Goal: Task Accomplishment & Management: Use online tool/utility

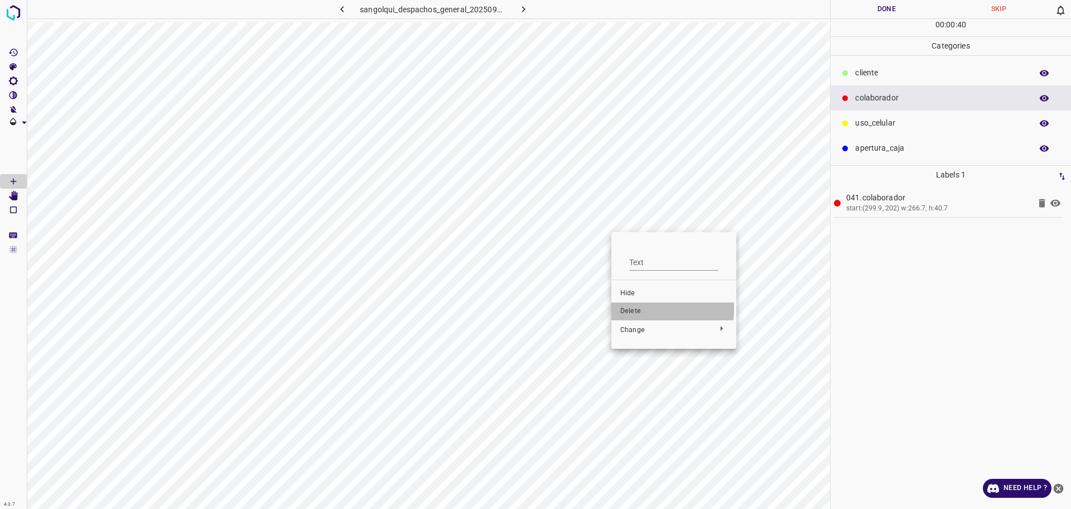
click at [658, 309] on span "Delete" at bounding box center [673, 311] width 107 height 10
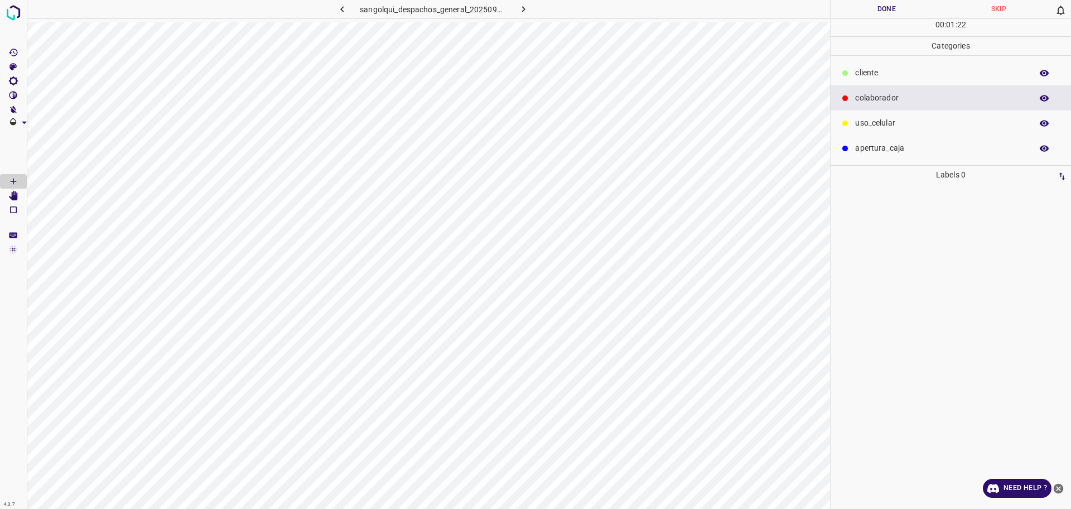
click at [902, 74] on p "cliente" at bounding box center [940, 73] width 171 height 12
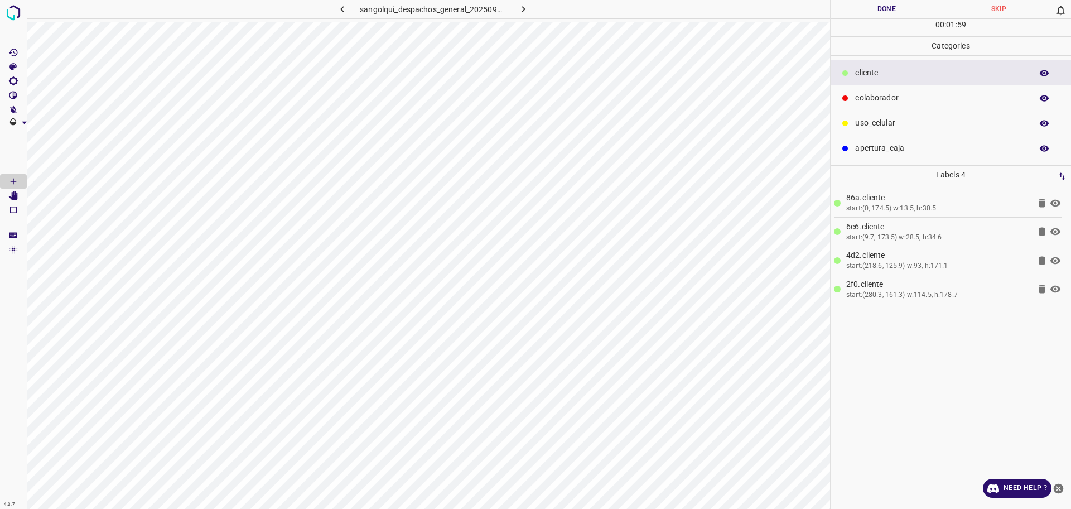
click at [880, 117] on p "uso_celular" at bounding box center [940, 123] width 171 height 12
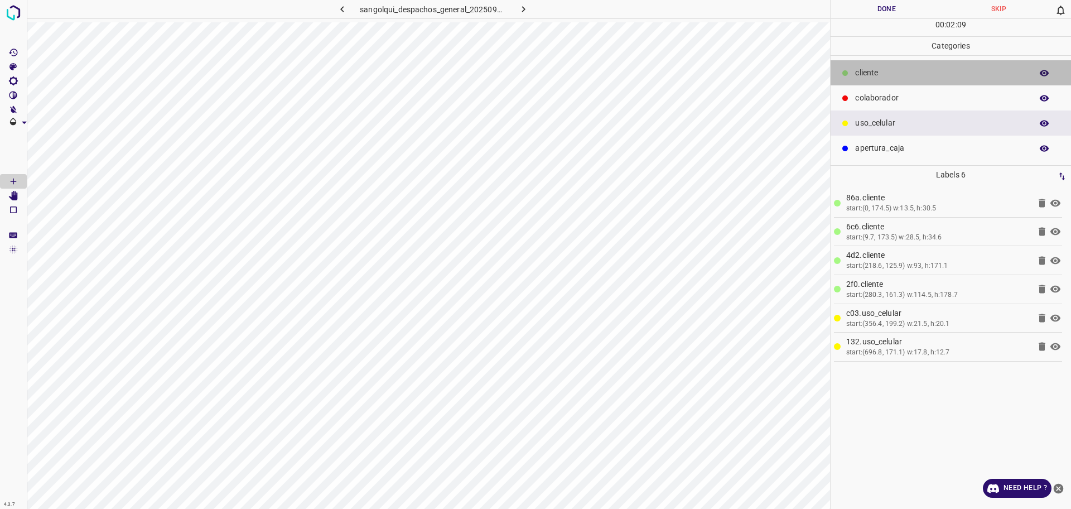
click at [866, 75] on p "cliente" at bounding box center [940, 73] width 171 height 12
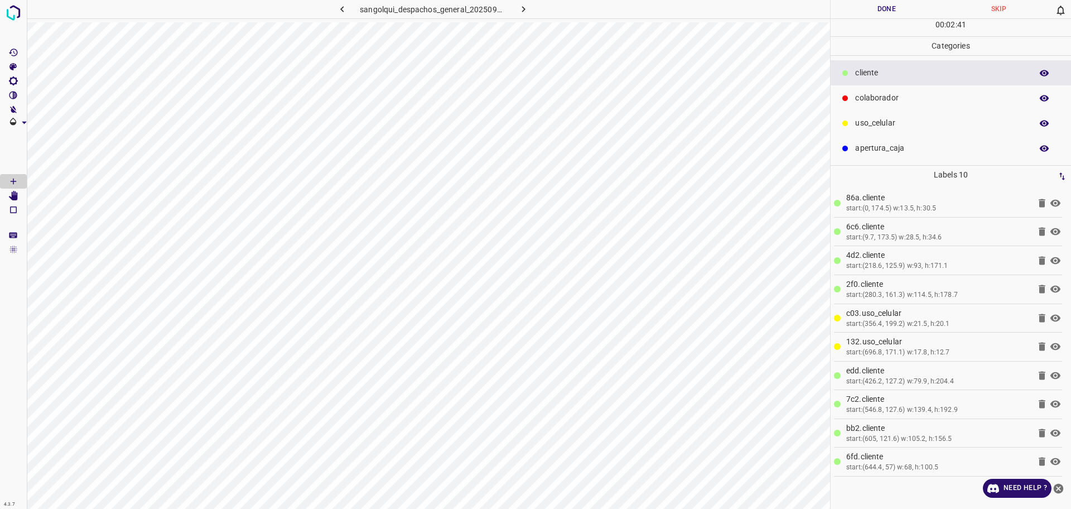
click at [866, 99] on p "colaborador" at bounding box center [940, 98] width 171 height 12
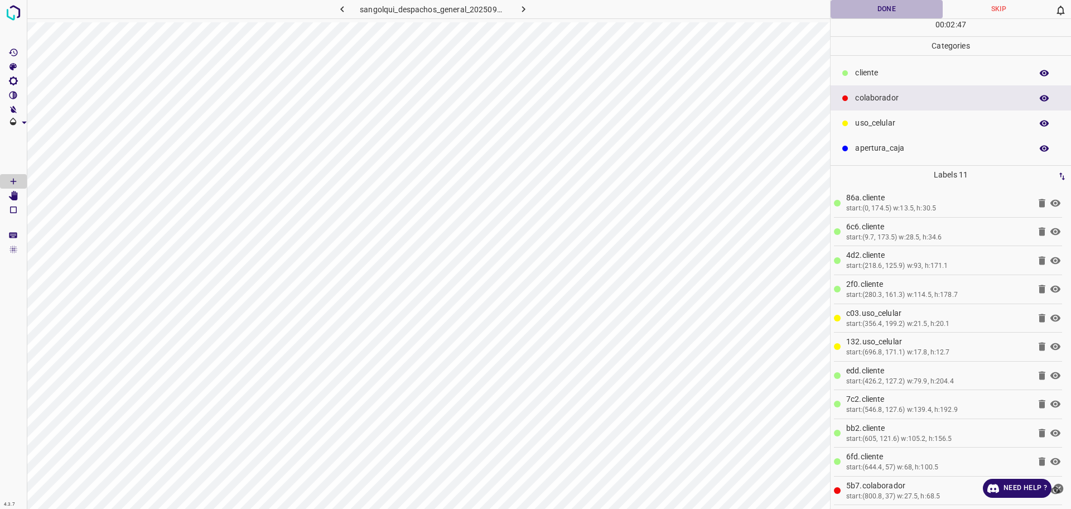
click at [869, 8] on button "Done" at bounding box center [887, 9] width 112 height 18
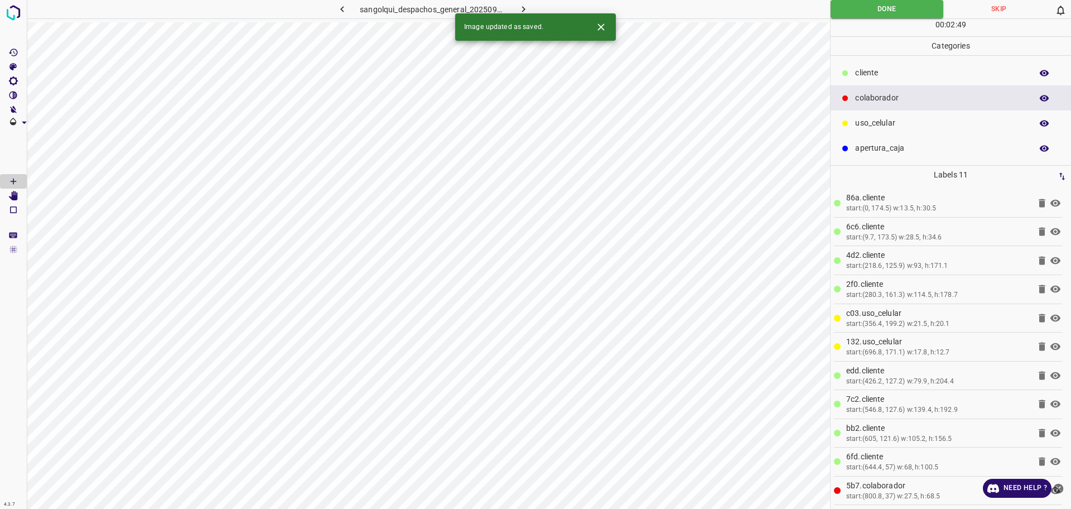
click at [527, 6] on icon "button" at bounding box center [524, 9] width 12 height 12
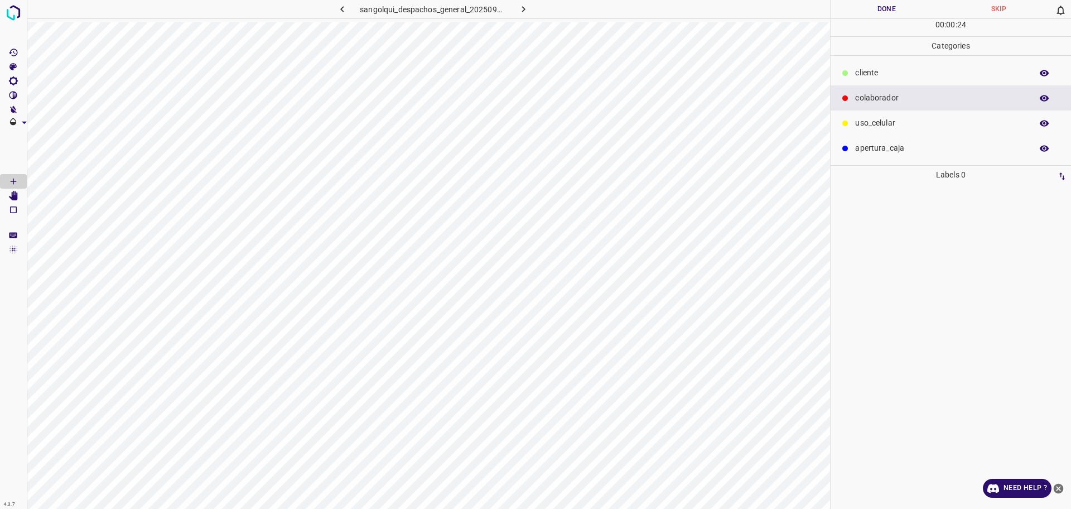
click at [863, 70] on p "cliente" at bounding box center [940, 73] width 171 height 12
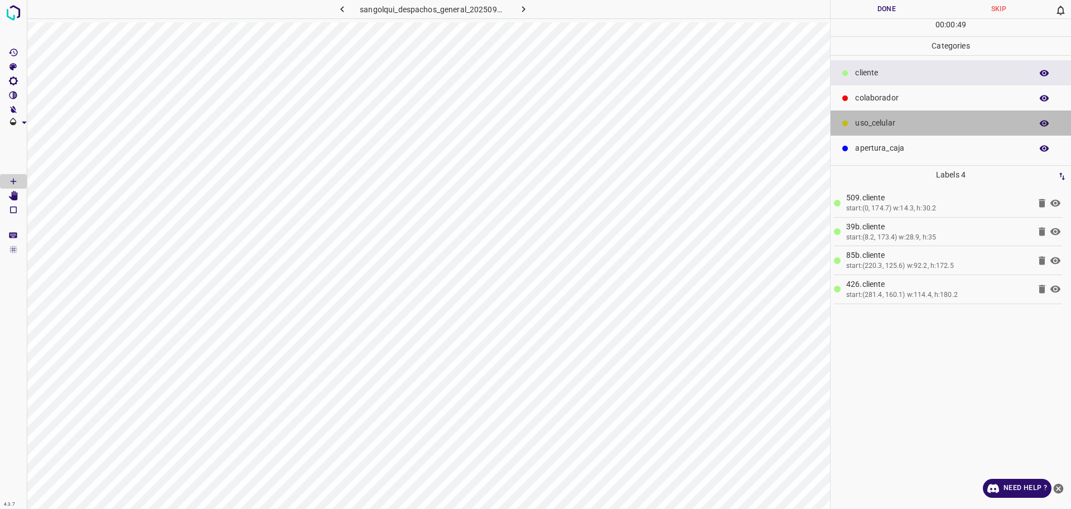
click at [939, 120] on p "uso_celular" at bounding box center [940, 123] width 171 height 12
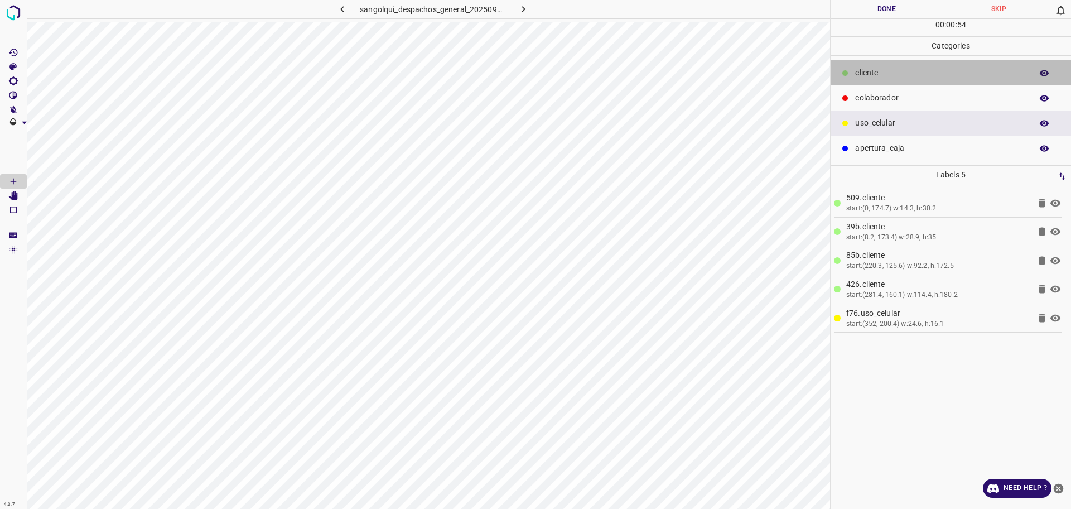
click at [881, 66] on div "cliente" at bounding box center [951, 72] width 240 height 25
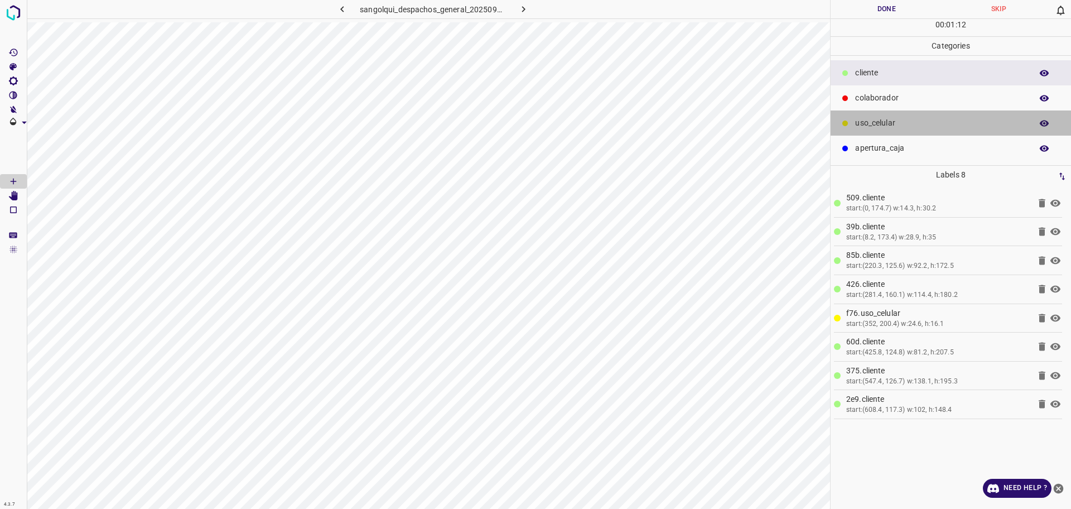
click at [879, 115] on div "uso_celular" at bounding box center [951, 122] width 240 height 25
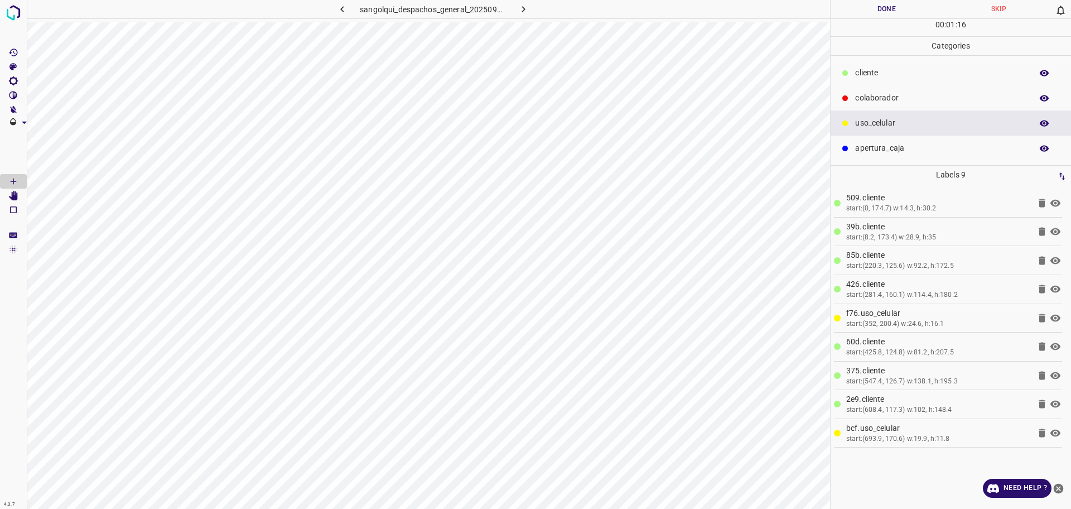
click at [851, 73] on div "cliente" at bounding box center [951, 72] width 240 height 25
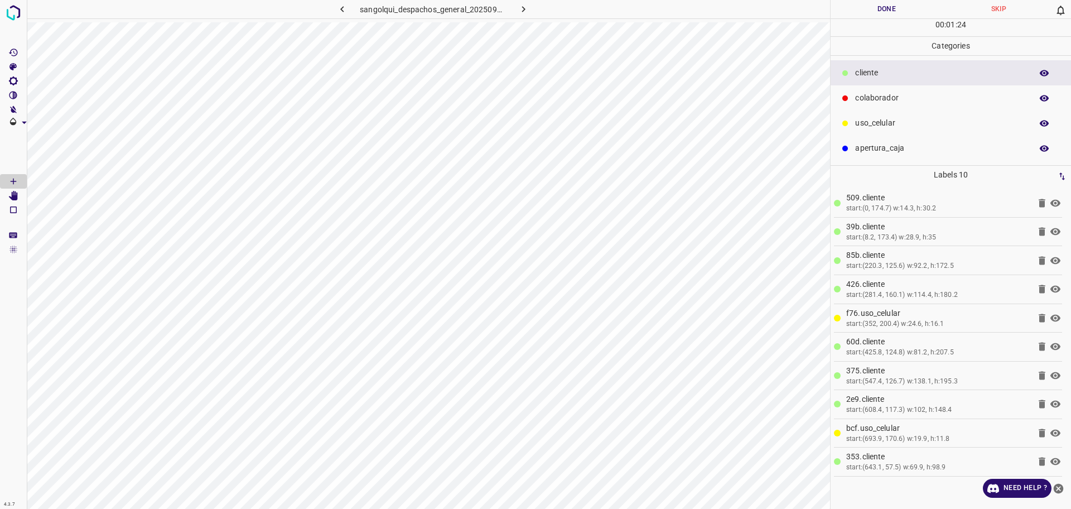
click at [932, 96] on p "colaborador" at bounding box center [940, 98] width 171 height 12
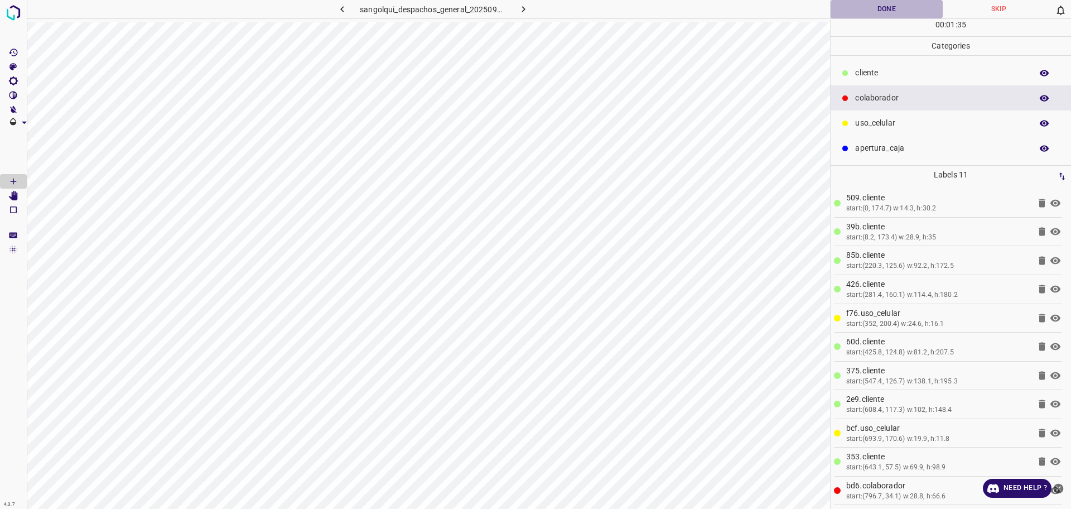
click at [881, 11] on button "Done" at bounding box center [887, 9] width 112 height 18
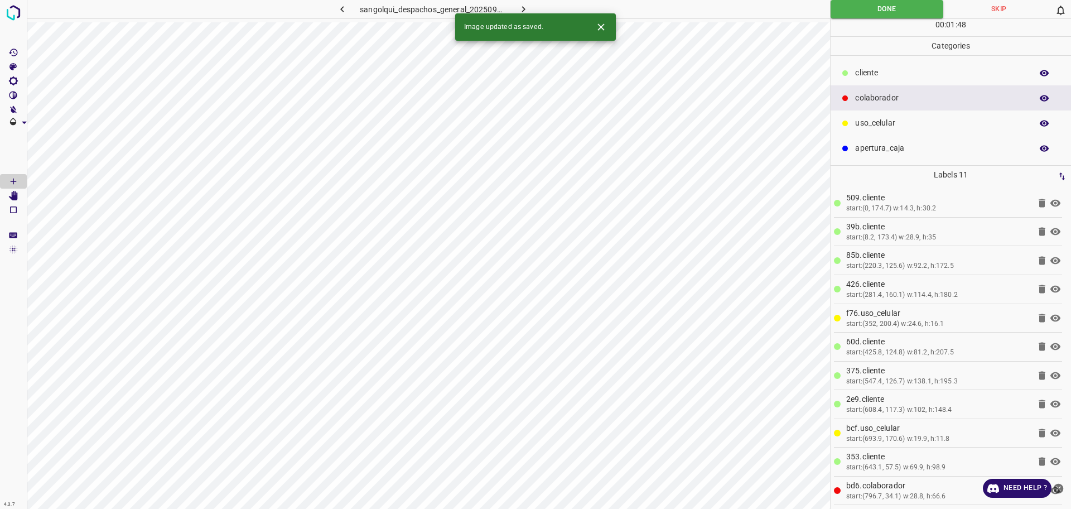
click at [521, 6] on icon "button" at bounding box center [524, 9] width 12 height 12
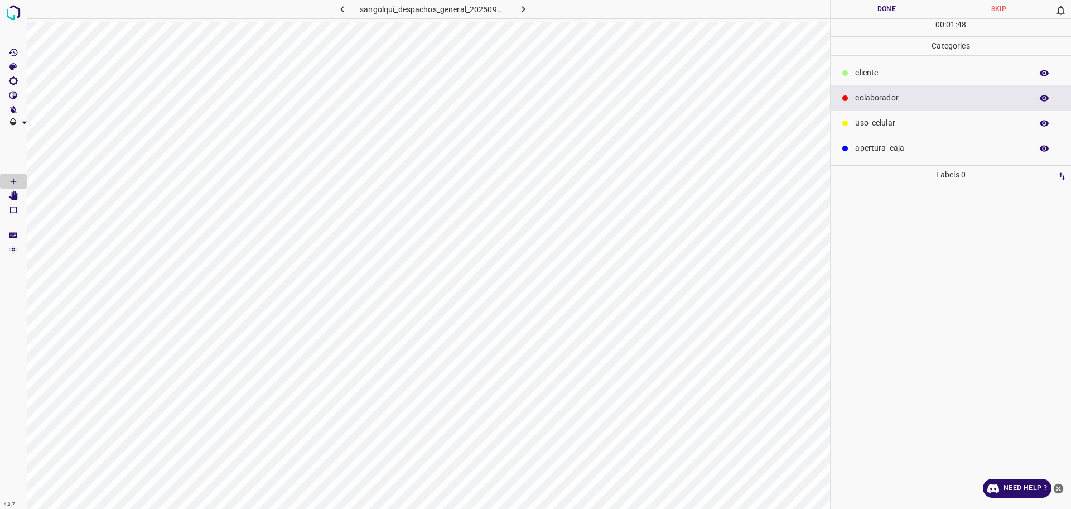
click at [857, 74] on p "cliente" at bounding box center [940, 73] width 171 height 12
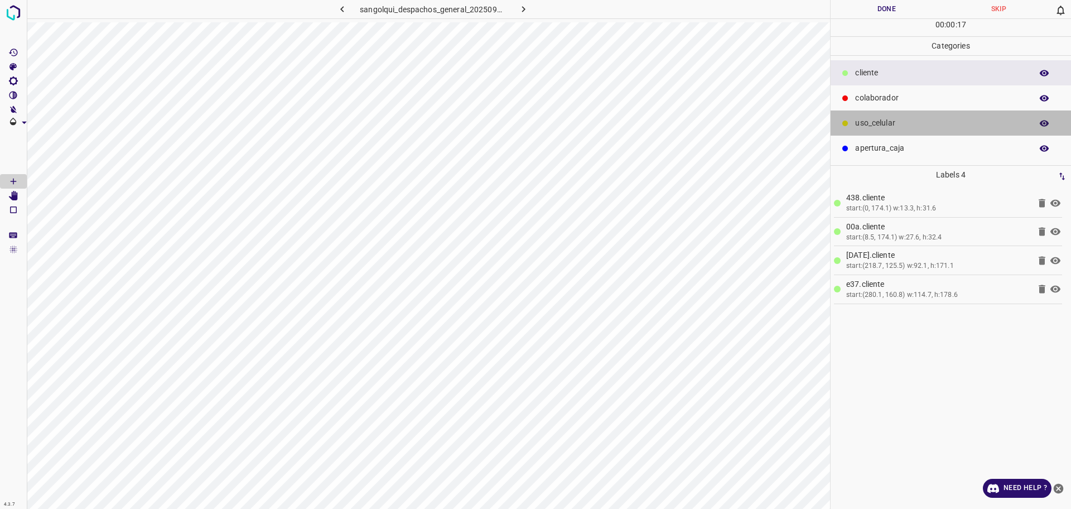
click at [888, 115] on div "uso_celular" at bounding box center [951, 122] width 240 height 25
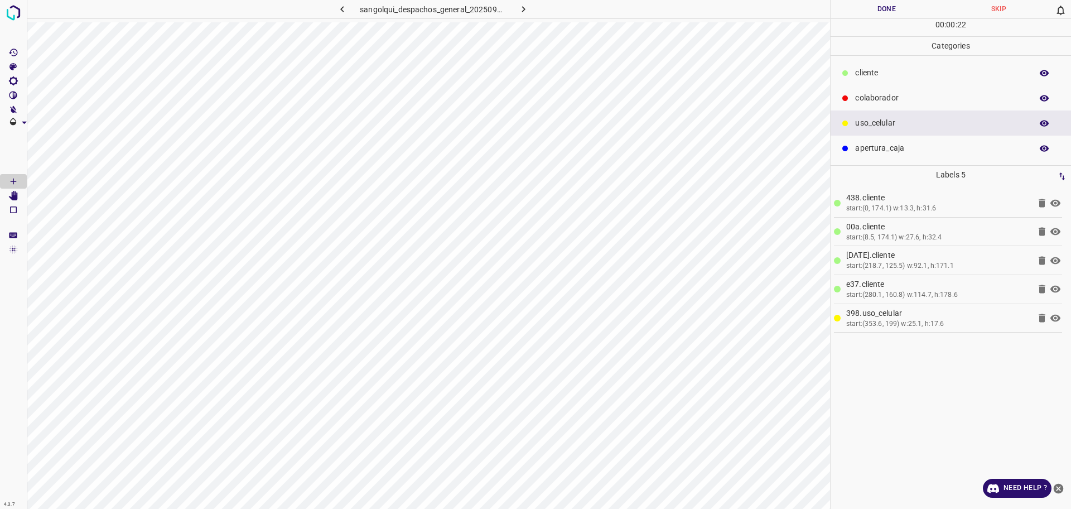
click at [871, 93] on p "colaborador" at bounding box center [940, 98] width 171 height 12
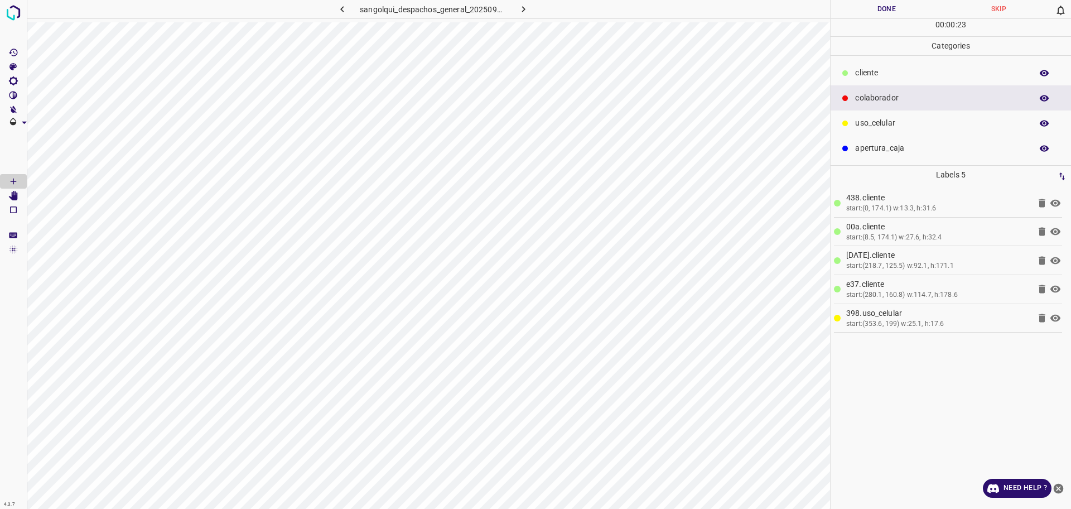
click at [862, 75] on p "cliente" at bounding box center [940, 73] width 171 height 12
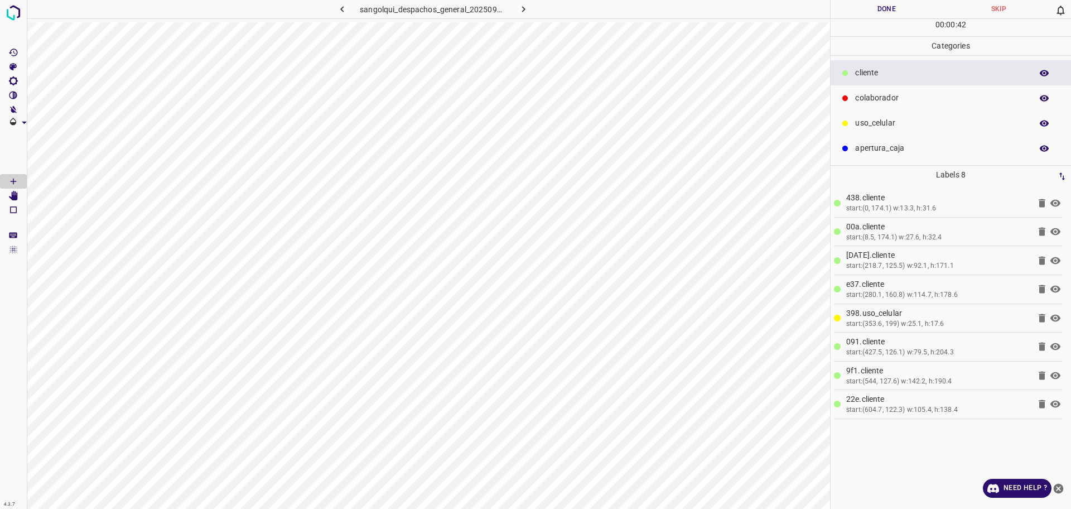
click at [893, 124] on p "uso_celular" at bounding box center [940, 123] width 171 height 12
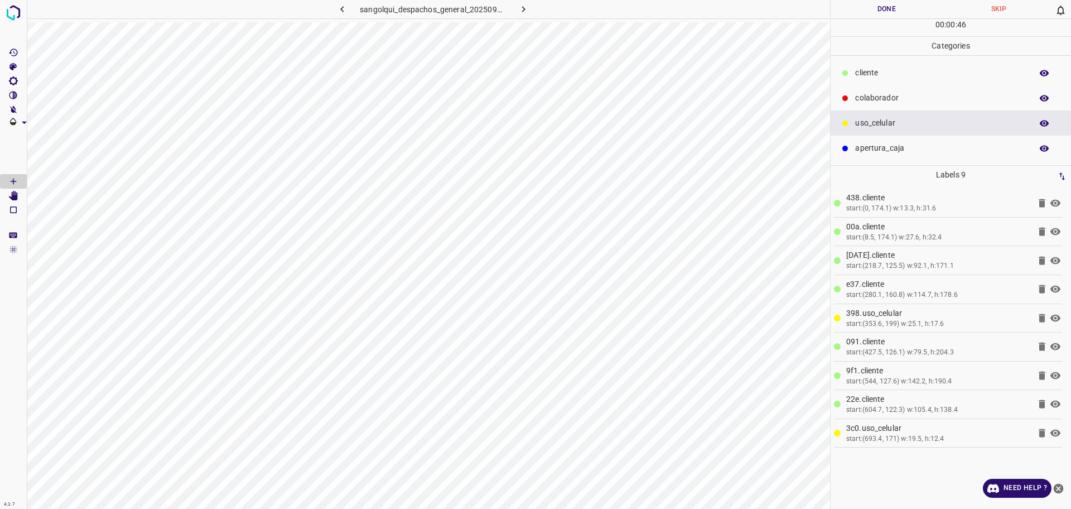
click at [895, 73] on p "cliente" at bounding box center [940, 73] width 171 height 12
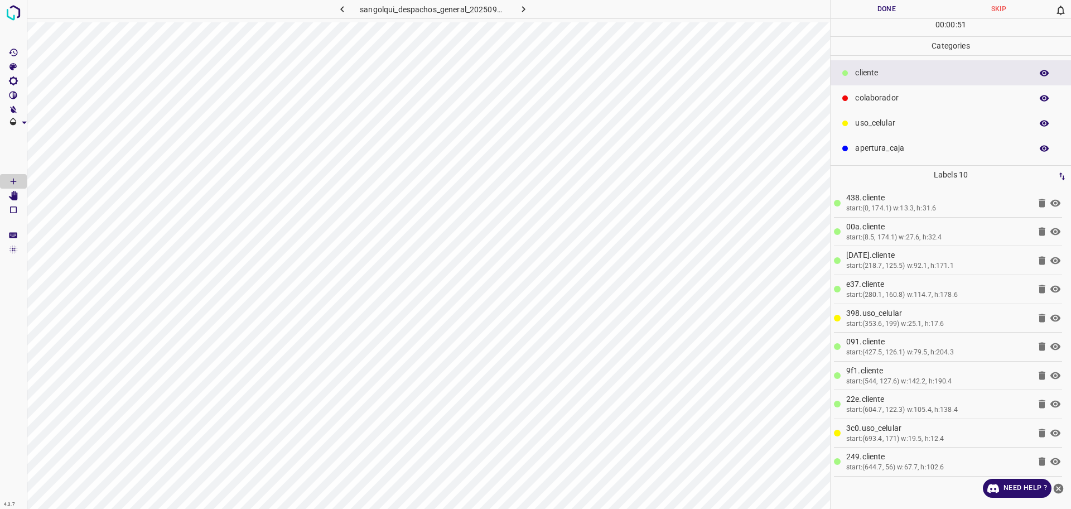
click at [885, 91] on div "colaborador" at bounding box center [951, 97] width 240 height 25
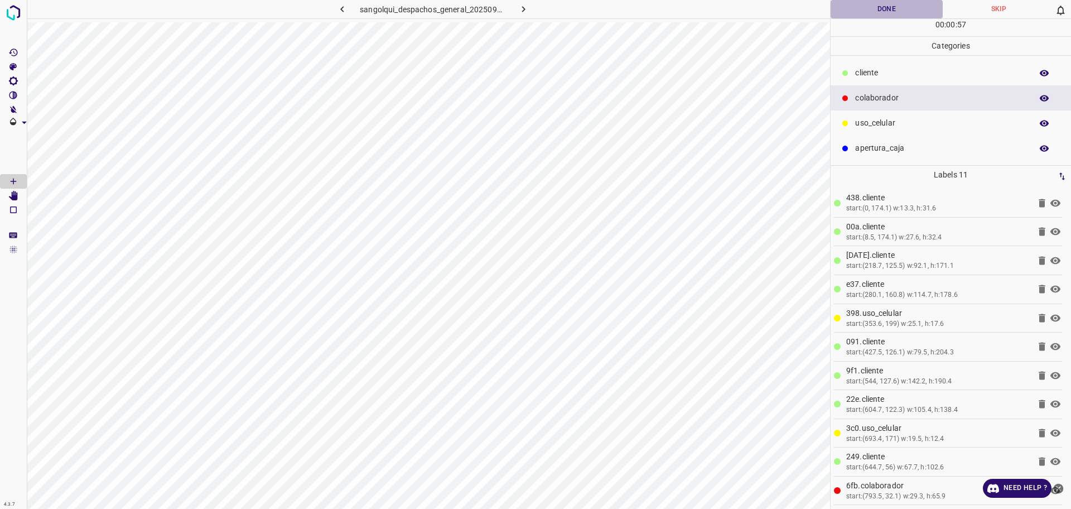
click at [893, 12] on button "Done" at bounding box center [887, 9] width 112 height 18
click at [516, 5] on button "button" at bounding box center [524, 9] width 36 height 18
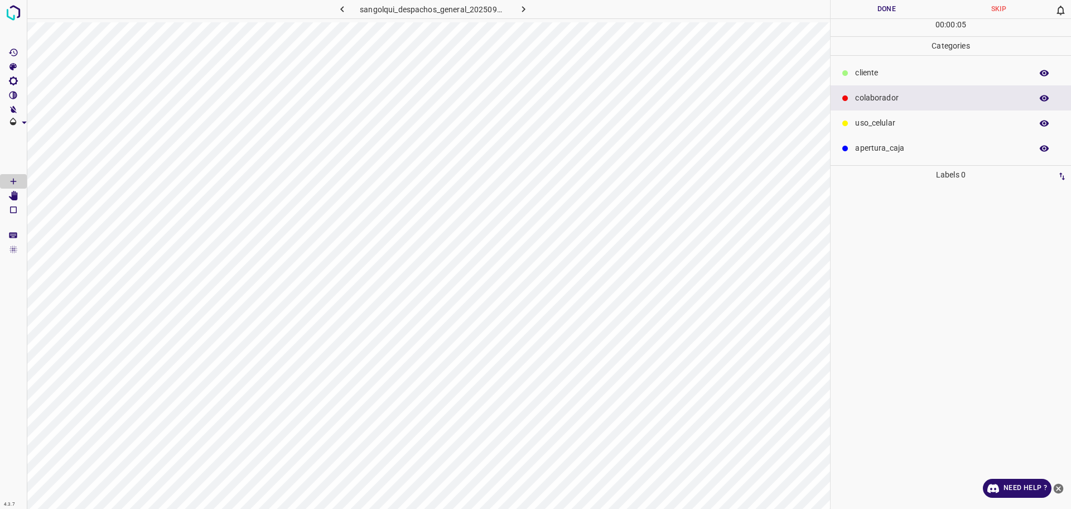
click at [915, 68] on p "cliente" at bounding box center [940, 73] width 171 height 12
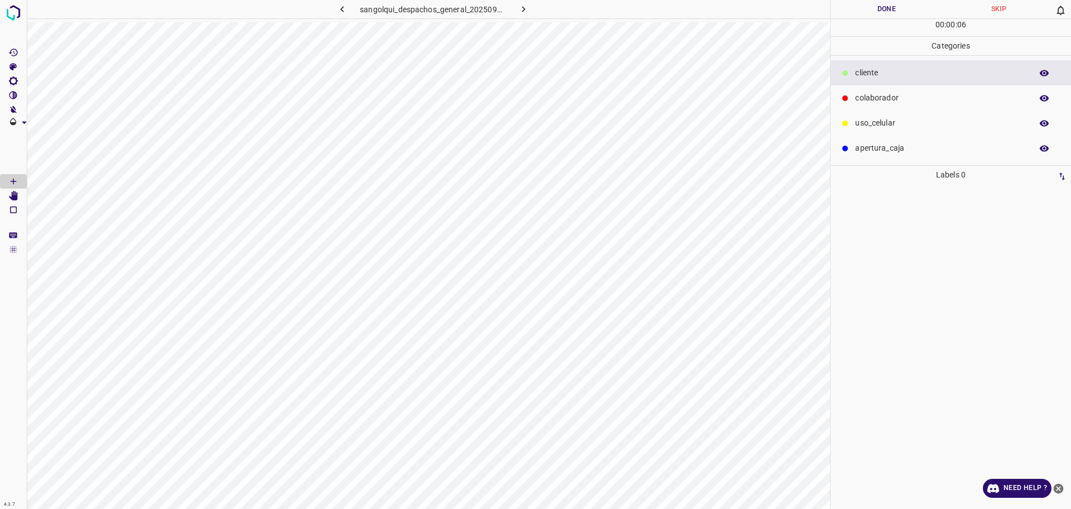
click at [873, 102] on p "colaborador" at bounding box center [940, 98] width 171 height 12
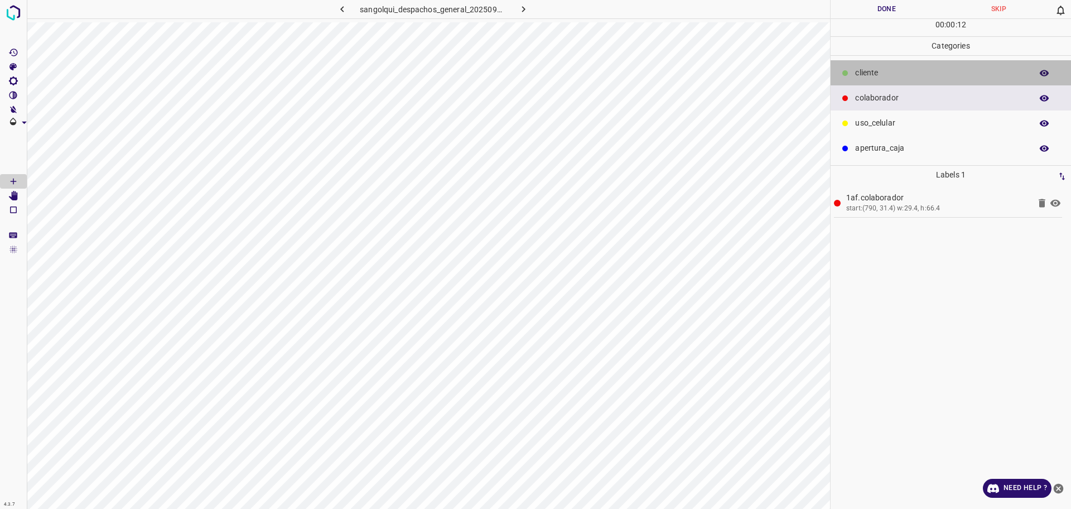
click at [927, 75] on p "cliente" at bounding box center [940, 73] width 171 height 12
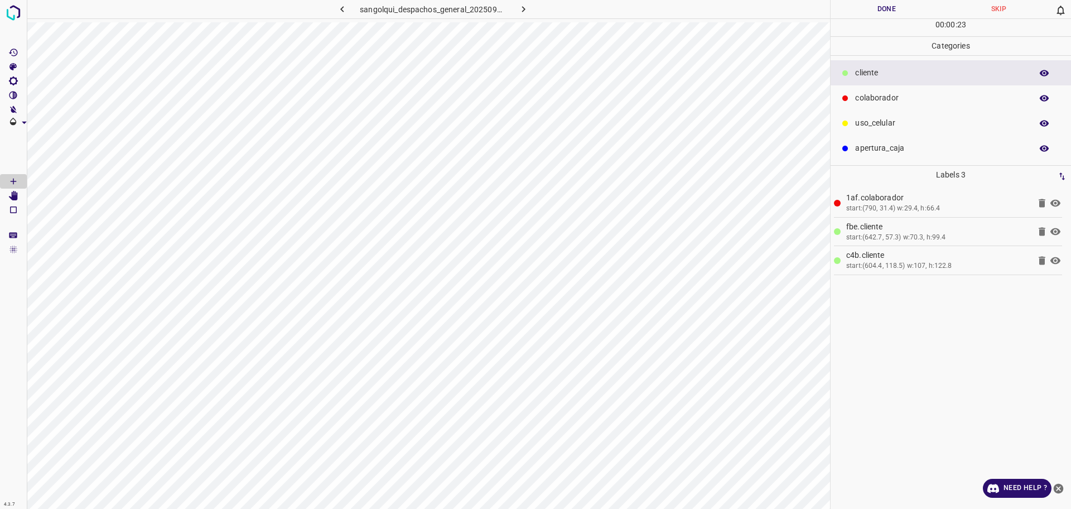
click at [908, 131] on div "uso_celular" at bounding box center [951, 122] width 240 height 25
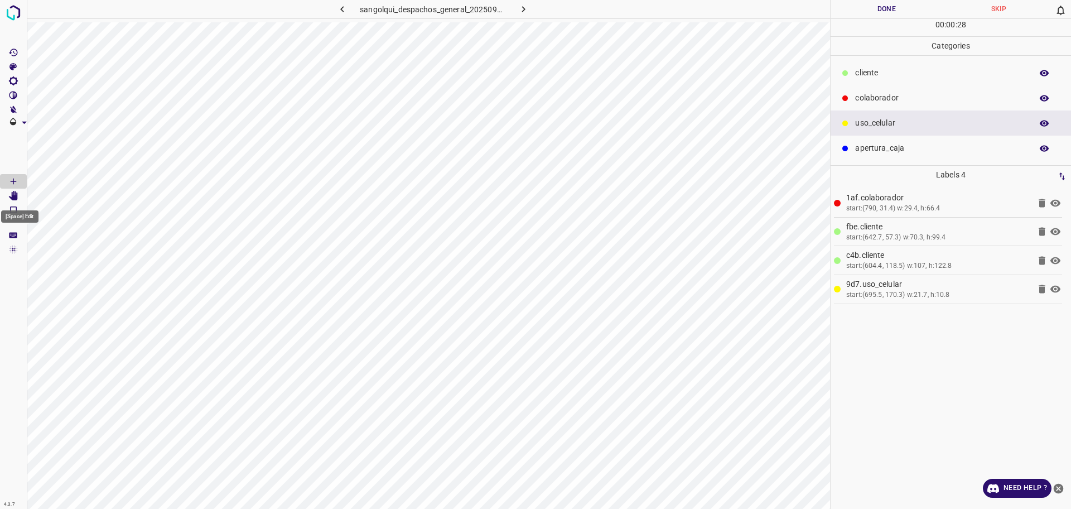
click at [11, 195] on icon "[Space] Edit" at bounding box center [13, 196] width 10 height 10
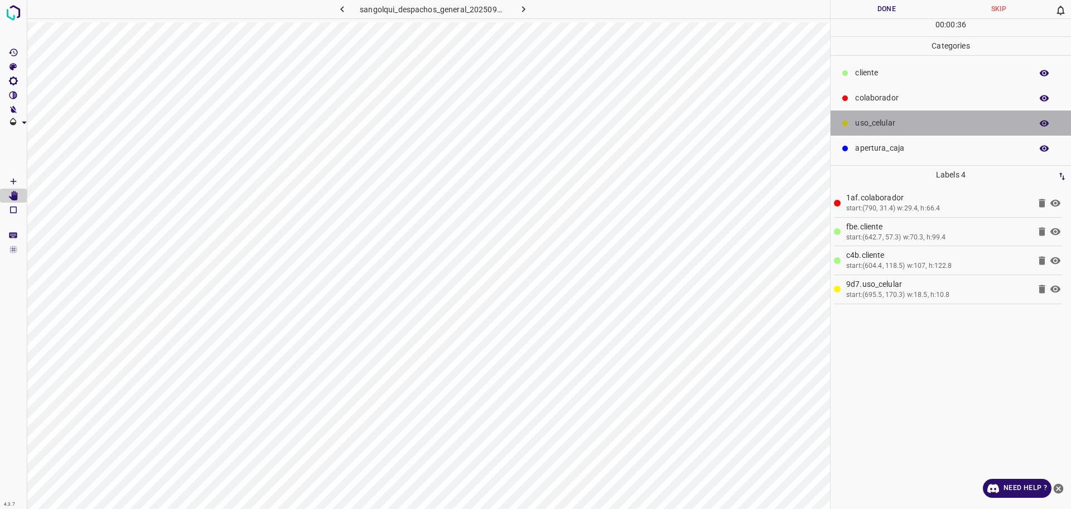
click at [914, 116] on div "uso_celular" at bounding box center [951, 122] width 240 height 25
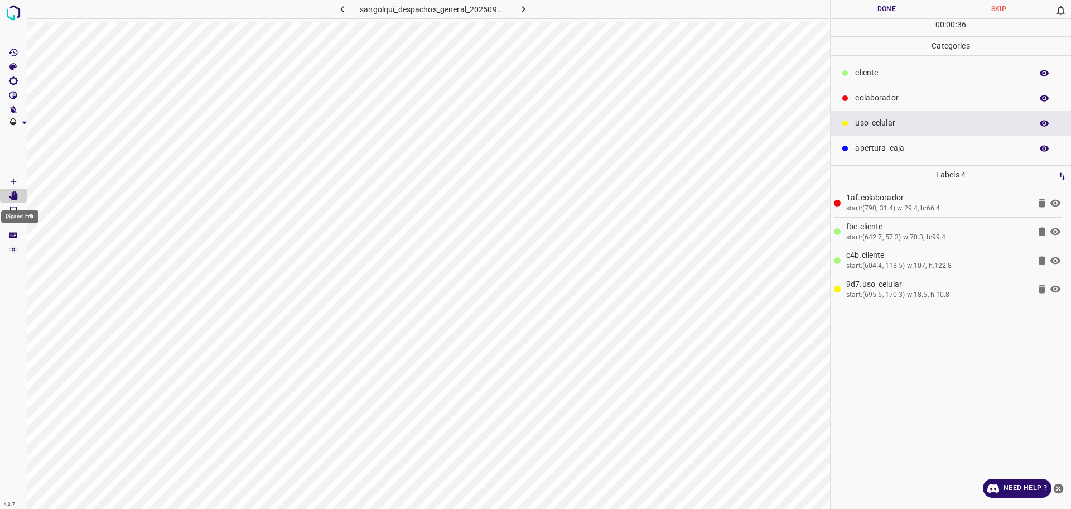
click at [18, 181] on Draw"] "[Space] Draw" at bounding box center [13, 181] width 27 height 15
click at [873, 88] on div "colaborador" at bounding box center [951, 97] width 240 height 25
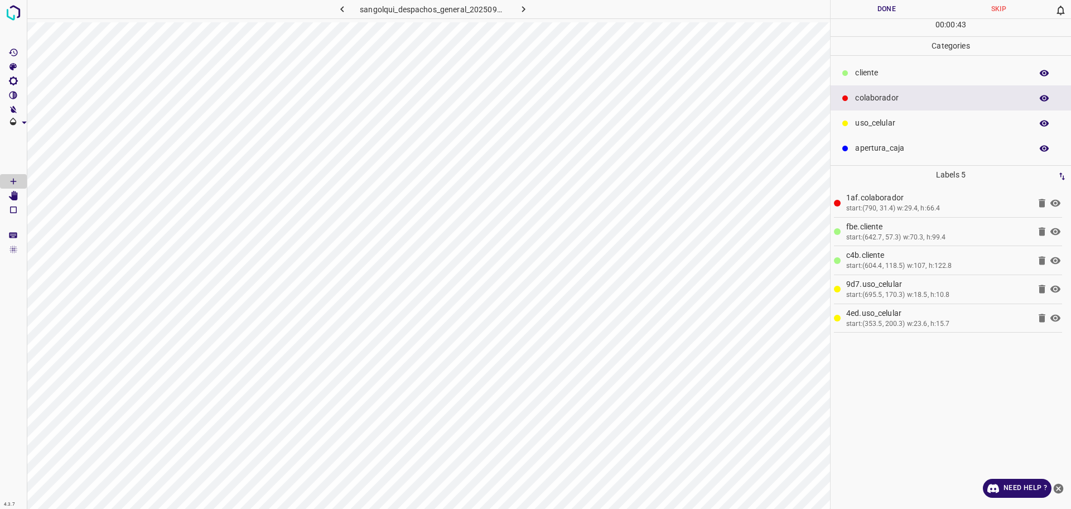
click at [869, 74] on p "cliente" at bounding box center [940, 73] width 171 height 12
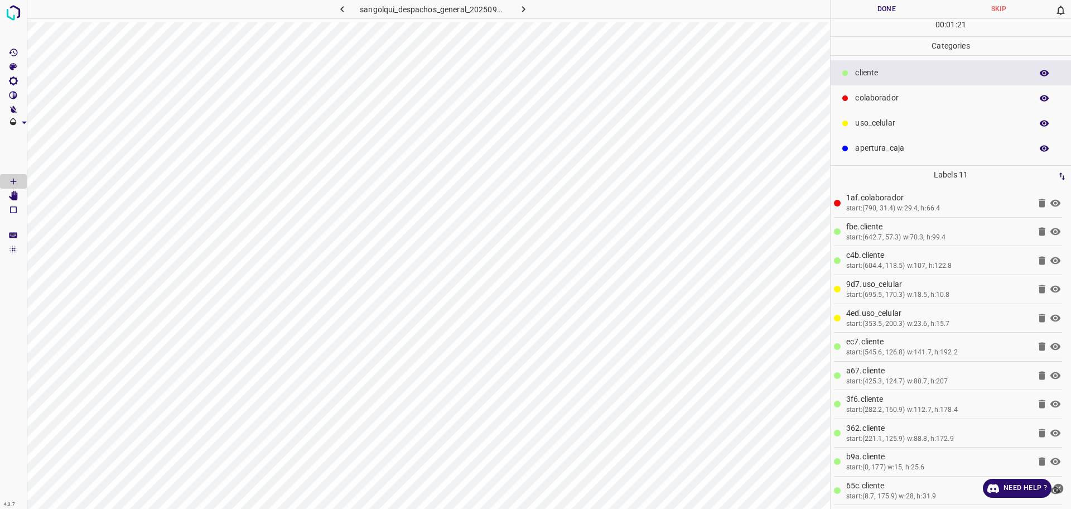
click at [895, 12] on button "Done" at bounding box center [887, 9] width 112 height 18
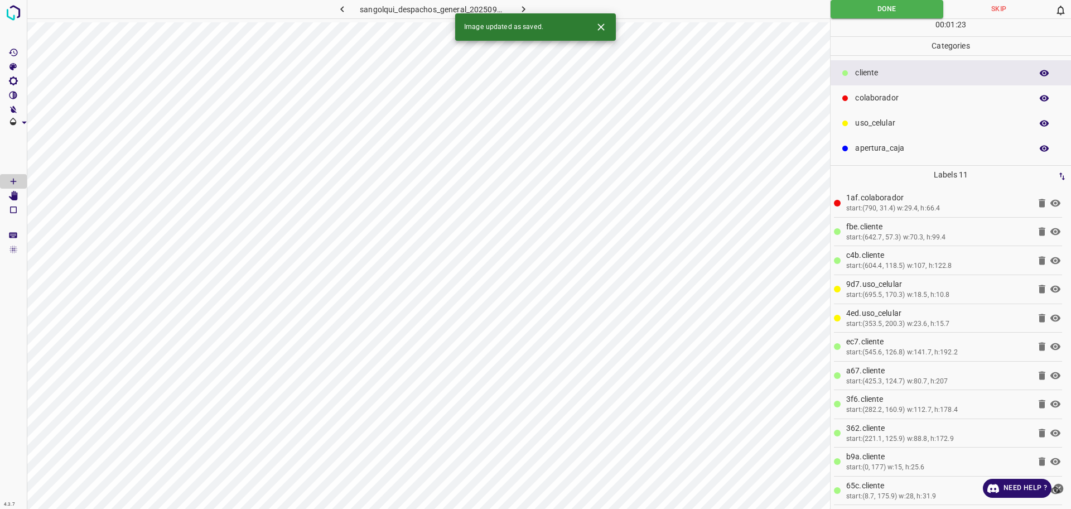
click at [525, 4] on icon "button" at bounding box center [524, 9] width 12 height 12
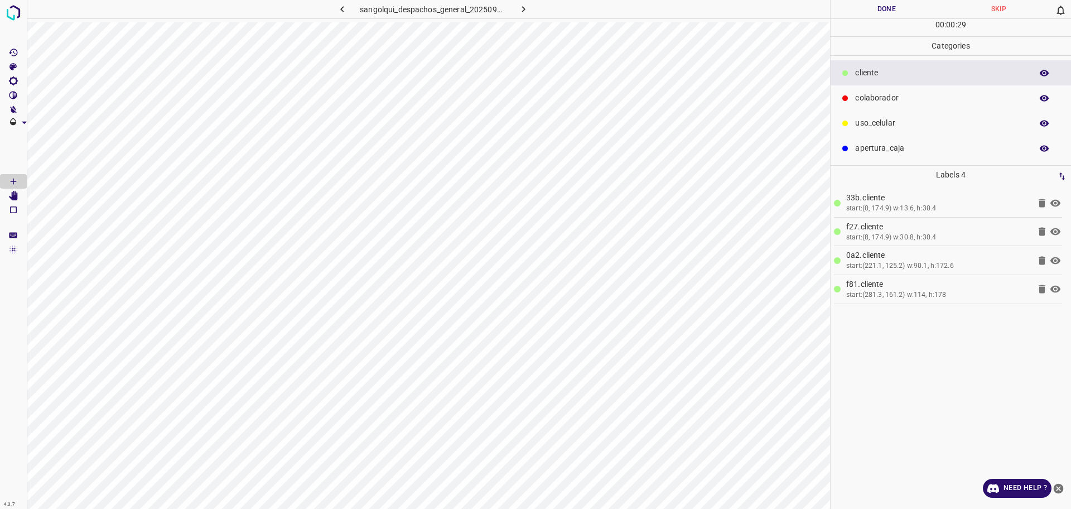
click at [901, 115] on div "uso_celular" at bounding box center [951, 122] width 240 height 25
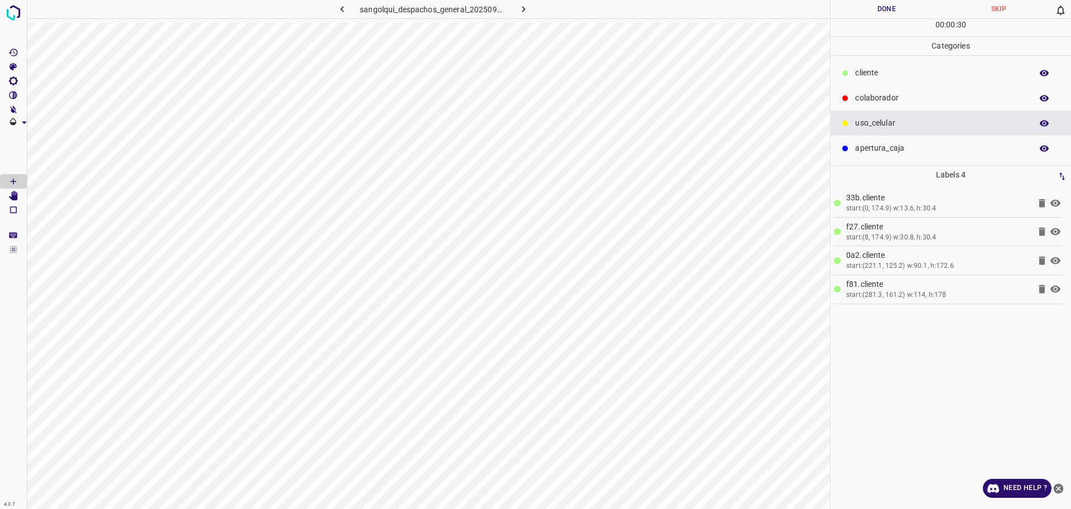
click at [894, 94] on p "colaborador" at bounding box center [940, 98] width 171 height 12
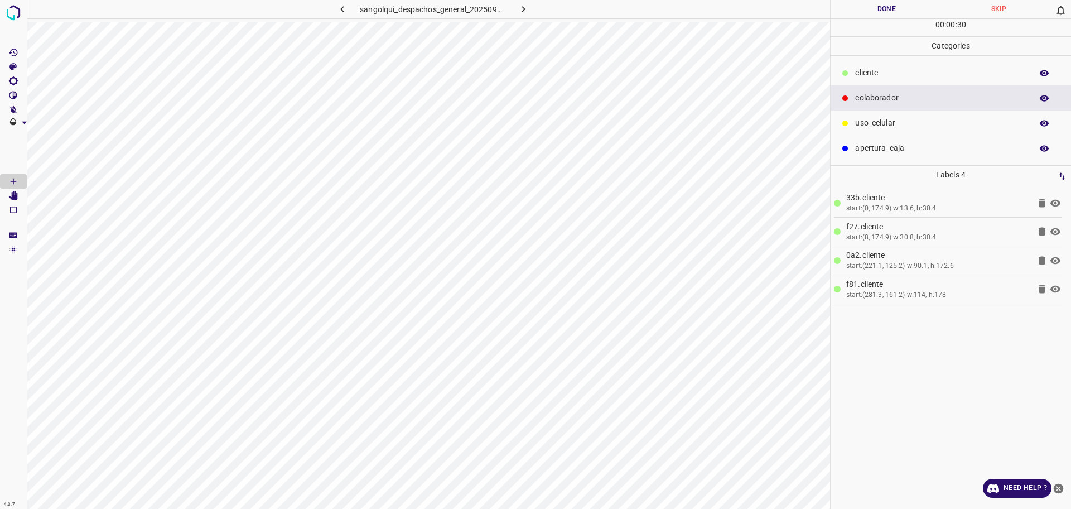
click at [889, 124] on p "uso_celular" at bounding box center [940, 123] width 171 height 12
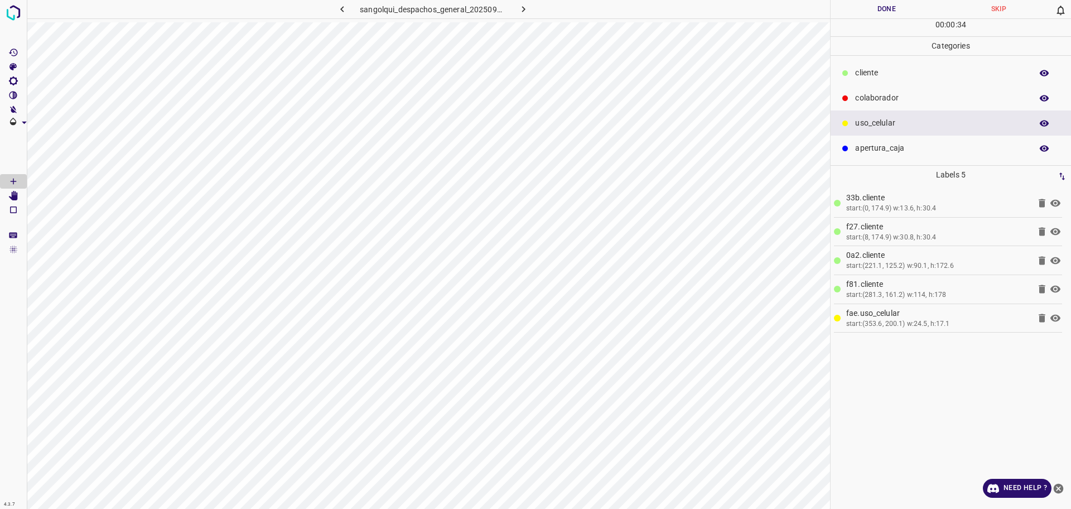
click at [919, 77] on p "cliente" at bounding box center [940, 73] width 171 height 12
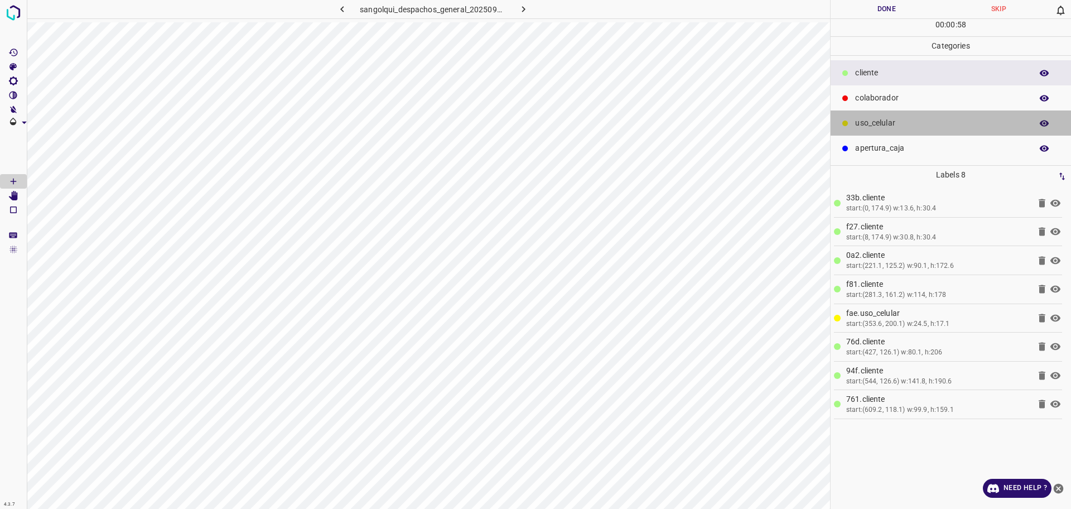
click at [903, 121] on p "uso_celular" at bounding box center [940, 123] width 171 height 12
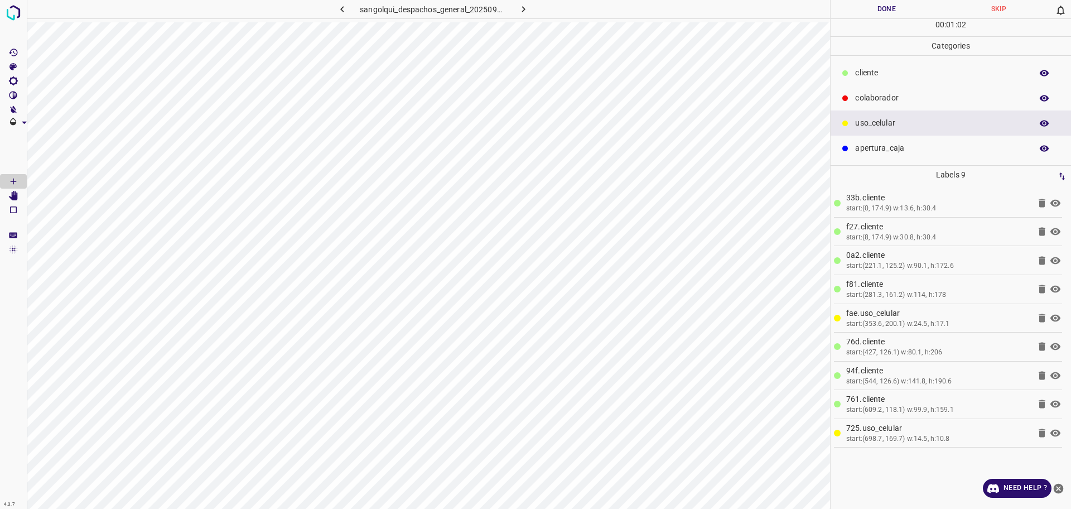
click at [899, 78] on p "cliente" at bounding box center [940, 73] width 171 height 12
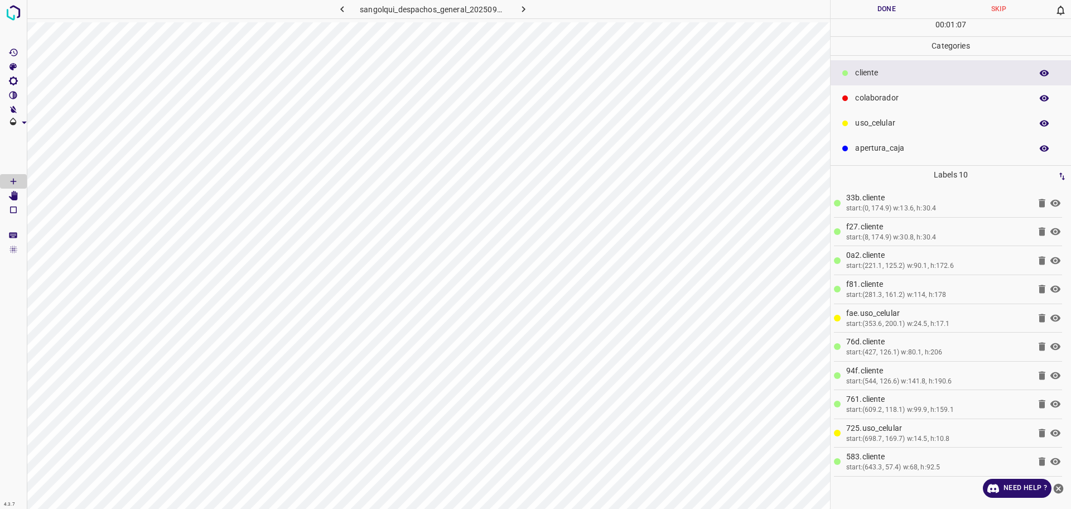
click at [837, 96] on div "colaborador" at bounding box center [951, 97] width 240 height 25
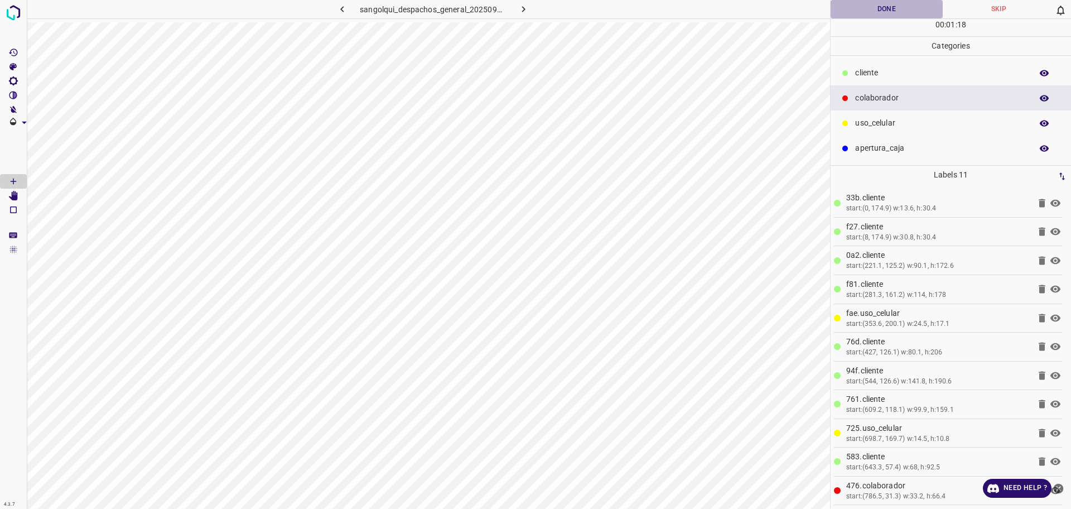
drag, startPoint x: 885, startPoint y: 13, endPoint x: 880, endPoint y: 13, distance: 5.6
click at [884, 12] on button "Done" at bounding box center [887, 9] width 112 height 18
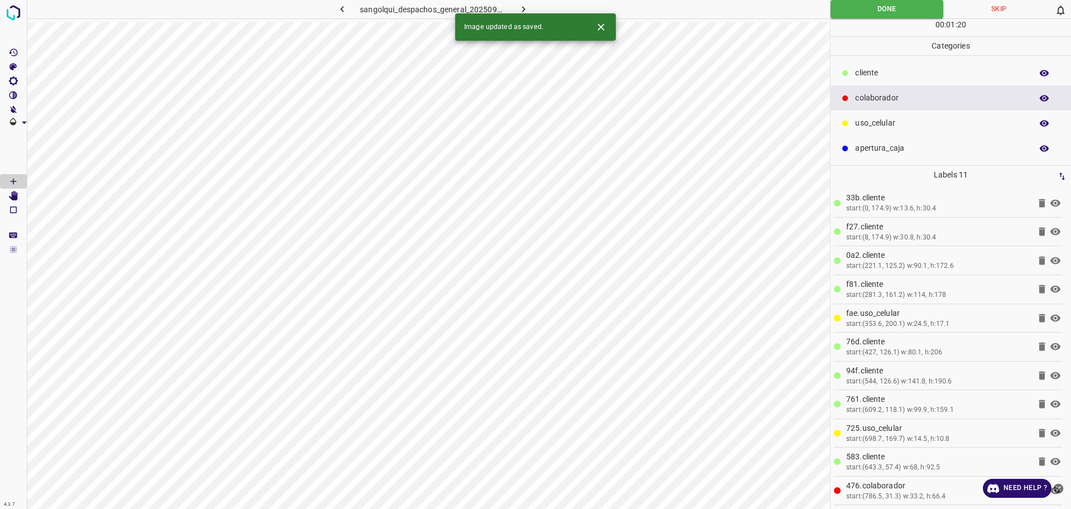
click at [525, 9] on icon "button" at bounding box center [523, 9] width 3 height 6
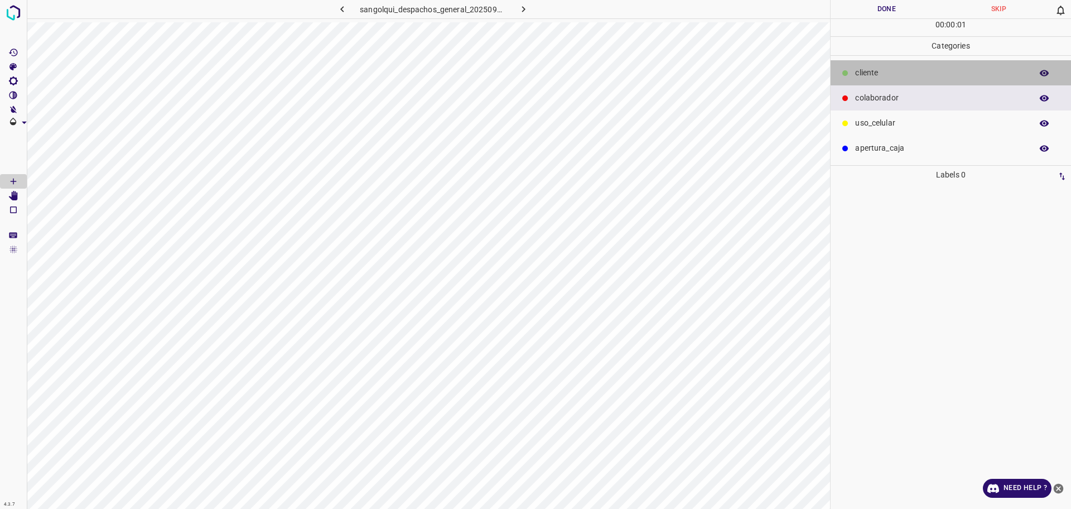
click at [914, 65] on div "cliente" at bounding box center [951, 72] width 240 height 25
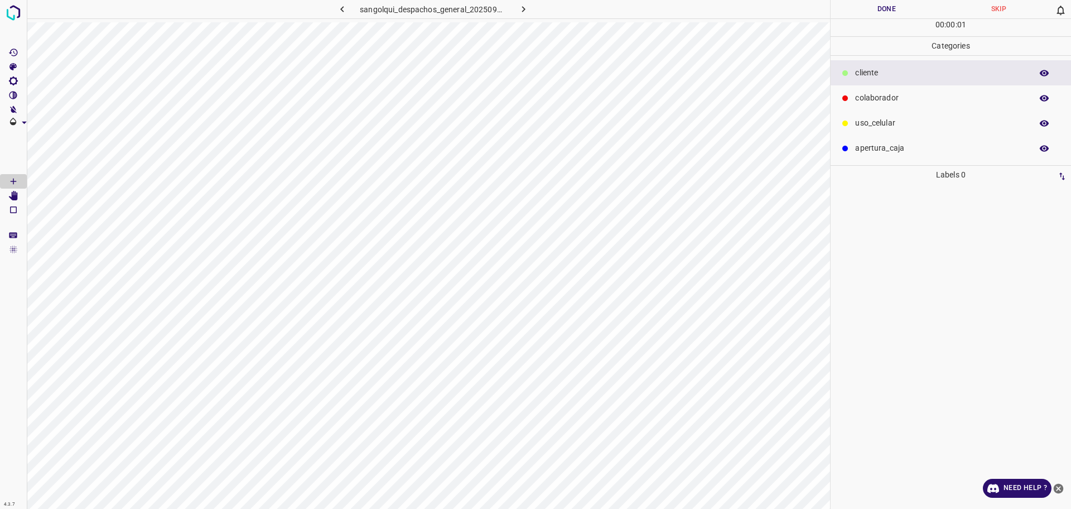
click at [908, 91] on div "colaborador" at bounding box center [951, 97] width 240 height 25
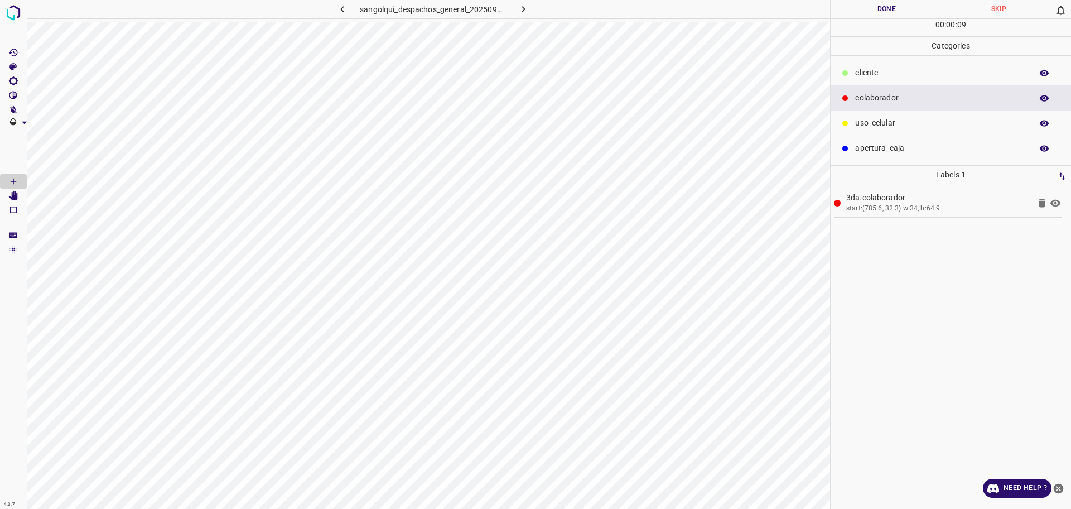
click at [868, 76] on p "cliente" at bounding box center [940, 73] width 171 height 12
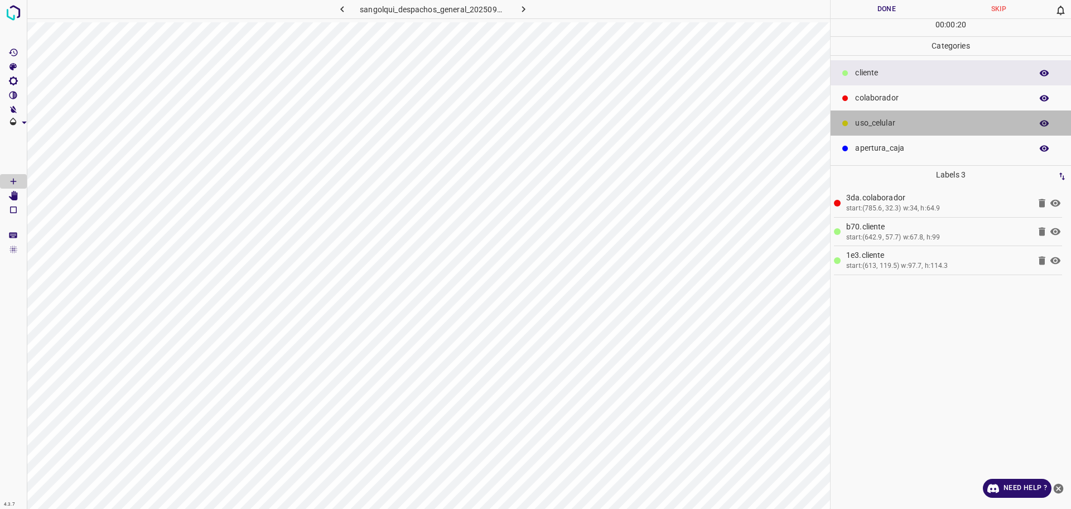
click at [889, 120] on p "uso_celular" at bounding box center [940, 123] width 171 height 12
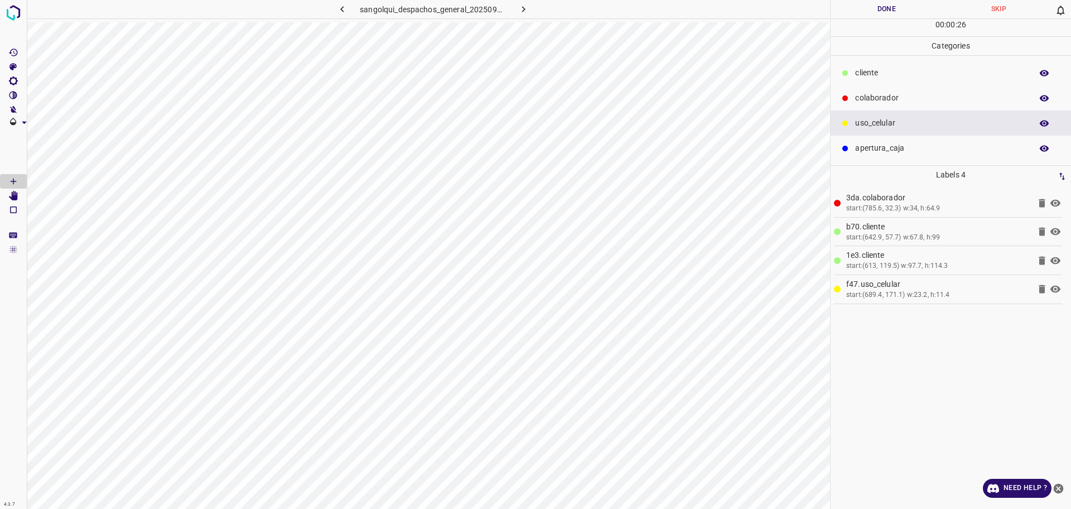
click at [1044, 291] on icon at bounding box center [1042, 289] width 7 height 8
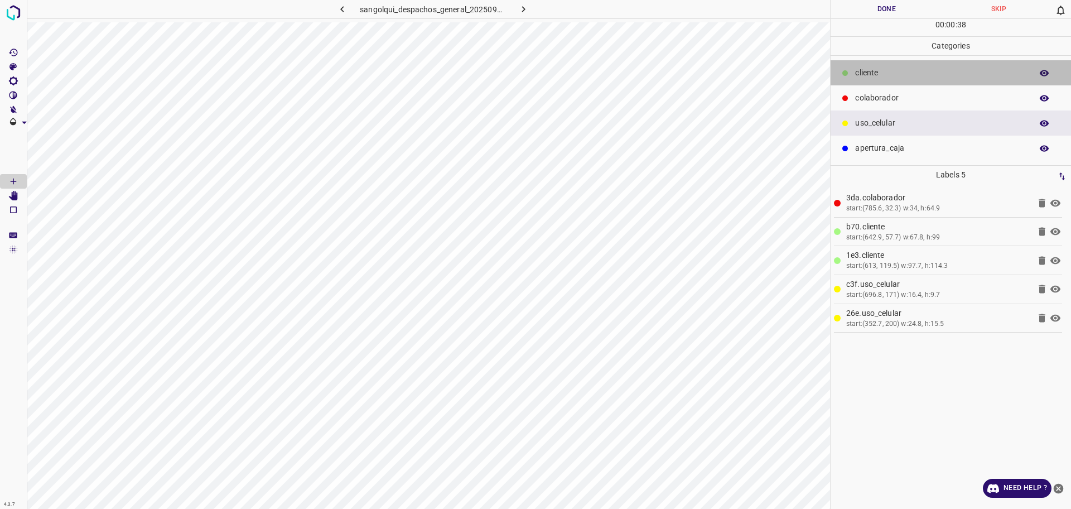
click at [880, 69] on p "cliente" at bounding box center [940, 73] width 171 height 12
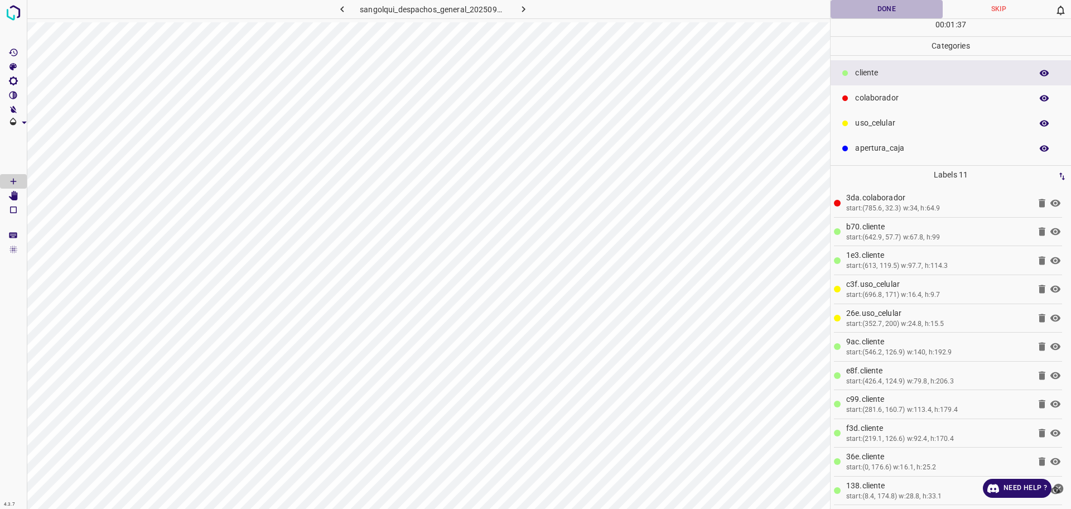
click at [877, 14] on button "Done" at bounding box center [887, 9] width 112 height 18
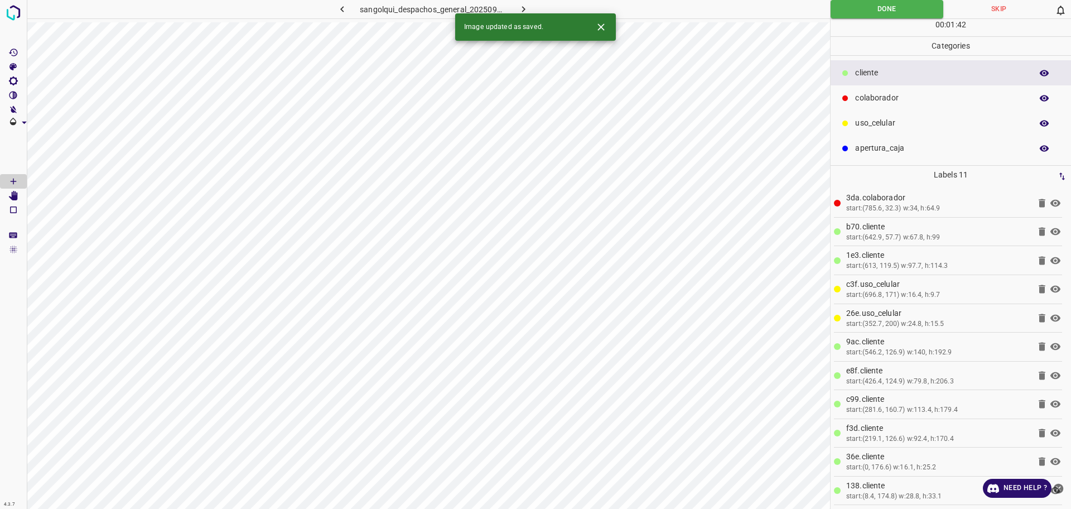
click at [526, 11] on icon "button" at bounding box center [524, 9] width 12 height 12
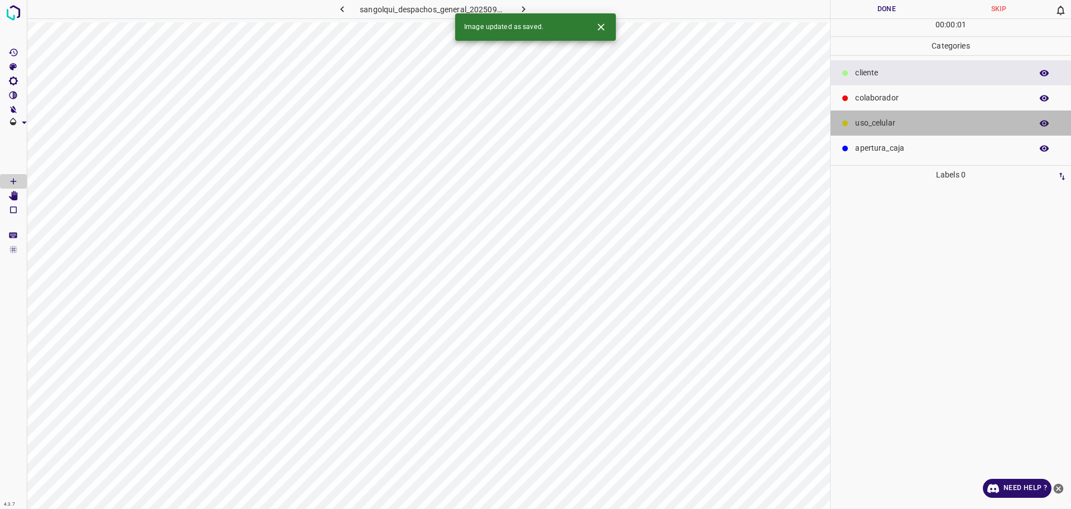
click at [882, 122] on p "uso_celular" at bounding box center [940, 123] width 171 height 12
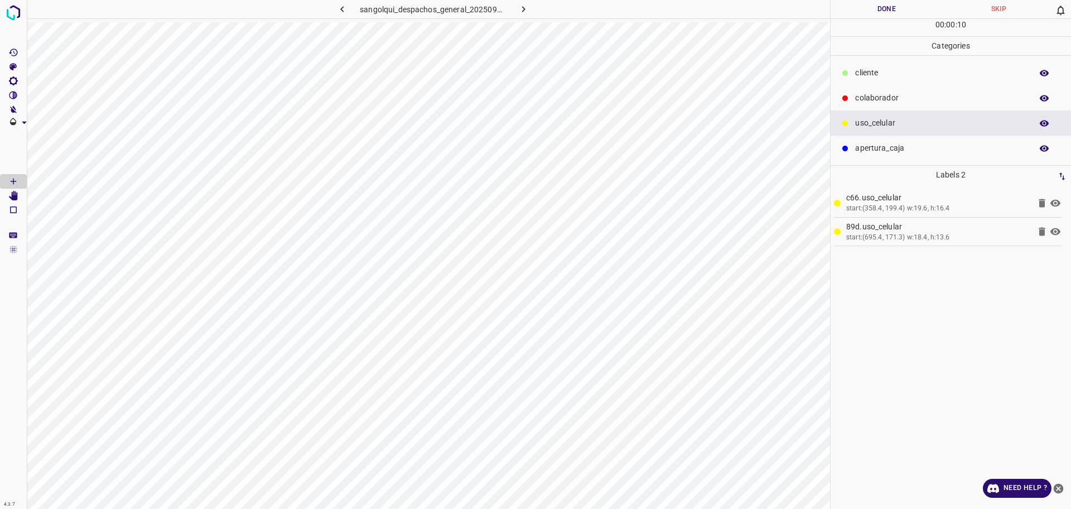
click at [881, 63] on div "cliente" at bounding box center [951, 72] width 240 height 25
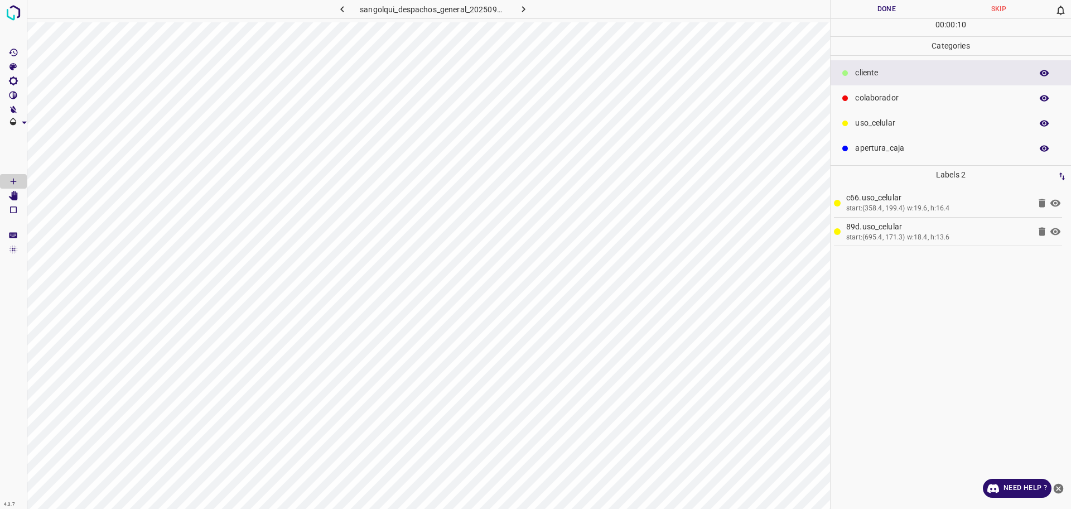
click at [873, 99] on p "colaborador" at bounding box center [940, 98] width 171 height 12
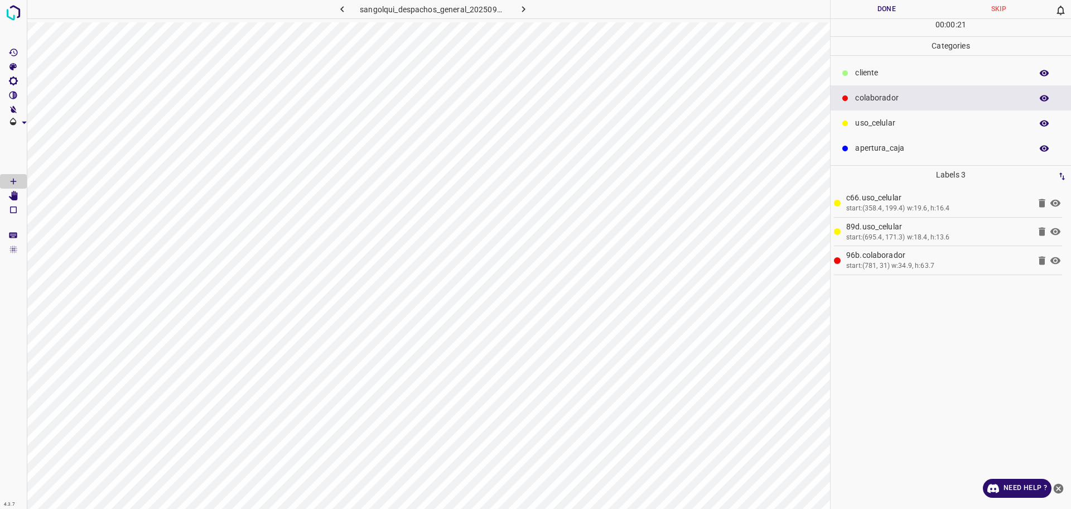
click at [858, 69] on p "cliente" at bounding box center [940, 73] width 171 height 12
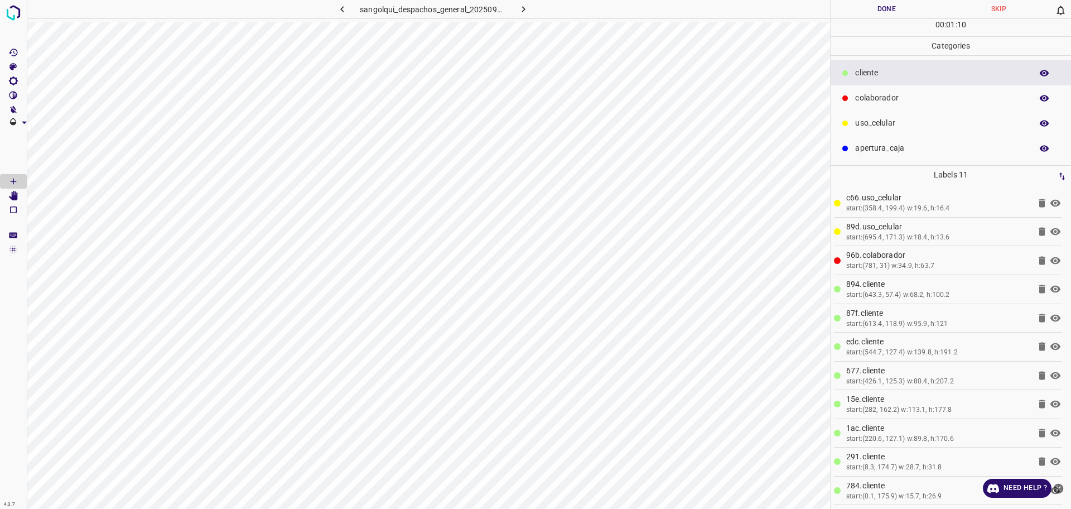
click at [850, 13] on button "Done" at bounding box center [887, 9] width 112 height 18
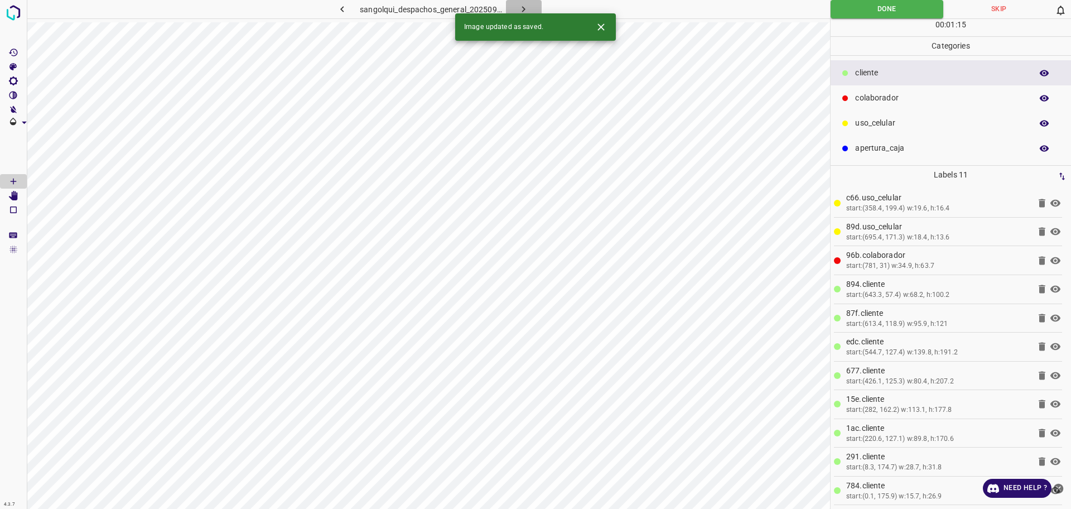
click at [527, 12] on icon "button" at bounding box center [524, 9] width 12 height 12
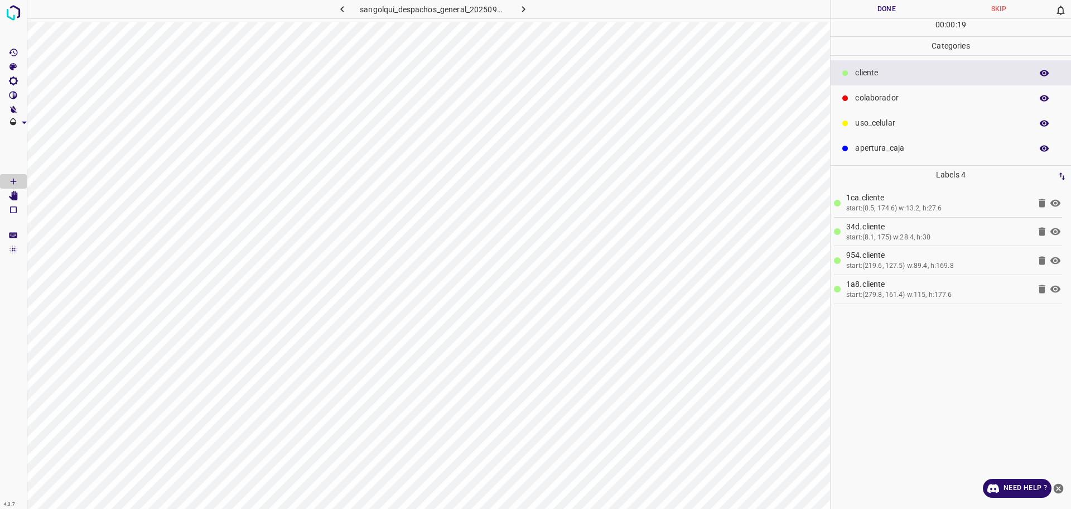
click at [916, 113] on div "uso_celular" at bounding box center [951, 122] width 240 height 25
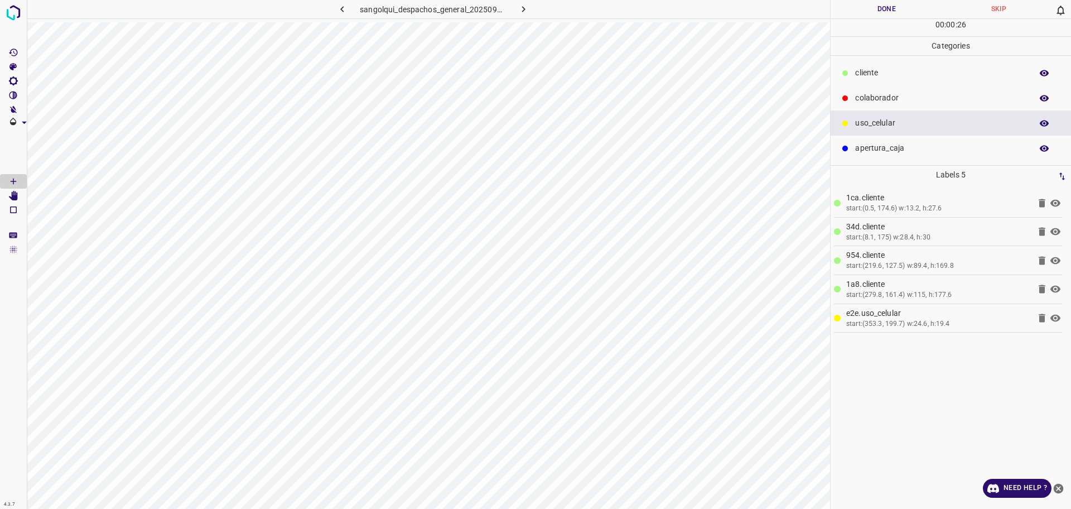
click at [881, 70] on p "cliente" at bounding box center [940, 73] width 171 height 12
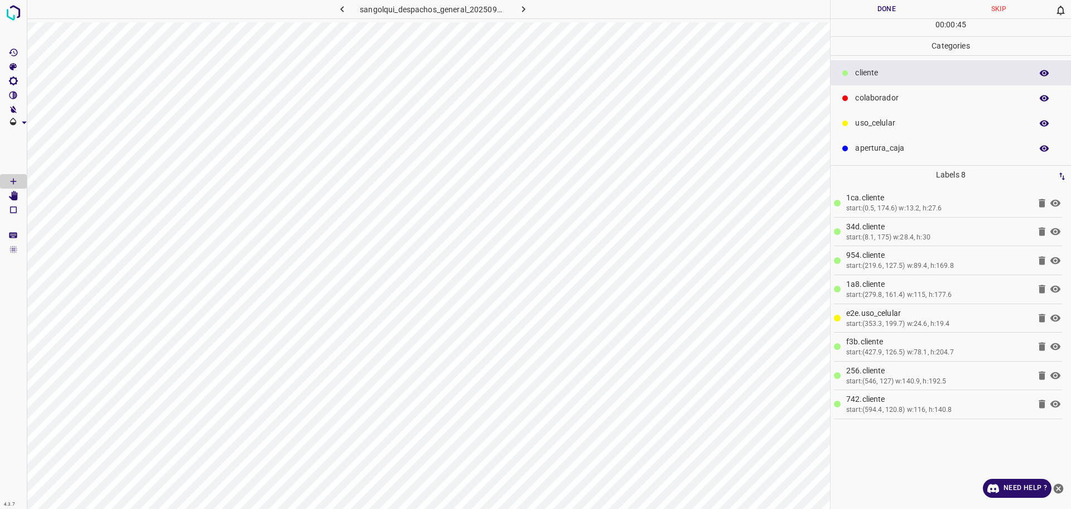
click at [897, 117] on div "uso_celular" at bounding box center [951, 122] width 240 height 25
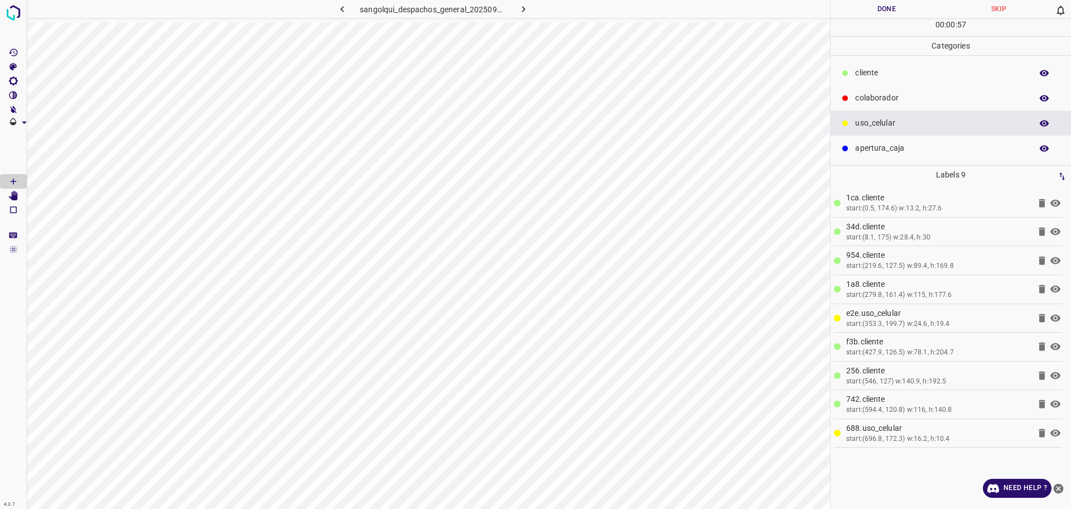
click at [885, 72] on p "cliente" at bounding box center [940, 73] width 171 height 12
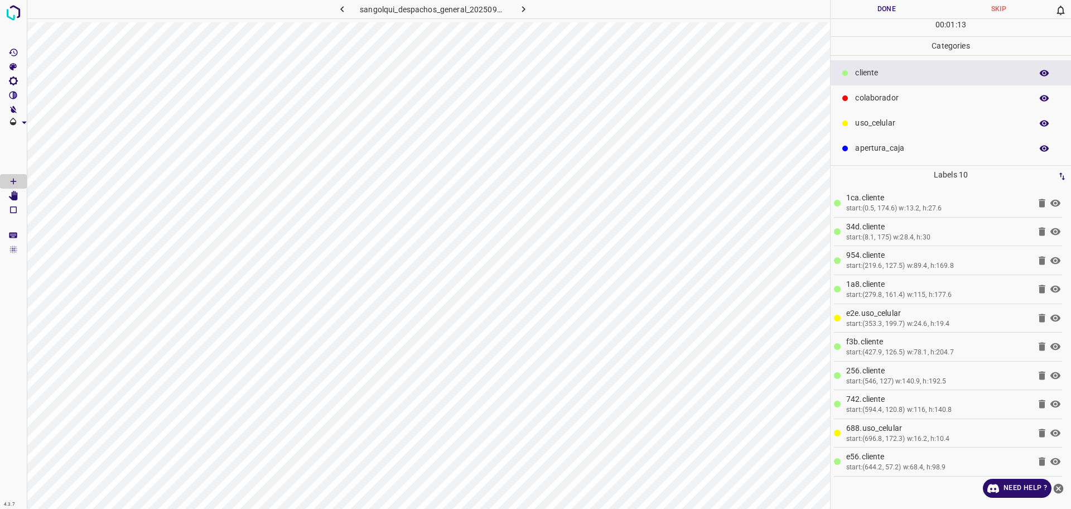
click at [865, 99] on p "colaborador" at bounding box center [940, 98] width 171 height 12
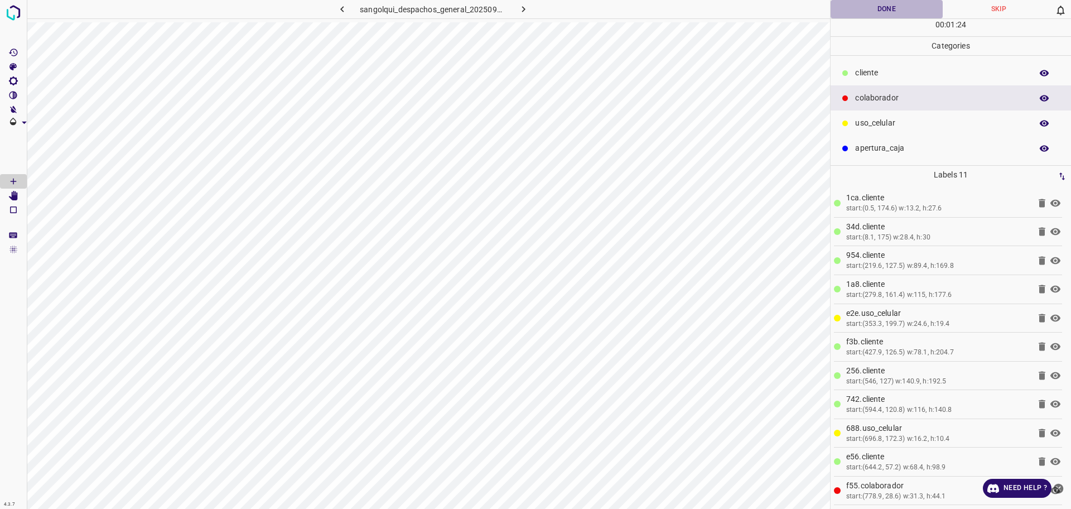
click at [884, 10] on button "Done" at bounding box center [887, 9] width 112 height 18
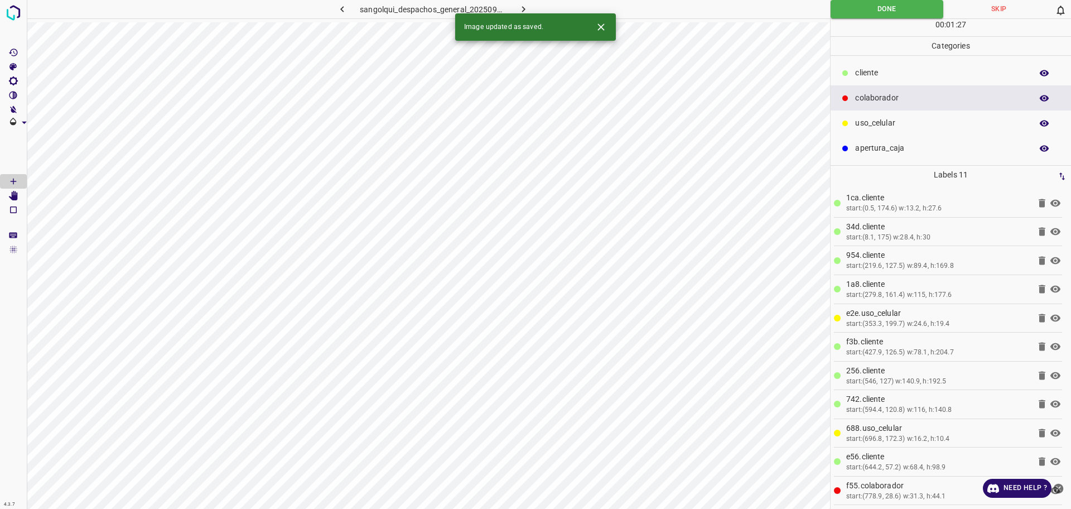
click at [525, 5] on icon "button" at bounding box center [524, 9] width 12 height 12
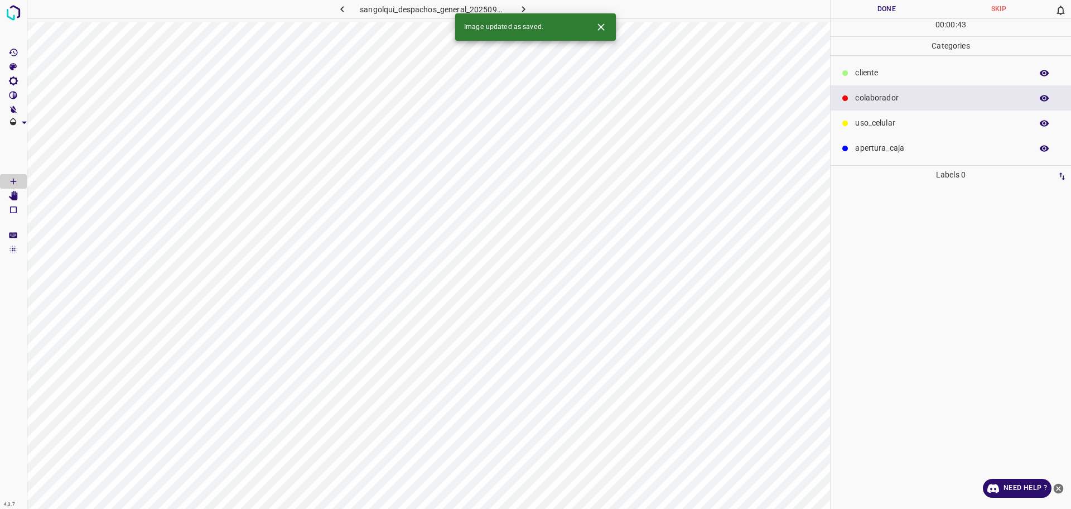
click at [915, 74] on p "cliente" at bounding box center [940, 73] width 171 height 12
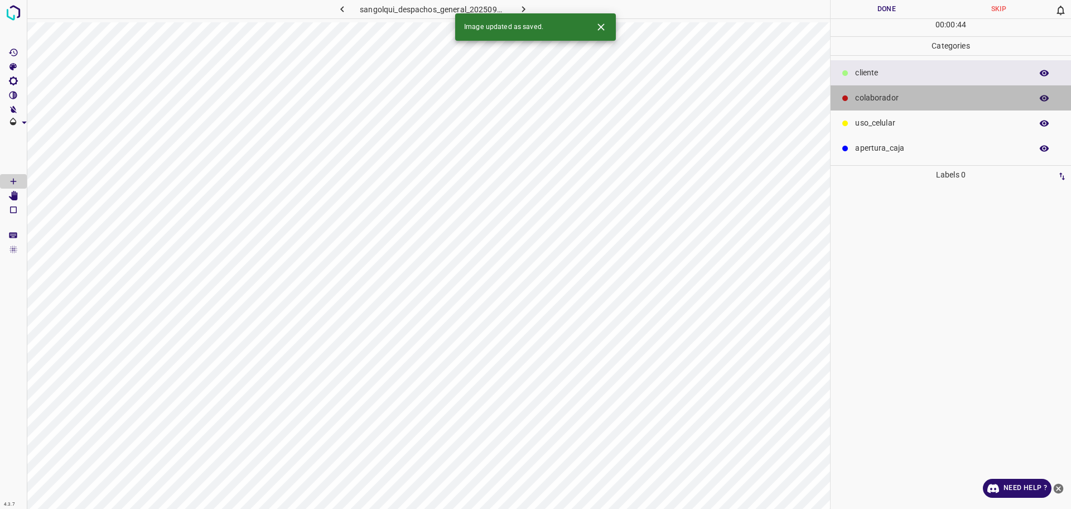
click at [909, 93] on p "colaborador" at bounding box center [940, 98] width 171 height 12
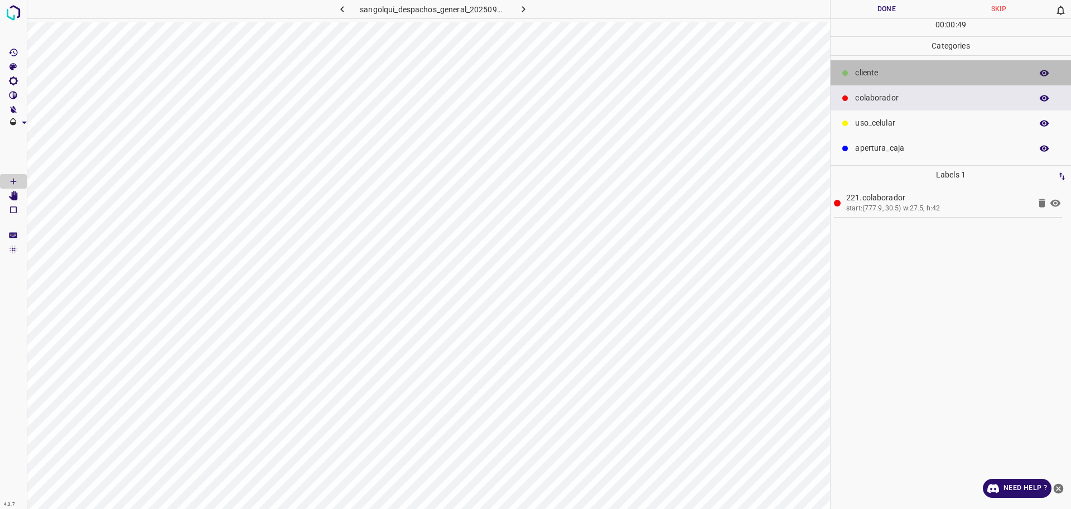
click at [910, 73] on p "cliente" at bounding box center [940, 73] width 171 height 12
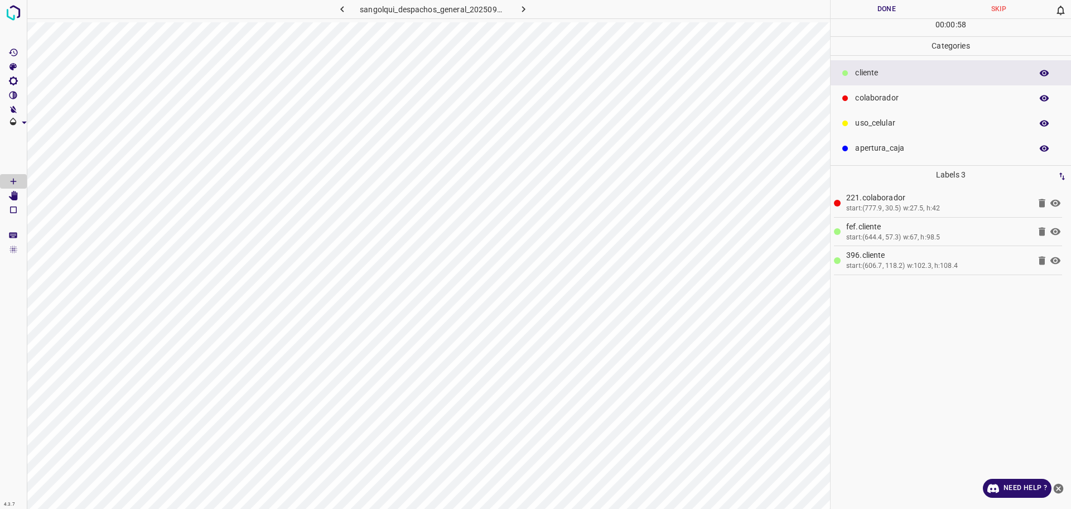
drag, startPoint x: 905, startPoint y: 119, endPoint x: 841, endPoint y: 148, distance: 70.6
click at [905, 118] on p "uso_celular" at bounding box center [940, 123] width 171 height 12
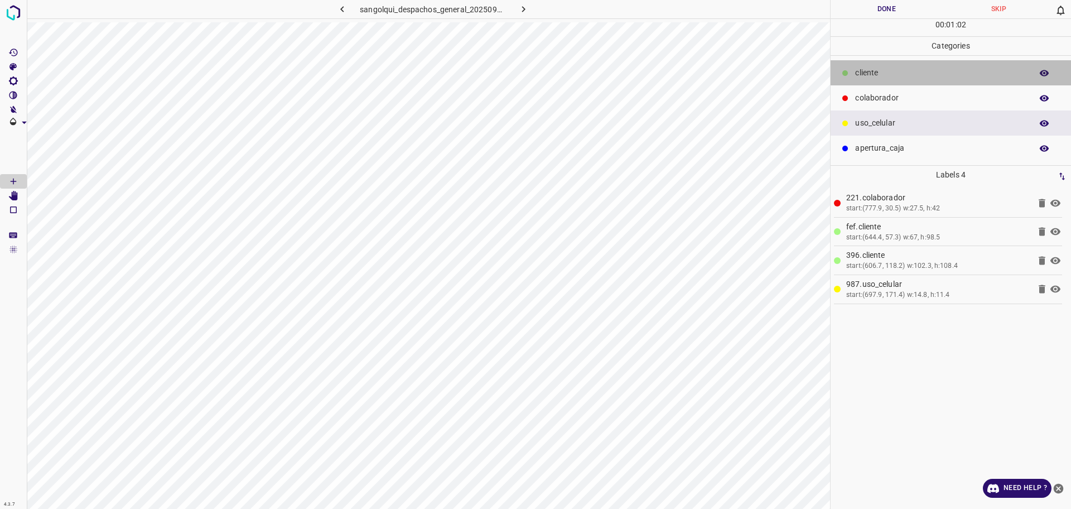
click at [945, 76] on p "cliente" at bounding box center [940, 73] width 171 height 12
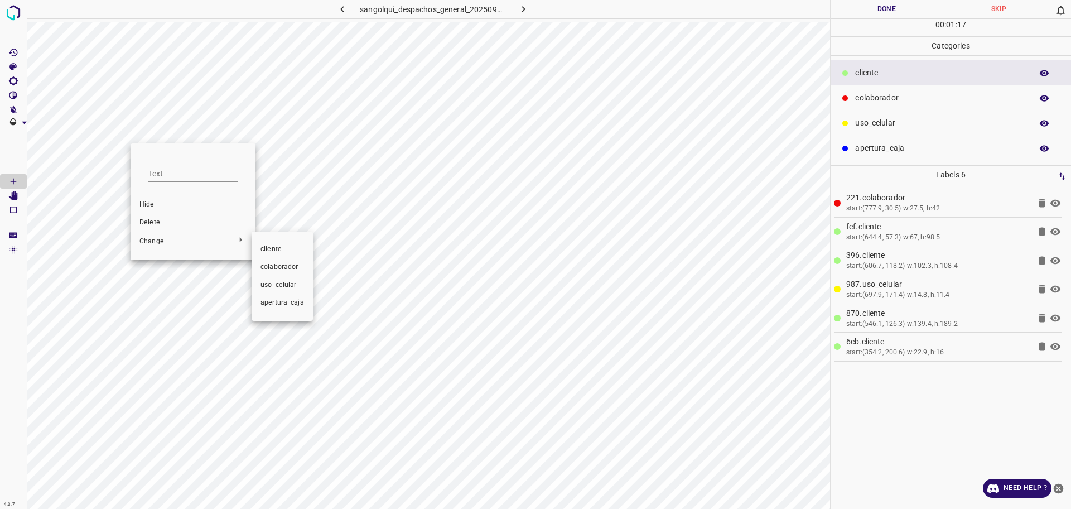
click at [280, 290] on li "uso_celular" at bounding box center [282, 285] width 61 height 18
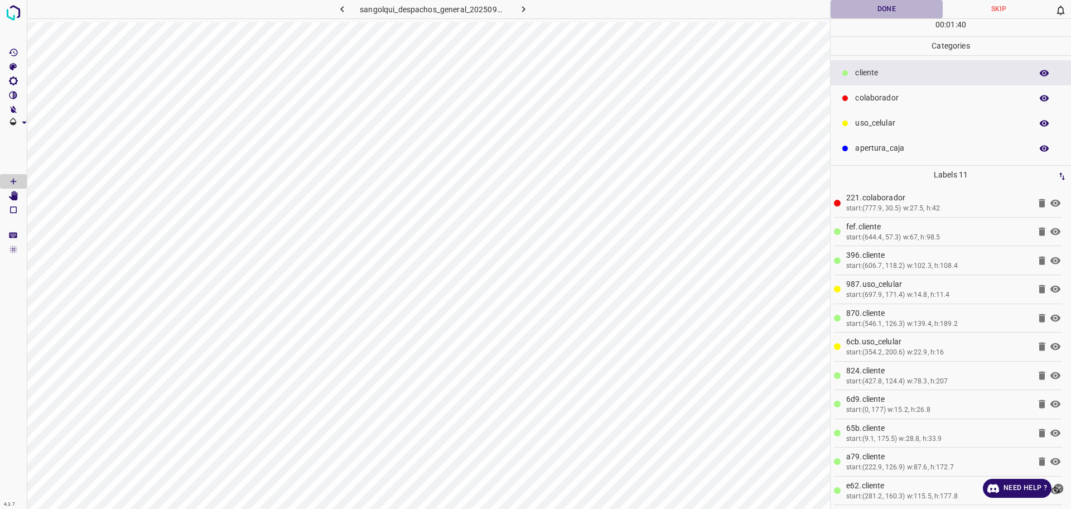
click at [874, 8] on button "Done" at bounding box center [887, 9] width 112 height 18
click at [522, 7] on icon "button" at bounding box center [524, 9] width 12 height 12
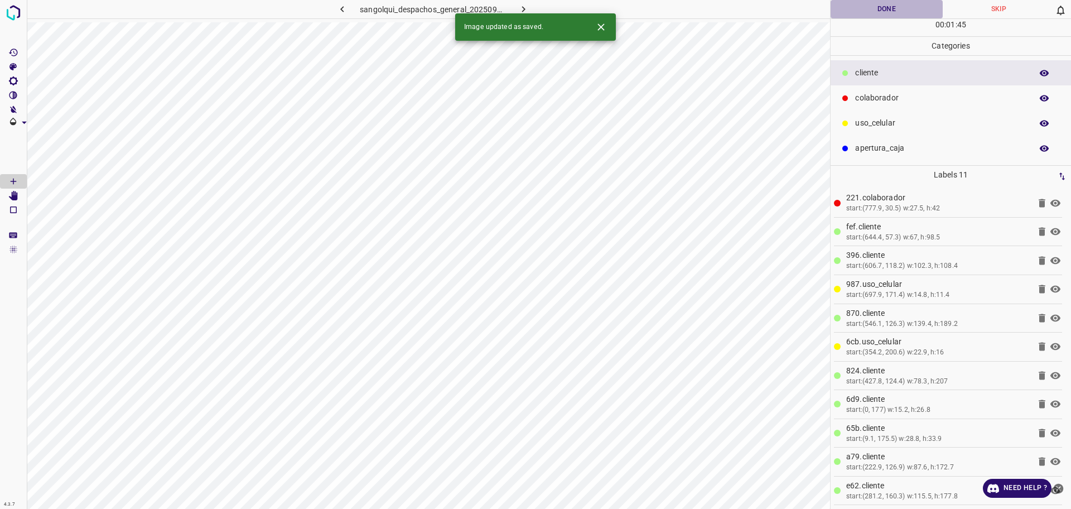
click at [847, 11] on button "Done" at bounding box center [887, 9] width 112 height 18
click at [526, 2] on button "button" at bounding box center [524, 9] width 36 height 18
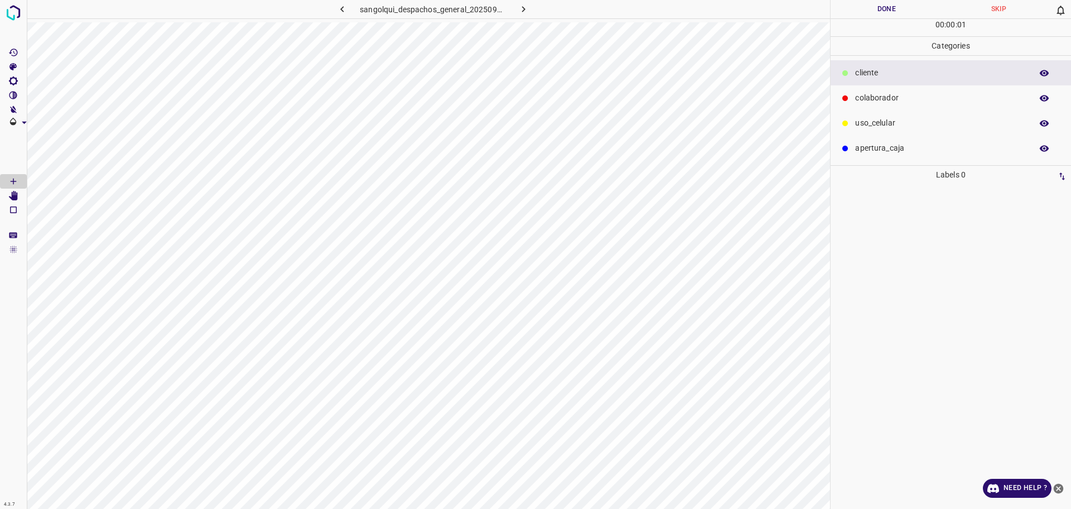
click at [886, 115] on div "uso_celular" at bounding box center [951, 122] width 240 height 25
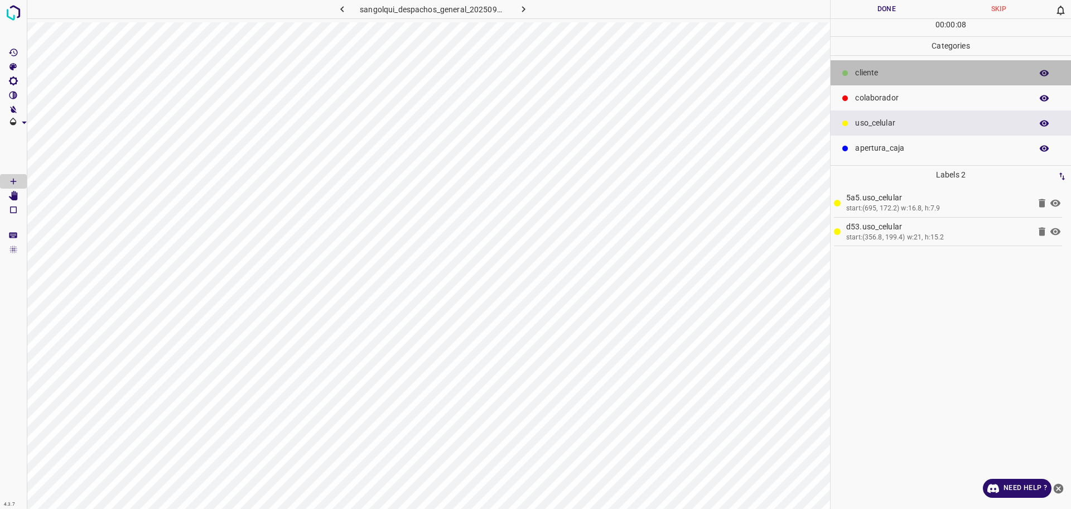
click at [887, 71] on p "cliente" at bounding box center [940, 73] width 171 height 12
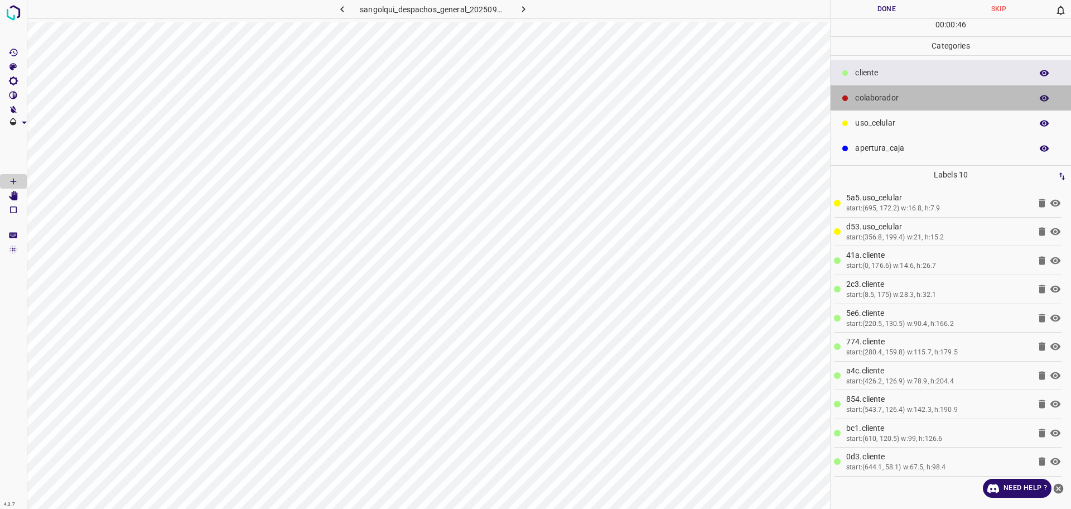
click at [863, 93] on p "colaborador" at bounding box center [940, 98] width 171 height 12
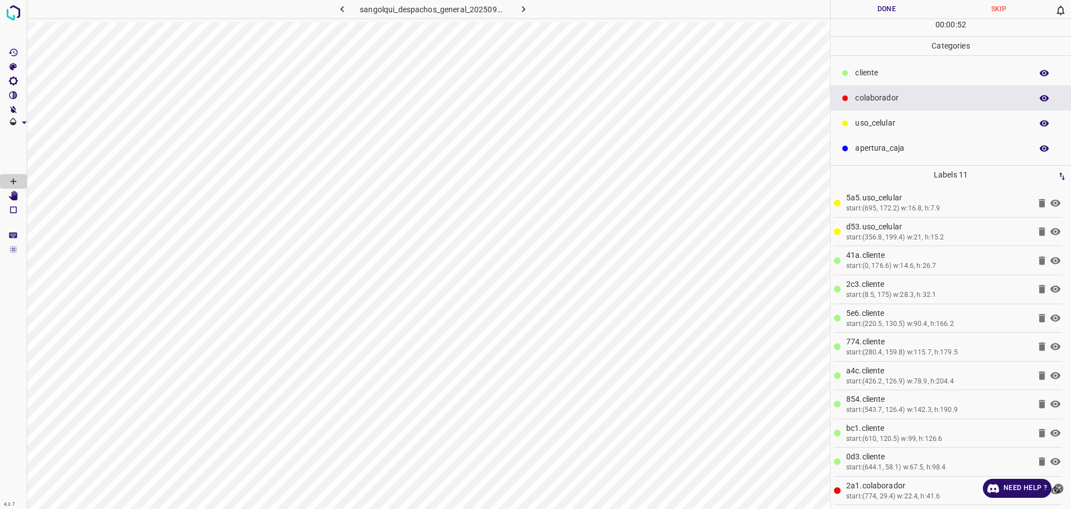
click at [866, 15] on button "Done" at bounding box center [887, 9] width 112 height 18
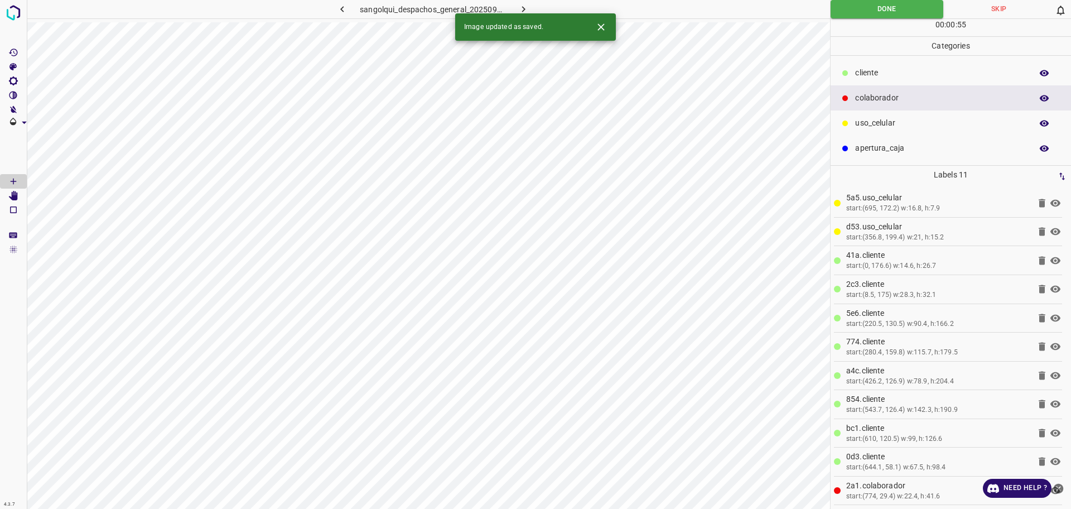
click at [523, 7] on icon "button" at bounding box center [523, 9] width 3 height 6
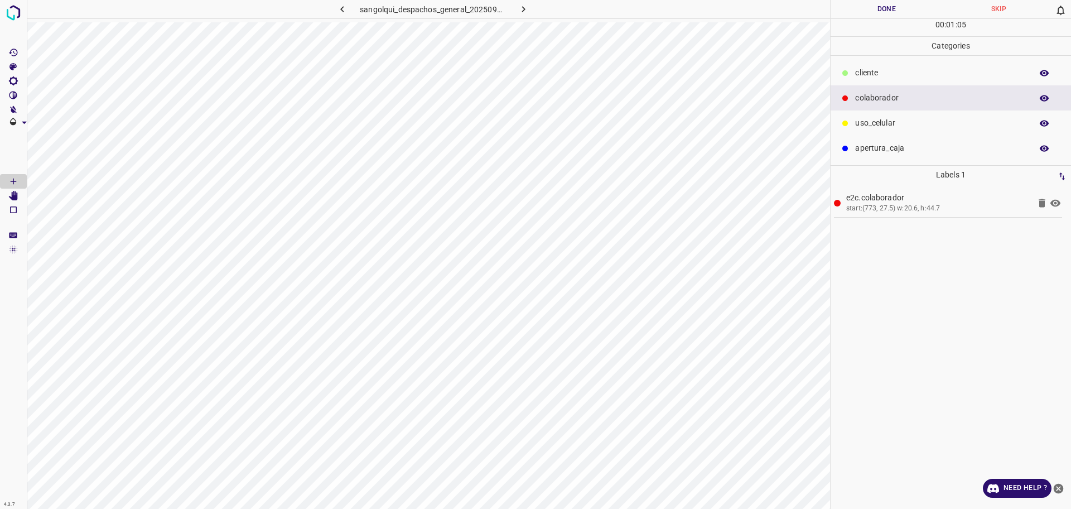
drag, startPoint x: 905, startPoint y: 70, endPoint x: 866, endPoint y: 90, distance: 44.7
click at [905, 70] on p "cliente" at bounding box center [940, 73] width 171 height 12
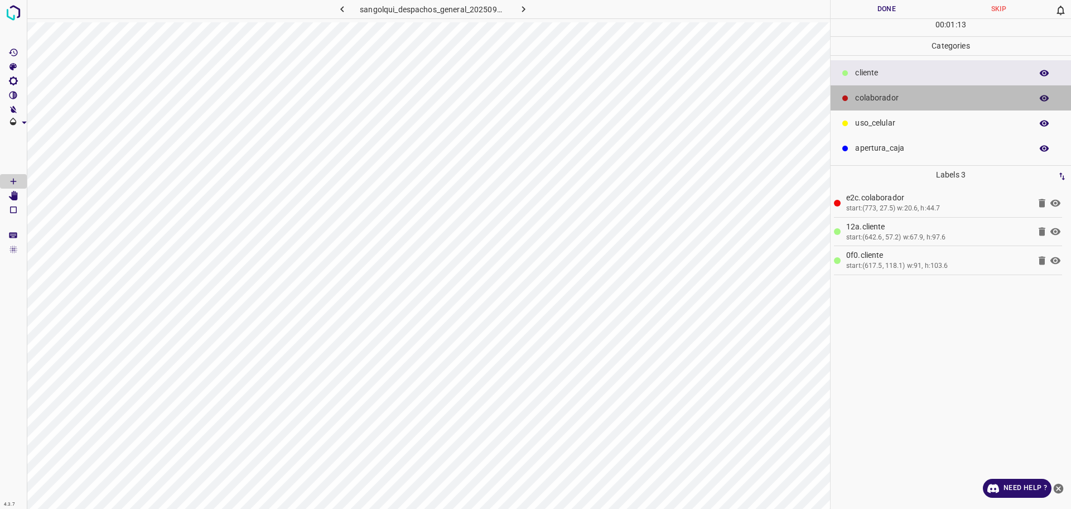
click at [919, 105] on div "colaborador" at bounding box center [951, 97] width 240 height 25
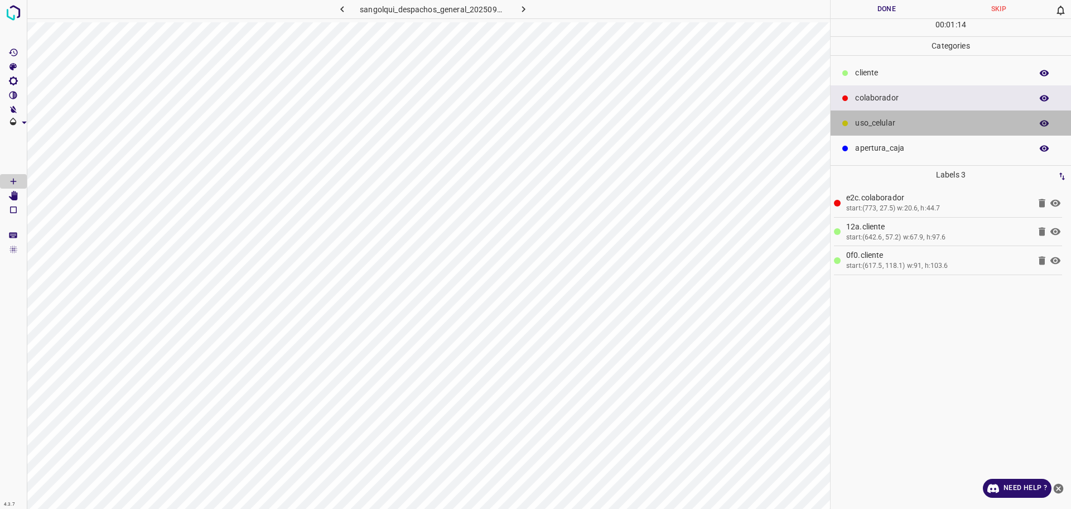
click at [889, 124] on p "uso_celular" at bounding box center [940, 123] width 171 height 12
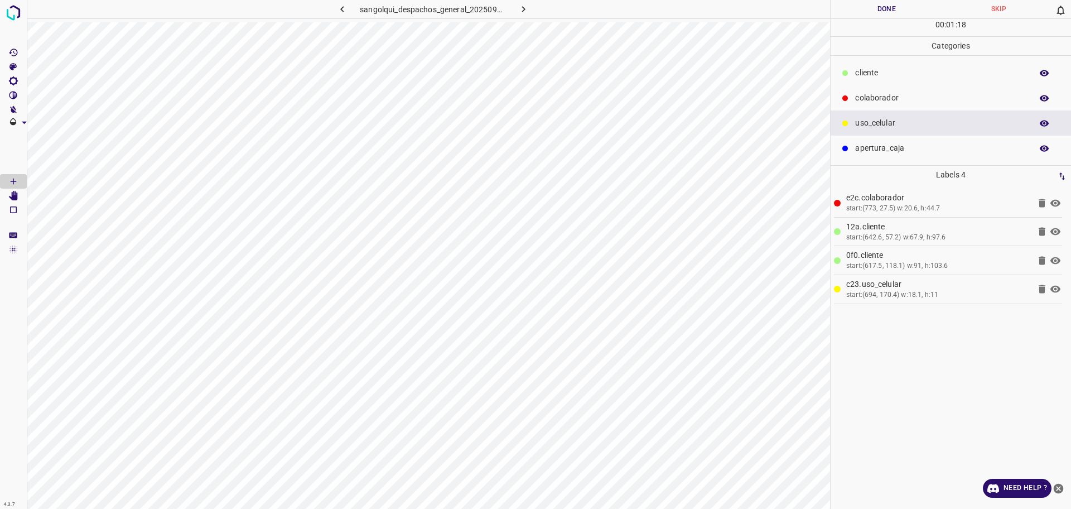
click at [915, 74] on p "cliente" at bounding box center [940, 73] width 171 height 12
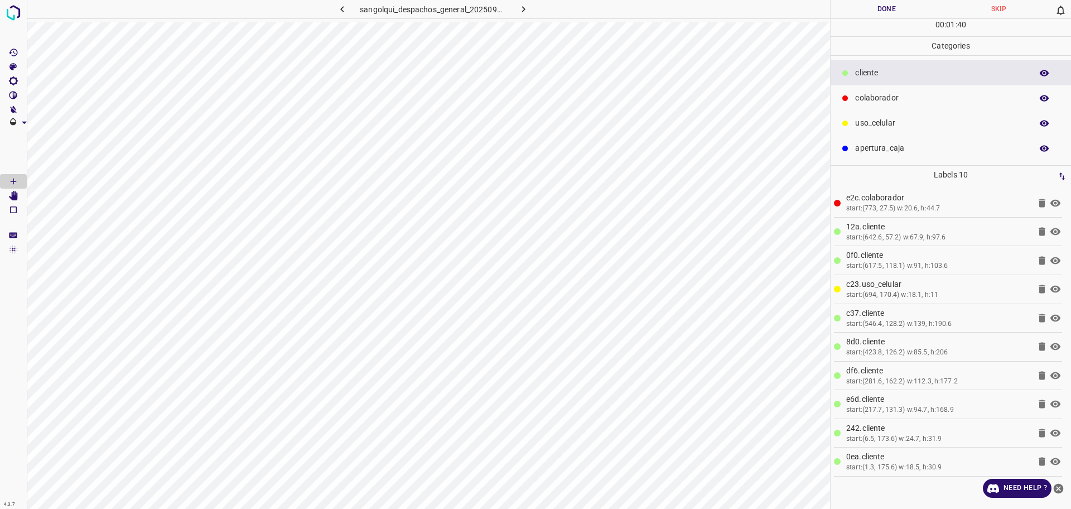
click at [869, 10] on button "Done" at bounding box center [887, 9] width 112 height 18
click at [527, 8] on icon "button" at bounding box center [524, 9] width 12 height 12
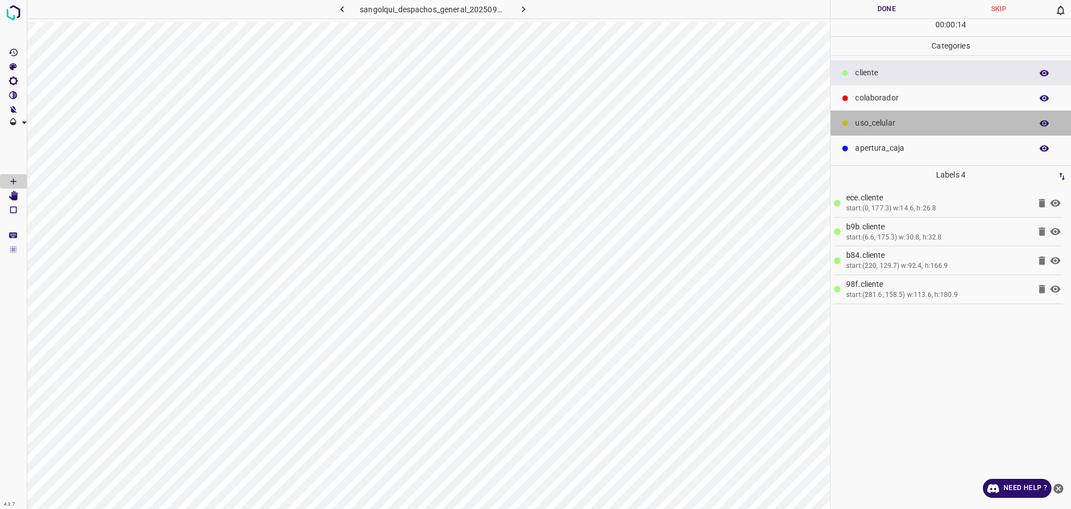
drag, startPoint x: 898, startPoint y: 126, endPoint x: 853, endPoint y: 159, distance: 55.4
click at [898, 127] on p "uso_celular" at bounding box center [940, 123] width 171 height 12
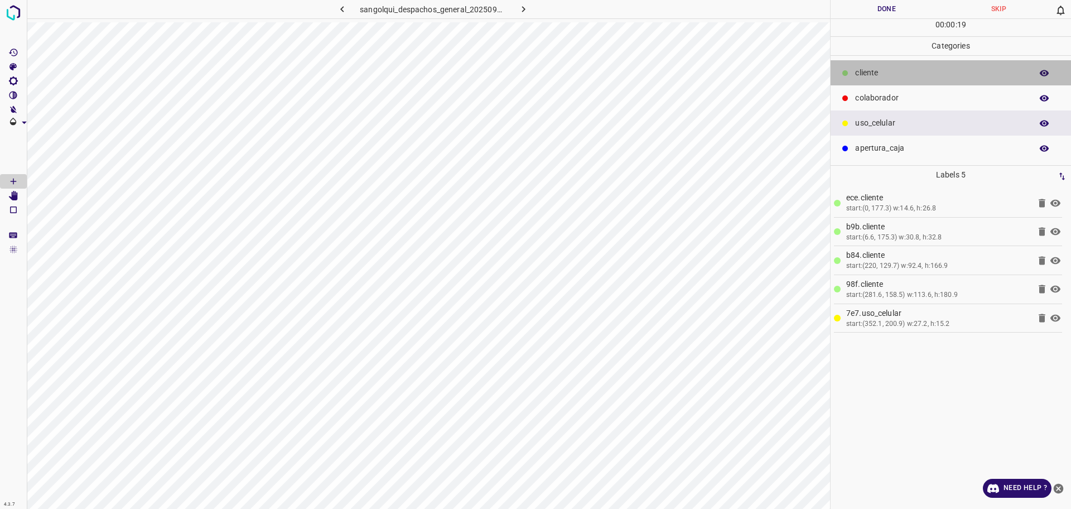
click at [880, 76] on p "cliente" at bounding box center [940, 73] width 171 height 12
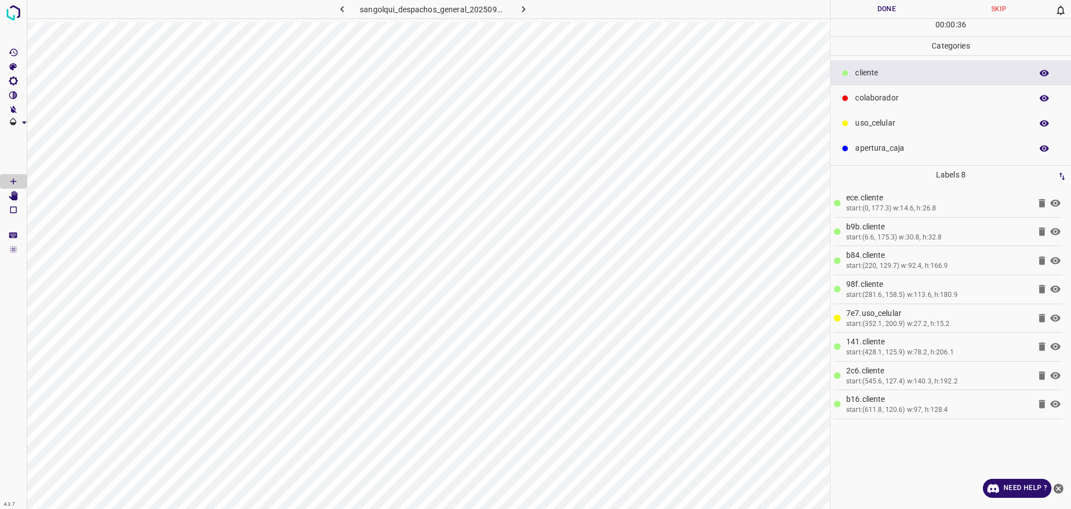
click at [905, 121] on p "uso_celular" at bounding box center [940, 123] width 171 height 12
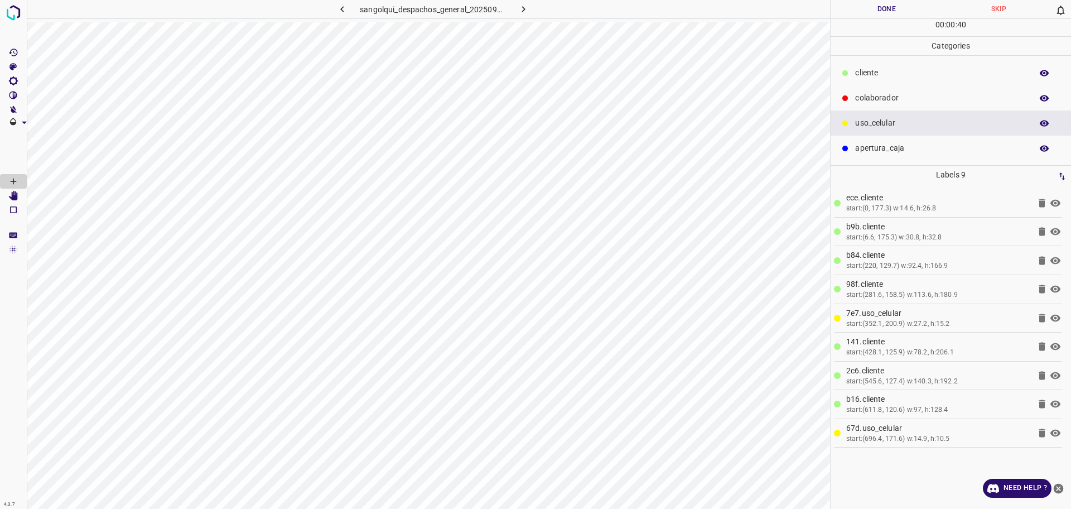
drag, startPoint x: 863, startPoint y: 98, endPoint x: 842, endPoint y: 109, distance: 24.2
click at [864, 98] on p "colaborador" at bounding box center [940, 98] width 171 height 12
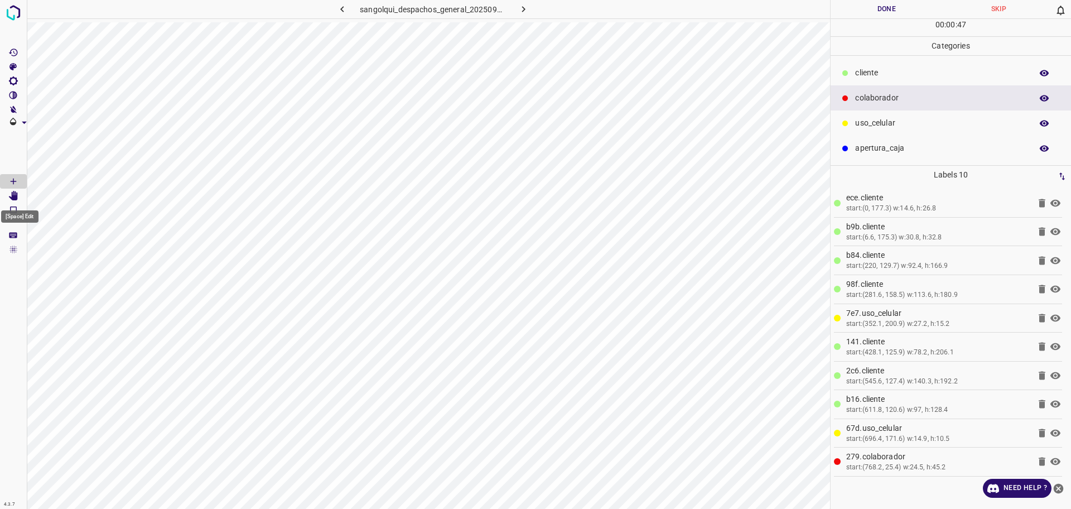
click at [19, 199] on Edit"] "[Space] Edit" at bounding box center [13, 196] width 27 height 15
click at [873, 68] on p "cliente" at bounding box center [940, 73] width 171 height 12
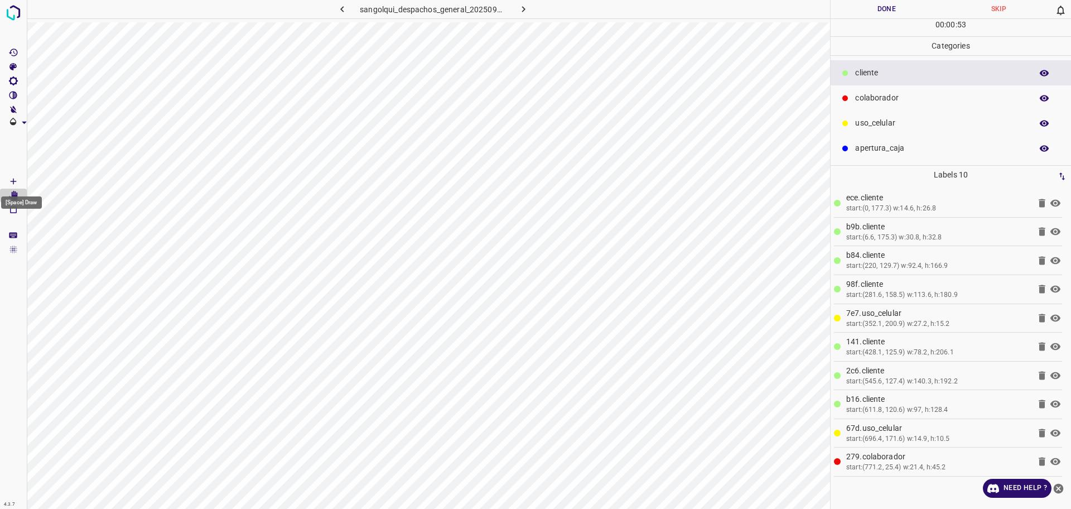
click at [11, 181] on icon "[Space] Draw" at bounding box center [14, 182] width 6 height 6
click at [870, 7] on button "Done" at bounding box center [887, 9] width 112 height 18
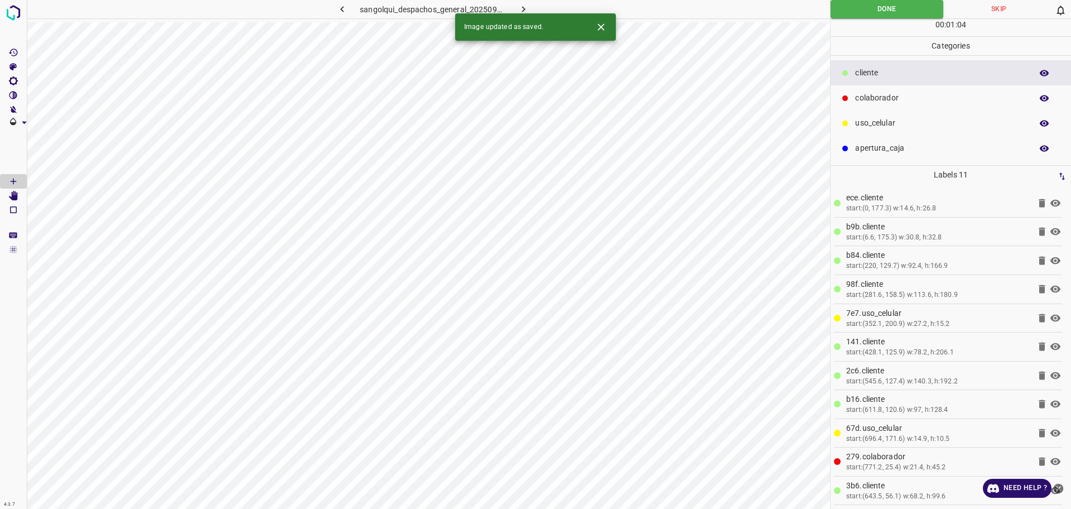
click at [518, 9] on icon "button" at bounding box center [524, 9] width 12 height 12
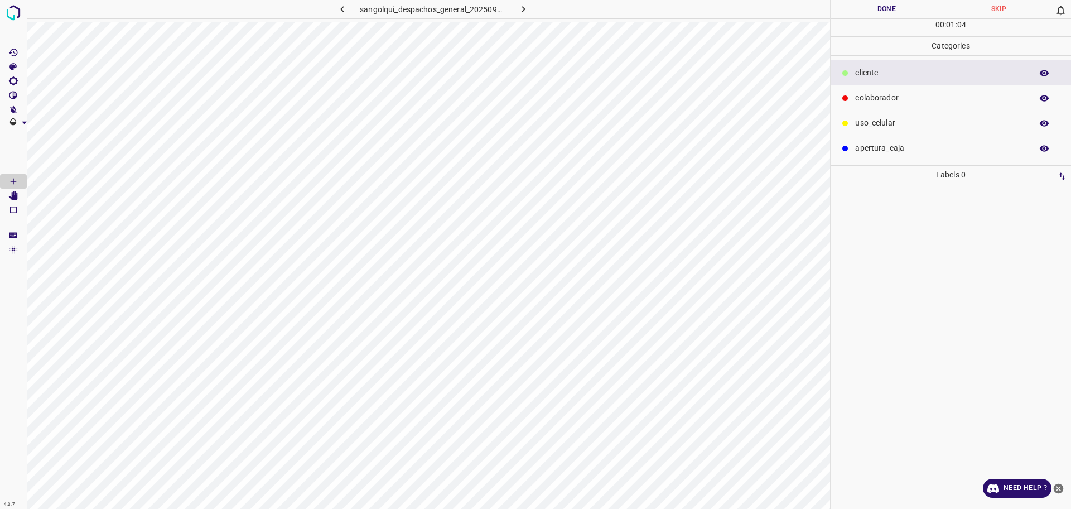
click at [879, 121] on p "uso_celular" at bounding box center [940, 123] width 171 height 12
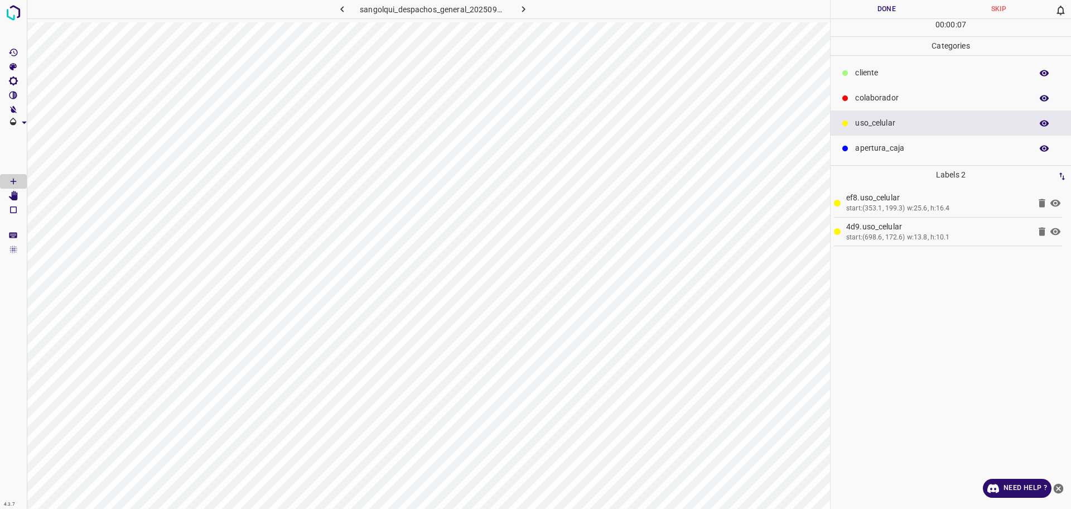
click at [869, 70] on p "cliente" at bounding box center [940, 73] width 171 height 12
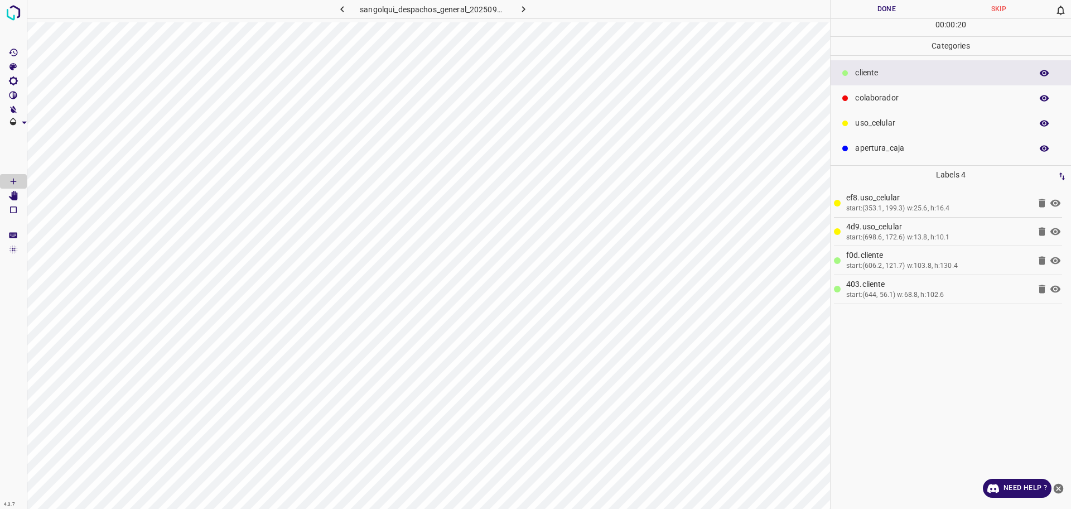
click at [874, 99] on p "colaborador" at bounding box center [940, 98] width 171 height 12
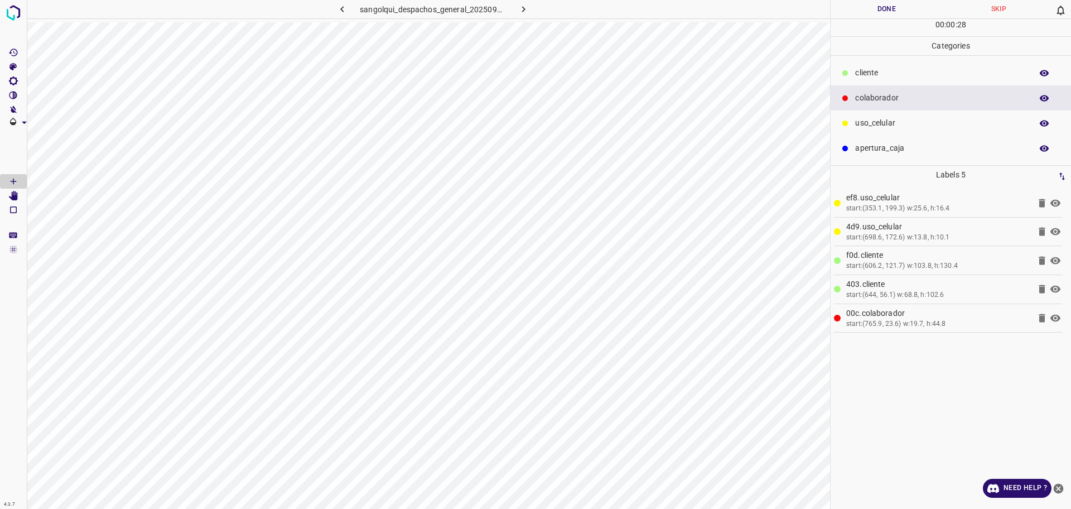
click at [870, 69] on p "cliente" at bounding box center [940, 73] width 171 height 12
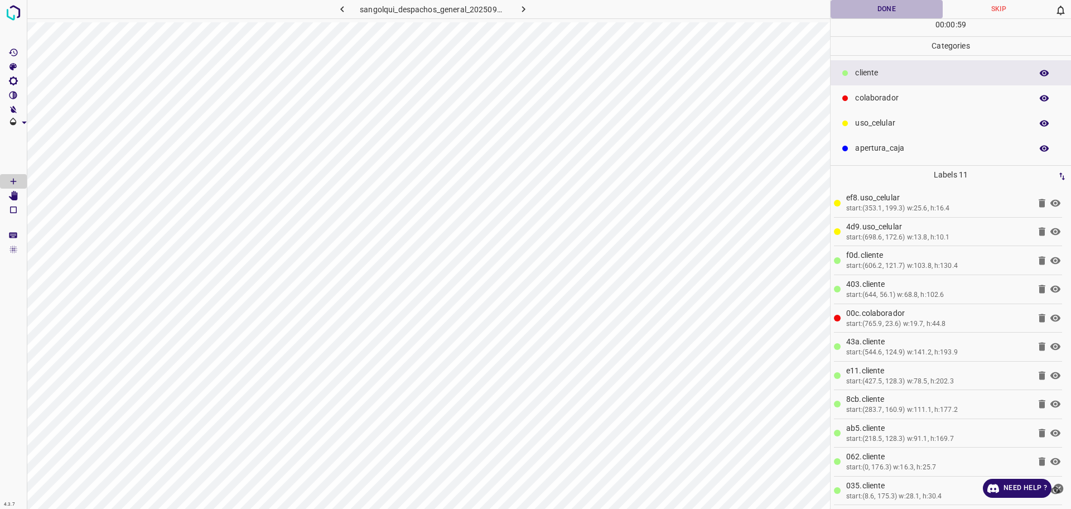
click at [881, 6] on button "Done" at bounding box center [887, 9] width 112 height 18
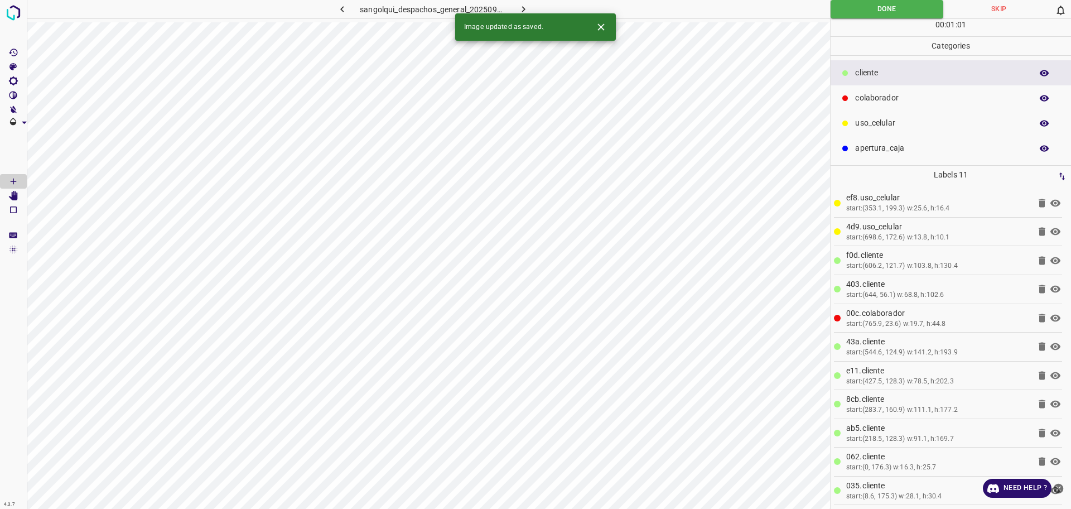
click at [523, 9] on icon "button" at bounding box center [524, 9] width 12 height 12
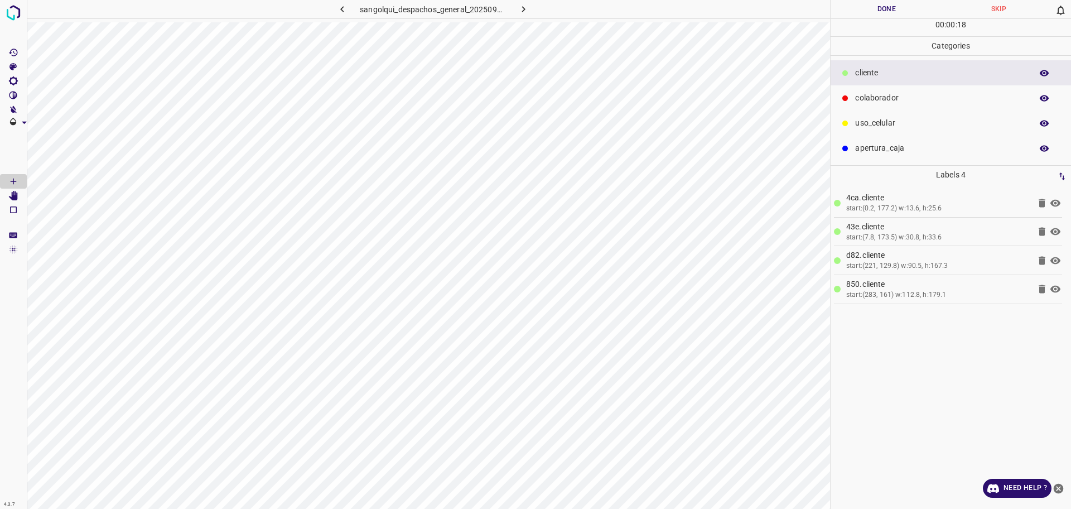
click at [938, 122] on p "uso_celular" at bounding box center [940, 123] width 171 height 12
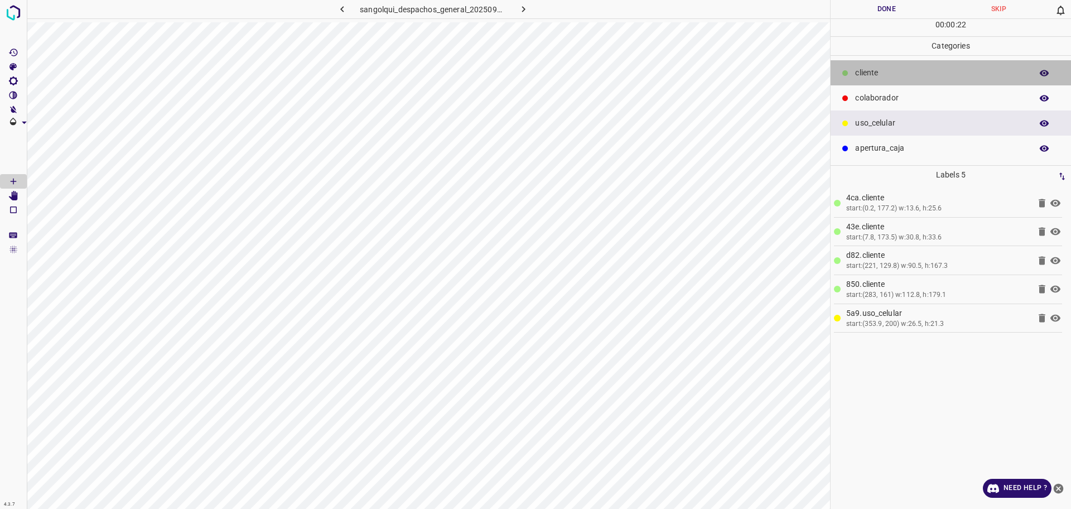
click at [870, 70] on p "cliente" at bounding box center [940, 73] width 171 height 12
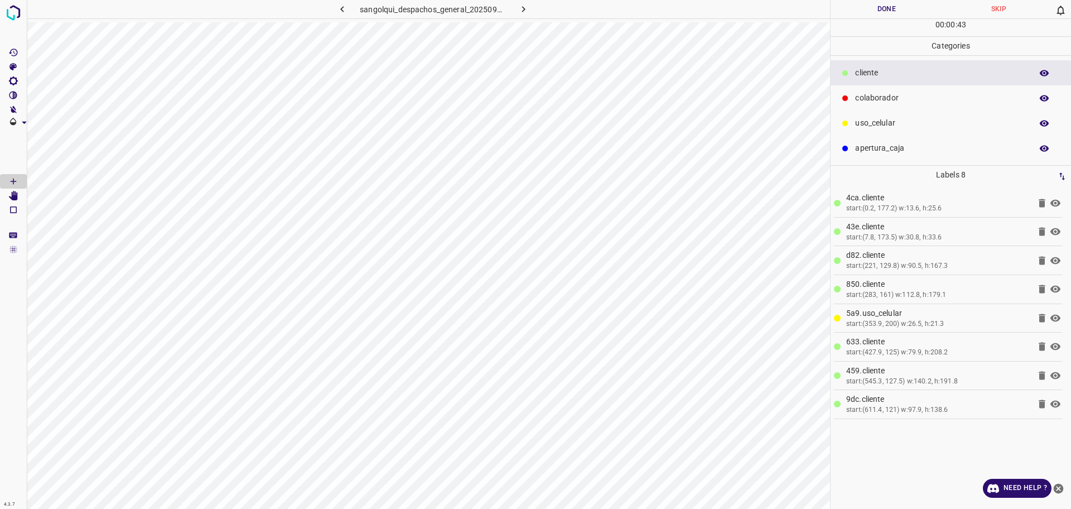
click at [887, 114] on div "uso_celular" at bounding box center [951, 122] width 240 height 25
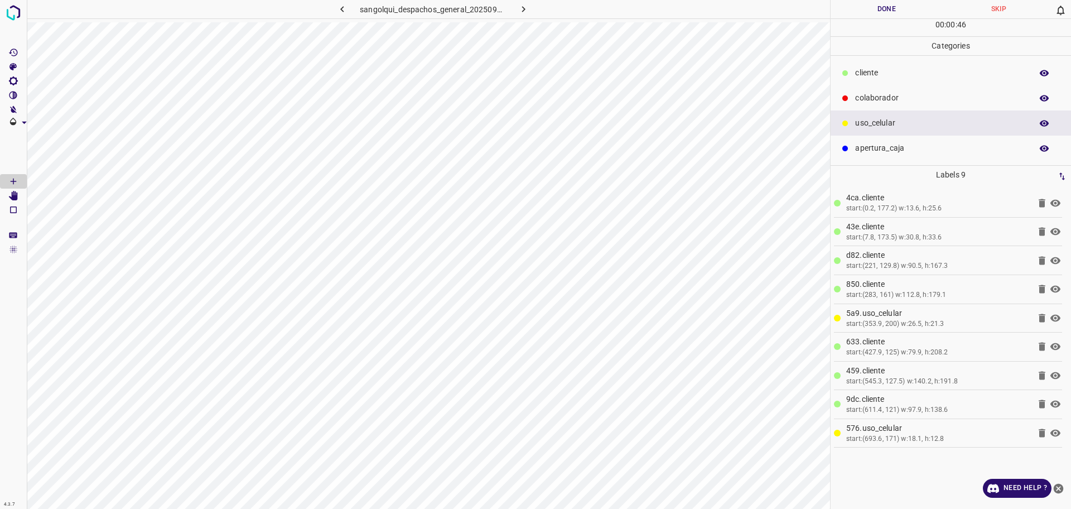
click at [879, 70] on p "cliente" at bounding box center [940, 73] width 171 height 12
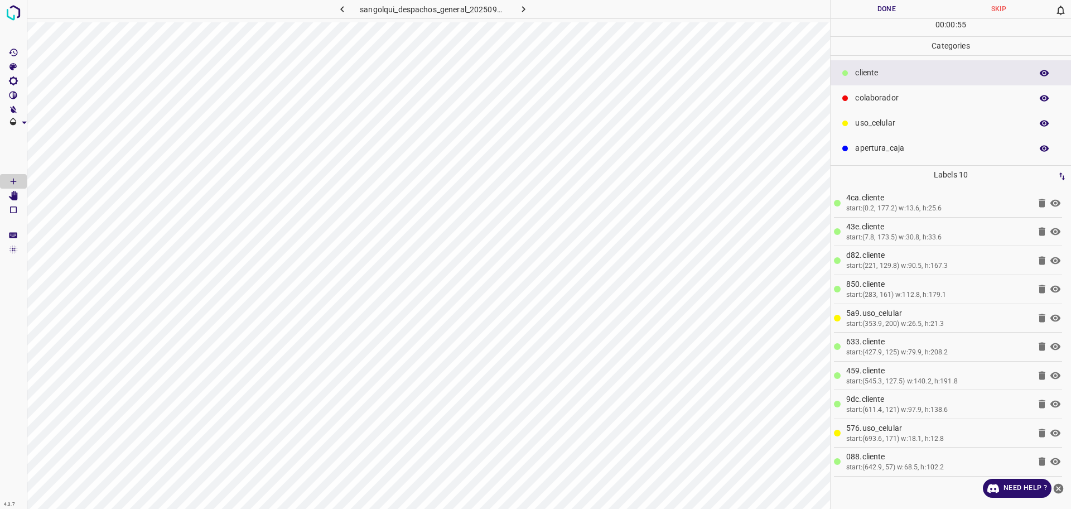
click at [896, 93] on p "colaborador" at bounding box center [940, 98] width 171 height 12
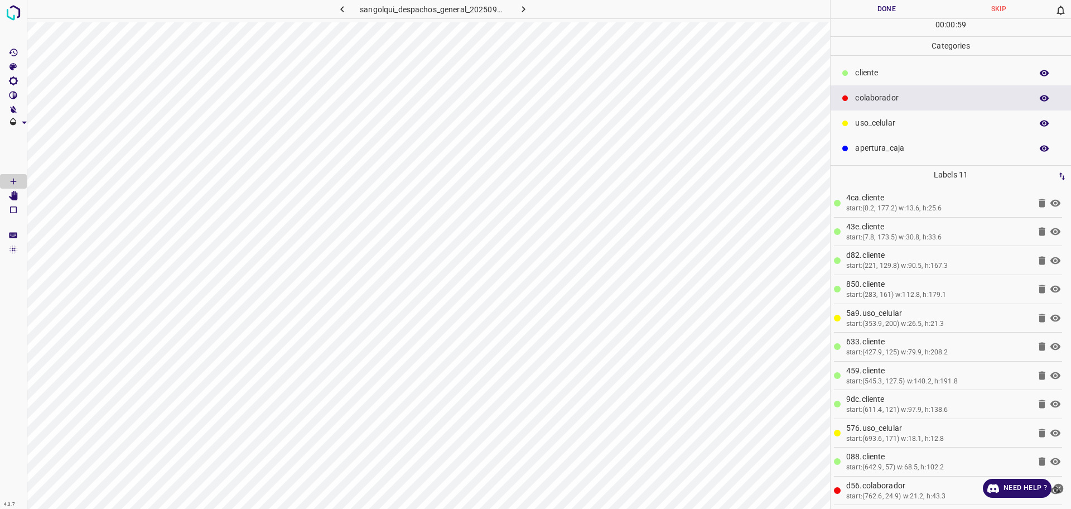
click at [893, 9] on button "Done" at bounding box center [887, 9] width 112 height 18
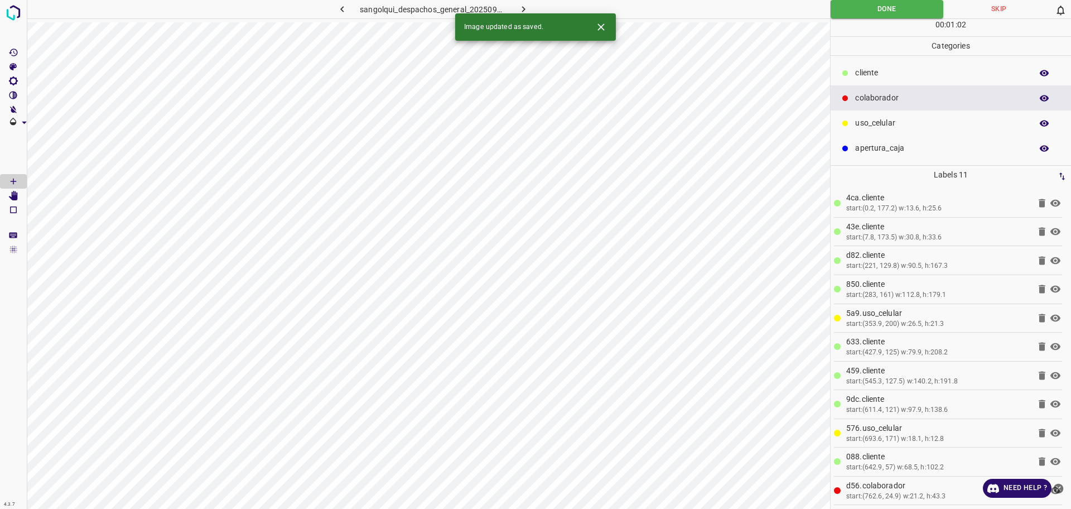
click at [530, 4] on button "button" at bounding box center [524, 9] width 36 height 18
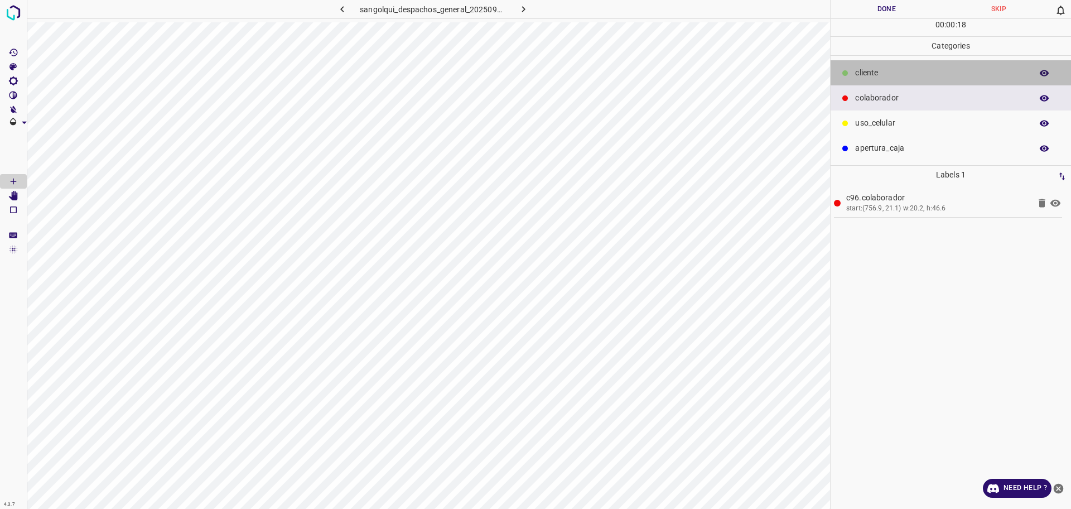
click at [885, 76] on p "cliente" at bounding box center [940, 73] width 171 height 12
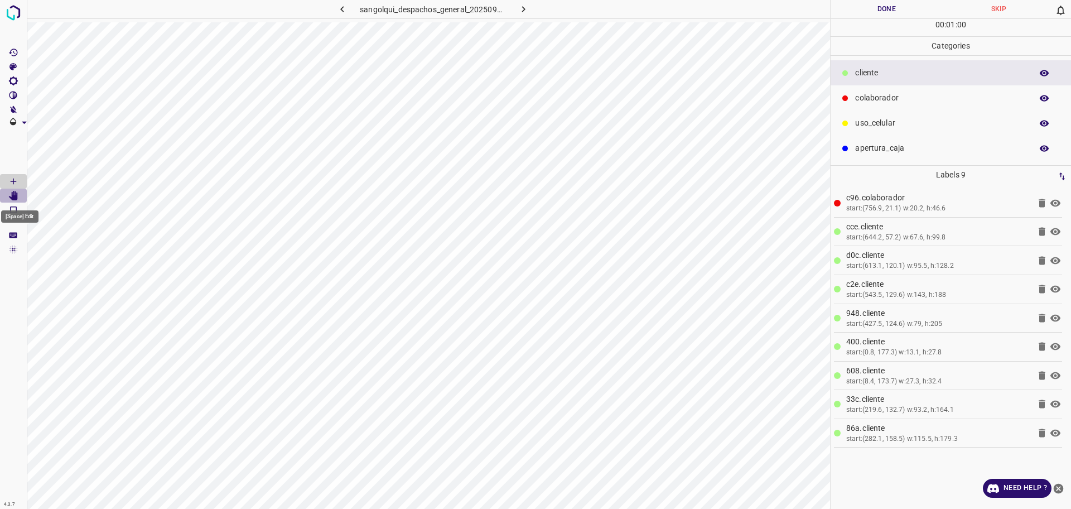
click at [18, 192] on Edit"] "[Space] Edit" at bounding box center [13, 196] width 27 height 15
click at [13, 178] on icon "[Space] Draw" at bounding box center [13, 181] width 10 height 10
click at [921, 118] on p "uso_celular" at bounding box center [940, 123] width 171 height 12
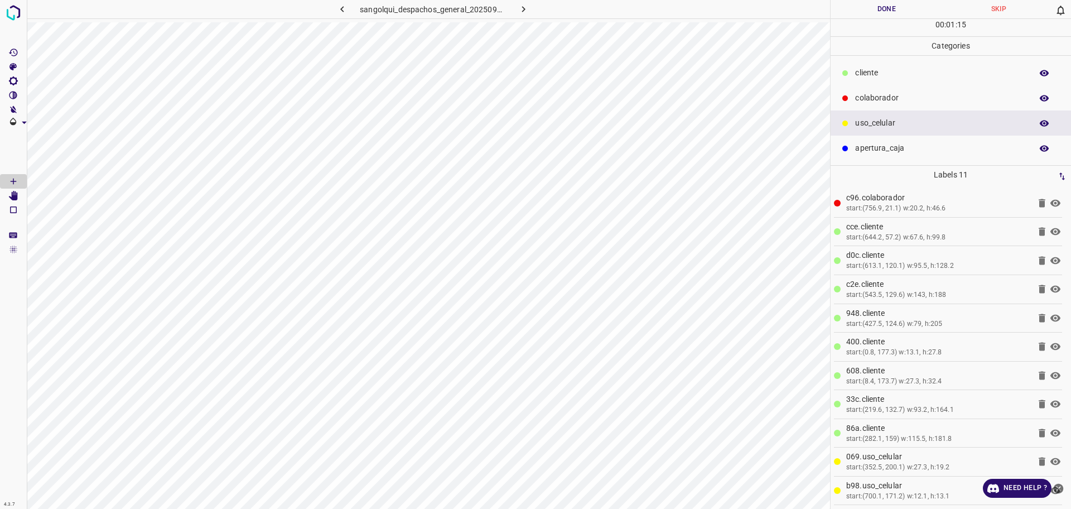
click at [866, 18] on button "Done" at bounding box center [887, 9] width 112 height 18
click at [863, 0] on button "Done" at bounding box center [887, 9] width 112 height 18
click at [864, 0] on button "Done" at bounding box center [887, 9] width 112 height 18
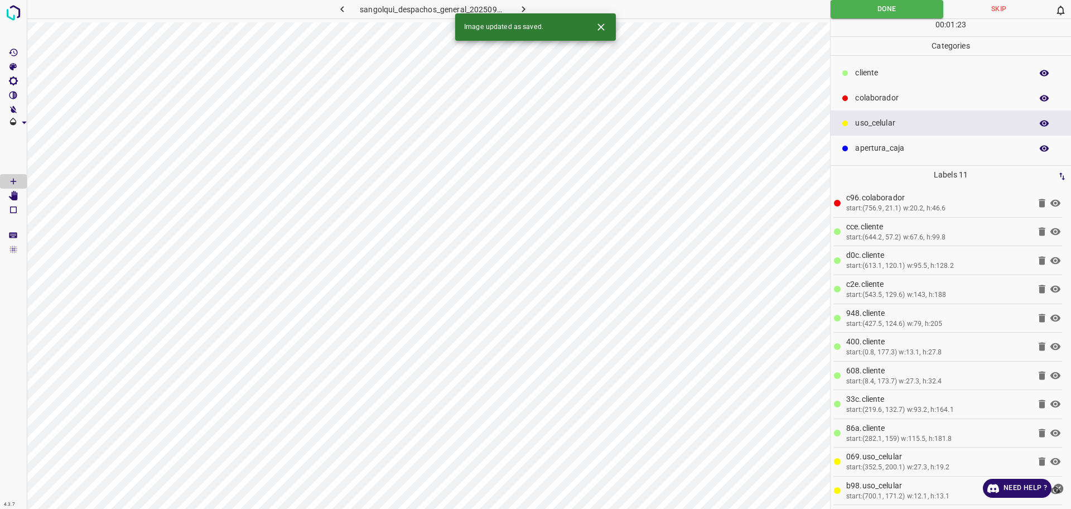
drag, startPoint x: 525, startPoint y: 6, endPoint x: 539, endPoint y: 8, distance: 14.2
click at [527, 6] on icon "button" at bounding box center [524, 9] width 12 height 12
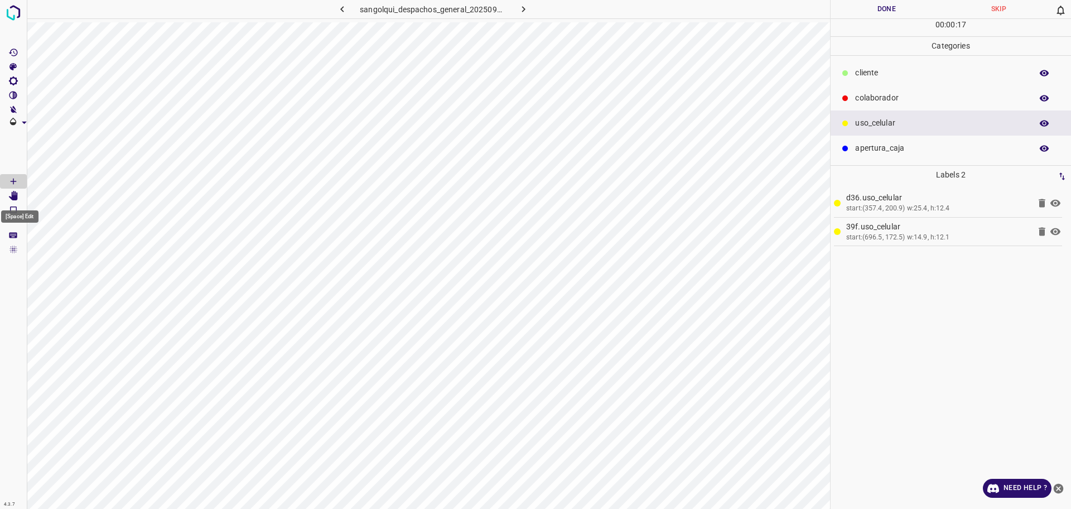
click at [13, 192] on icon "[Space] Edit" at bounding box center [13, 196] width 9 height 10
click at [861, 75] on p "cliente" at bounding box center [940, 73] width 171 height 12
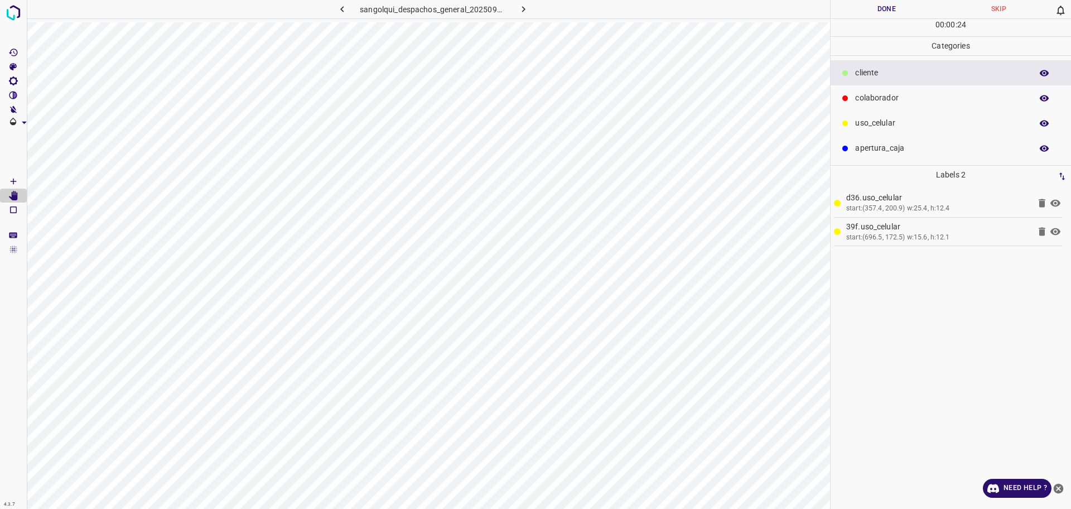
click at [6, 182] on Draw"] "[Space] Draw" at bounding box center [13, 181] width 27 height 15
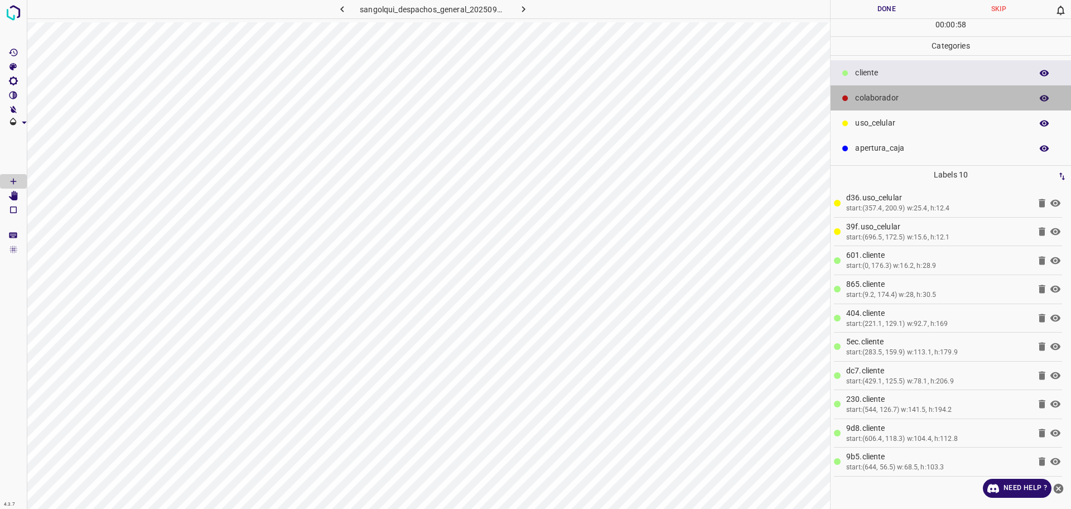
click at [893, 94] on p "colaborador" at bounding box center [940, 98] width 171 height 12
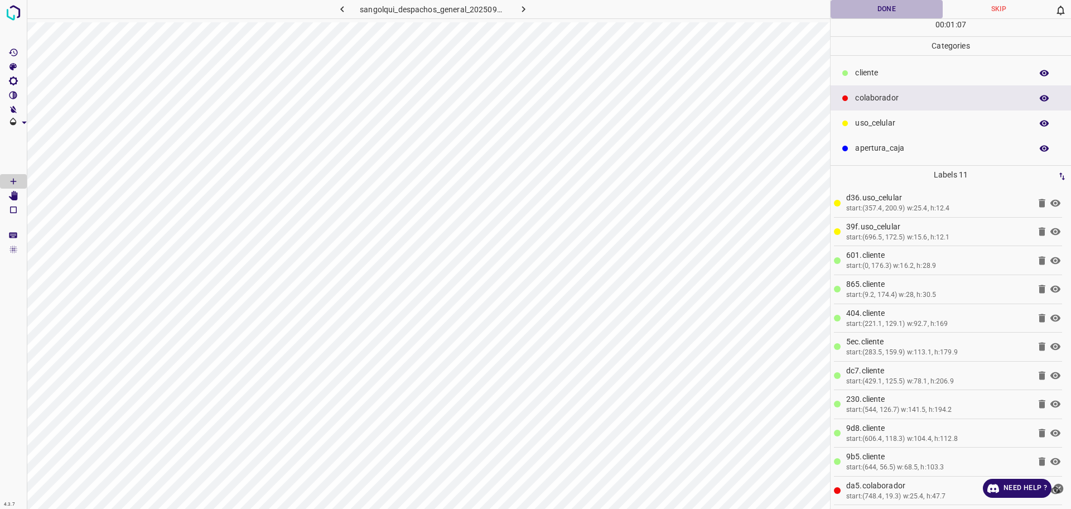
click at [864, 16] on button "Done" at bounding box center [887, 9] width 112 height 18
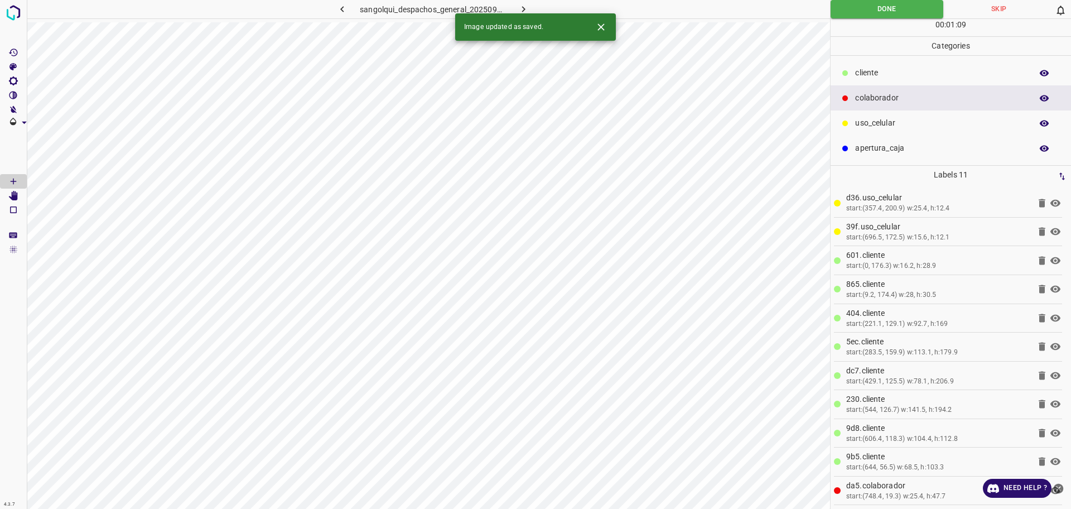
click at [535, 5] on button "button" at bounding box center [524, 9] width 36 height 18
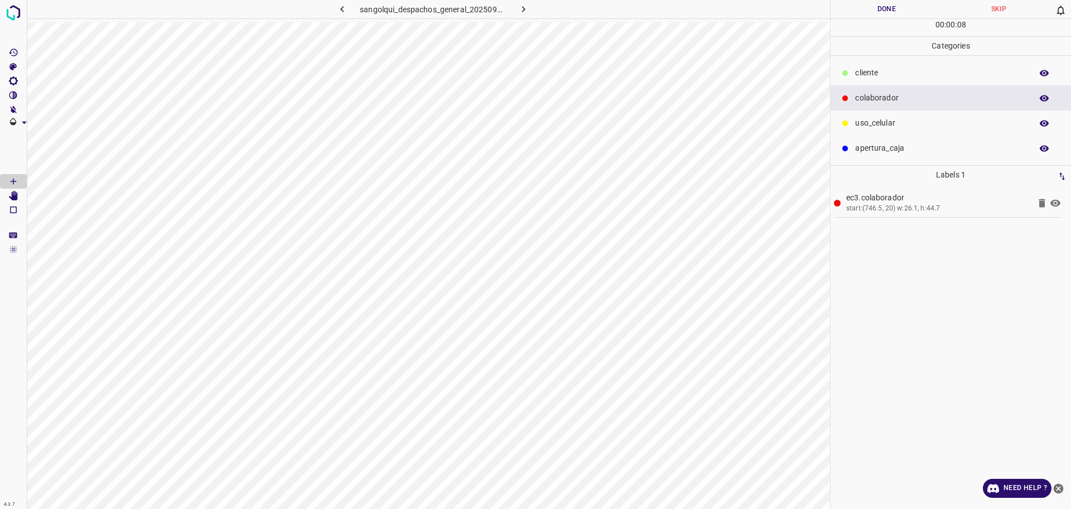
click at [891, 71] on p "cliente" at bounding box center [940, 73] width 171 height 12
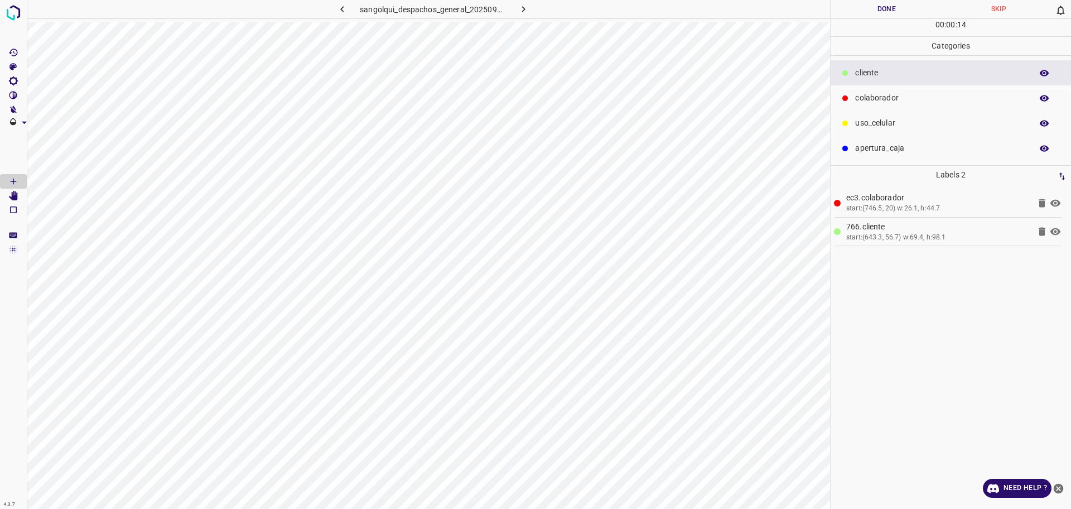
click at [904, 127] on p "uso_celular" at bounding box center [940, 123] width 171 height 12
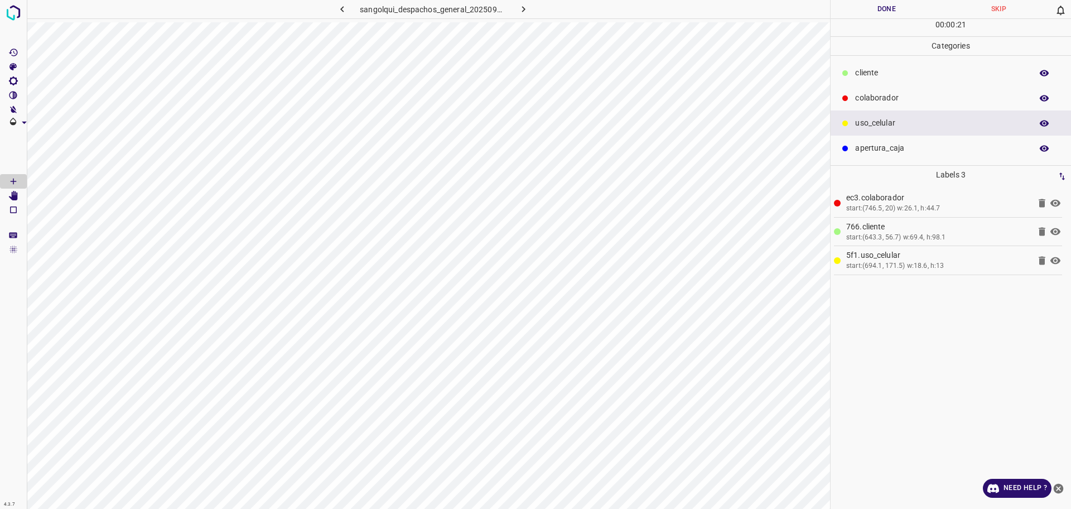
click at [885, 73] on p "cliente" at bounding box center [940, 73] width 171 height 12
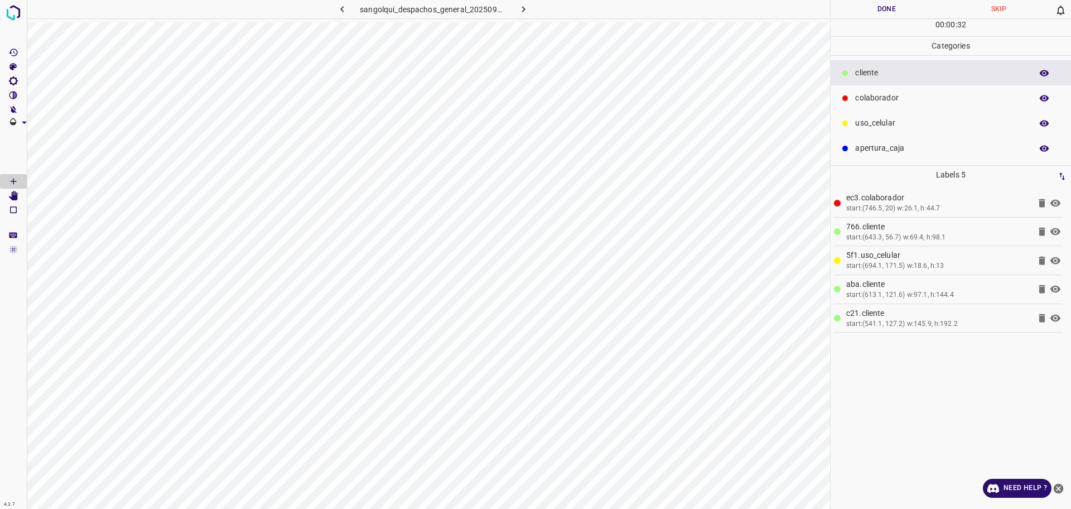
click at [19, 192] on Edit"] "[Space] Edit" at bounding box center [13, 196] width 27 height 15
click at [15, 176] on icon "[Space] Draw" at bounding box center [13, 181] width 10 height 10
click at [916, 93] on p "colaborador" at bounding box center [940, 98] width 171 height 12
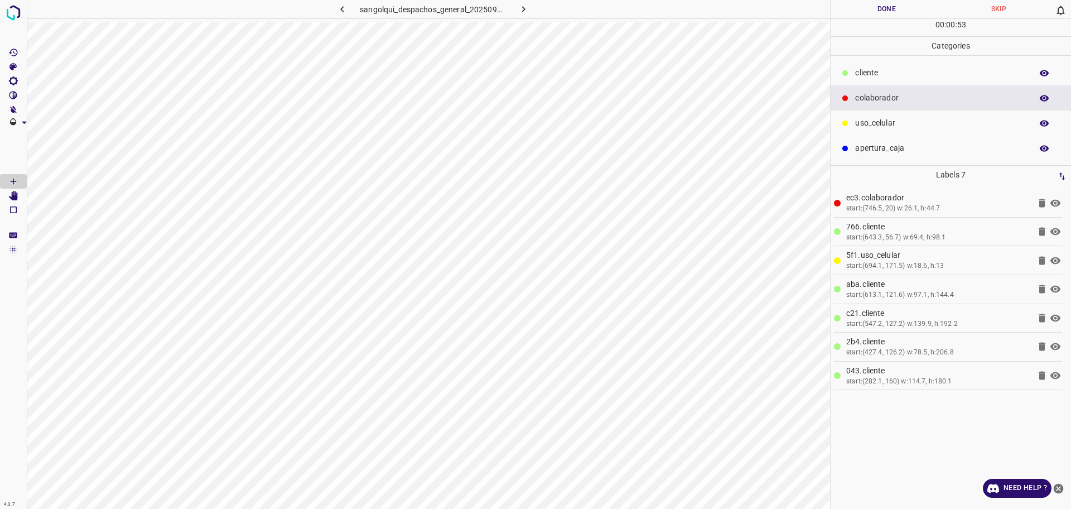
click at [869, 129] on p "uso_celular" at bounding box center [940, 123] width 171 height 12
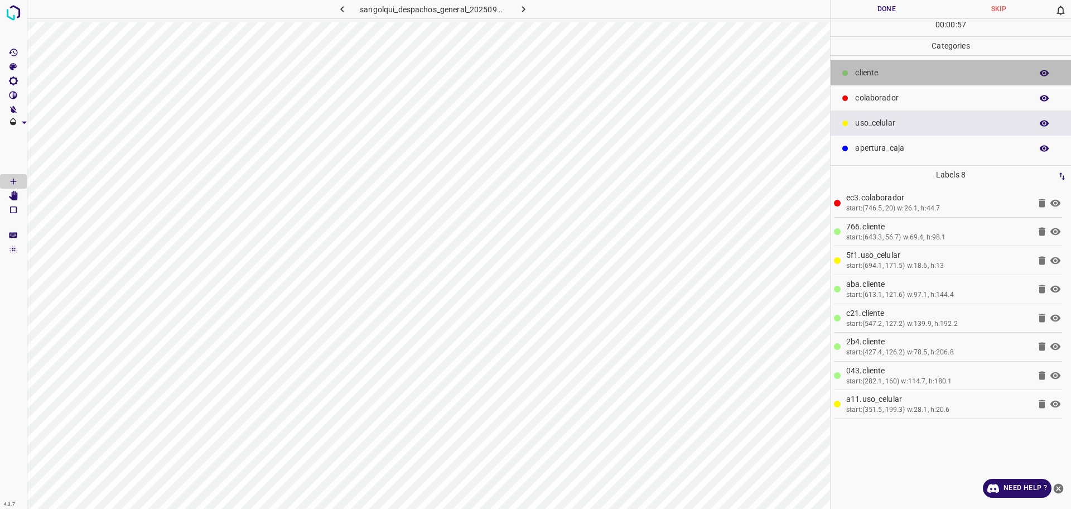
click at [869, 76] on p "cliente" at bounding box center [940, 73] width 171 height 12
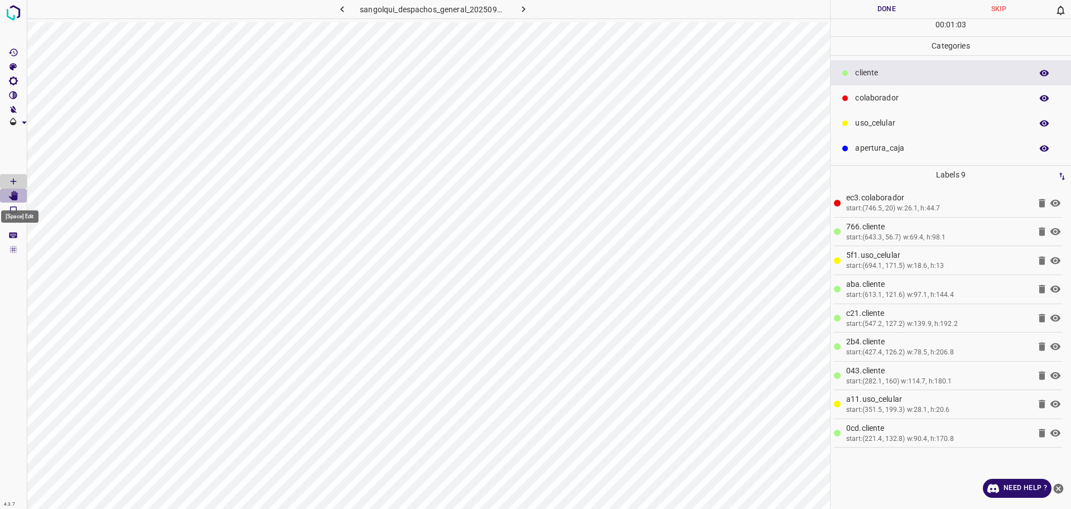
click at [11, 199] on icon "[Space] Edit" at bounding box center [13, 196] width 10 height 10
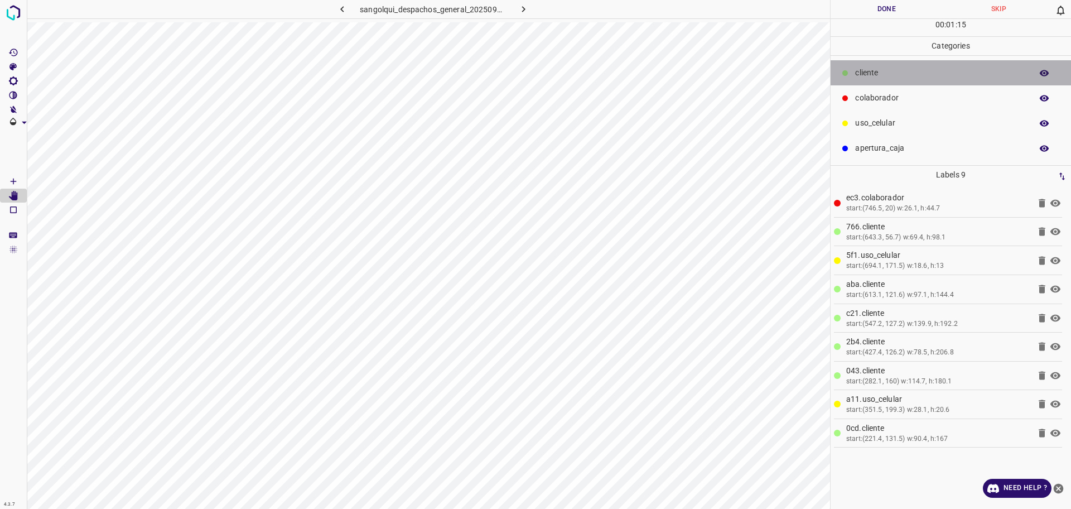
click at [919, 73] on p "cliente" at bounding box center [940, 73] width 171 height 12
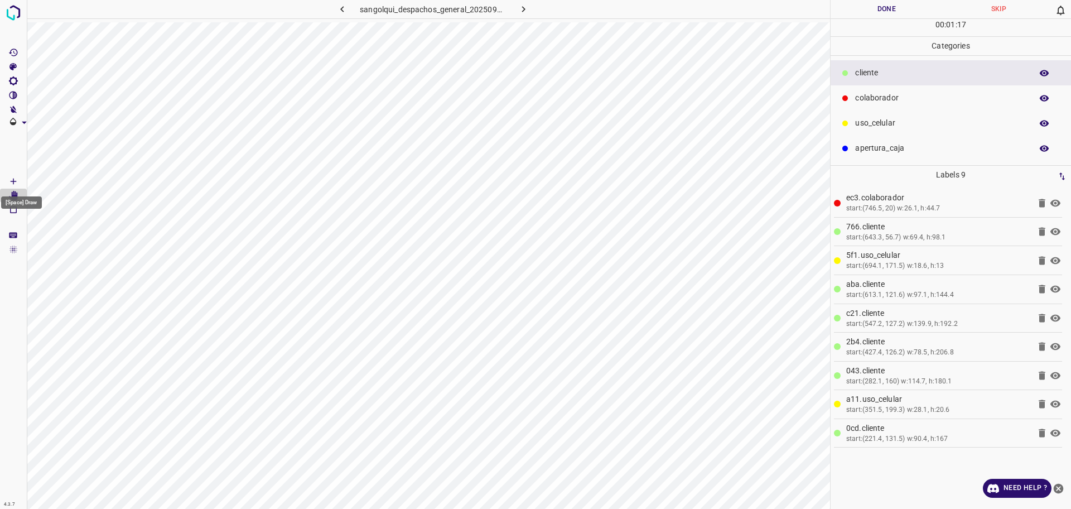
click at [10, 177] on icon "[Space] Draw" at bounding box center [13, 181] width 10 height 10
click at [853, 6] on button "Done" at bounding box center [887, 9] width 112 height 18
click at [522, 3] on icon "button" at bounding box center [524, 9] width 12 height 12
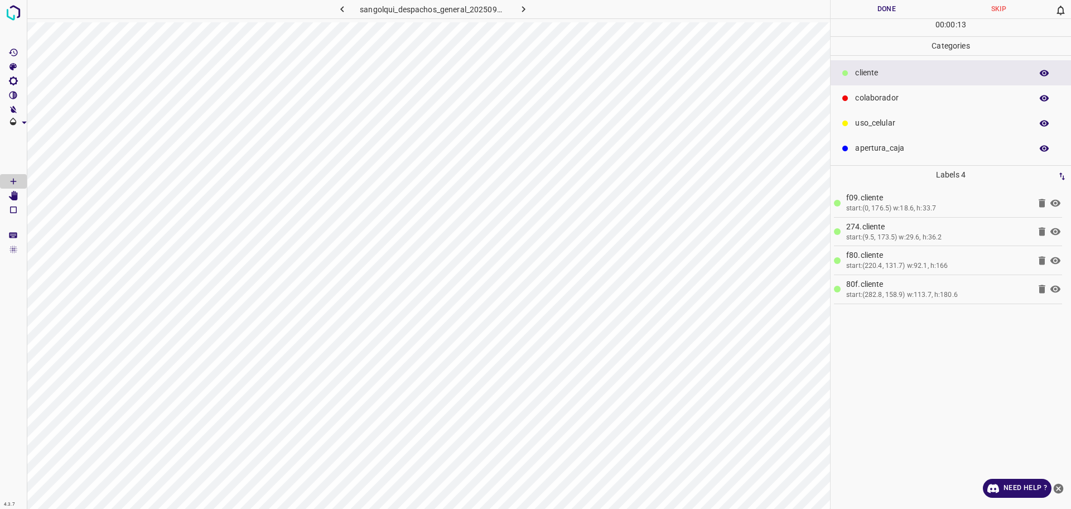
click at [893, 112] on div "uso_celular" at bounding box center [951, 122] width 240 height 25
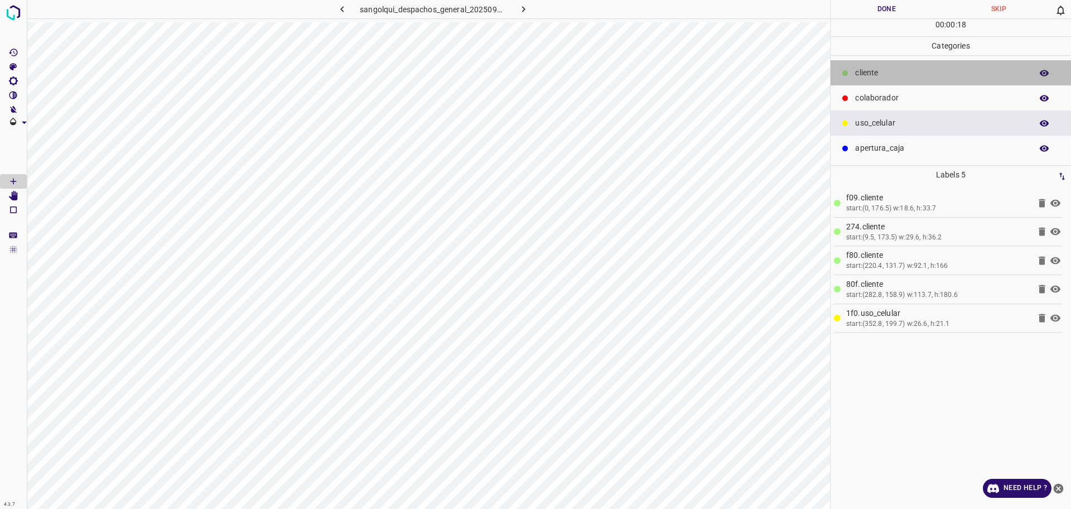
click at [865, 69] on p "cliente" at bounding box center [940, 73] width 171 height 12
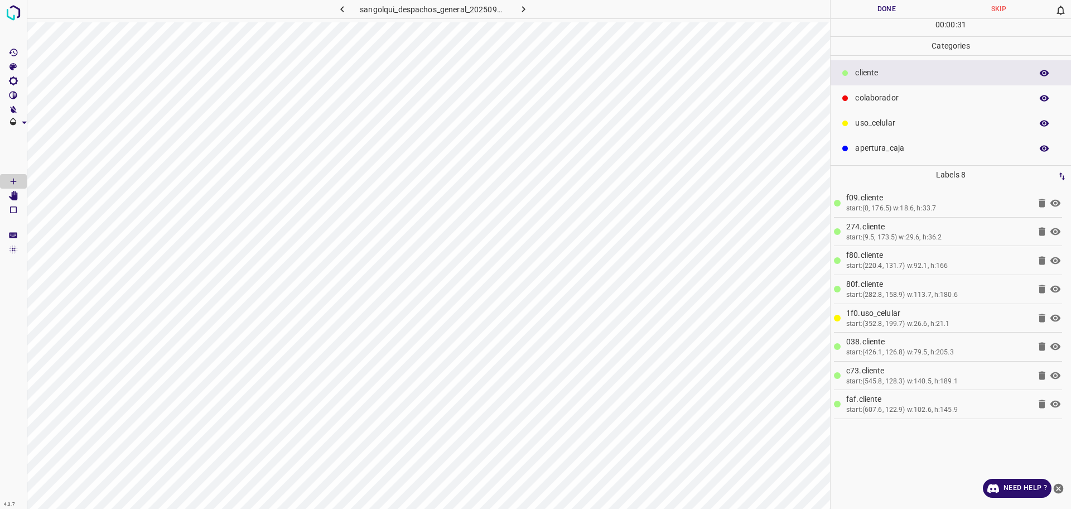
click at [915, 115] on div "uso_celular" at bounding box center [951, 122] width 240 height 25
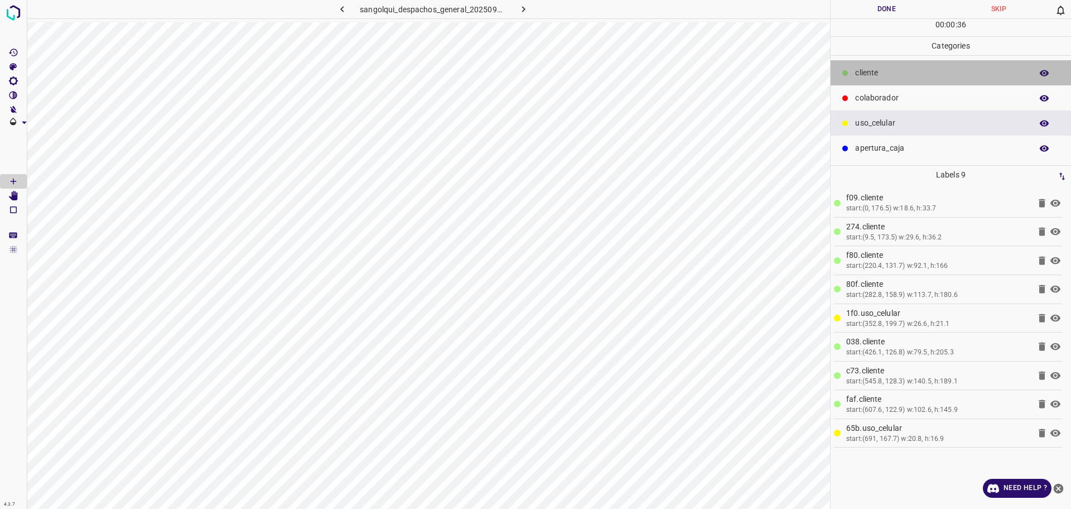
click at [870, 70] on p "cliente" at bounding box center [940, 73] width 171 height 12
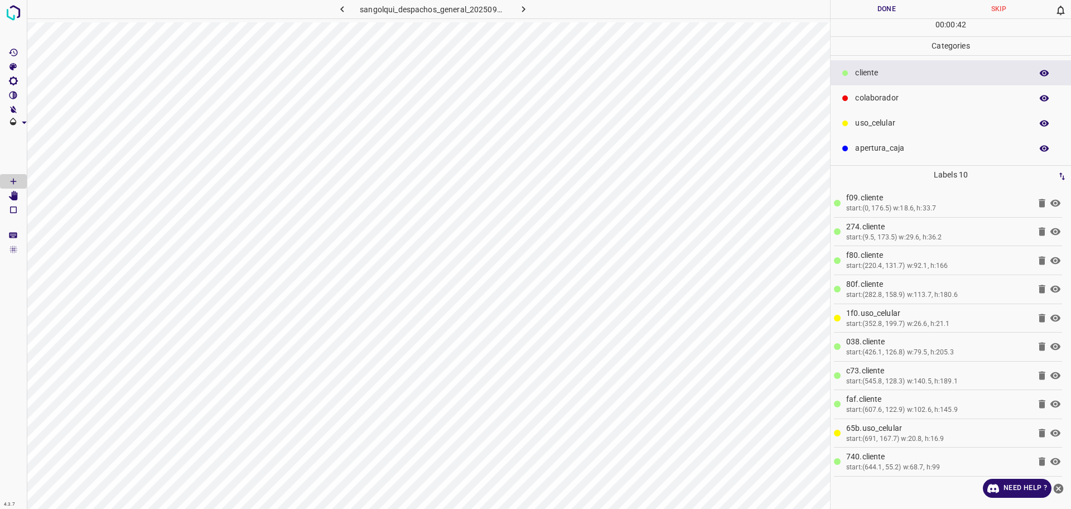
click at [881, 93] on p "colaborador" at bounding box center [940, 98] width 171 height 12
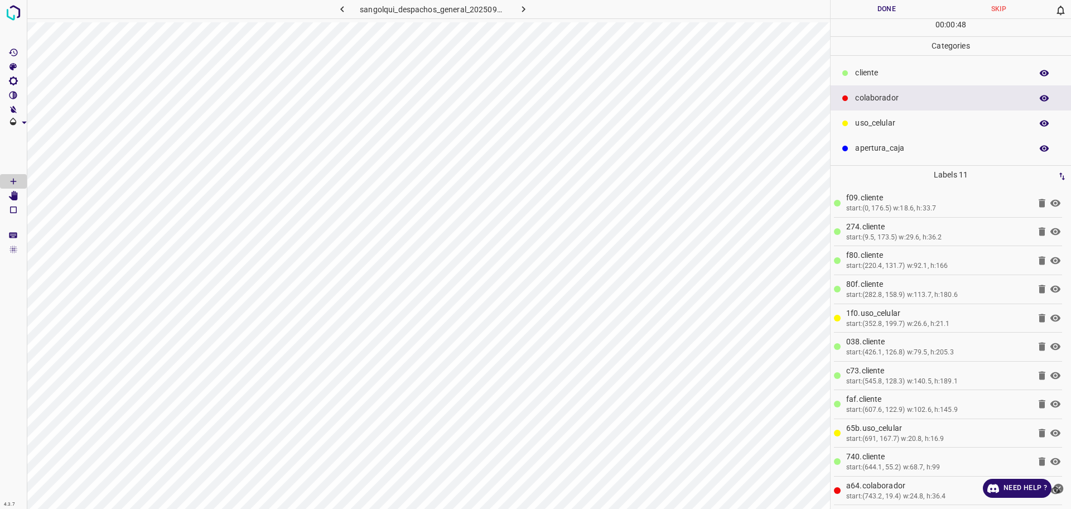
click at [884, 10] on button "Done" at bounding box center [887, 9] width 112 height 18
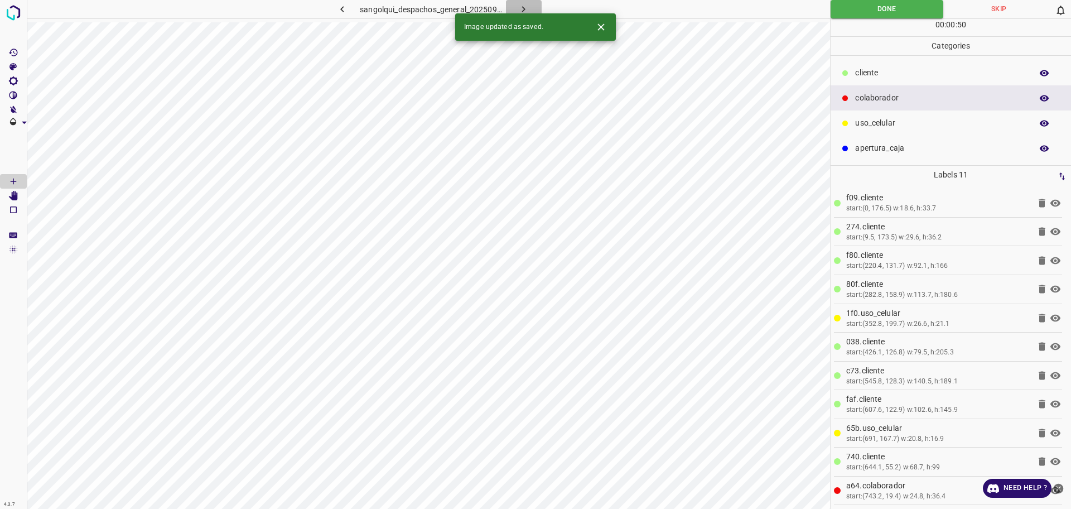
click at [522, 6] on icon "button" at bounding box center [524, 9] width 12 height 12
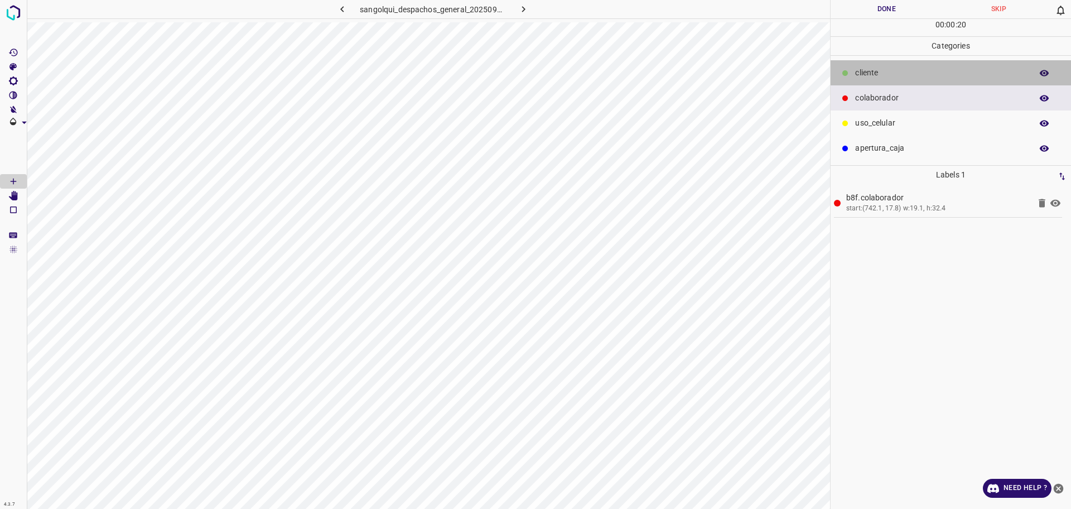
click at [847, 73] on icon at bounding box center [845, 73] width 6 height 6
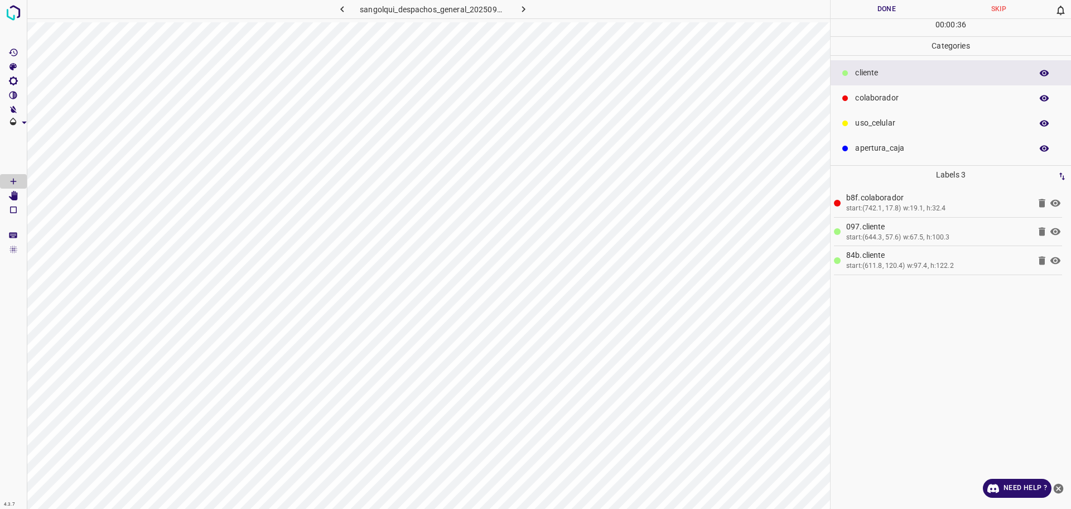
click at [924, 133] on div "uso_celular" at bounding box center [951, 122] width 240 height 25
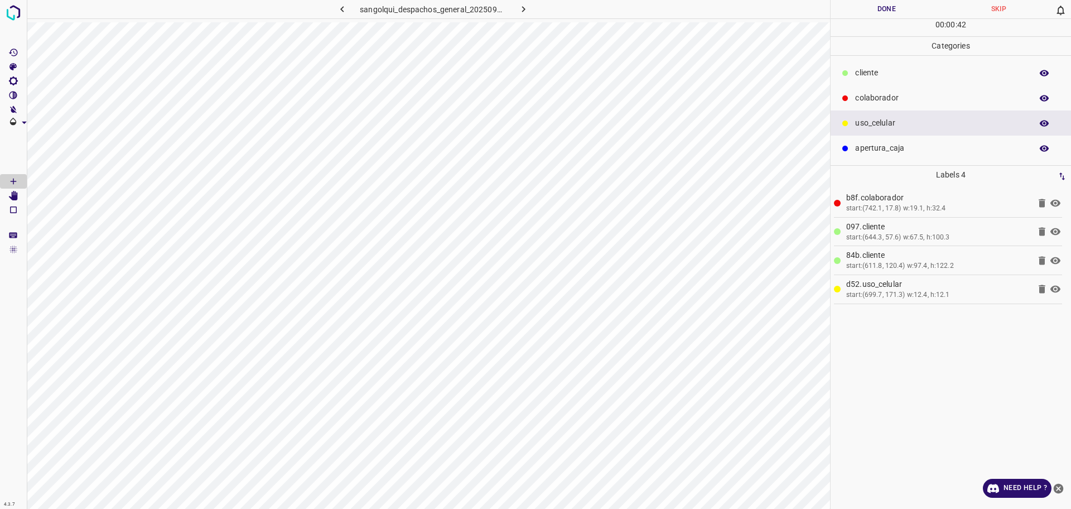
click at [898, 69] on p "cliente" at bounding box center [940, 73] width 171 height 12
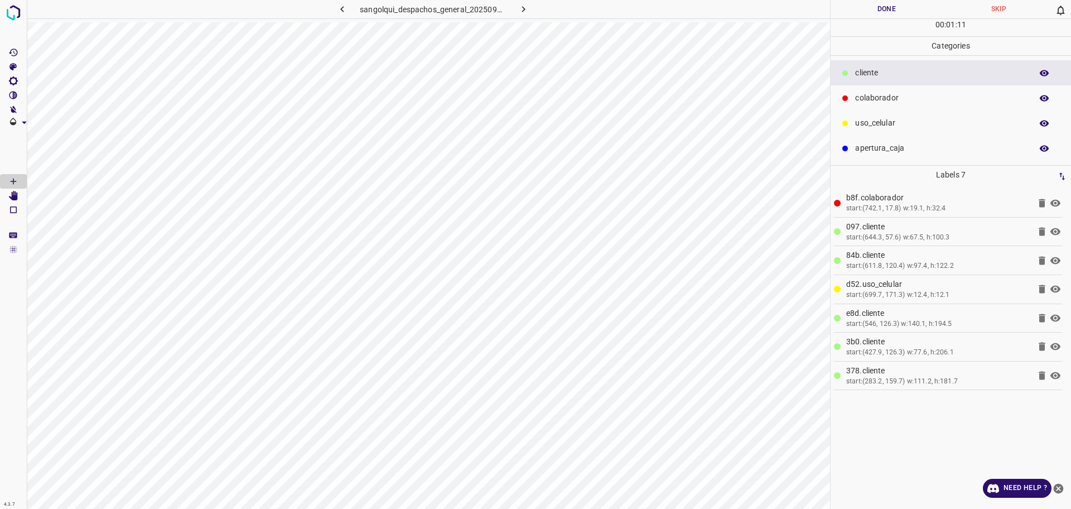
click at [876, 118] on p "uso_celular" at bounding box center [940, 123] width 171 height 12
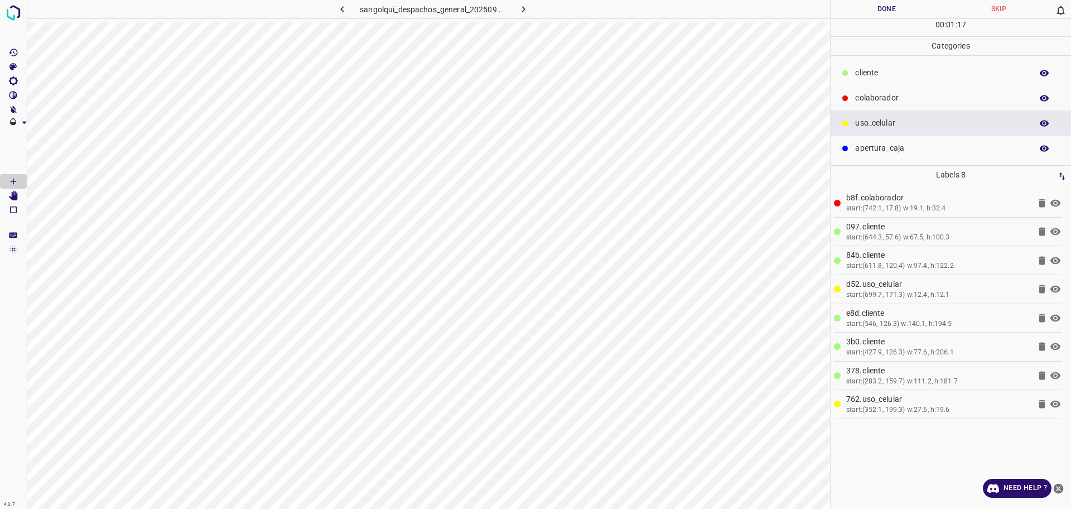
click at [895, 74] on p "cliente" at bounding box center [940, 73] width 171 height 12
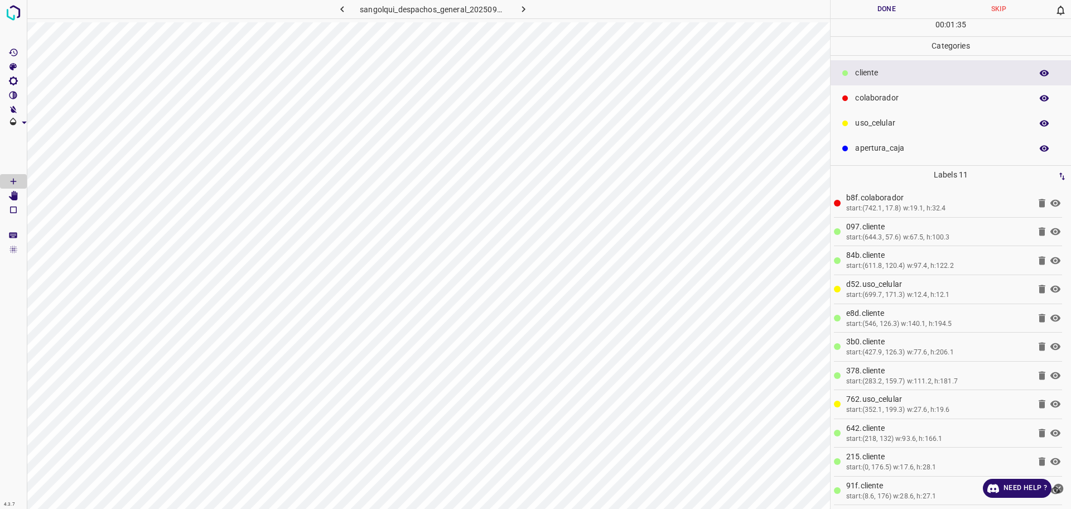
click at [875, 13] on button "Done" at bounding box center [887, 9] width 112 height 18
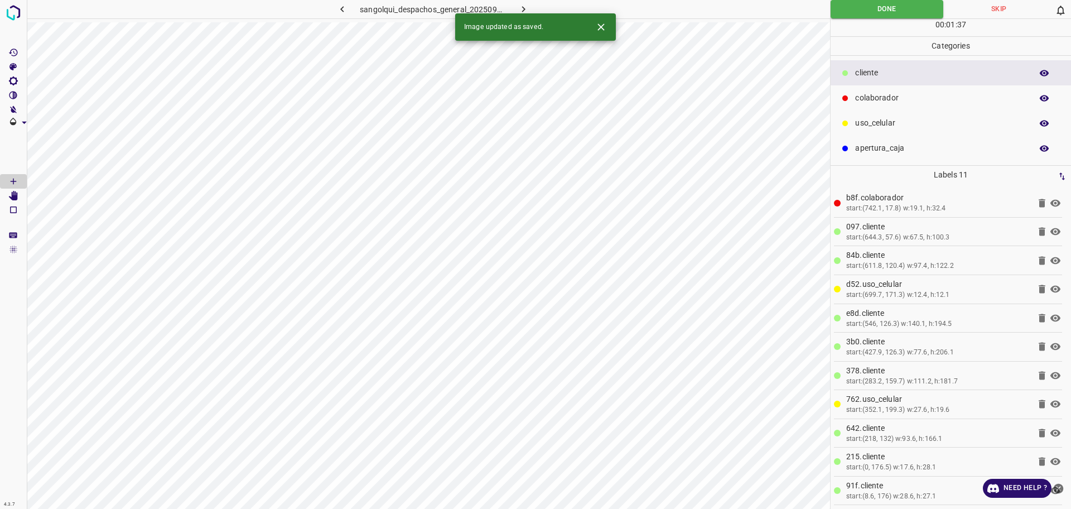
click at [522, 8] on icon "button" at bounding box center [524, 9] width 12 height 12
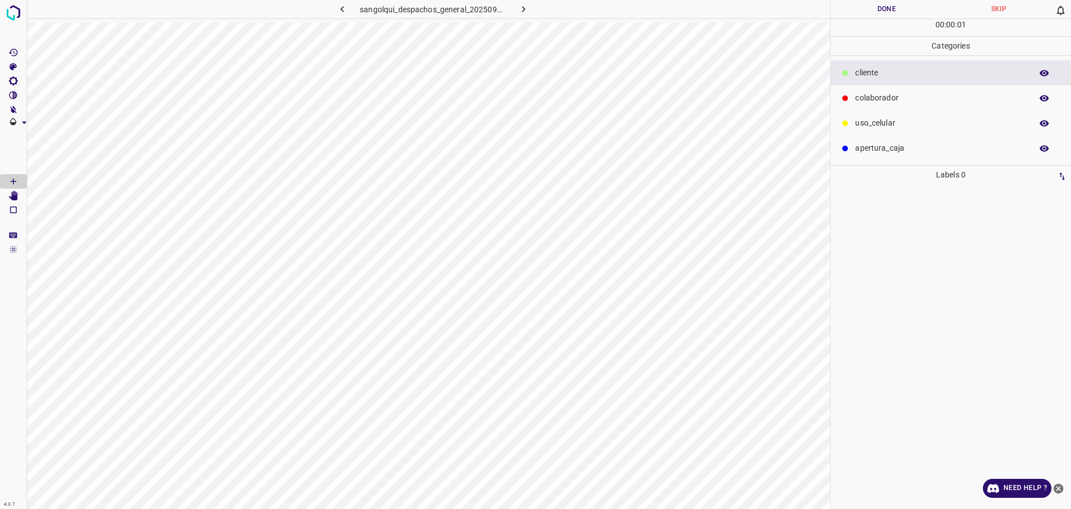
click at [867, 117] on div "uso_celular" at bounding box center [951, 122] width 240 height 25
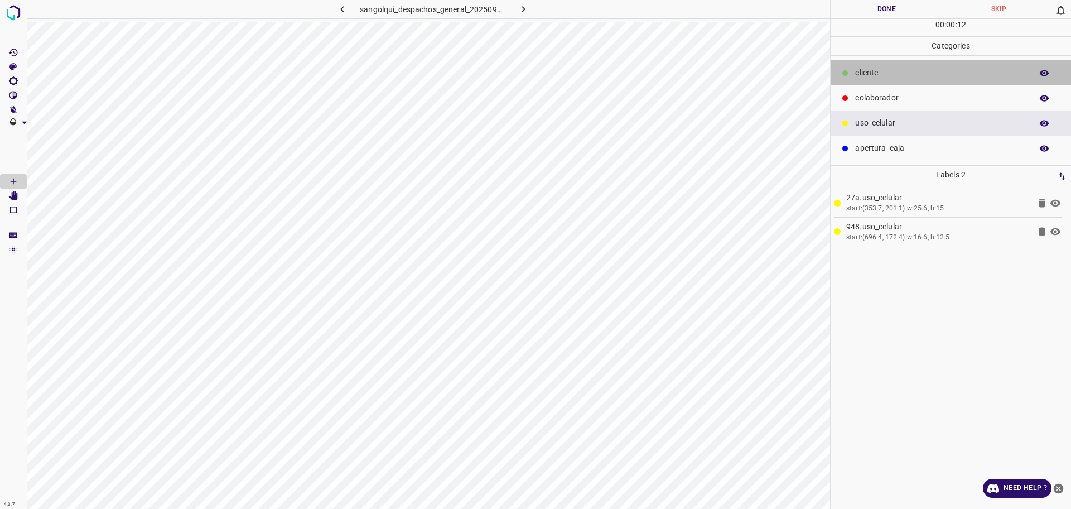
click at [905, 72] on p "cliente" at bounding box center [940, 73] width 171 height 12
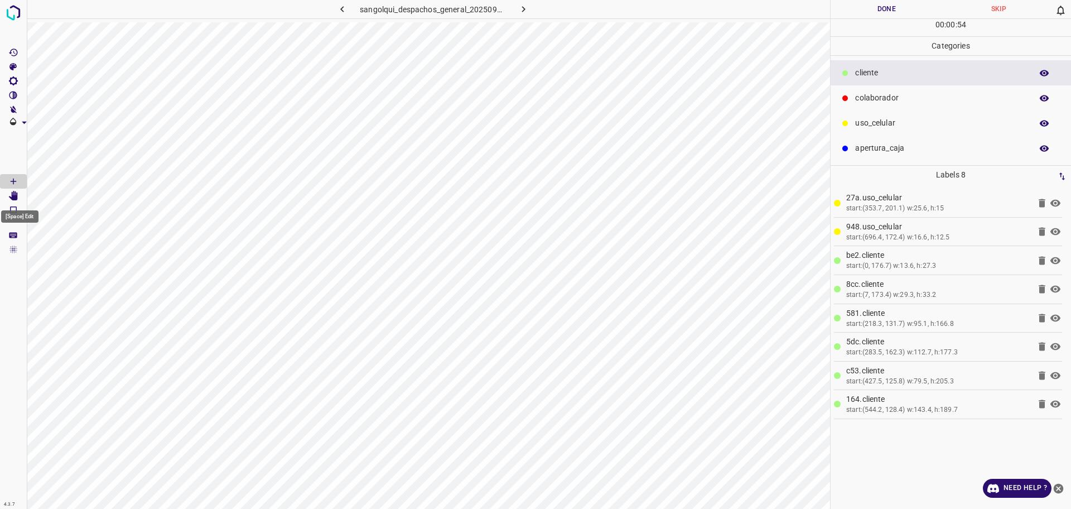
click at [16, 195] on icon "[Space] Edit" at bounding box center [13, 196] width 9 height 10
click at [9, 184] on icon "[Space] Draw" at bounding box center [13, 181] width 10 height 10
click at [16, 194] on icon "[Space] Edit" at bounding box center [13, 196] width 9 height 10
click at [18, 184] on icon "[Space] Draw" at bounding box center [13, 181] width 10 height 10
click at [874, 100] on p "colaborador" at bounding box center [940, 98] width 171 height 12
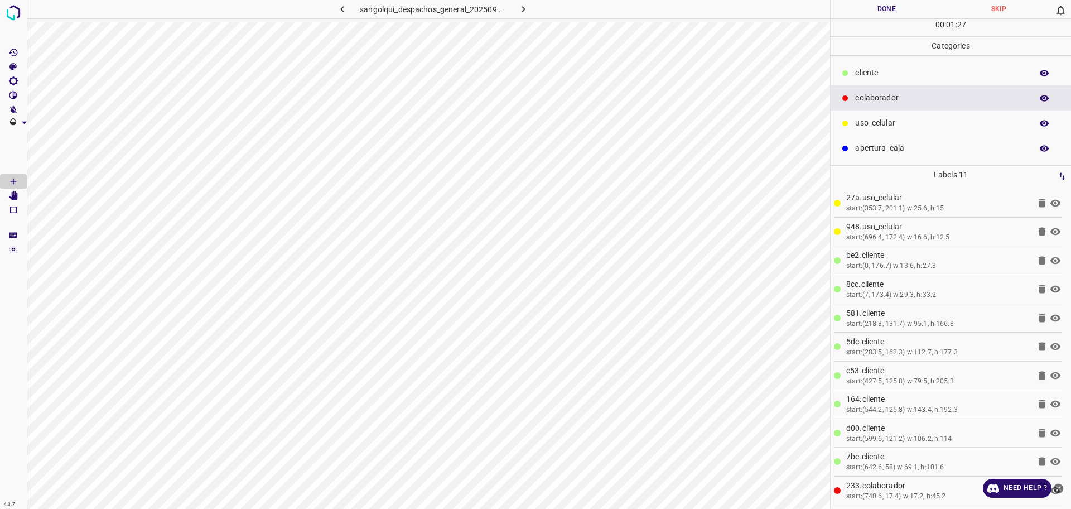
click at [889, 11] on button "Done" at bounding box center [887, 9] width 112 height 18
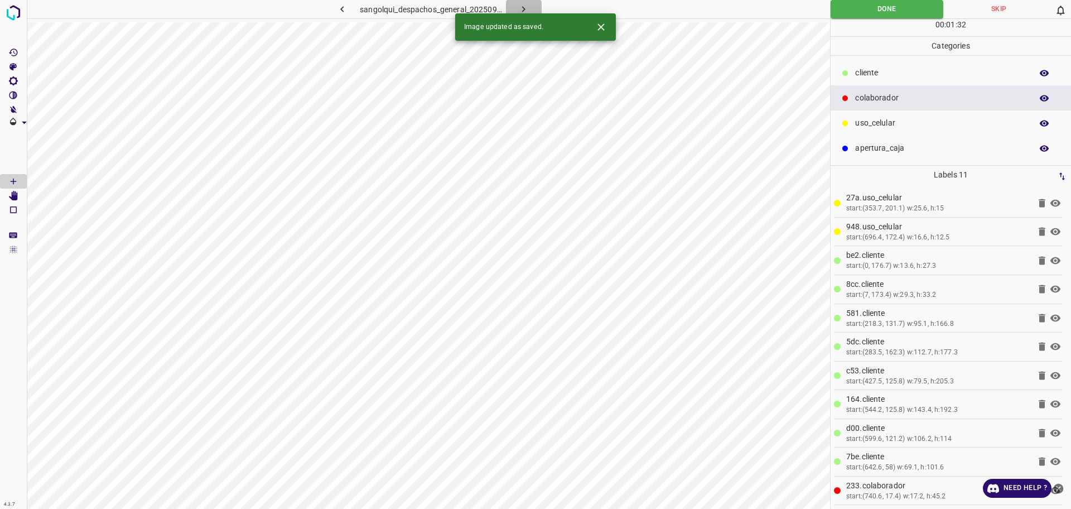
click at [523, 8] on icon "button" at bounding box center [524, 9] width 12 height 12
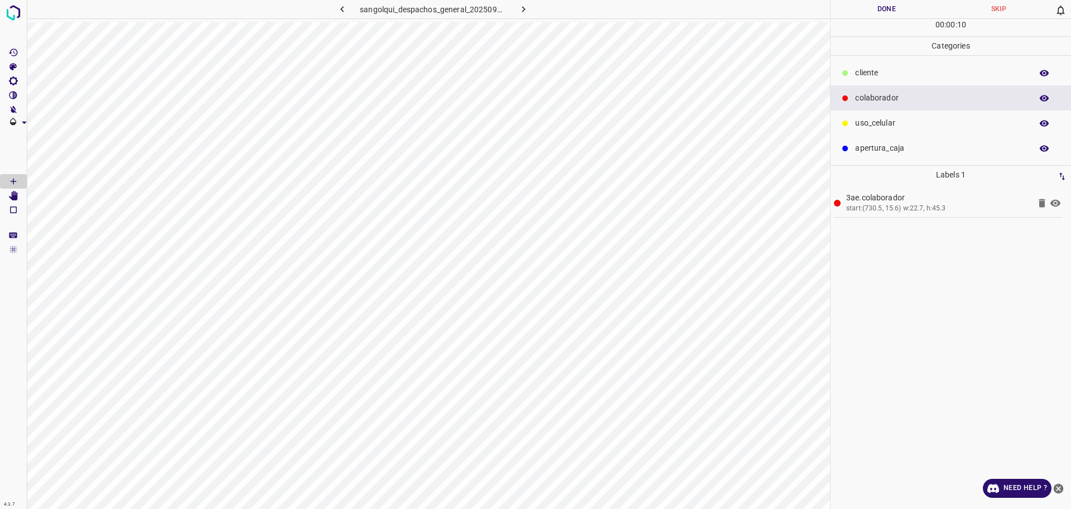
click at [883, 67] on p "cliente" at bounding box center [940, 73] width 171 height 12
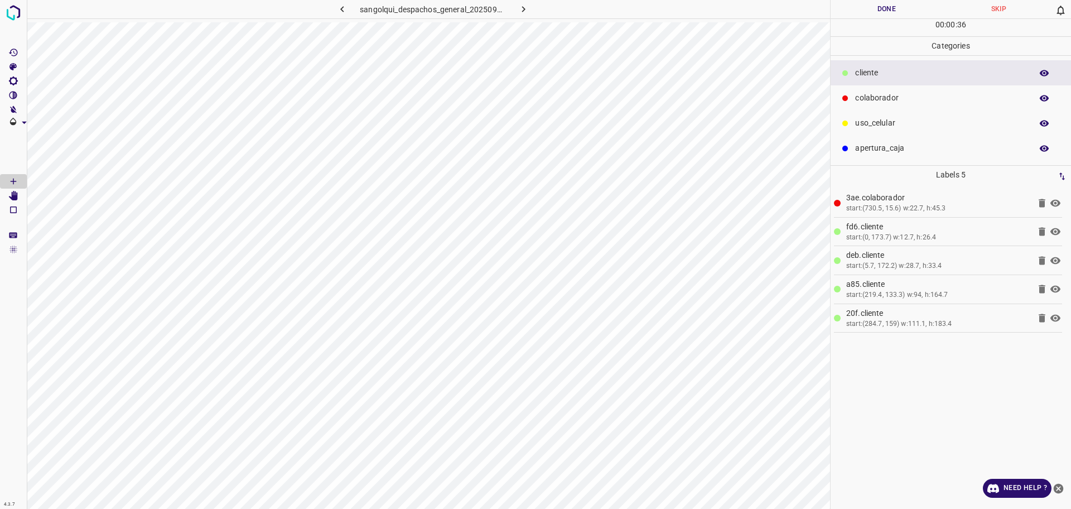
click at [875, 124] on p "uso_celular" at bounding box center [940, 123] width 171 height 12
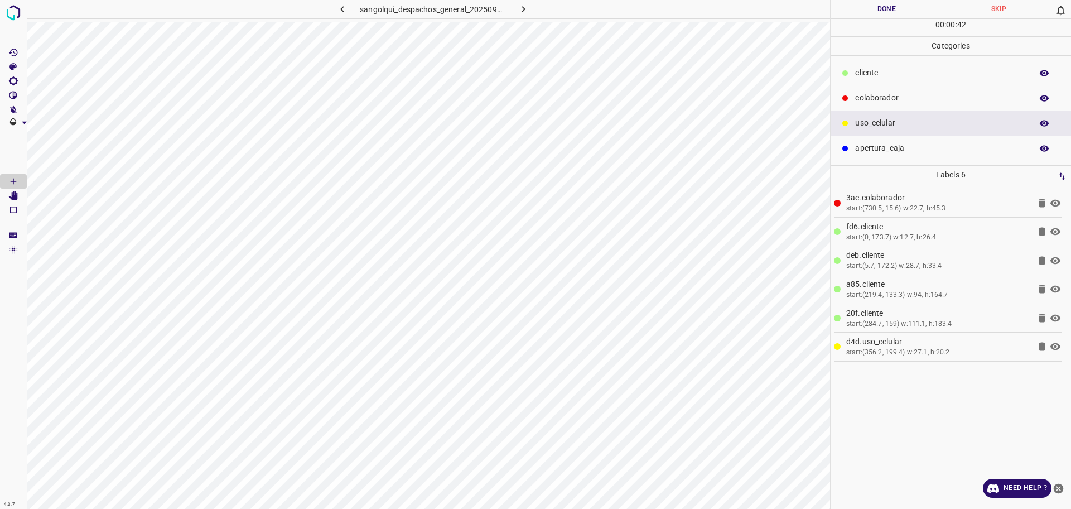
click at [877, 94] on p "colaborador" at bounding box center [940, 98] width 171 height 12
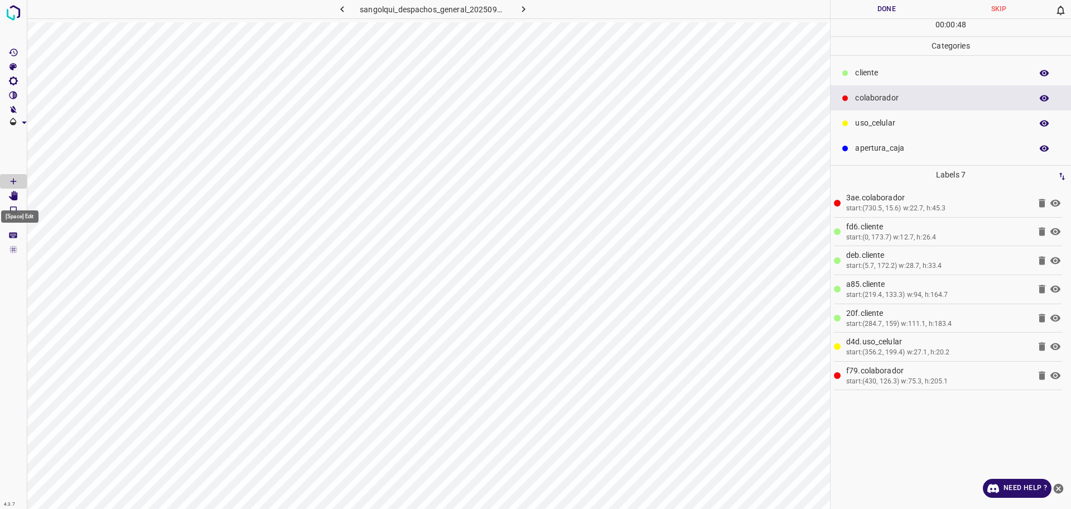
click at [16, 195] on icon "[Space] Edit" at bounding box center [13, 196] width 9 height 10
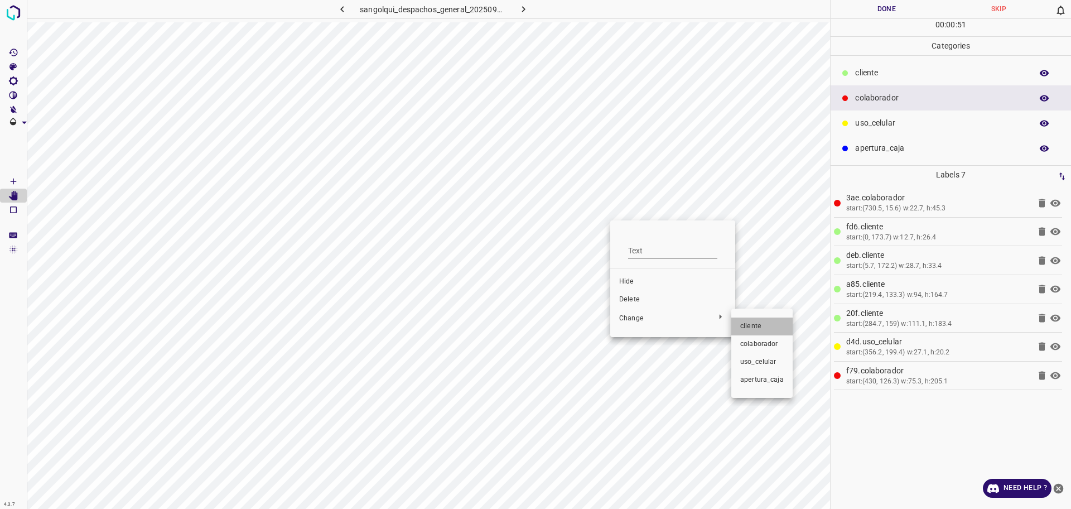
click at [769, 327] on span "cliente" at bounding box center [762, 326] width 44 height 10
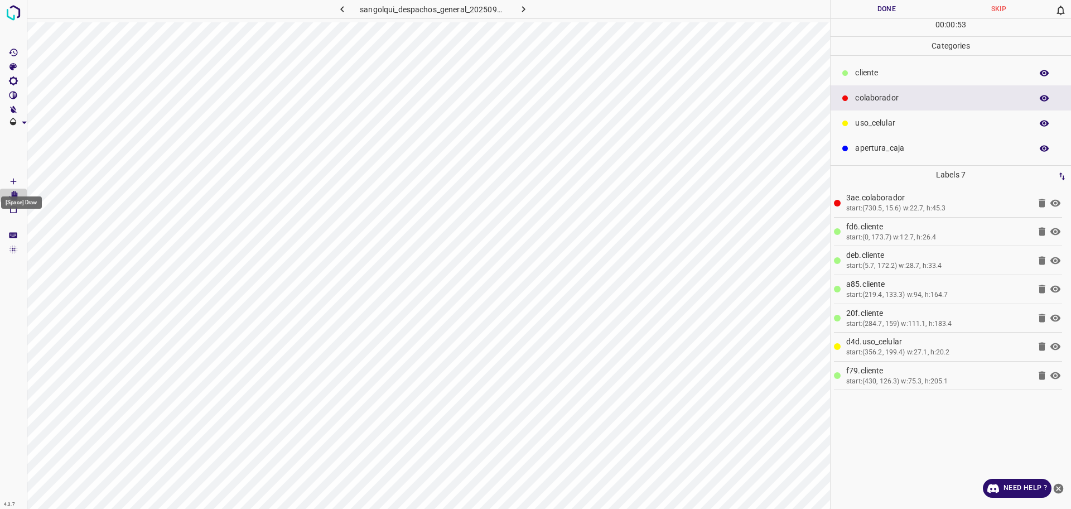
click at [15, 181] on icon "[Space] Draw" at bounding box center [14, 182] width 6 height 6
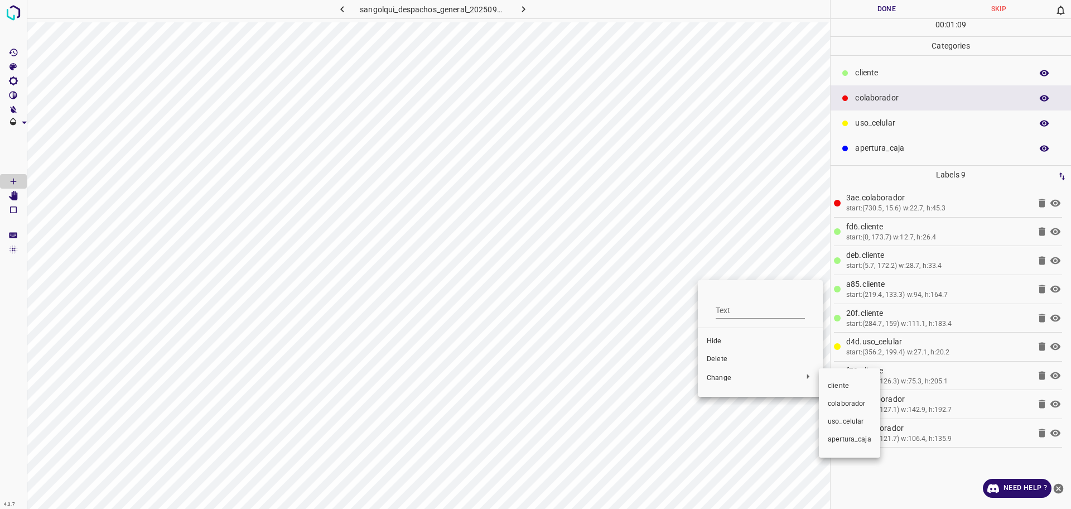
click at [838, 385] on span "cliente" at bounding box center [850, 386] width 44 height 10
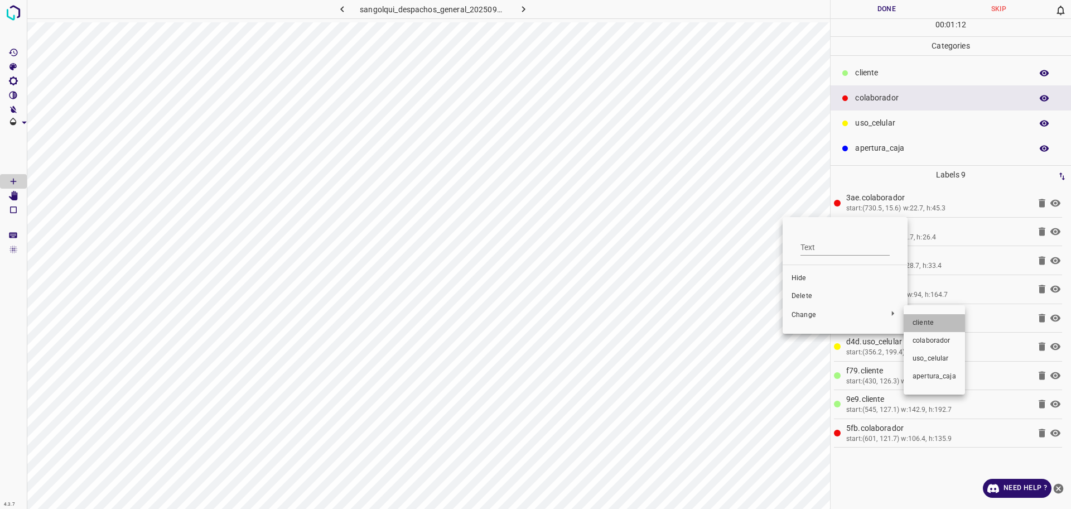
click at [923, 324] on span "cliente" at bounding box center [935, 323] width 44 height 10
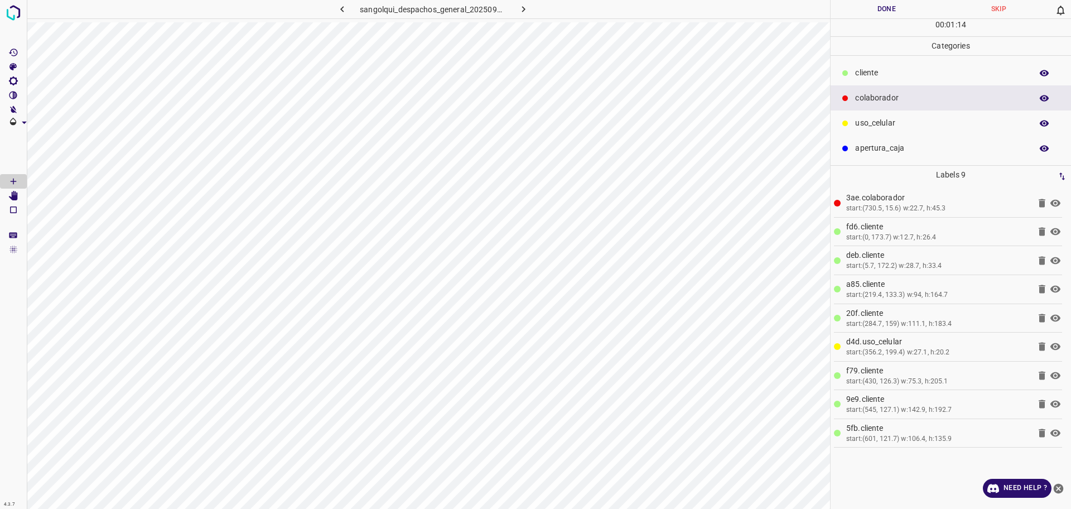
click at [875, 115] on div "uso_celular" at bounding box center [951, 122] width 240 height 25
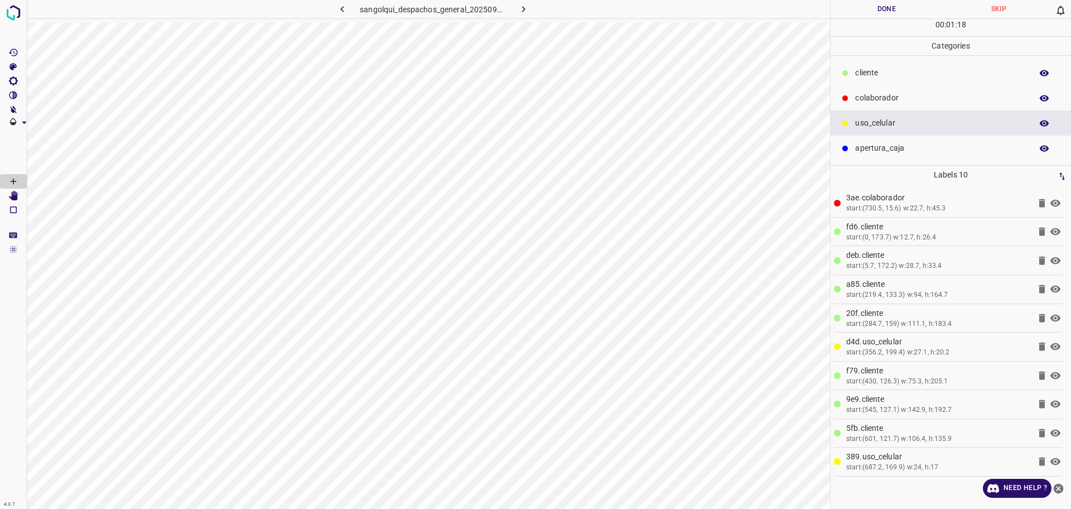
click at [867, 68] on p "cliente" at bounding box center [940, 73] width 171 height 12
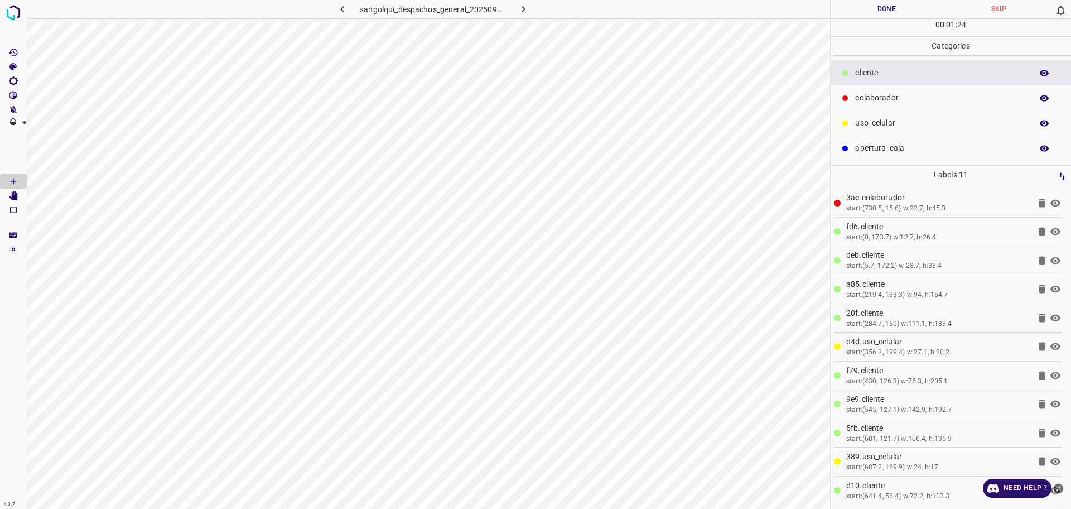
click at [862, 11] on button "Done" at bounding box center [887, 9] width 112 height 18
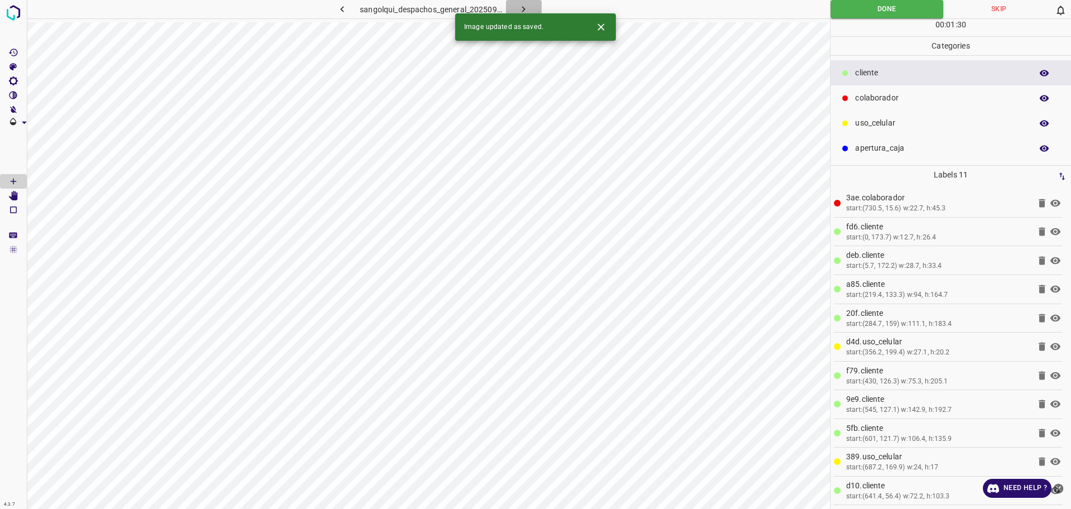
click at [521, 12] on icon "button" at bounding box center [524, 9] width 12 height 12
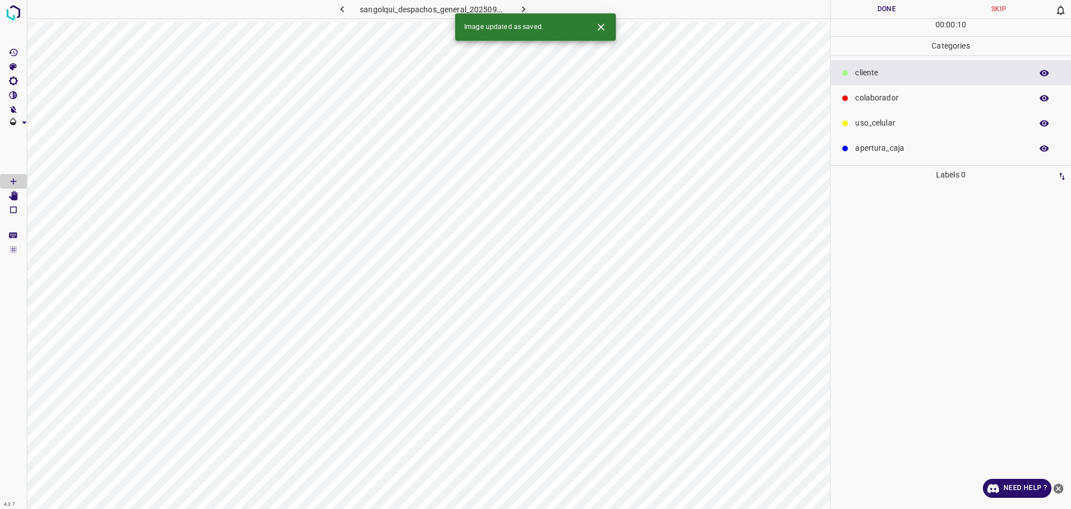
drag, startPoint x: 873, startPoint y: 107, endPoint x: 873, endPoint y: 99, distance: 7.3
click at [873, 106] on div "colaborador" at bounding box center [951, 97] width 240 height 25
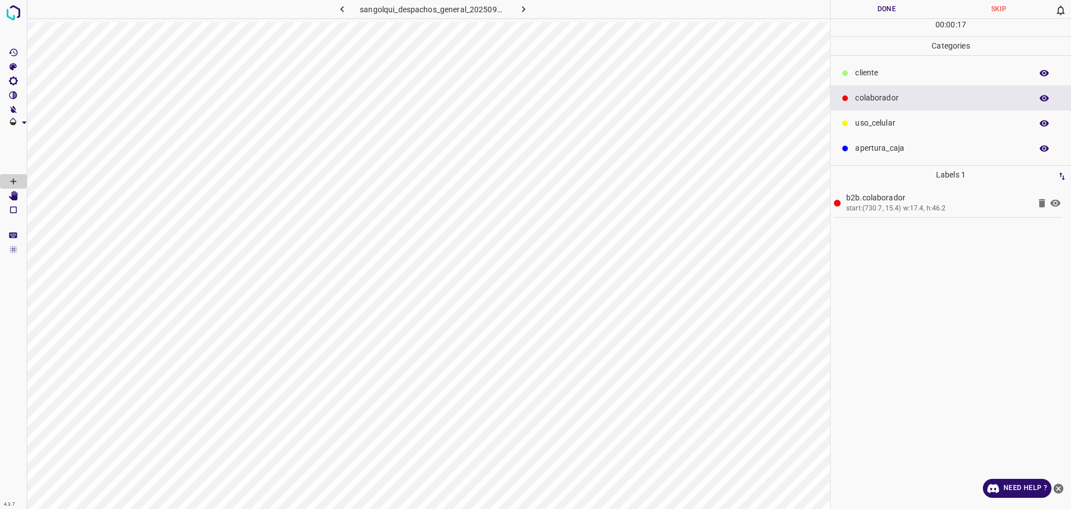
click at [968, 71] on p "cliente" at bounding box center [940, 73] width 171 height 12
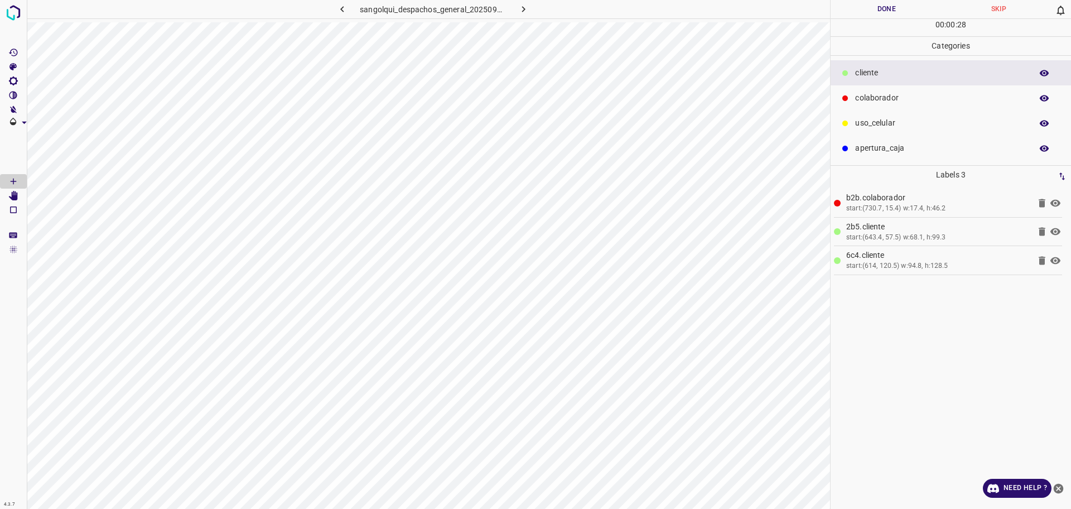
click at [927, 123] on p "uso_celular" at bounding box center [940, 123] width 171 height 12
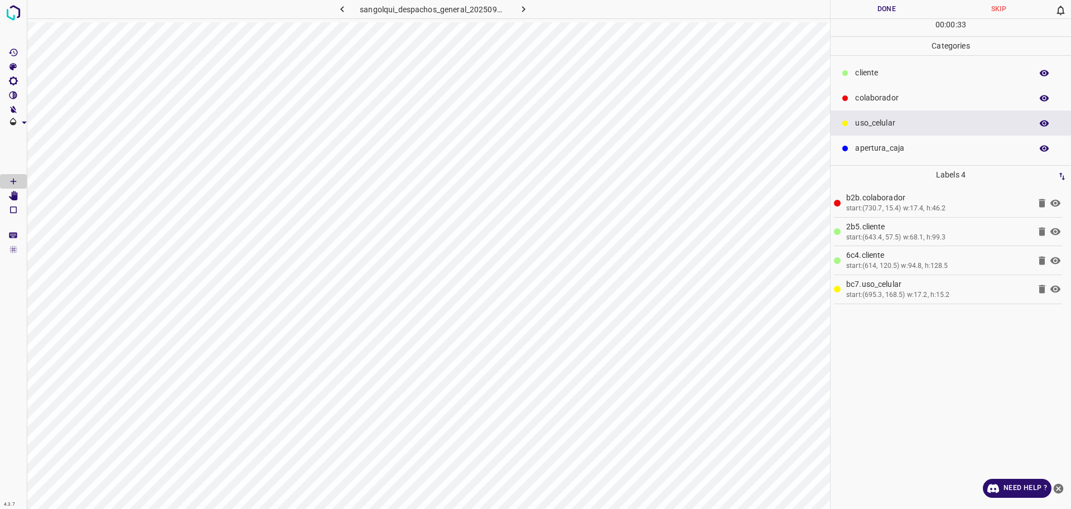
click at [888, 75] on p "cliente" at bounding box center [940, 73] width 171 height 12
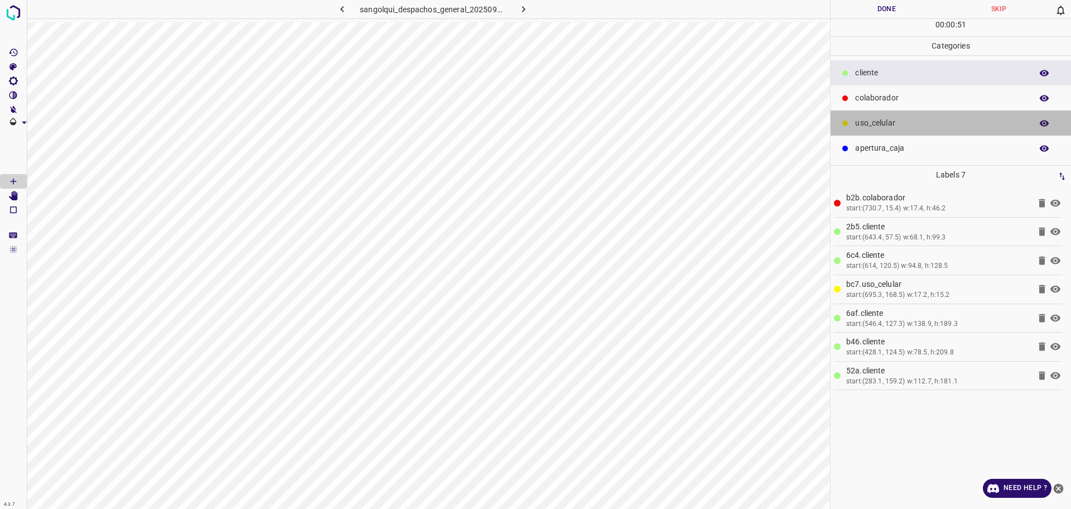
click at [913, 129] on p "uso_celular" at bounding box center [940, 123] width 171 height 12
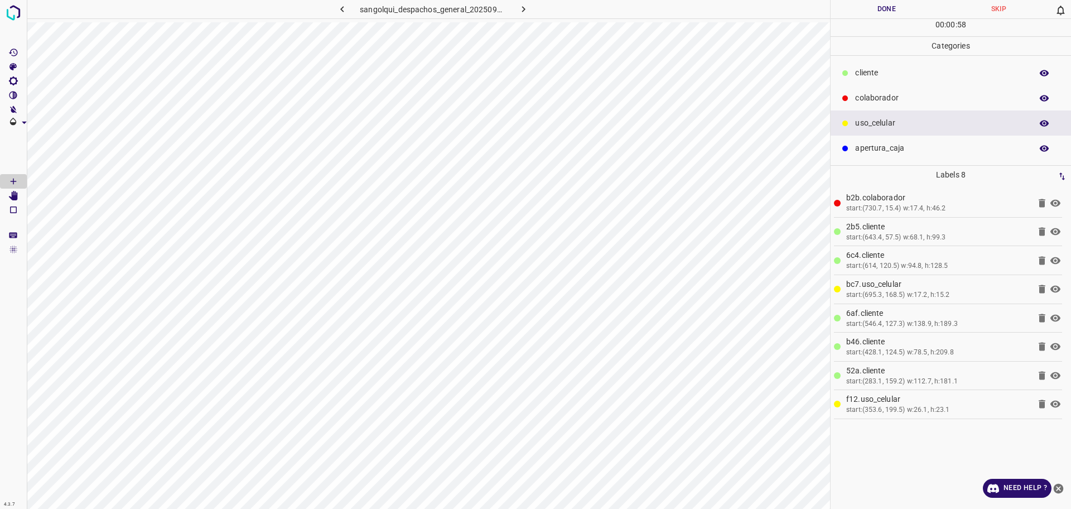
click at [881, 68] on p "cliente" at bounding box center [940, 73] width 171 height 12
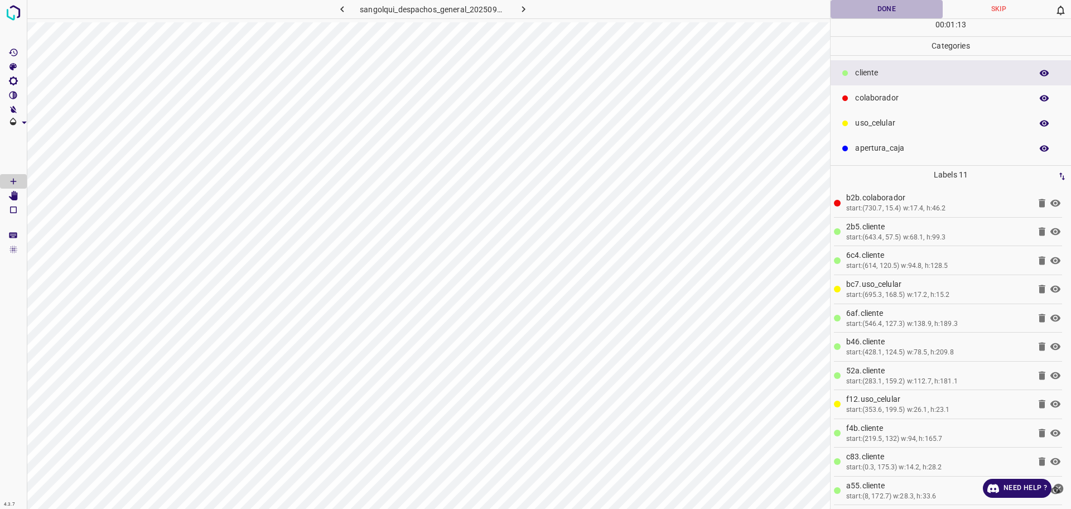
click at [872, 7] on button "Done" at bounding box center [887, 9] width 112 height 18
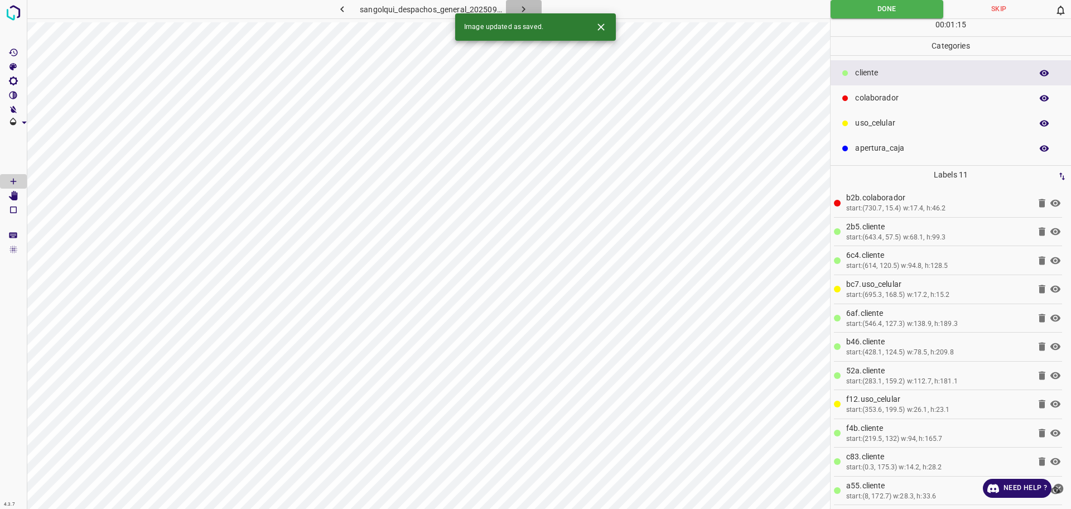
click at [530, 11] on button "button" at bounding box center [524, 9] width 36 height 18
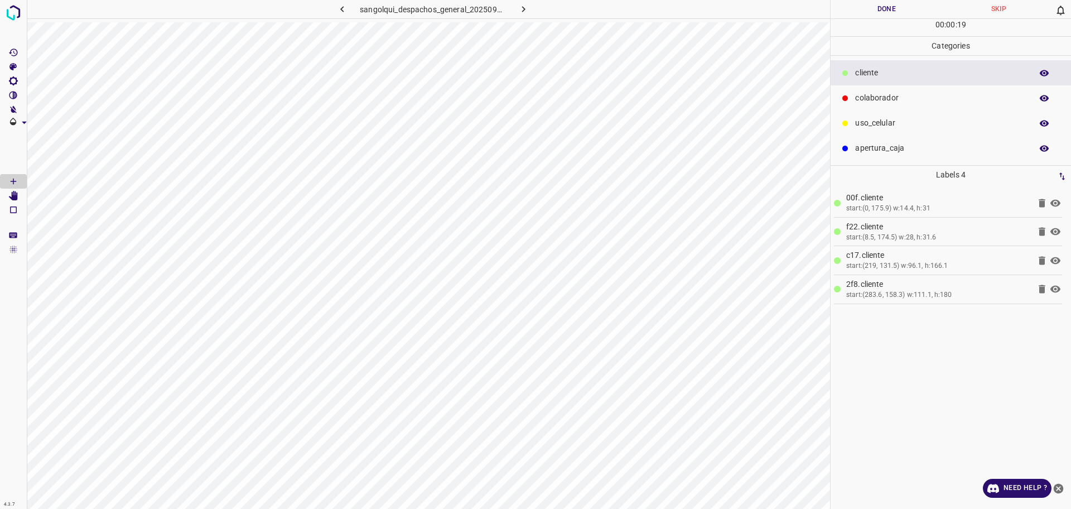
click at [871, 114] on div "uso_celular" at bounding box center [951, 122] width 240 height 25
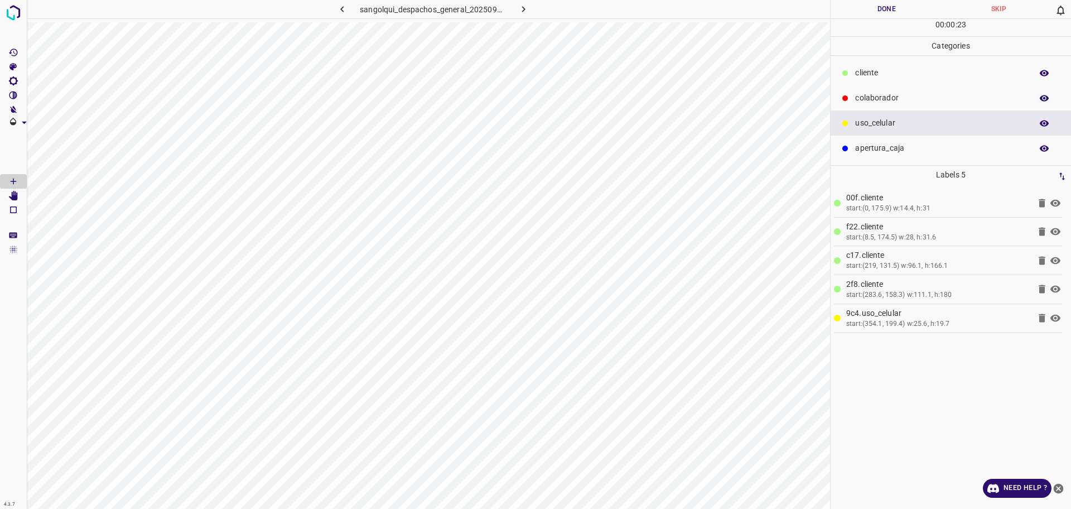
click at [884, 80] on div "cliente" at bounding box center [951, 72] width 240 height 25
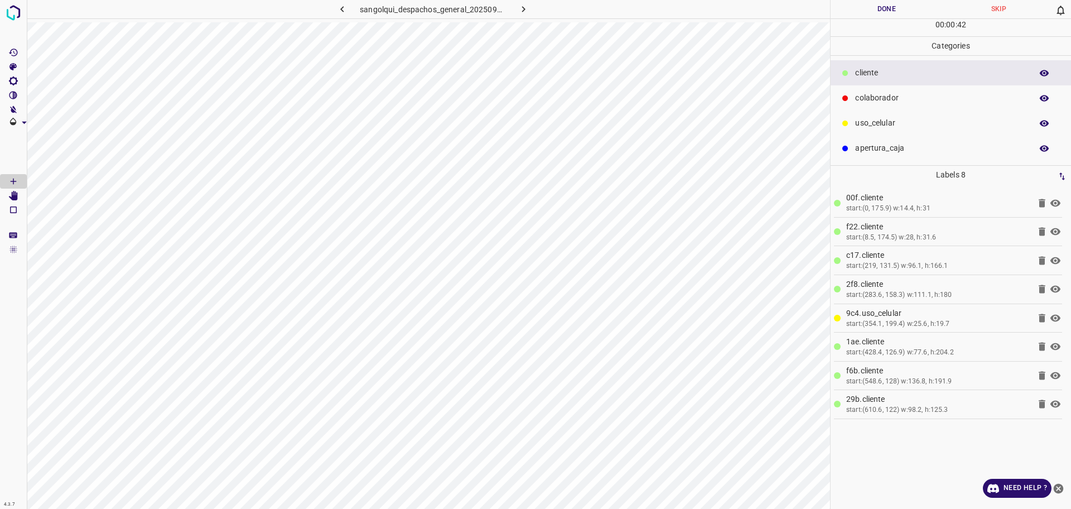
click at [866, 110] on div "uso_celular" at bounding box center [951, 122] width 240 height 25
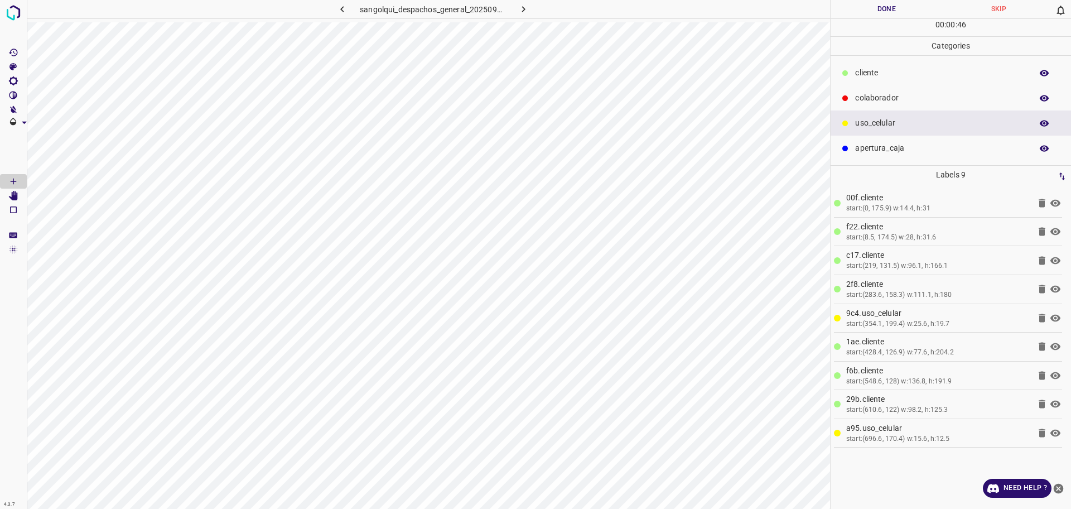
click at [869, 72] on p "cliente" at bounding box center [940, 73] width 171 height 12
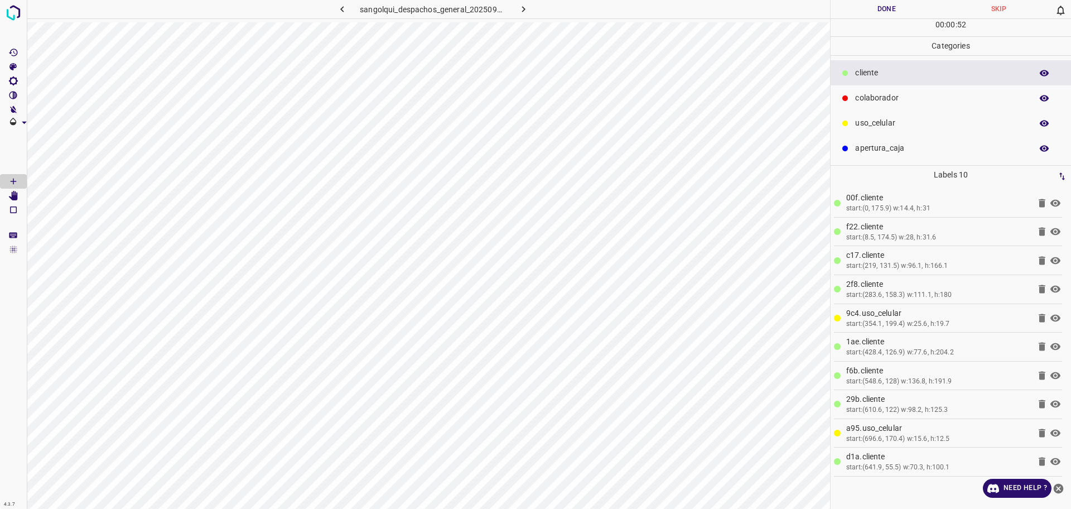
click at [846, 102] on div at bounding box center [845, 98] width 11 height 11
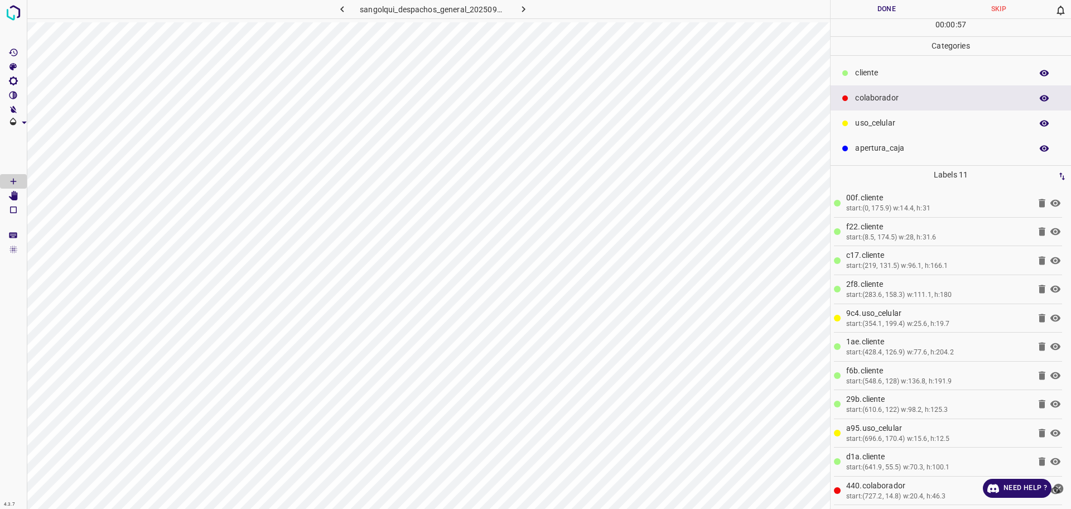
click at [879, 16] on button "Done" at bounding box center [887, 9] width 112 height 18
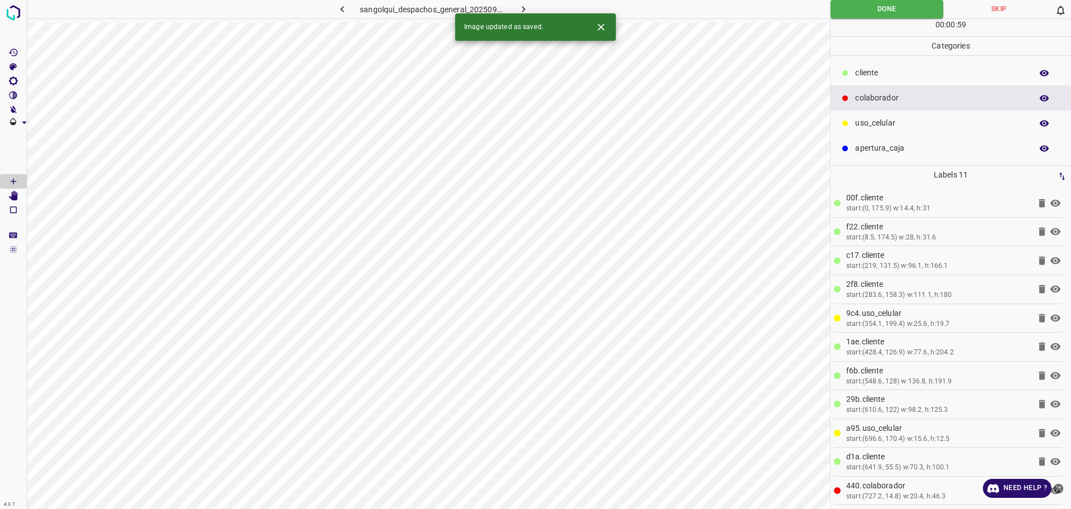
click at [524, 6] on icon "button" at bounding box center [524, 9] width 12 height 12
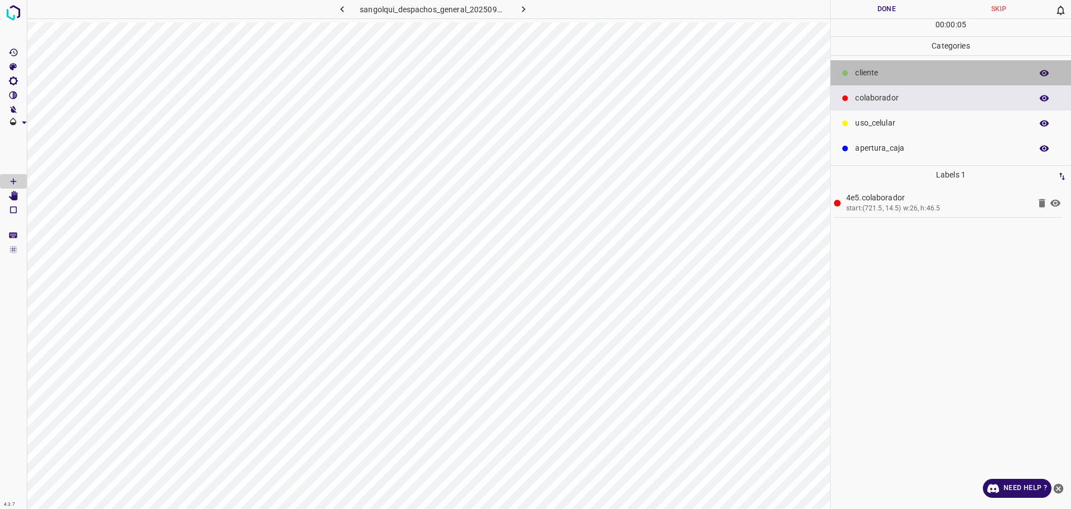
click at [850, 78] on div at bounding box center [845, 72] width 11 height 11
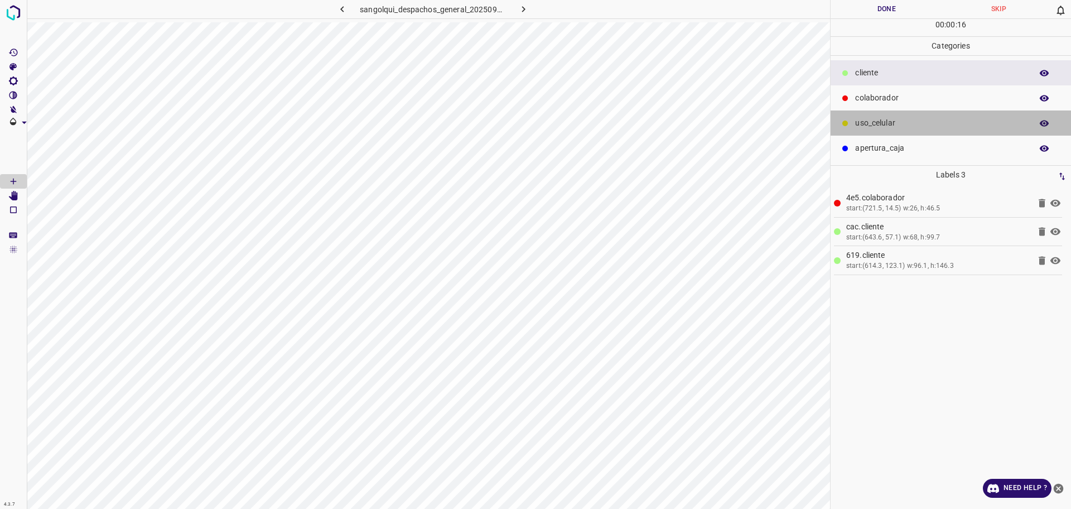
click at [869, 126] on p "uso_celular" at bounding box center [940, 123] width 171 height 12
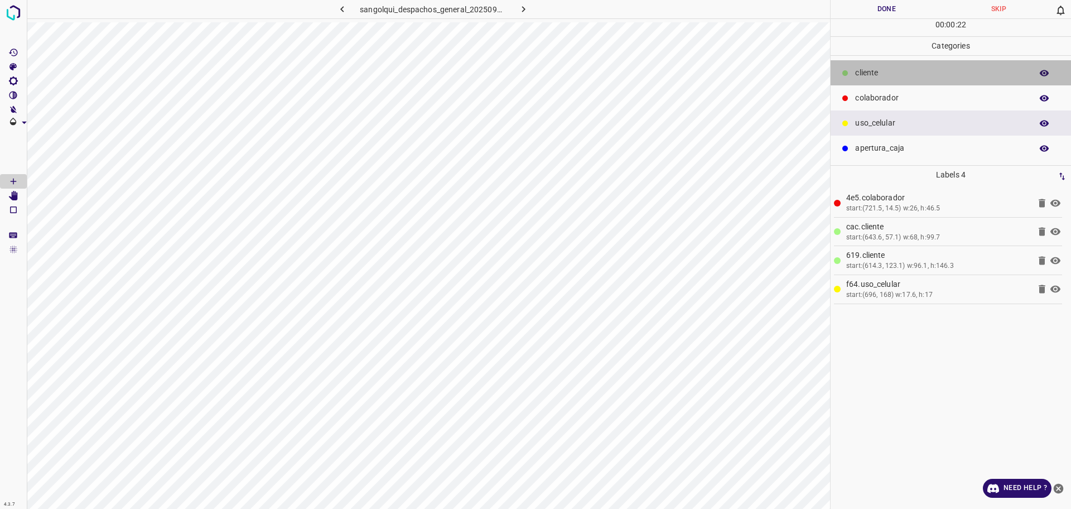
click at [875, 75] on p "cliente" at bounding box center [940, 73] width 171 height 12
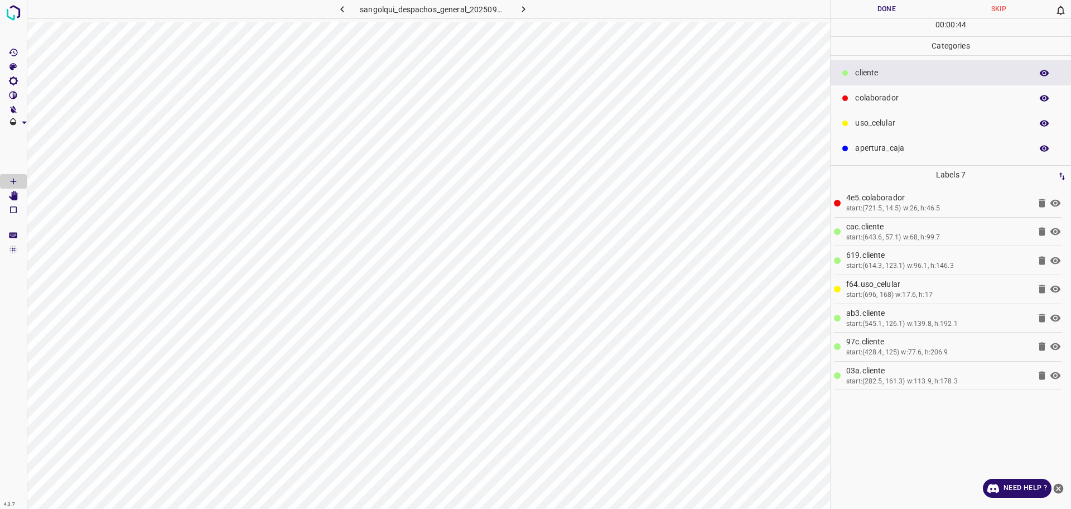
click at [890, 87] on div "colaborador" at bounding box center [951, 97] width 240 height 25
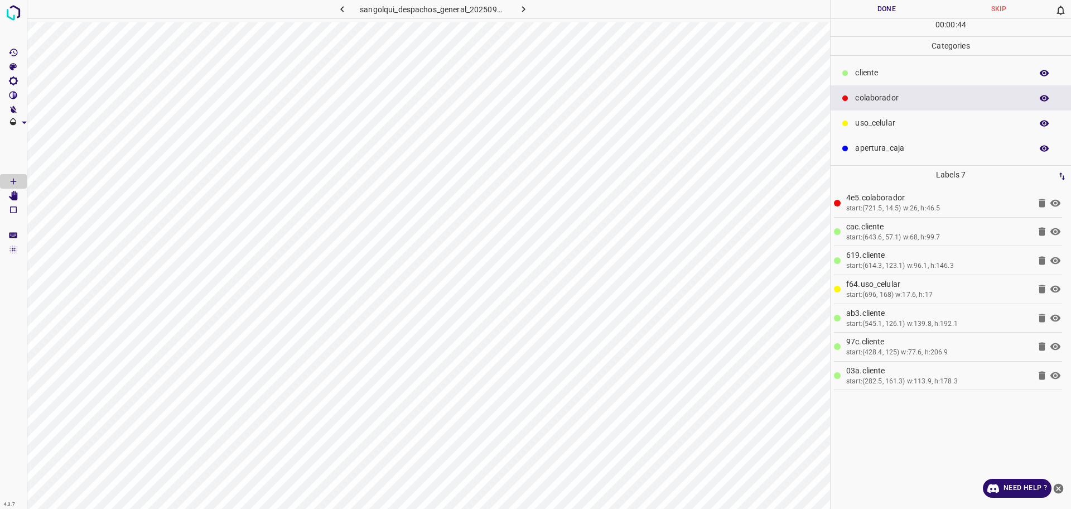
click at [882, 119] on p "uso_celular" at bounding box center [940, 123] width 171 height 12
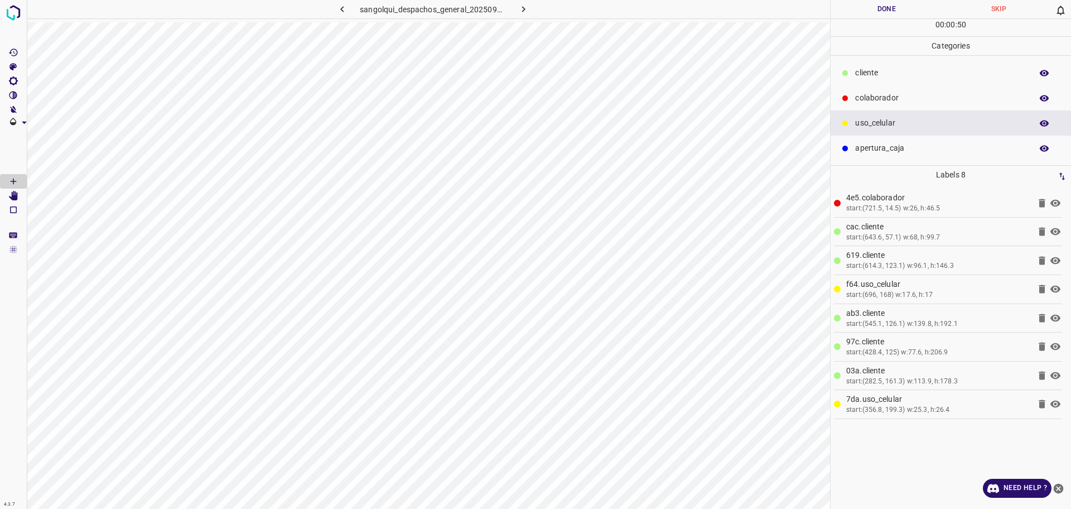
click at [958, 56] on ul "cliente colaborador uso_celular apertura_caja" at bounding box center [951, 110] width 240 height 109
click at [958, 66] on div "cliente" at bounding box center [951, 72] width 240 height 25
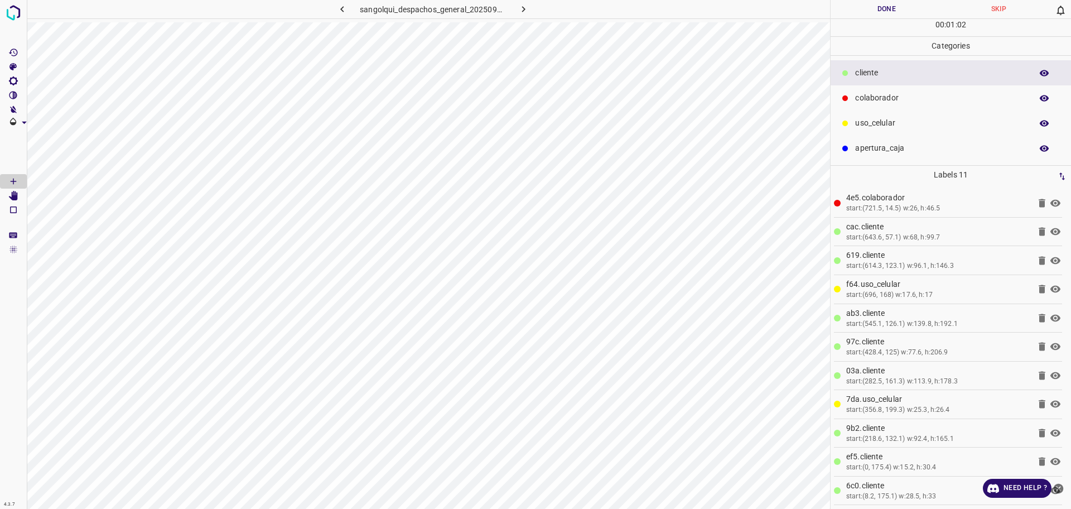
click at [895, 8] on button "Done" at bounding box center [887, 9] width 112 height 18
click at [524, 13] on icon "button" at bounding box center [524, 9] width 12 height 12
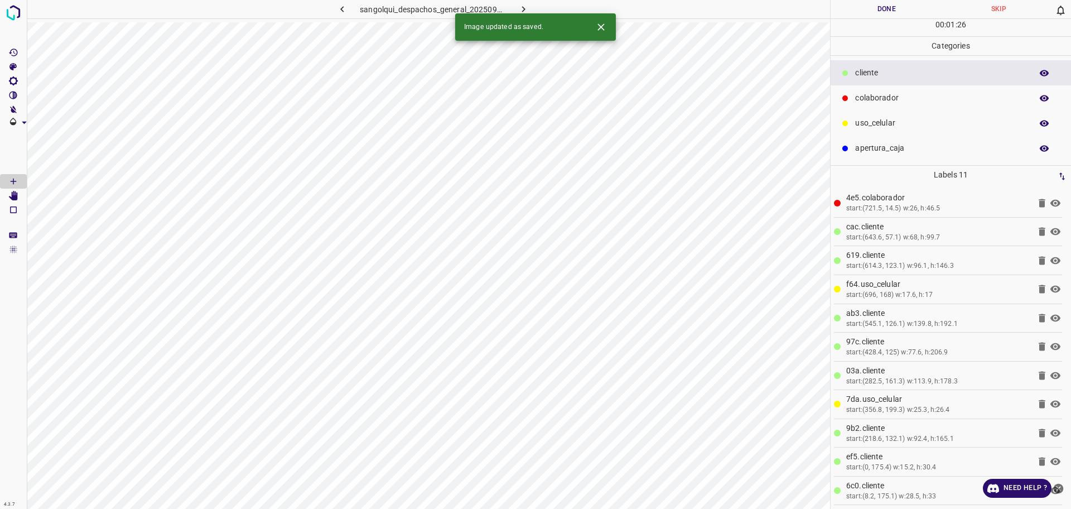
click at [518, 8] on icon "button" at bounding box center [524, 9] width 12 height 12
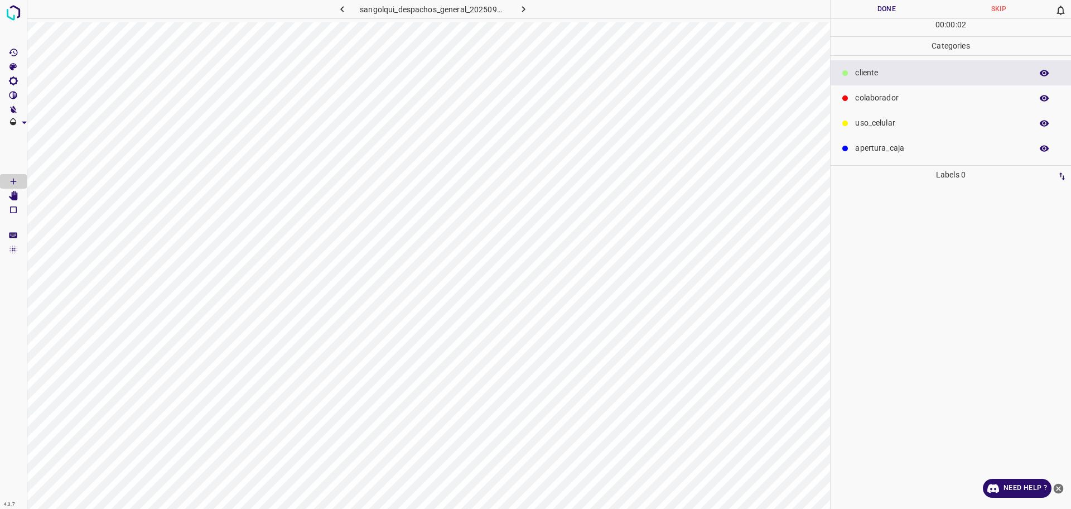
click at [875, 97] on p "colaborador" at bounding box center [940, 98] width 171 height 12
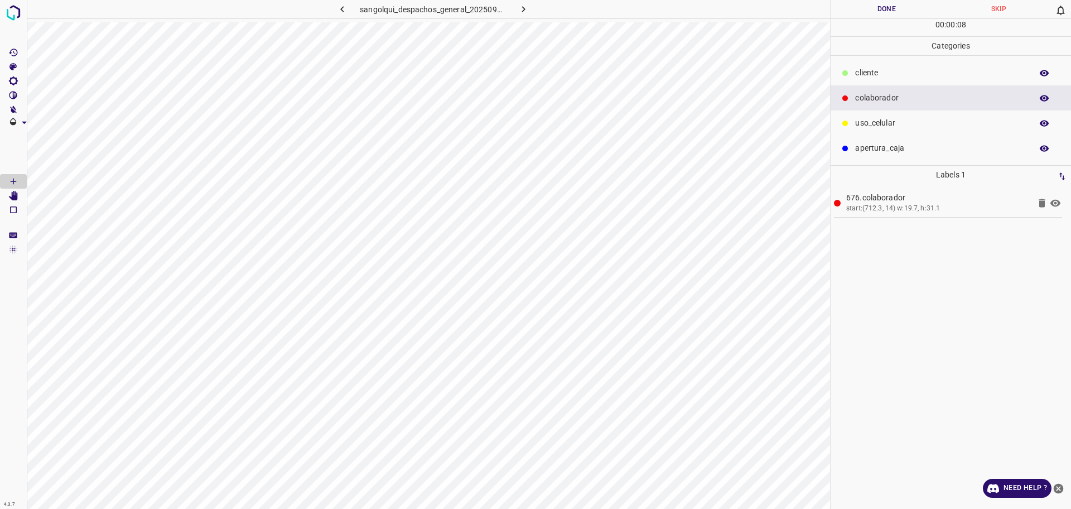
click at [874, 69] on p "cliente" at bounding box center [940, 73] width 171 height 12
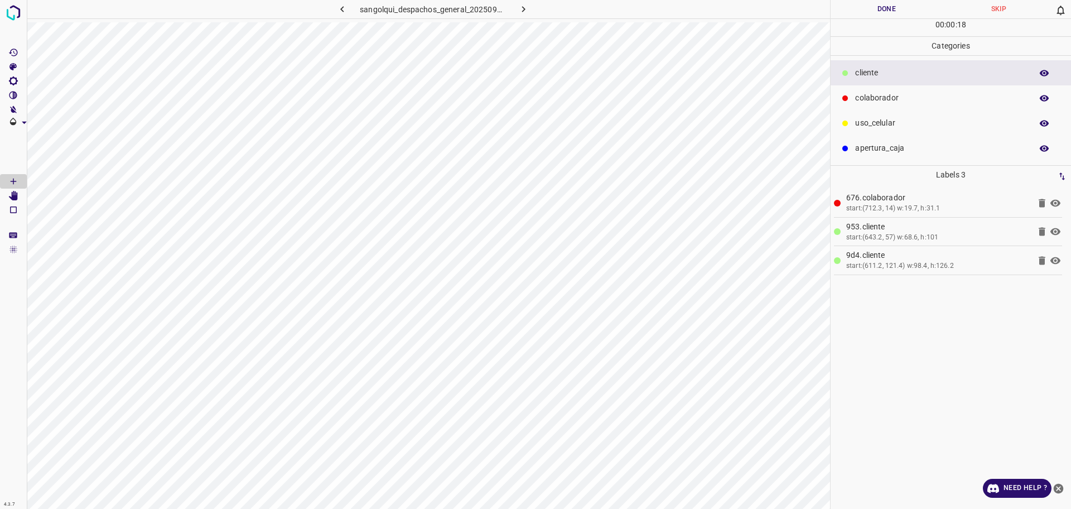
click at [974, 123] on p "uso_celular" at bounding box center [940, 123] width 171 height 12
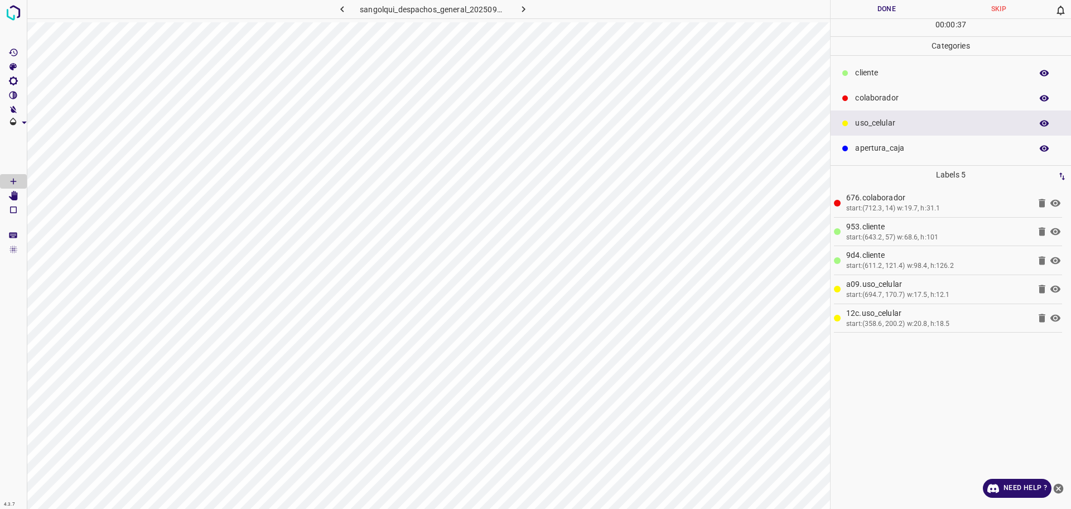
click at [871, 70] on p "cliente" at bounding box center [940, 73] width 171 height 12
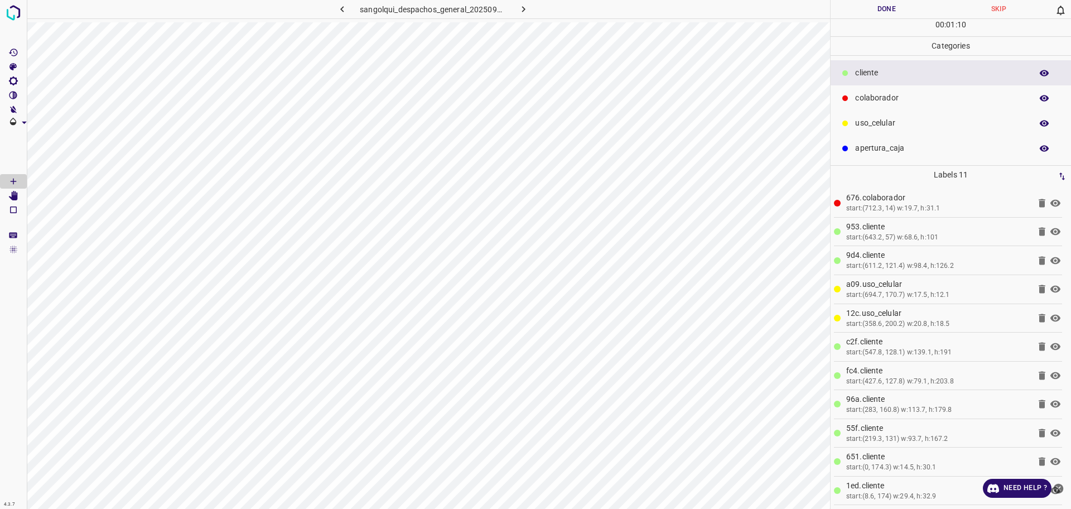
click at [871, 13] on button "Done" at bounding box center [887, 9] width 112 height 18
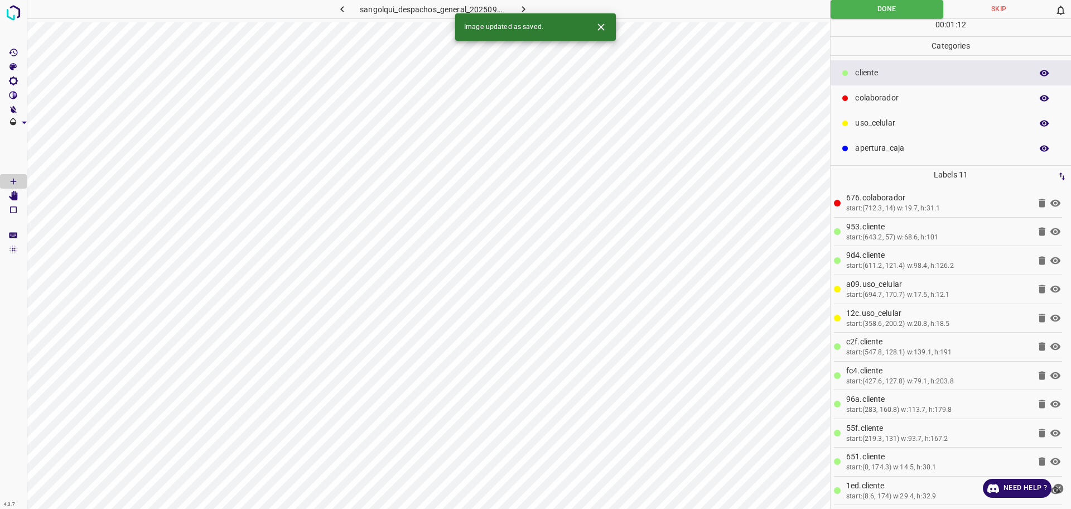
click at [520, 4] on icon "button" at bounding box center [524, 9] width 12 height 12
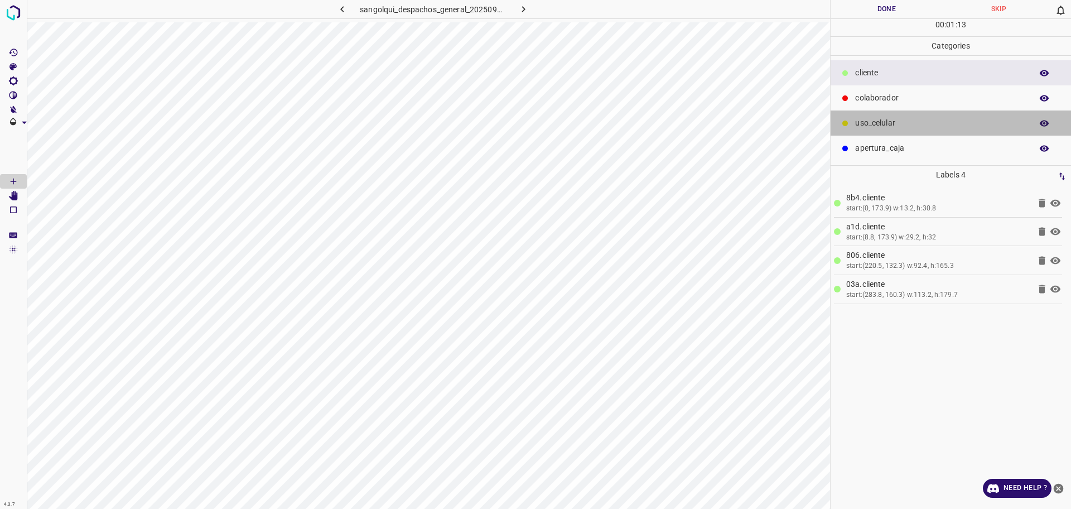
click at [912, 122] on p "uso_celular" at bounding box center [940, 123] width 171 height 12
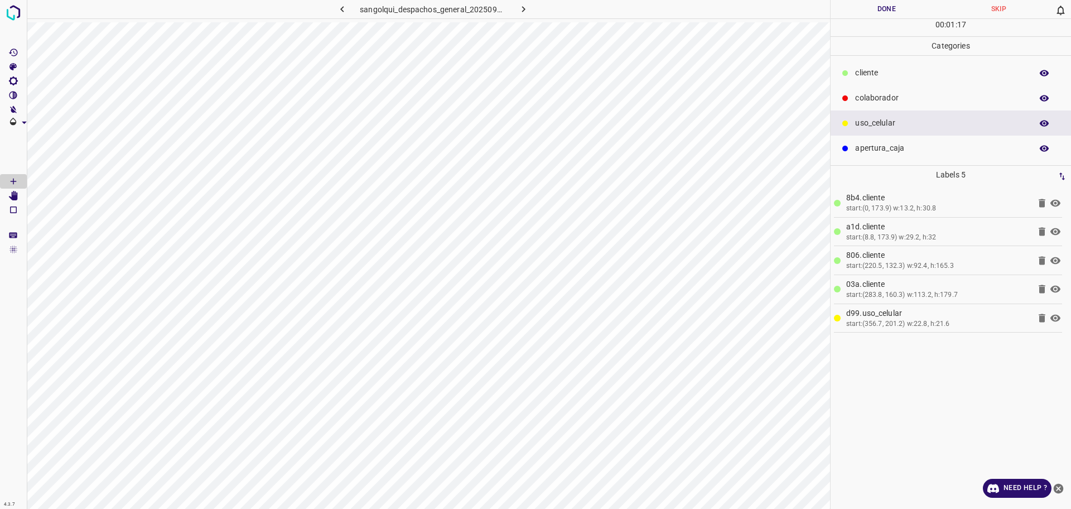
click at [880, 62] on div "cliente" at bounding box center [951, 72] width 240 height 25
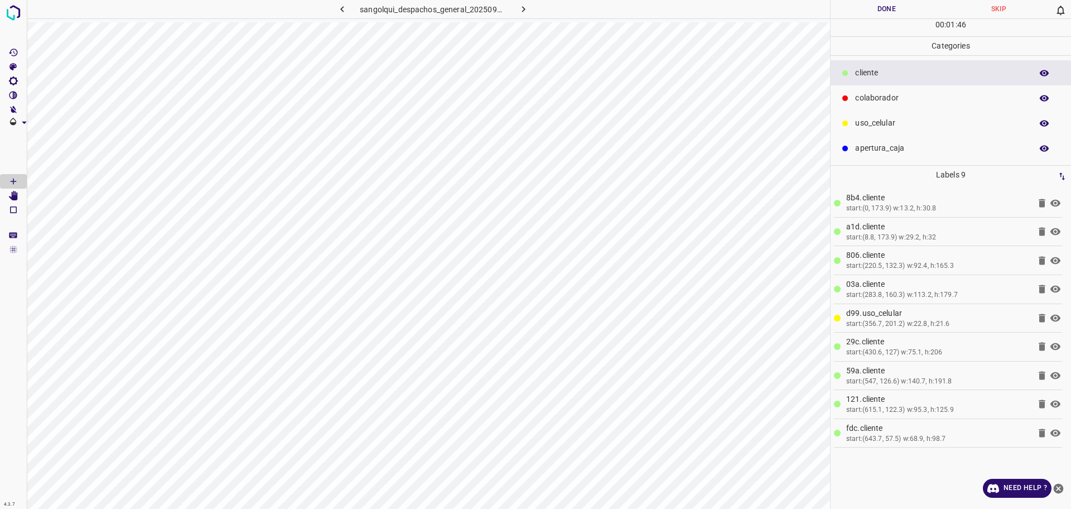
click at [883, 91] on div "colaborador" at bounding box center [951, 97] width 240 height 25
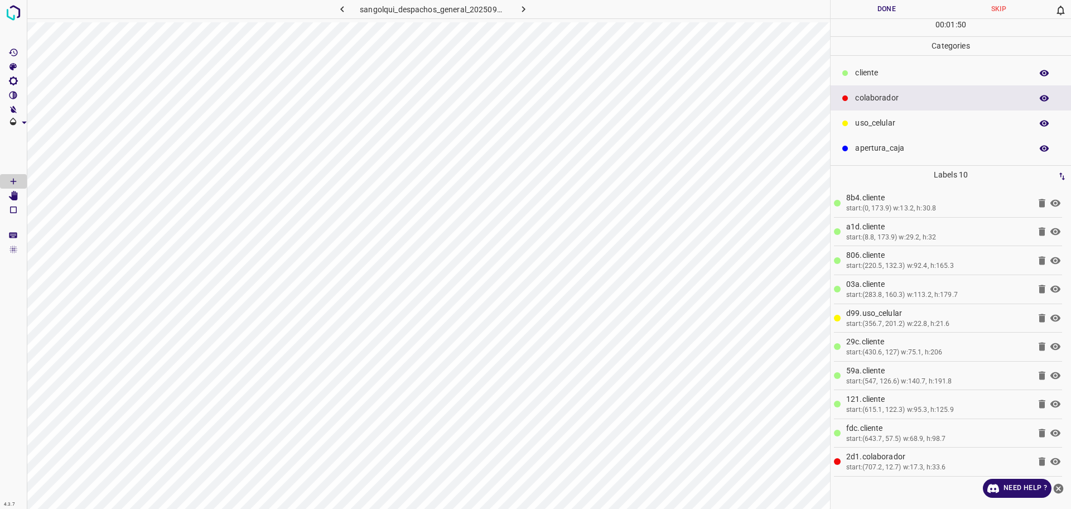
click at [862, 21] on div "00 : 01 : 50" at bounding box center [951, 27] width 240 height 17
click at [867, 11] on button "Done" at bounding box center [887, 9] width 112 height 18
drag, startPoint x: 867, startPoint y: 12, endPoint x: 863, endPoint y: 32, distance: 20.6
click at [868, 12] on button "Done" at bounding box center [887, 9] width 112 height 18
click at [520, 13] on icon "button" at bounding box center [524, 9] width 12 height 12
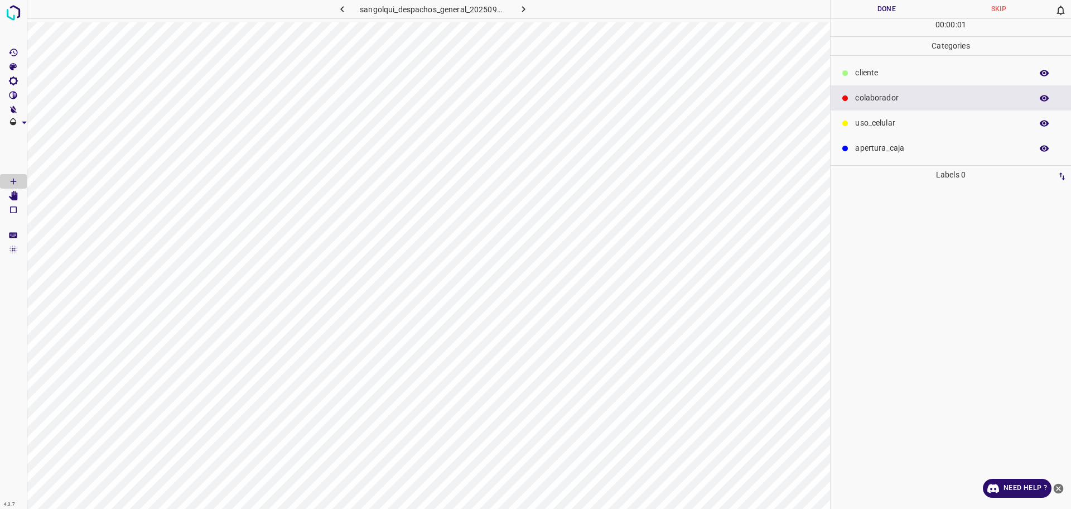
click at [858, 74] on p "cliente" at bounding box center [940, 73] width 171 height 12
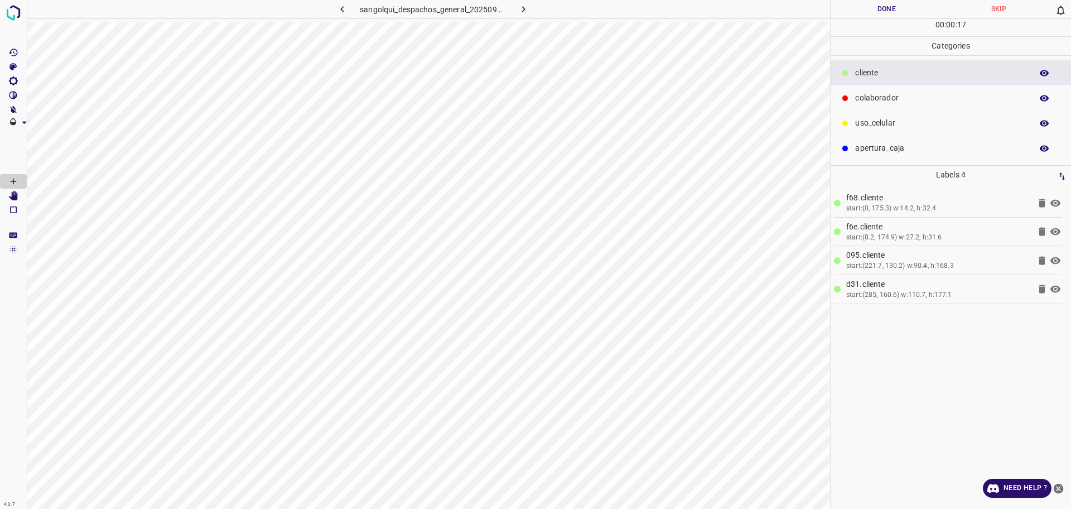
click at [869, 119] on p "uso_celular" at bounding box center [940, 123] width 171 height 12
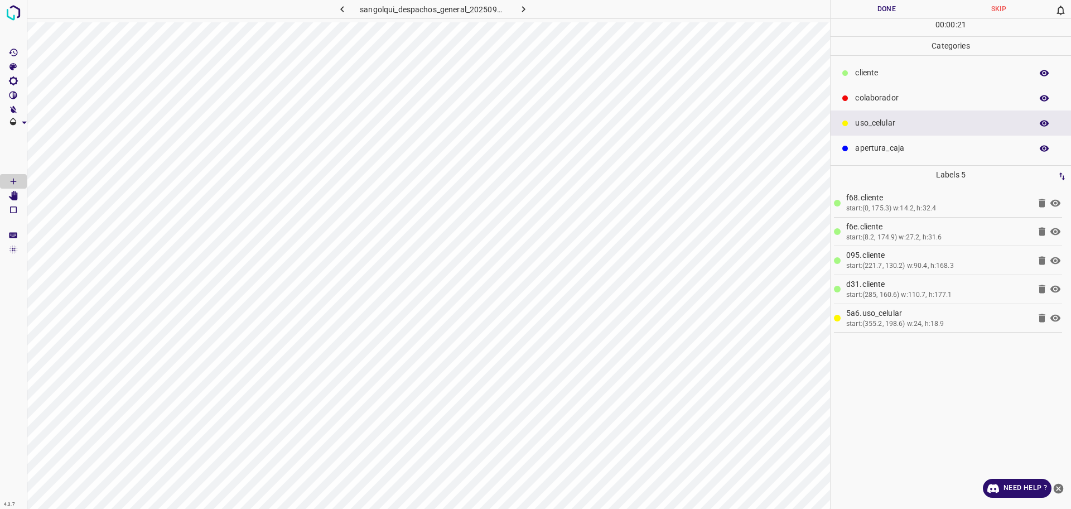
click at [875, 65] on div "cliente" at bounding box center [951, 72] width 240 height 25
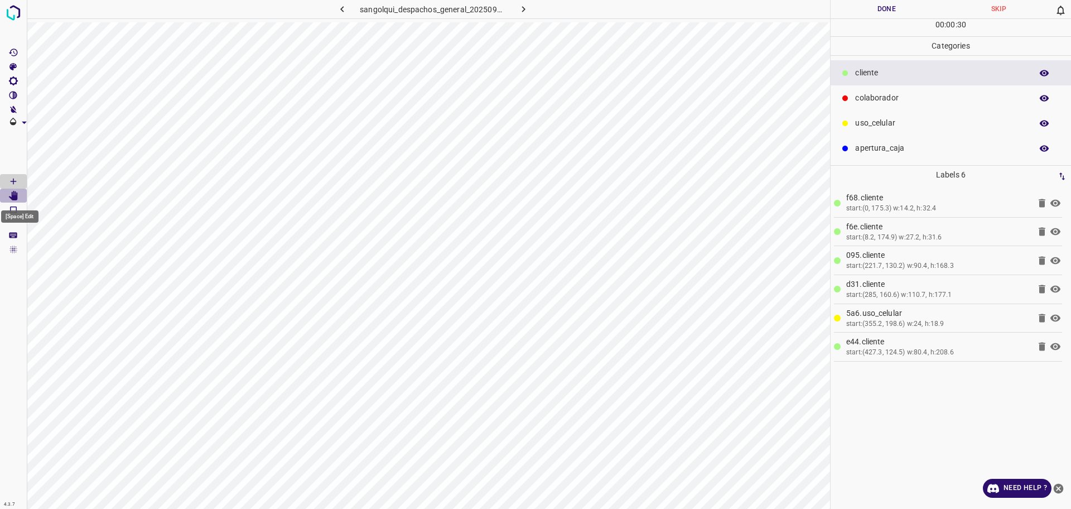
click at [16, 195] on icon "[Space] Edit" at bounding box center [13, 196] width 9 height 10
click at [18, 179] on icon "[Space] Draw" at bounding box center [13, 181] width 10 height 10
click at [867, 122] on p "uso_celular" at bounding box center [940, 123] width 171 height 12
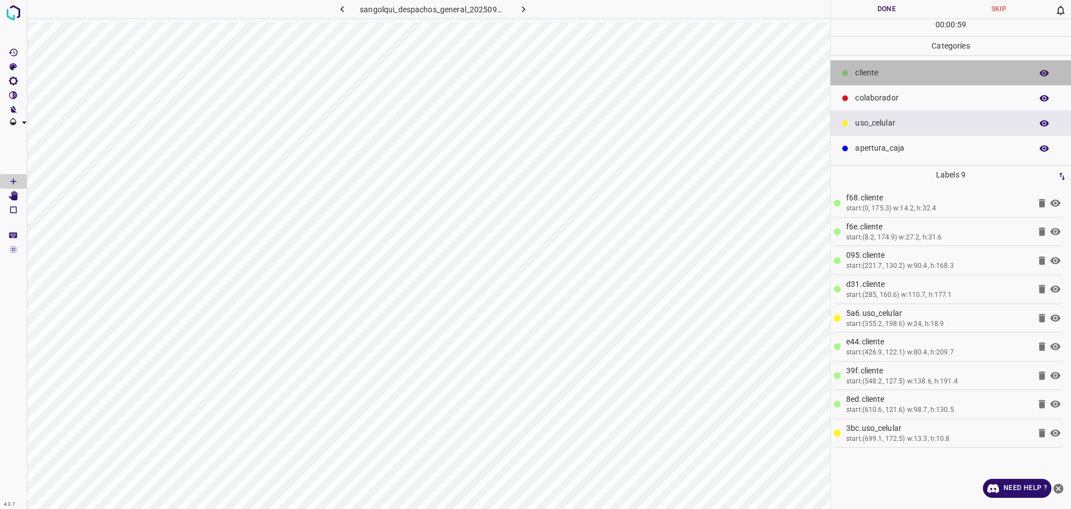
click at [887, 74] on p "cliente" at bounding box center [940, 73] width 171 height 12
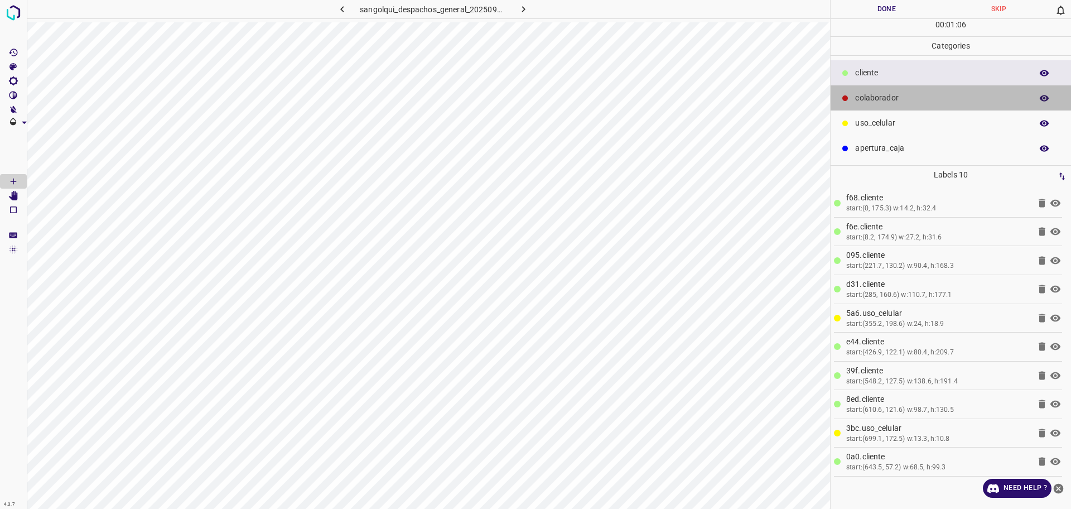
click at [879, 95] on p "colaborador" at bounding box center [940, 98] width 171 height 12
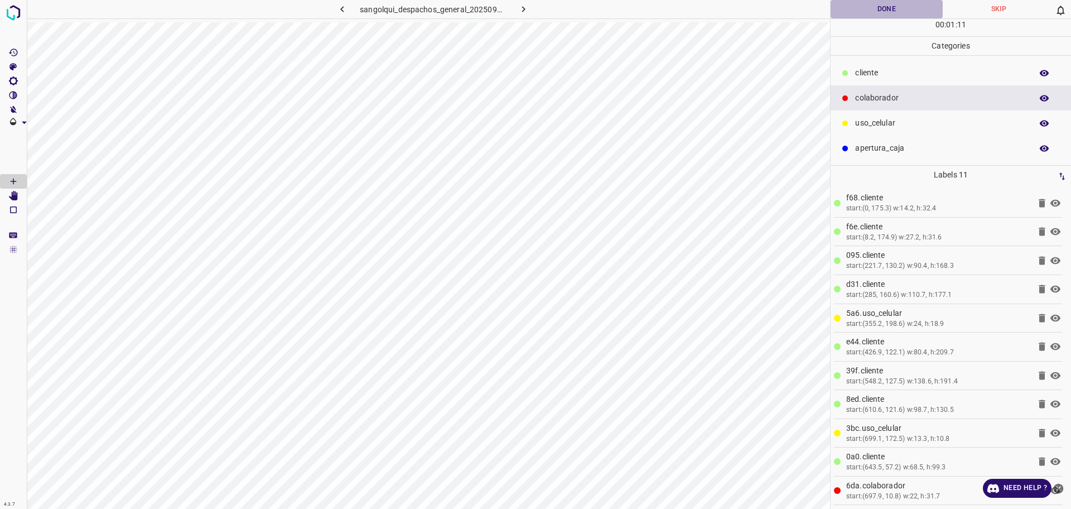
click at [881, 6] on button "Done" at bounding box center [887, 9] width 112 height 18
click at [528, 12] on icon "button" at bounding box center [524, 9] width 12 height 12
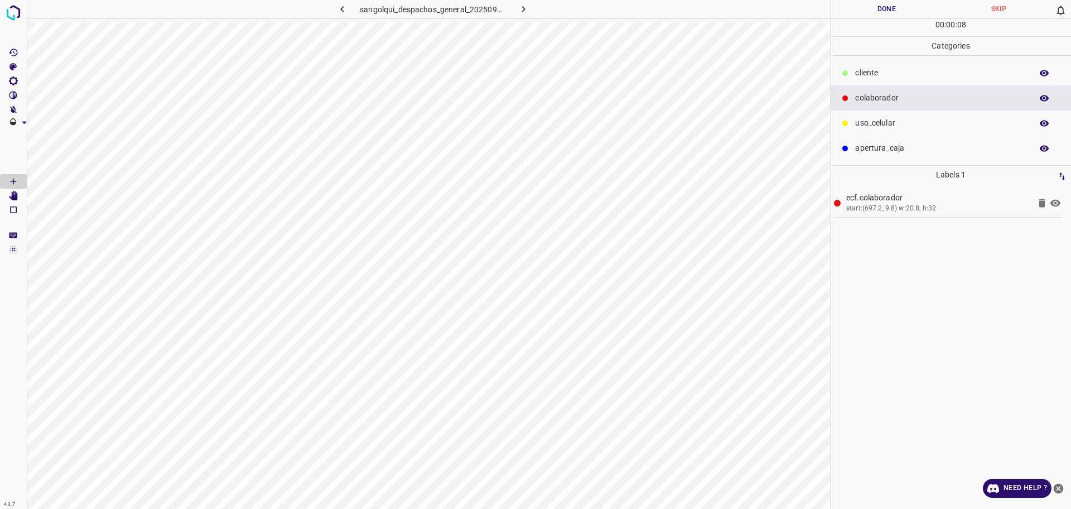
click at [887, 71] on p "cliente" at bounding box center [940, 73] width 171 height 12
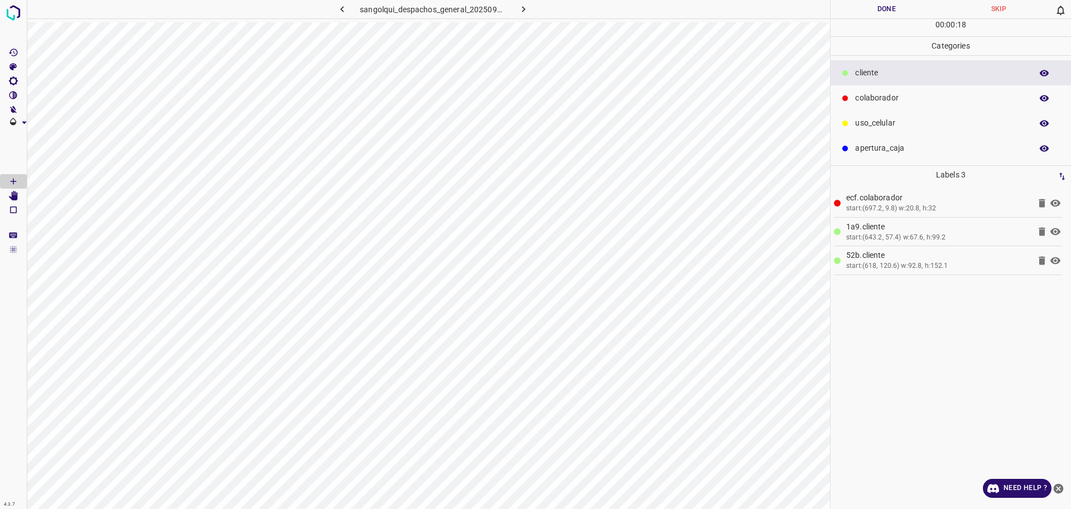
click at [895, 119] on p "uso_celular" at bounding box center [940, 123] width 171 height 12
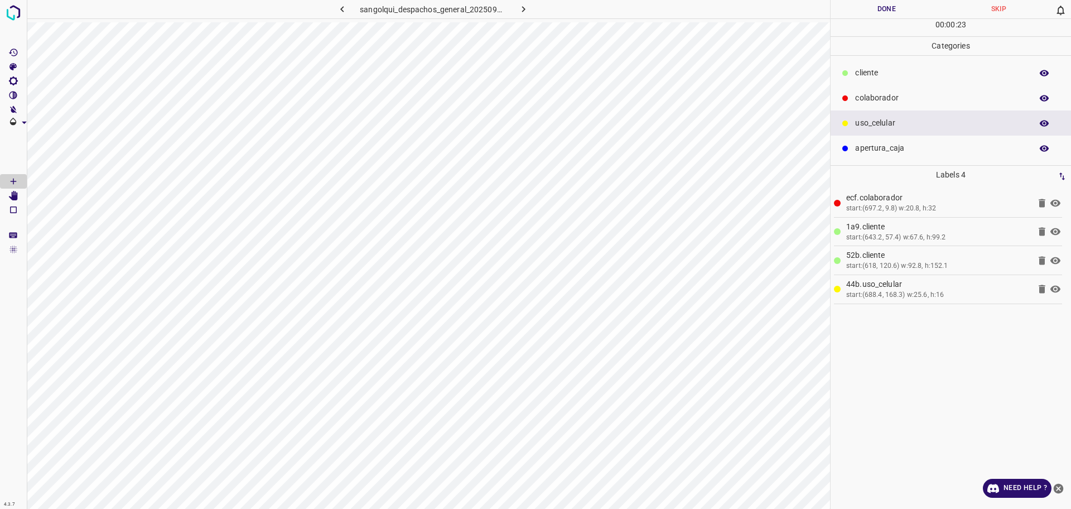
click at [921, 80] on div "cliente" at bounding box center [951, 72] width 240 height 25
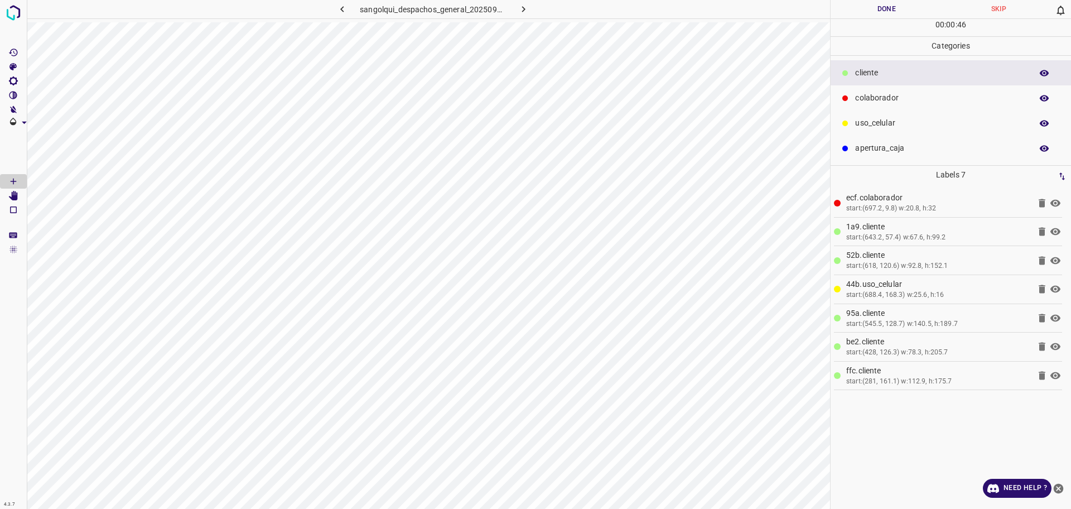
click at [19, 199] on Edit"] "[Space] Edit" at bounding box center [13, 196] width 27 height 15
click at [908, 109] on div "colaborador" at bounding box center [951, 97] width 240 height 25
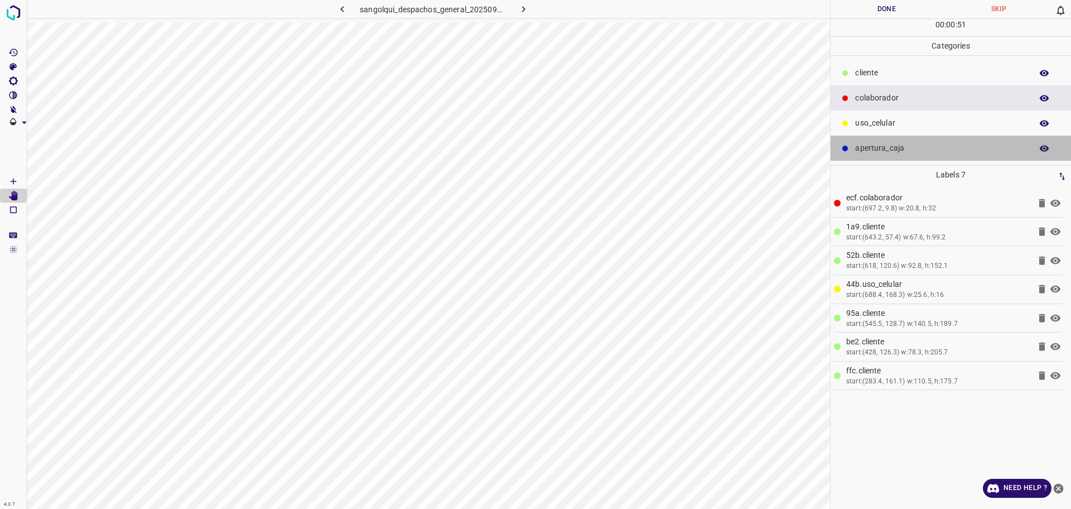
click at [871, 137] on div "apertura_caja" at bounding box center [951, 148] width 240 height 25
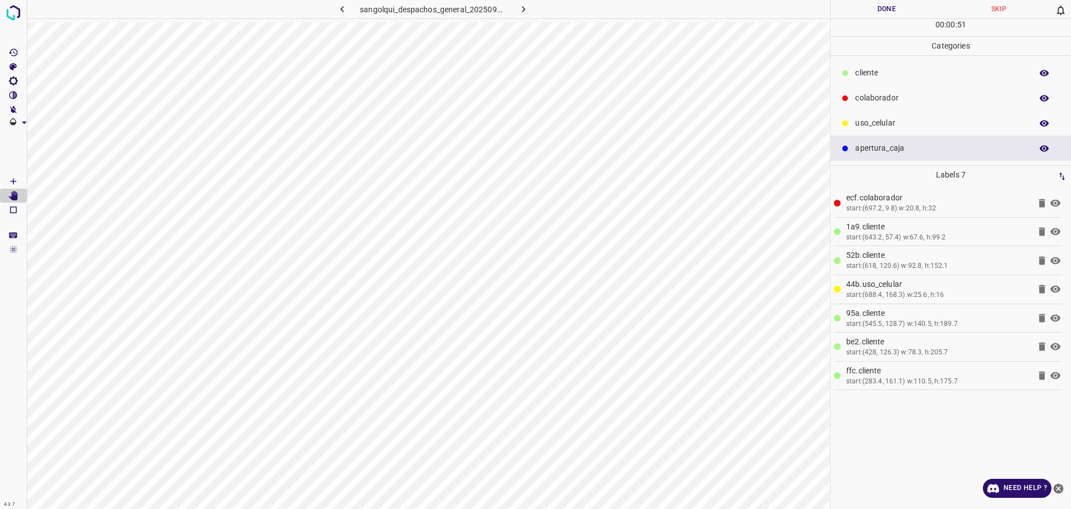
click at [882, 128] on p "uso_celular" at bounding box center [940, 123] width 171 height 12
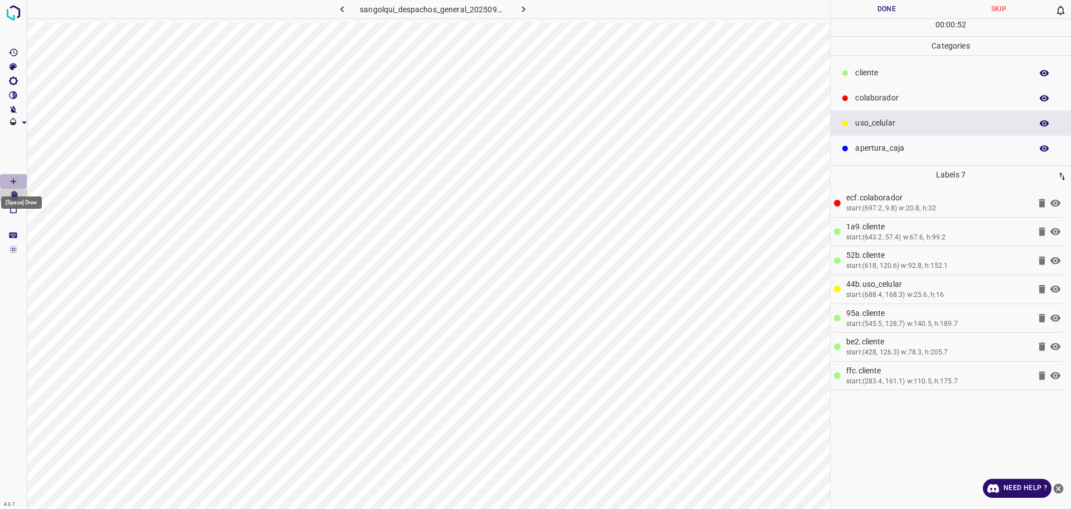
click at [18, 179] on Draw"] "[Space] Draw" at bounding box center [13, 181] width 27 height 15
click at [881, 67] on p "cliente" at bounding box center [940, 73] width 171 height 12
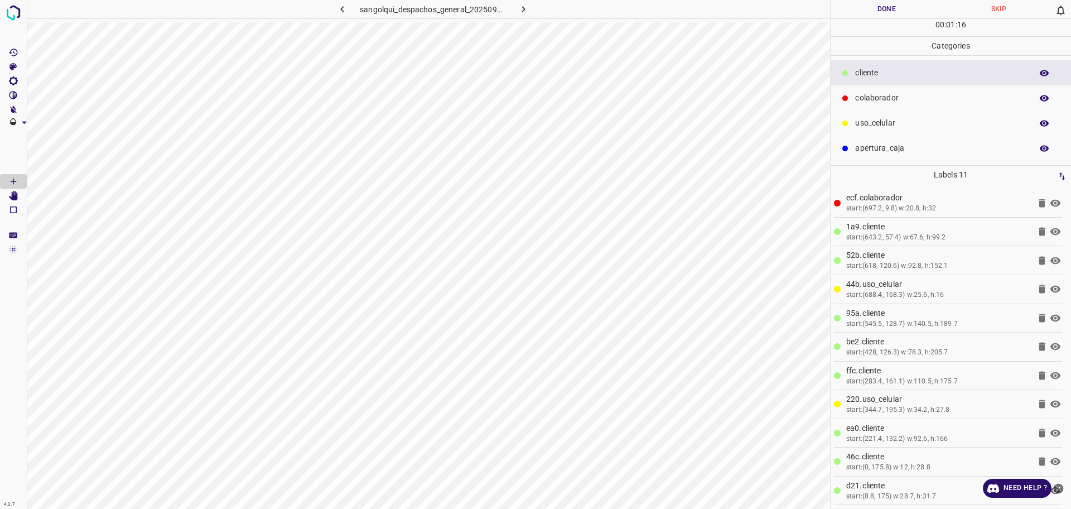
click at [898, 12] on button "Done" at bounding box center [887, 9] width 112 height 18
click at [526, 11] on icon "button" at bounding box center [524, 9] width 12 height 12
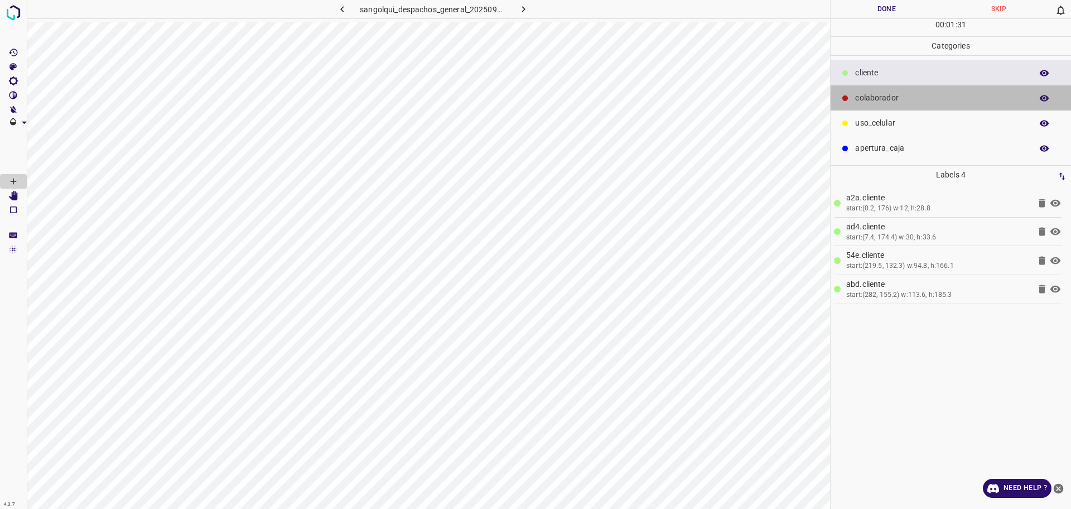
click at [880, 99] on p "colaborador" at bounding box center [940, 98] width 171 height 12
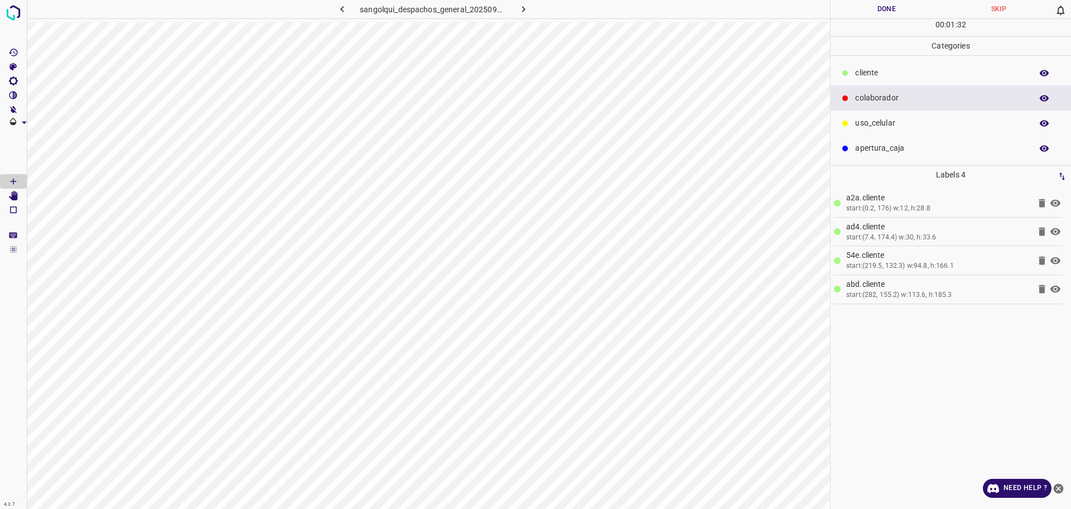
click at [899, 126] on p "uso_celular" at bounding box center [940, 123] width 171 height 12
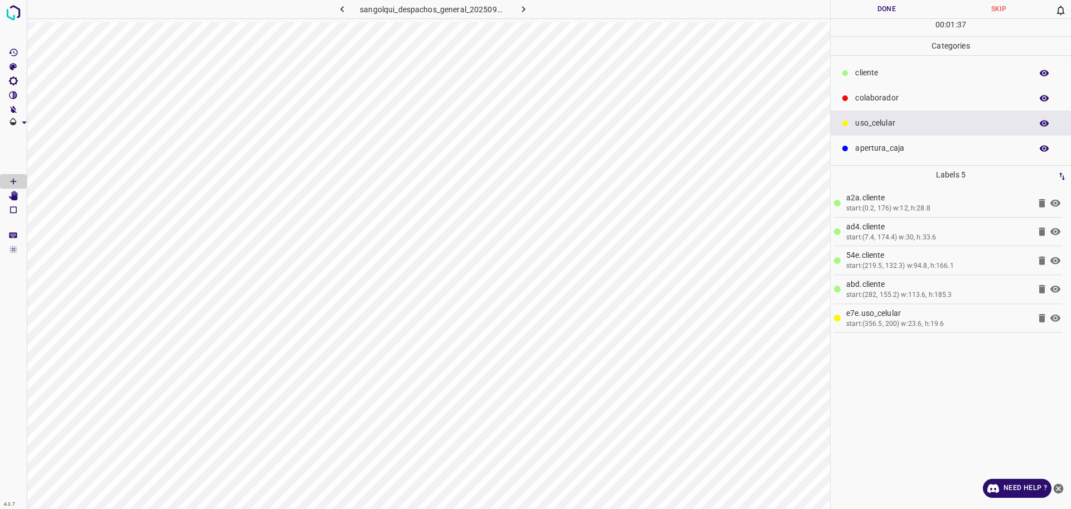
click at [885, 64] on div "cliente" at bounding box center [951, 72] width 240 height 25
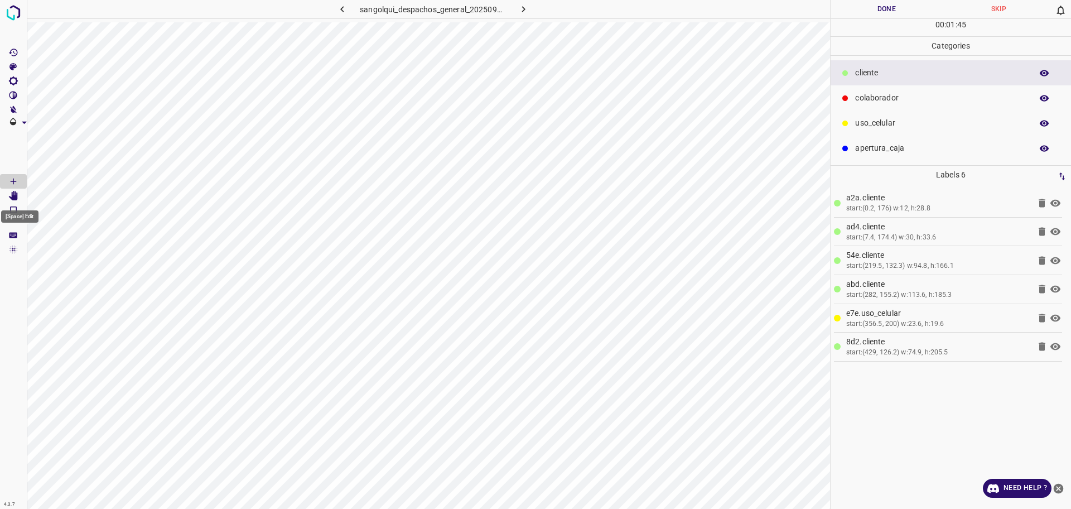
click at [18, 196] on icon "[Space] Edit" at bounding box center [13, 196] width 9 height 10
click at [22, 181] on Draw"] "[Space] Draw" at bounding box center [13, 181] width 27 height 15
click at [888, 122] on p "uso_celular" at bounding box center [940, 123] width 171 height 12
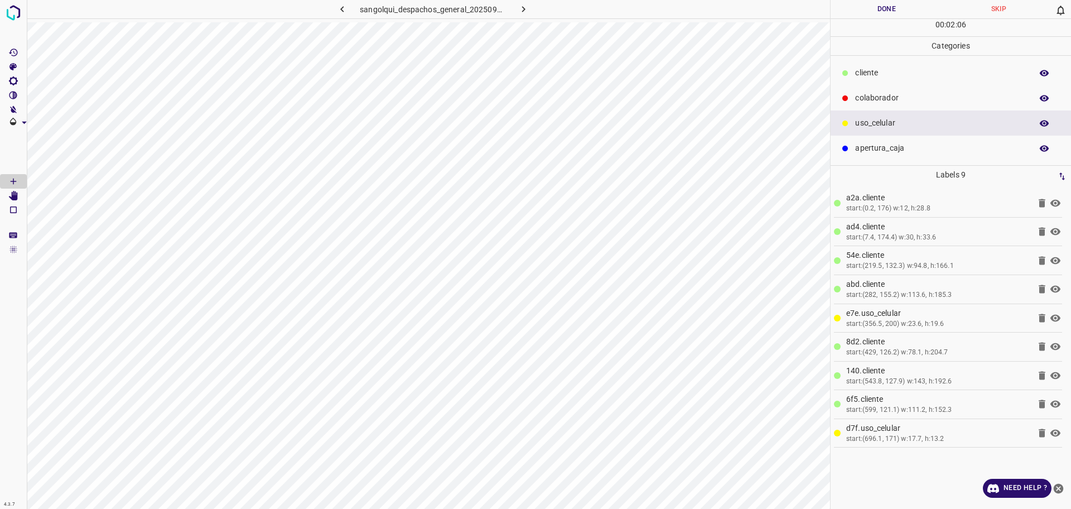
click at [863, 69] on p "cliente" at bounding box center [940, 73] width 171 height 12
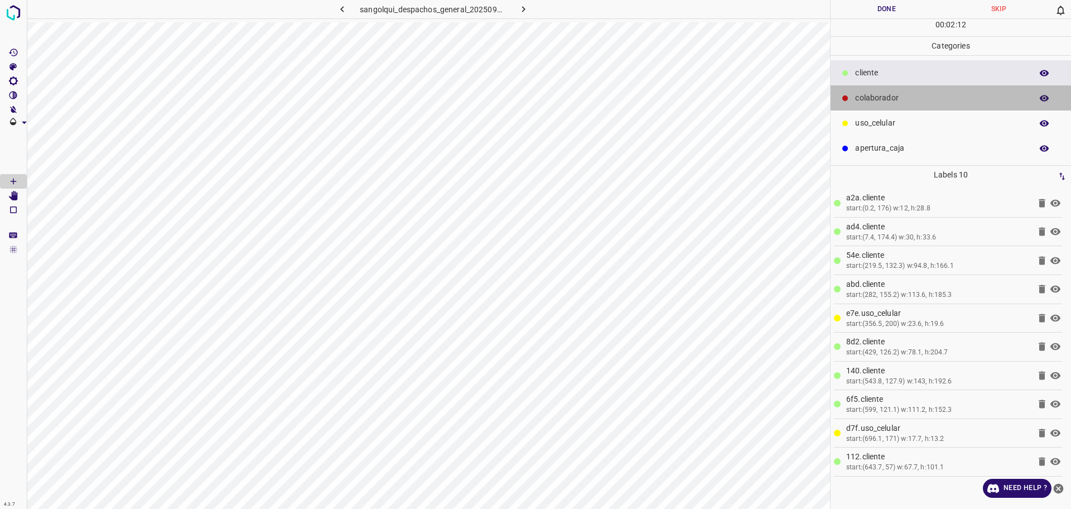
click at [939, 98] on p "colaborador" at bounding box center [940, 98] width 171 height 12
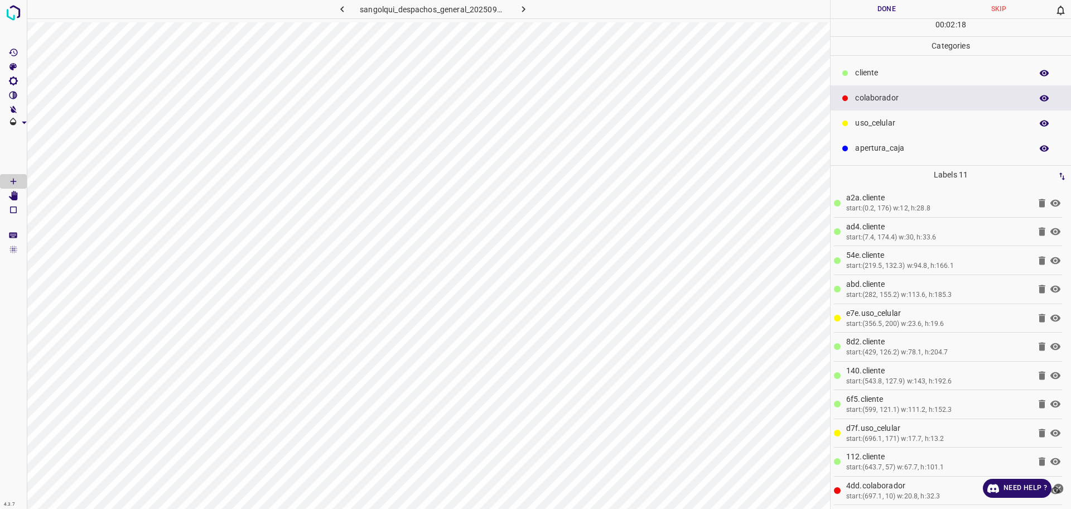
click at [872, 13] on button "Done" at bounding box center [887, 9] width 112 height 18
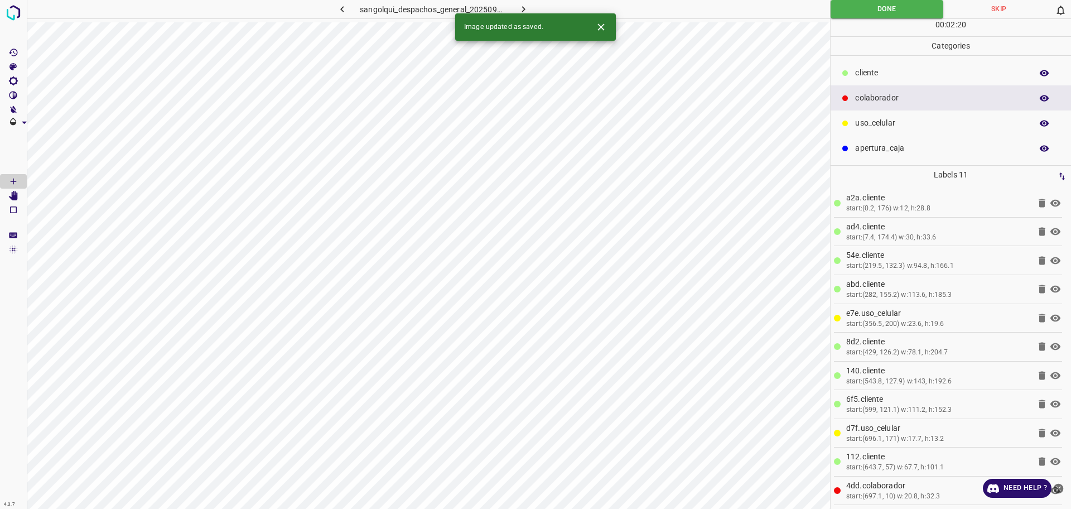
click at [528, 13] on div "4.3.7 sangolqui_despachos_general_20250902_094122_942544.jpg Done Skip 0 00 : 0…" at bounding box center [535, 254] width 1071 height 509
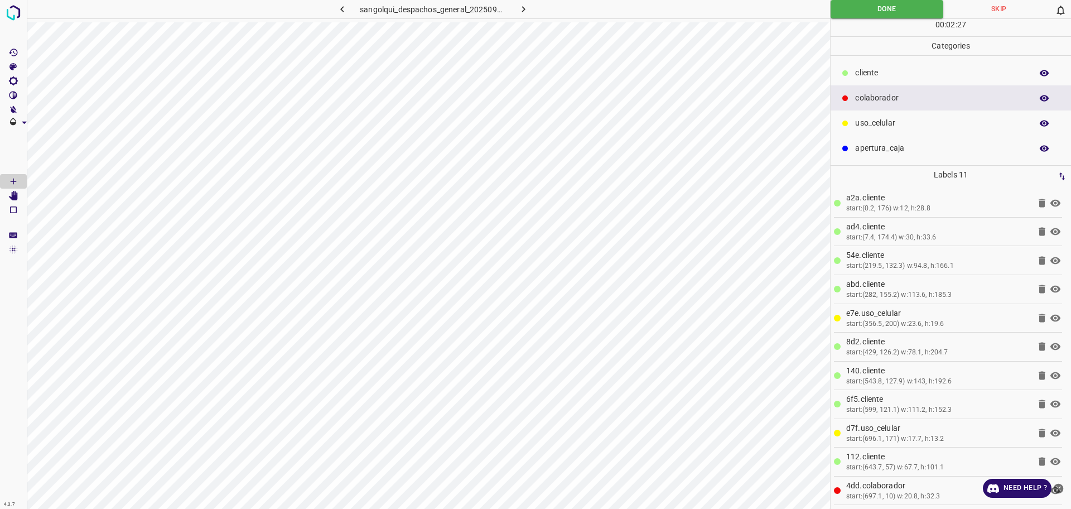
click at [526, 7] on icon "button" at bounding box center [524, 9] width 12 height 12
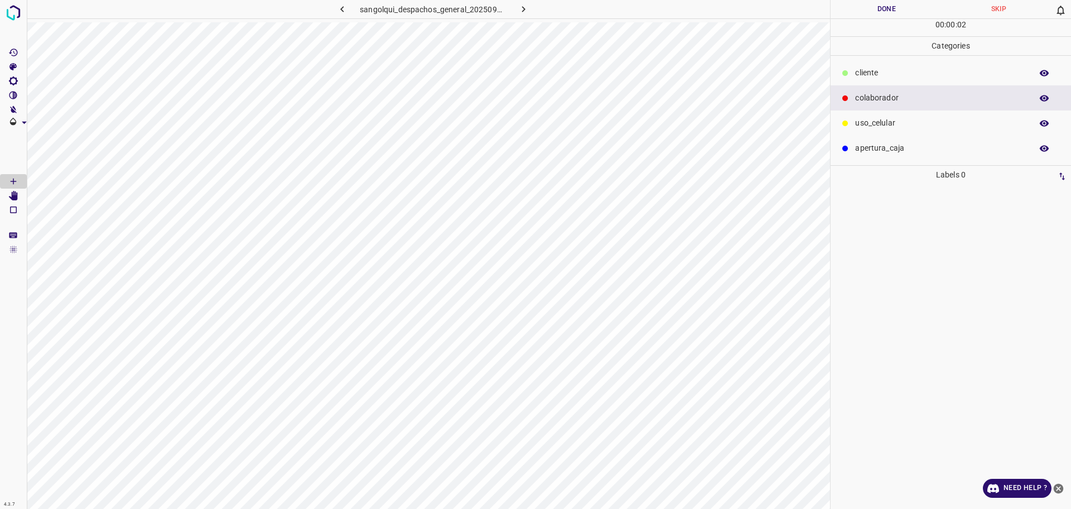
click at [860, 75] on p "cliente" at bounding box center [940, 73] width 171 height 12
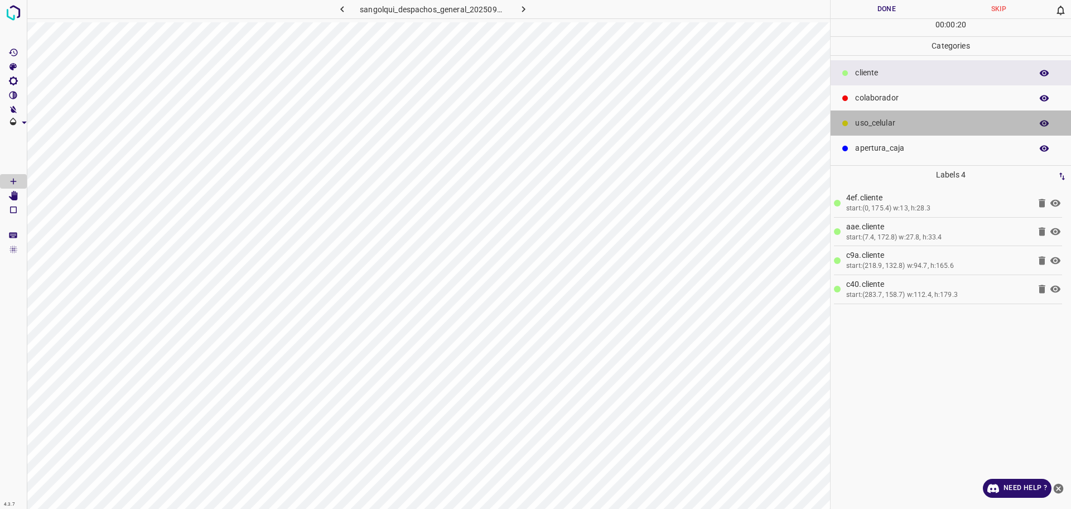
click at [878, 128] on p "uso_celular" at bounding box center [940, 123] width 171 height 12
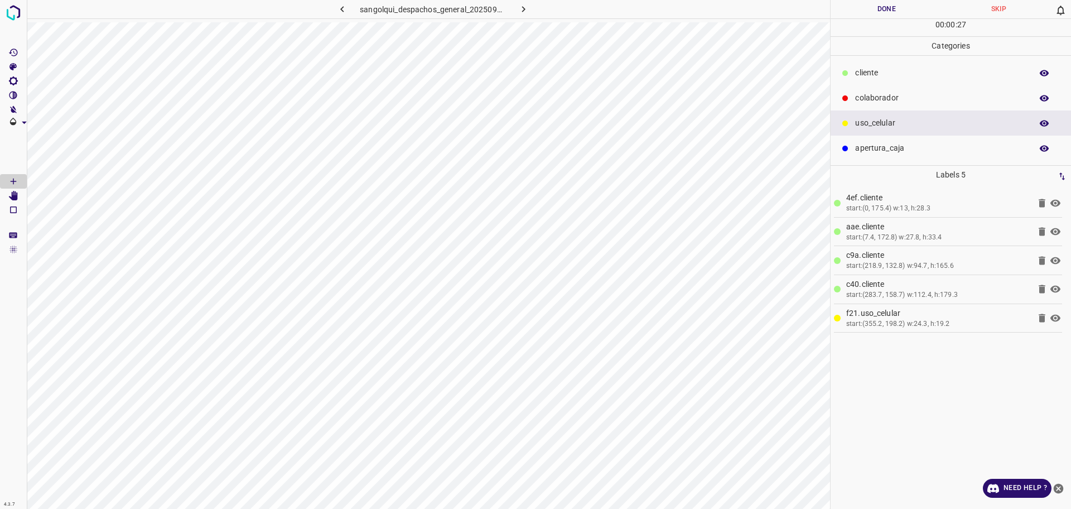
click at [885, 76] on p "cliente" at bounding box center [940, 73] width 171 height 12
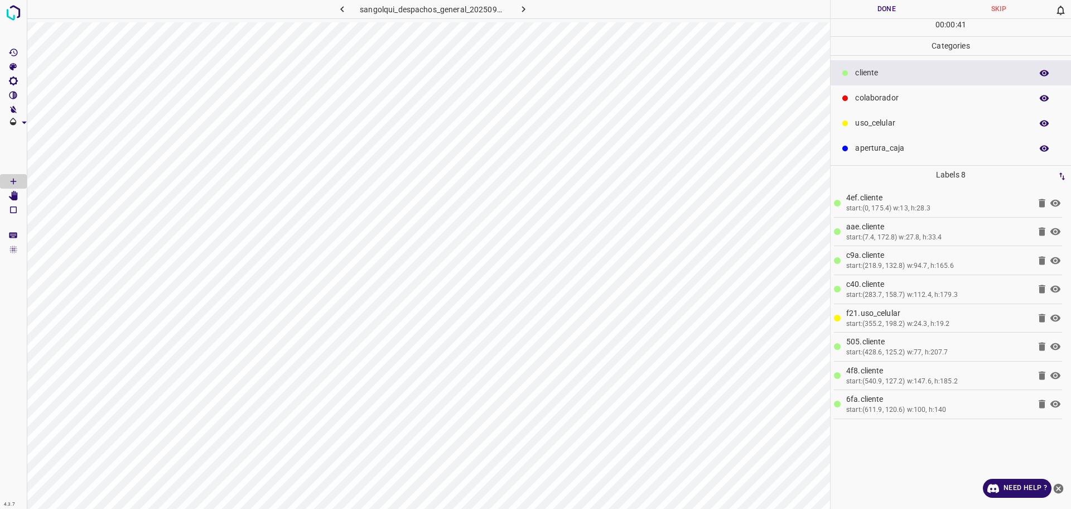
click at [901, 114] on div "uso_celular" at bounding box center [951, 122] width 240 height 25
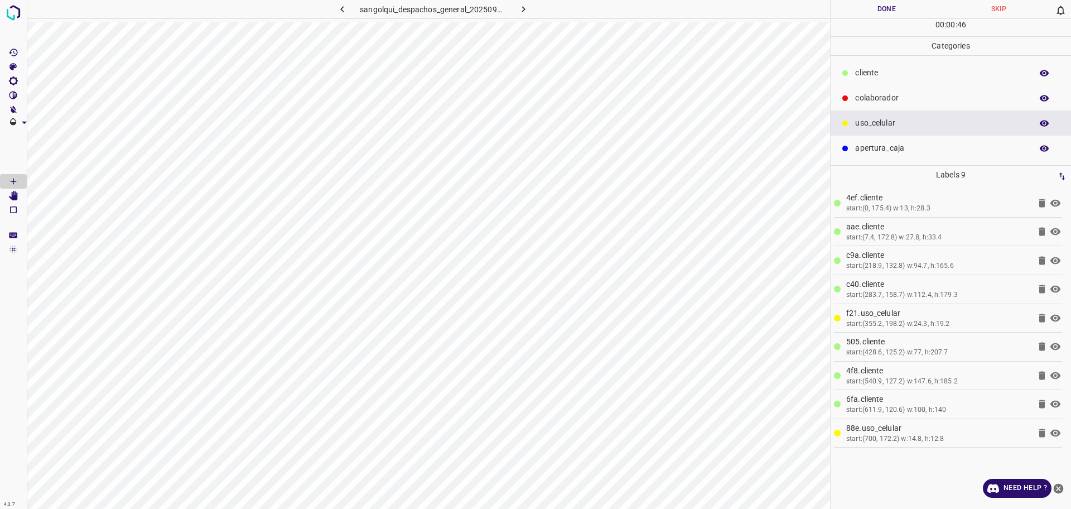
click at [857, 78] on p "cliente" at bounding box center [940, 73] width 171 height 12
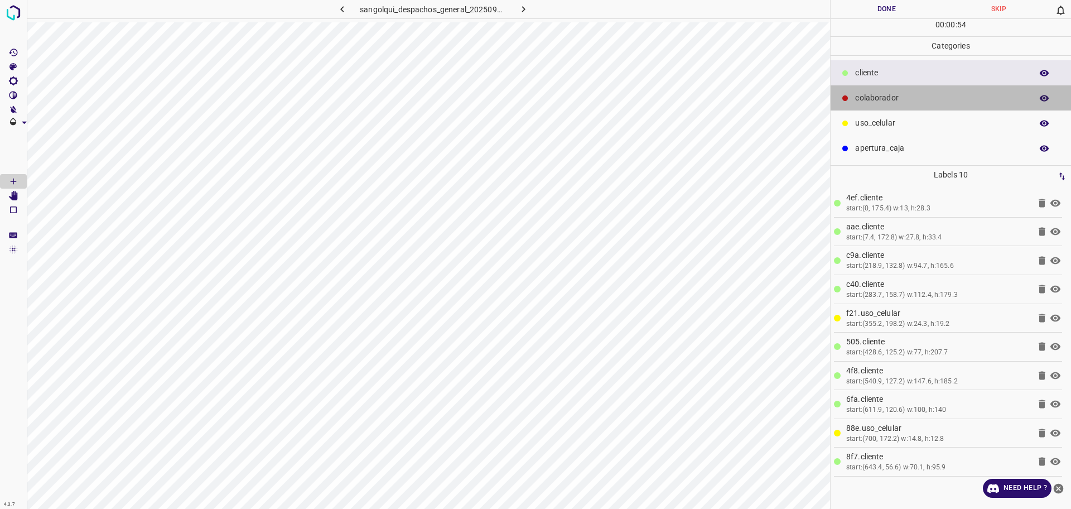
click at [876, 100] on p "colaborador" at bounding box center [940, 98] width 171 height 12
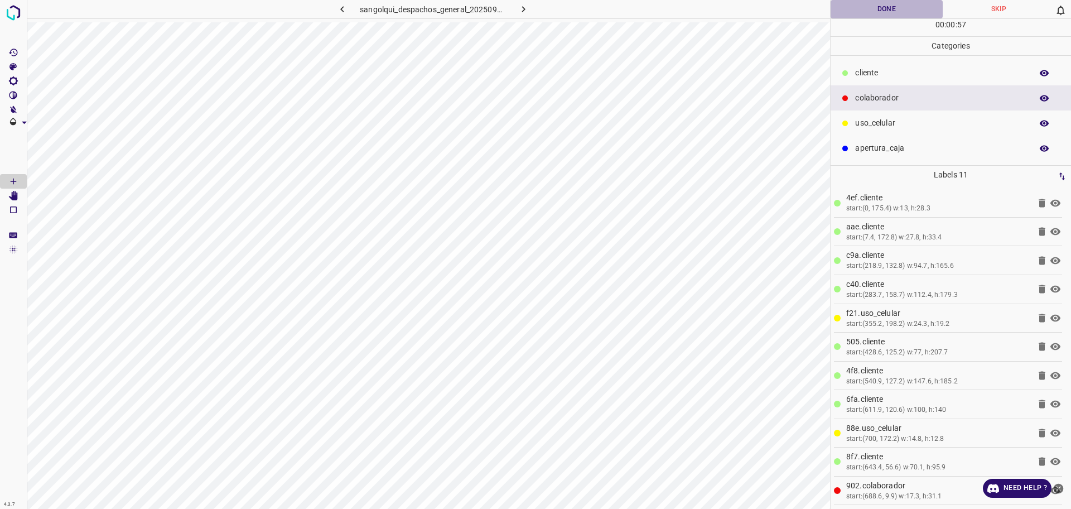
click at [895, 9] on button "Done" at bounding box center [887, 9] width 112 height 18
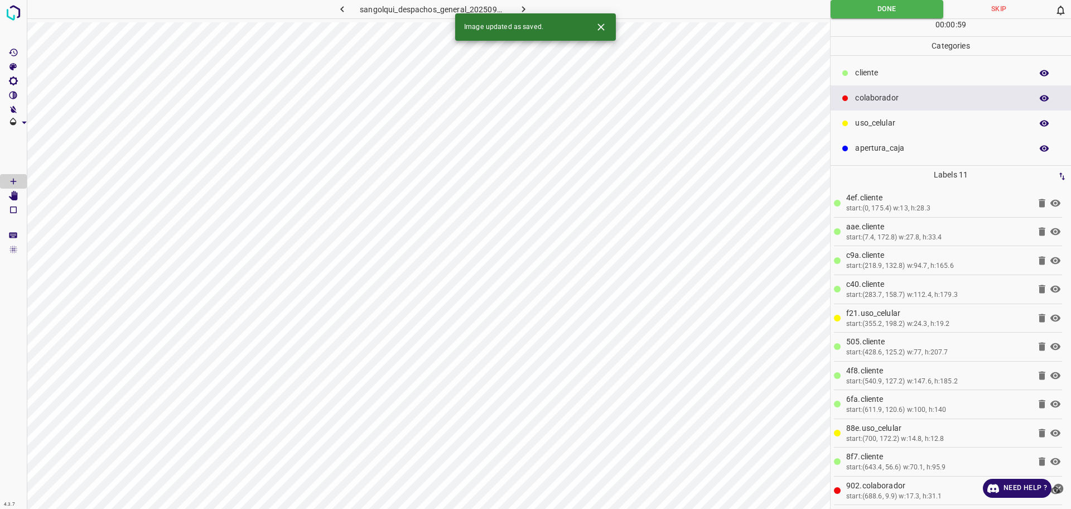
click at [528, 9] on icon "button" at bounding box center [524, 9] width 12 height 12
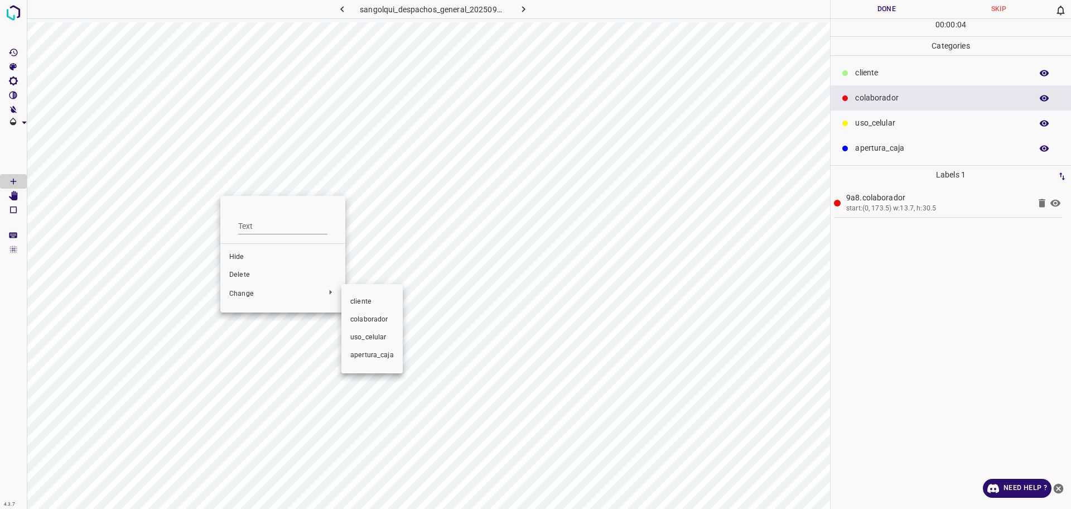
click at [366, 299] on span "cliente" at bounding box center [372, 302] width 44 height 10
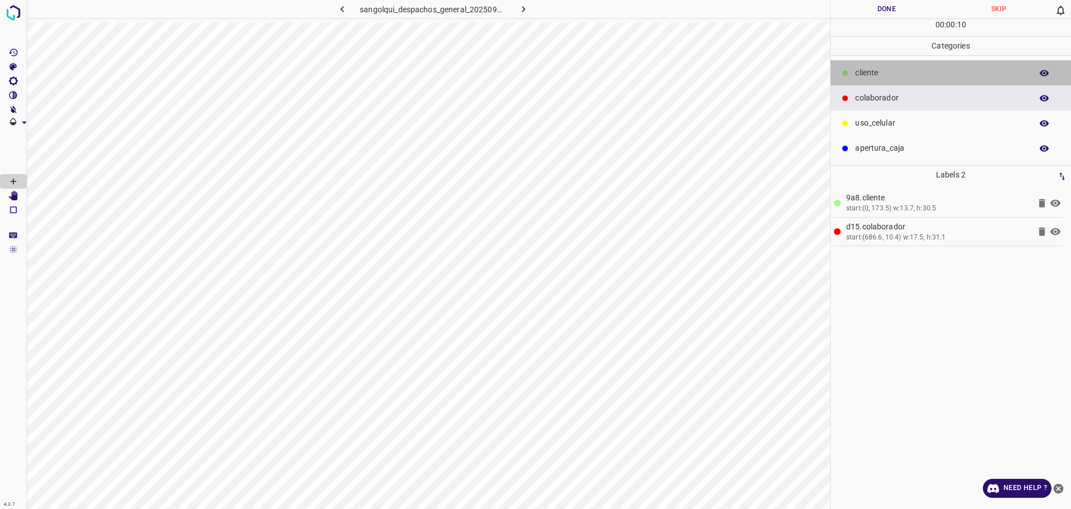
click at [906, 74] on p "cliente" at bounding box center [940, 73] width 171 height 12
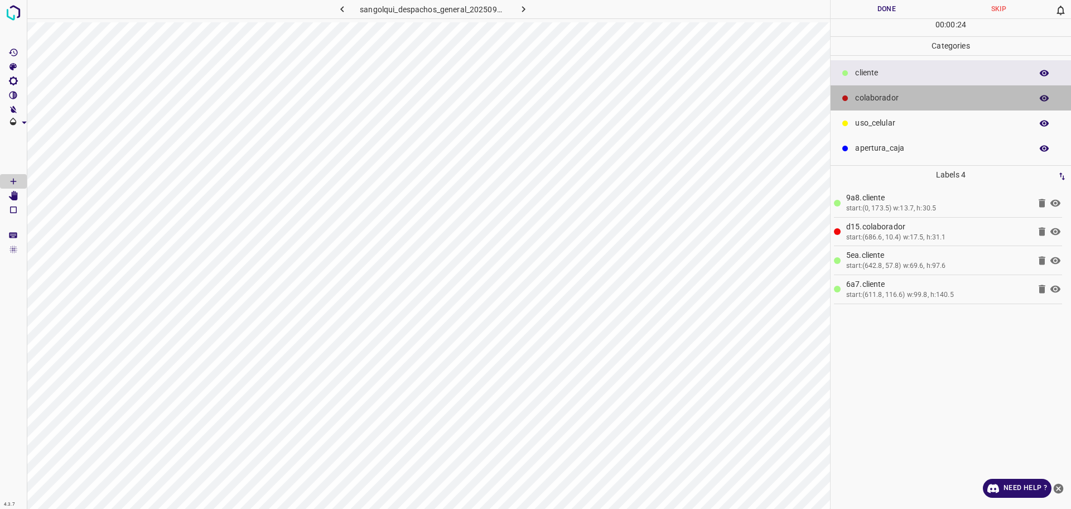
drag, startPoint x: 893, startPoint y: 99, endPoint x: 833, endPoint y: 111, distance: 61.5
click at [893, 98] on p "colaborador" at bounding box center [940, 98] width 171 height 12
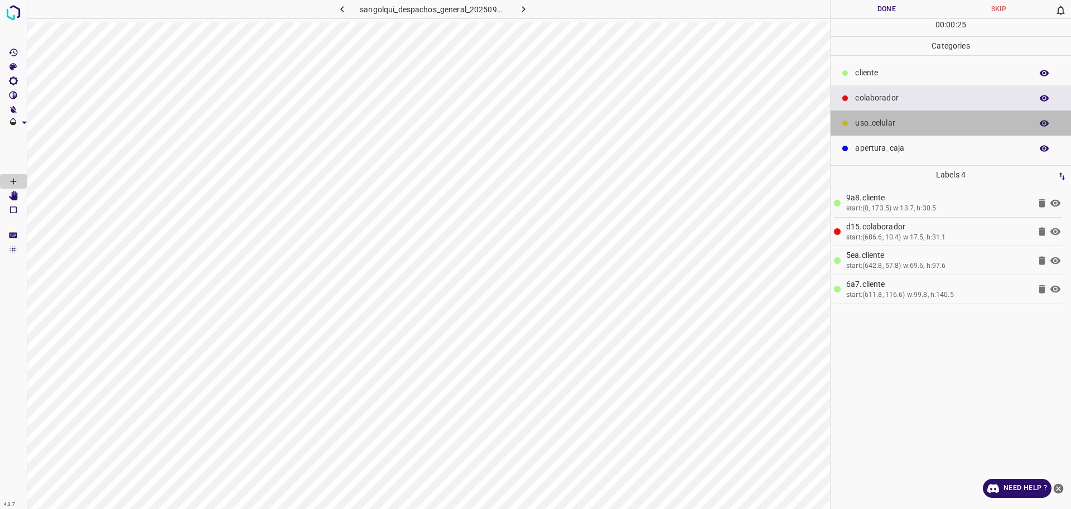
click at [894, 122] on p "uso_celular" at bounding box center [940, 123] width 171 height 12
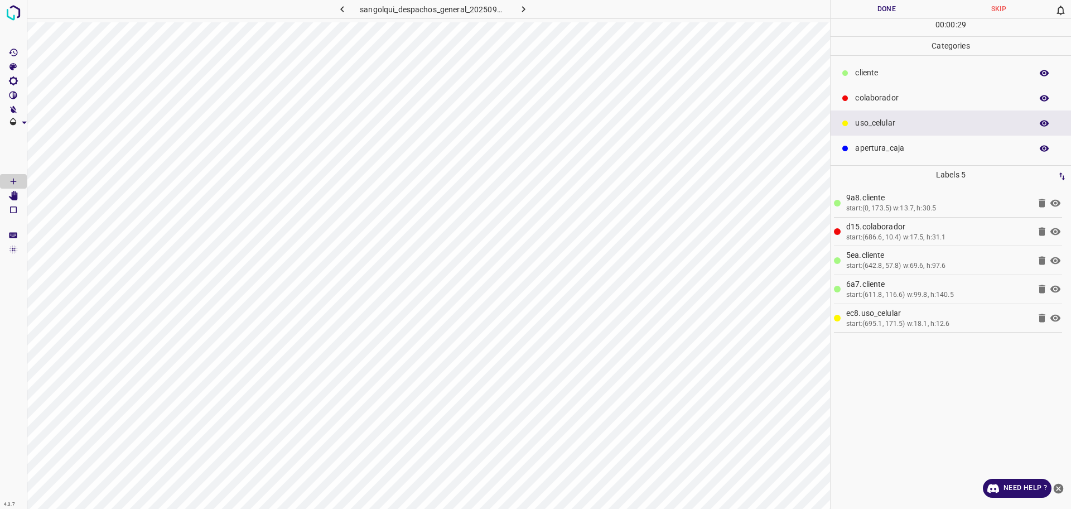
click at [899, 62] on div "cliente" at bounding box center [951, 72] width 240 height 25
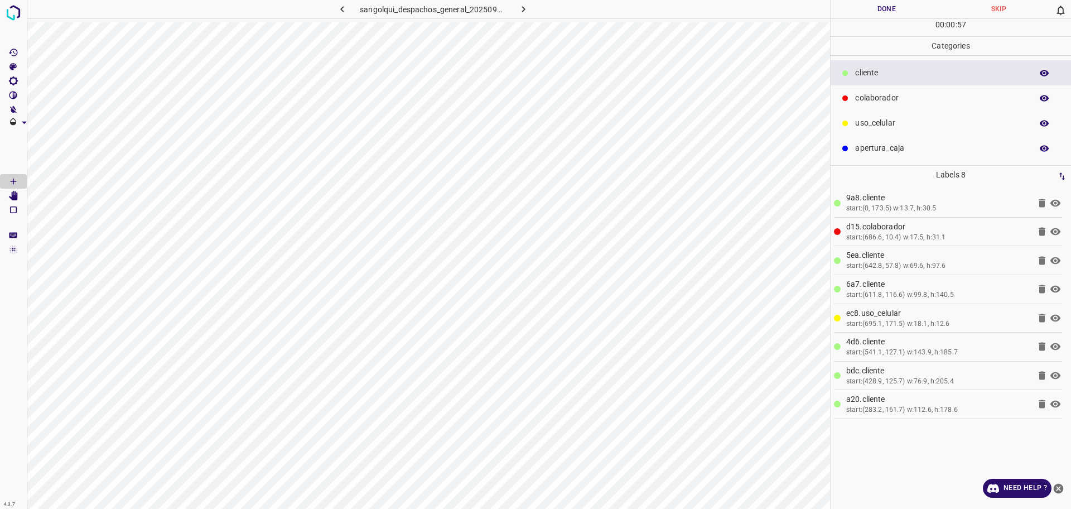
click at [871, 122] on p "uso_celular" at bounding box center [940, 123] width 171 height 12
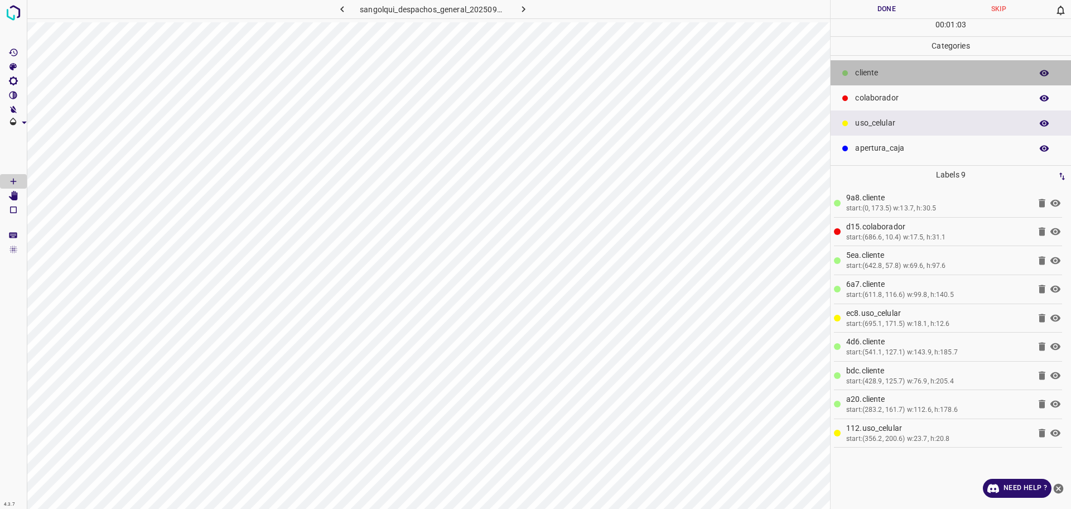
click at [933, 70] on p "cliente" at bounding box center [940, 73] width 171 height 12
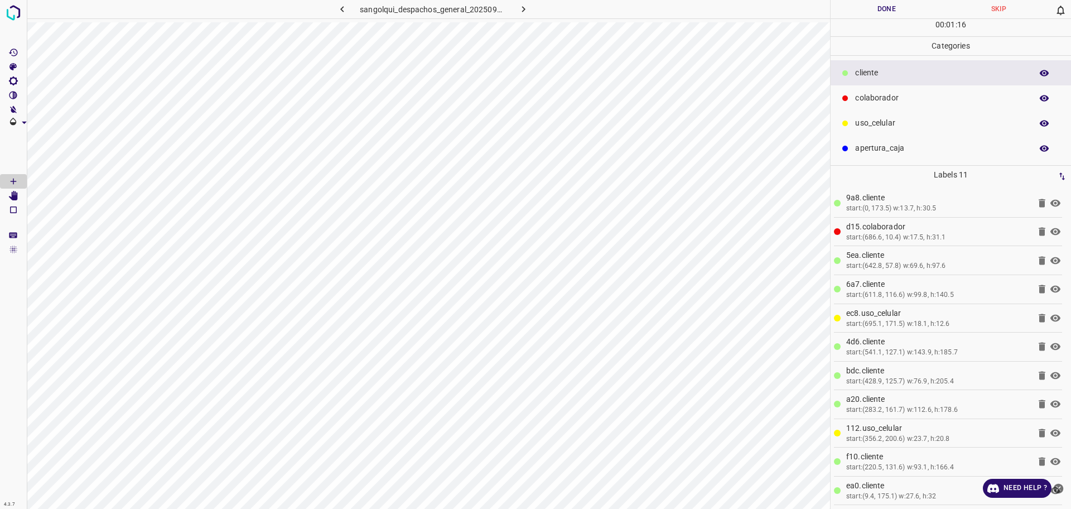
click at [902, 6] on button "Done" at bounding box center [887, 9] width 112 height 18
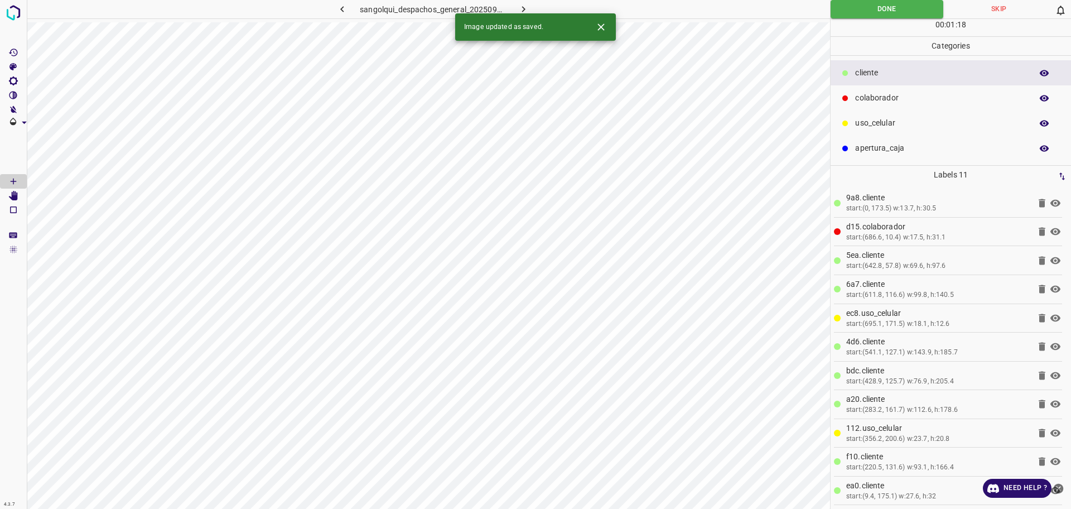
click at [524, 11] on icon "button" at bounding box center [523, 9] width 3 height 6
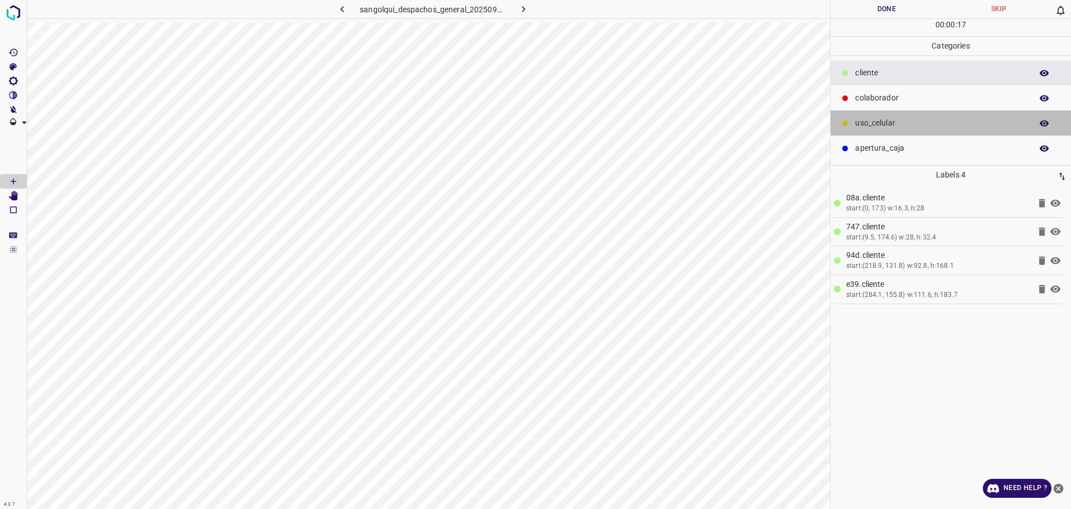
click at [940, 122] on p "uso_celular" at bounding box center [940, 123] width 171 height 12
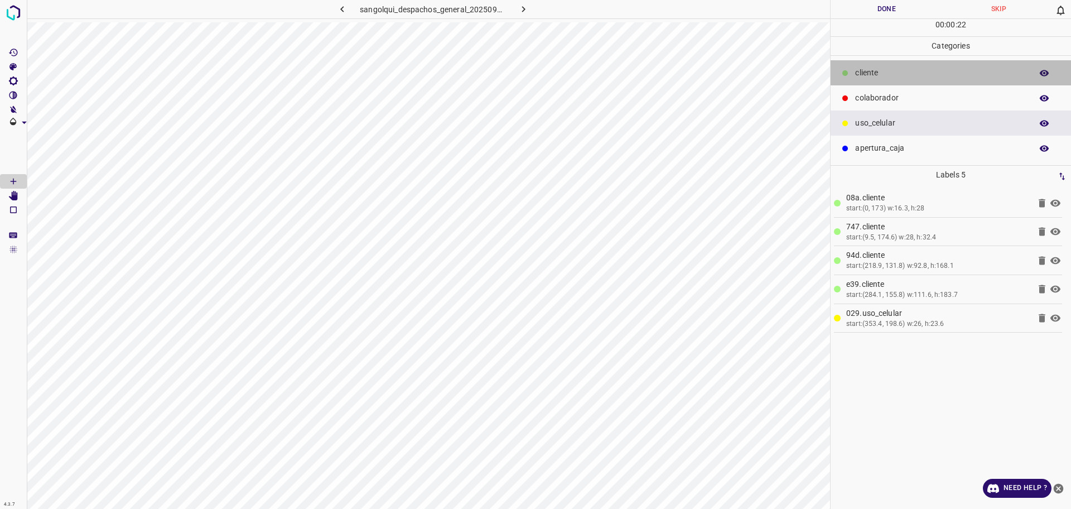
click at [896, 72] on p "cliente" at bounding box center [940, 73] width 171 height 12
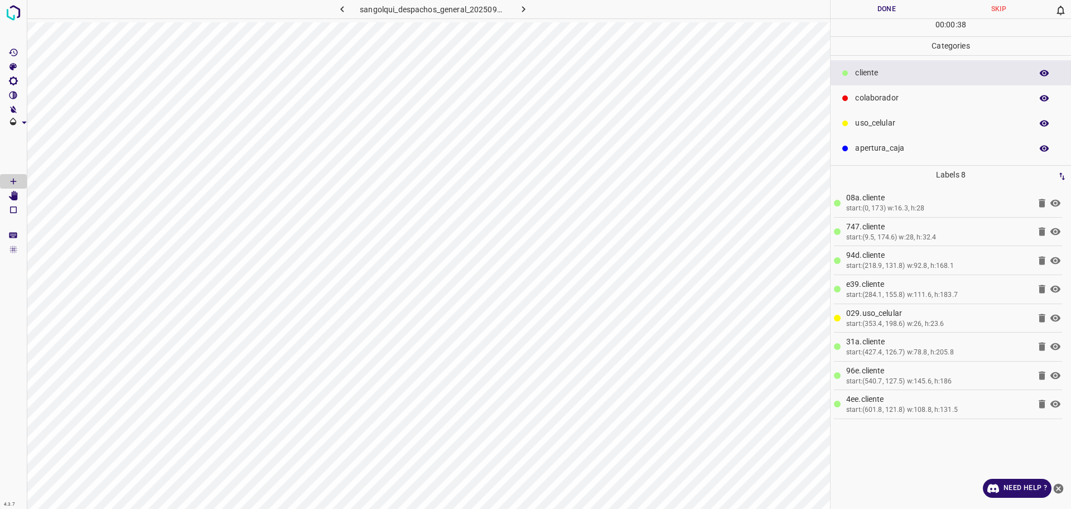
click at [879, 124] on p "uso_celular" at bounding box center [940, 123] width 171 height 12
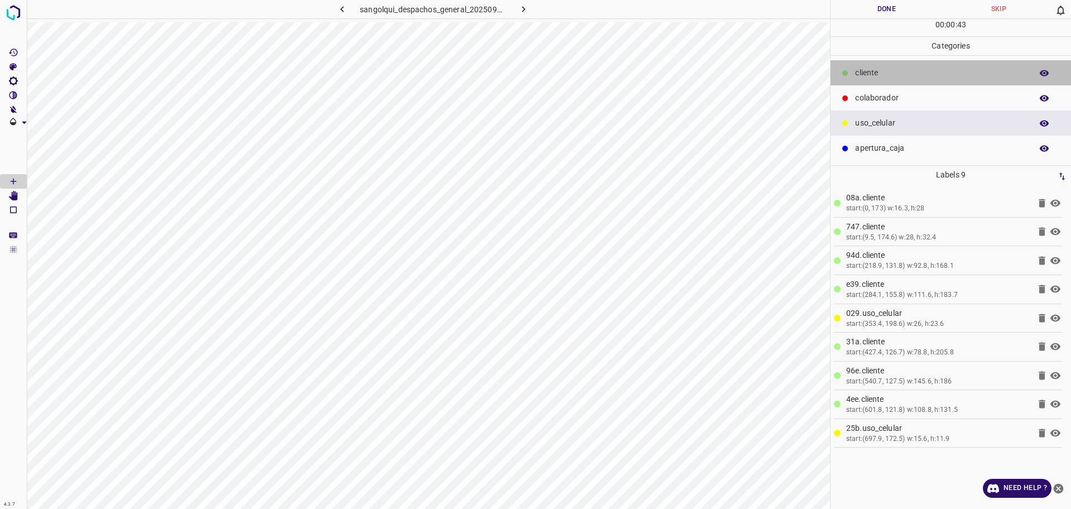
click at [871, 72] on p "cliente" at bounding box center [940, 73] width 171 height 12
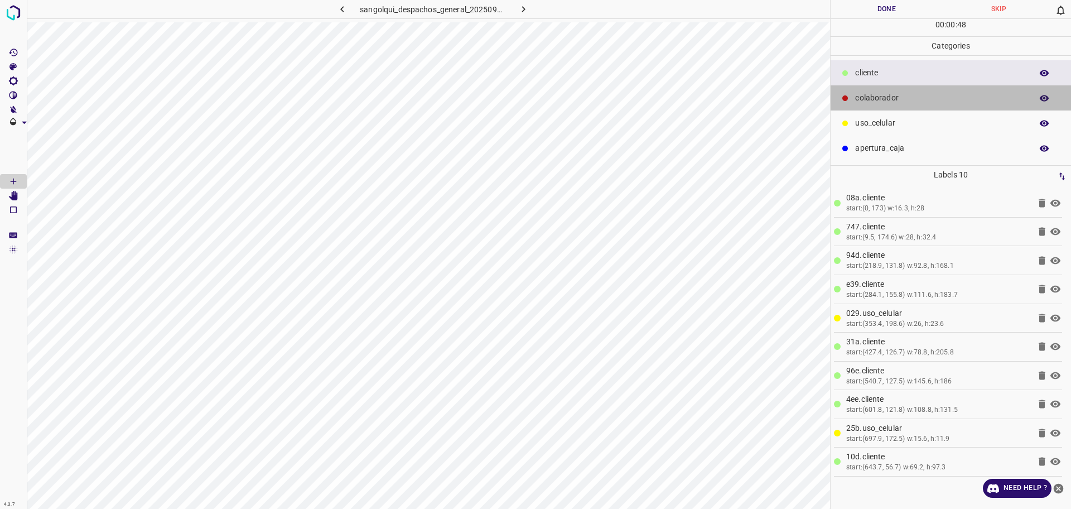
click at [891, 94] on p "colaborador" at bounding box center [940, 98] width 171 height 12
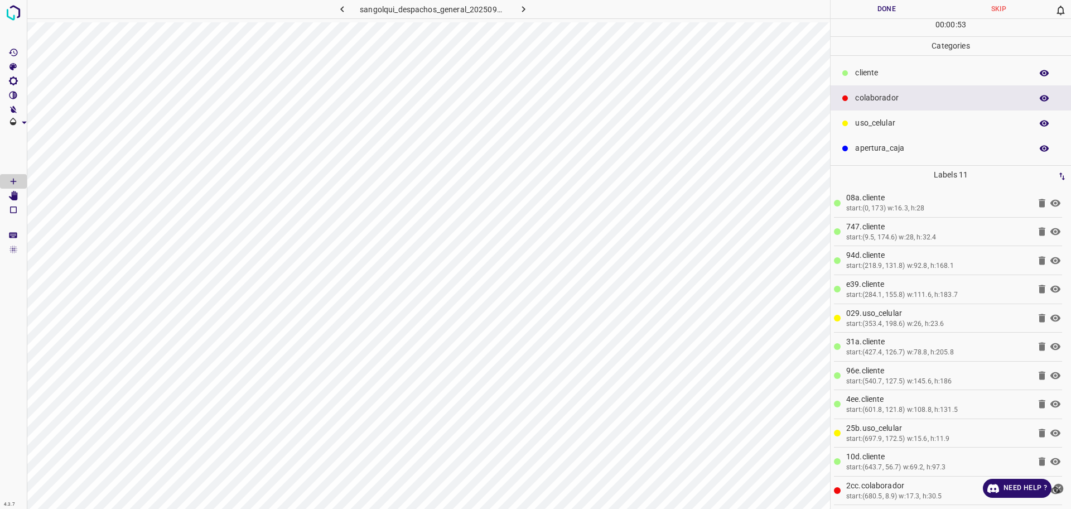
click at [880, 11] on button "Done" at bounding box center [887, 9] width 112 height 18
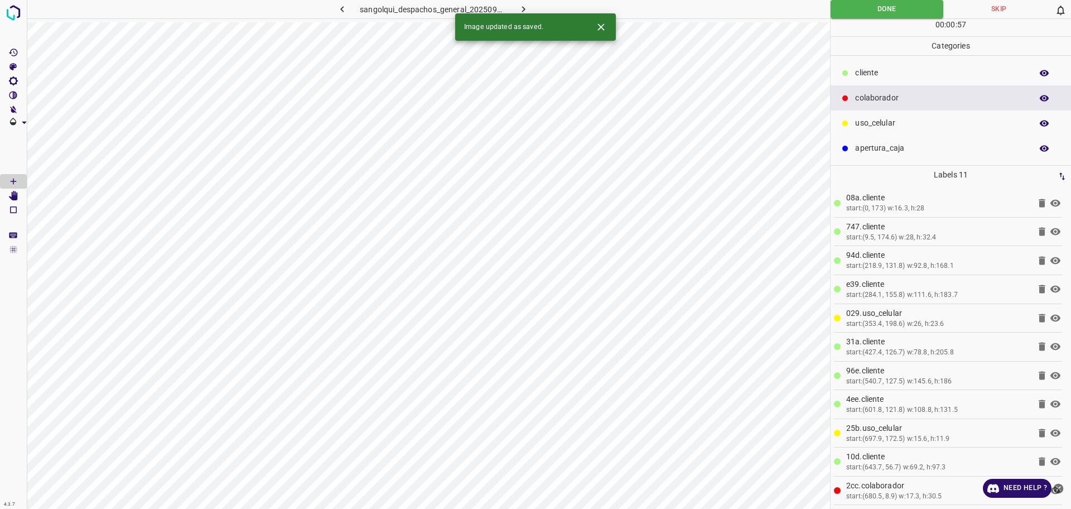
click at [523, 7] on icon "button" at bounding box center [523, 9] width 3 height 6
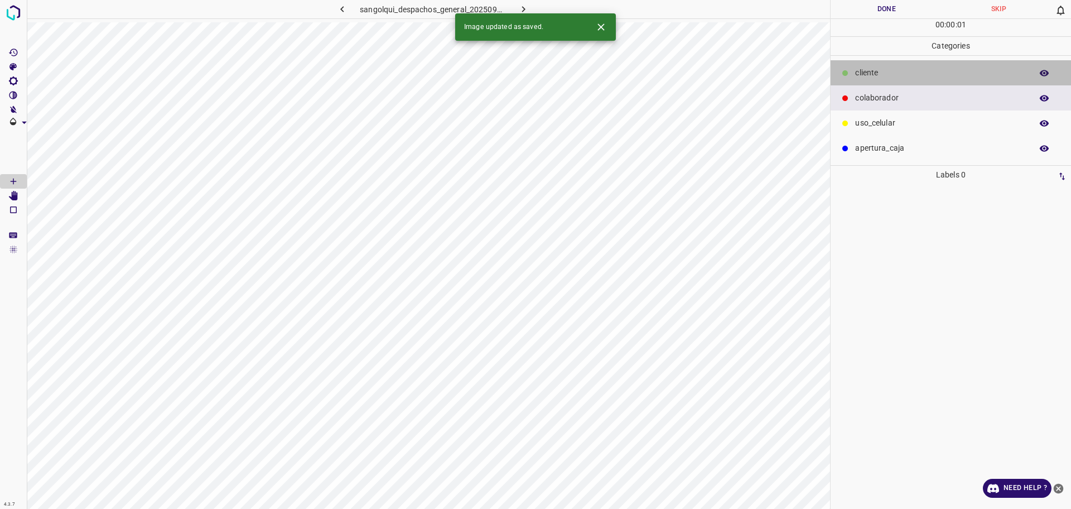
click at [866, 69] on p "cliente" at bounding box center [940, 73] width 171 height 12
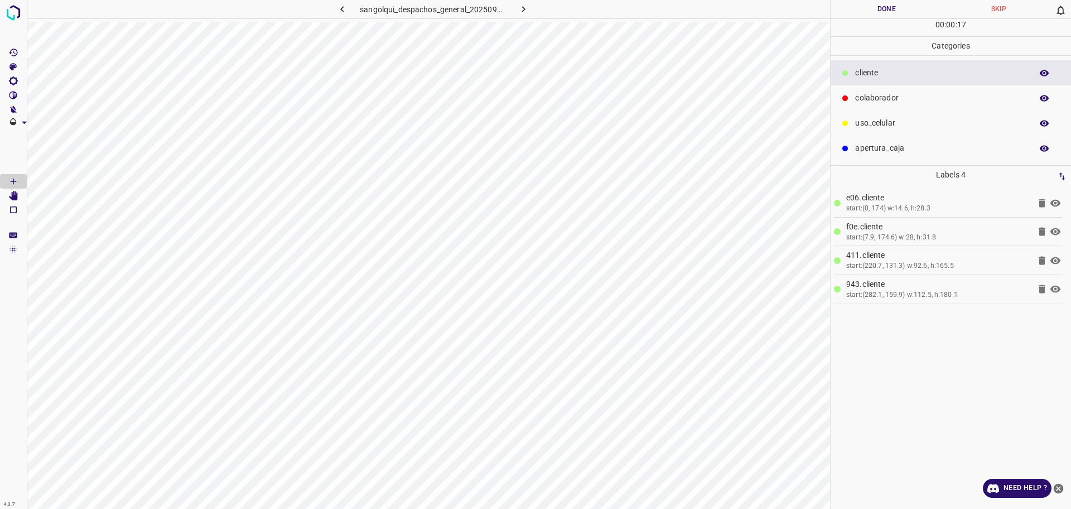
click at [860, 120] on p "uso_celular" at bounding box center [940, 123] width 171 height 12
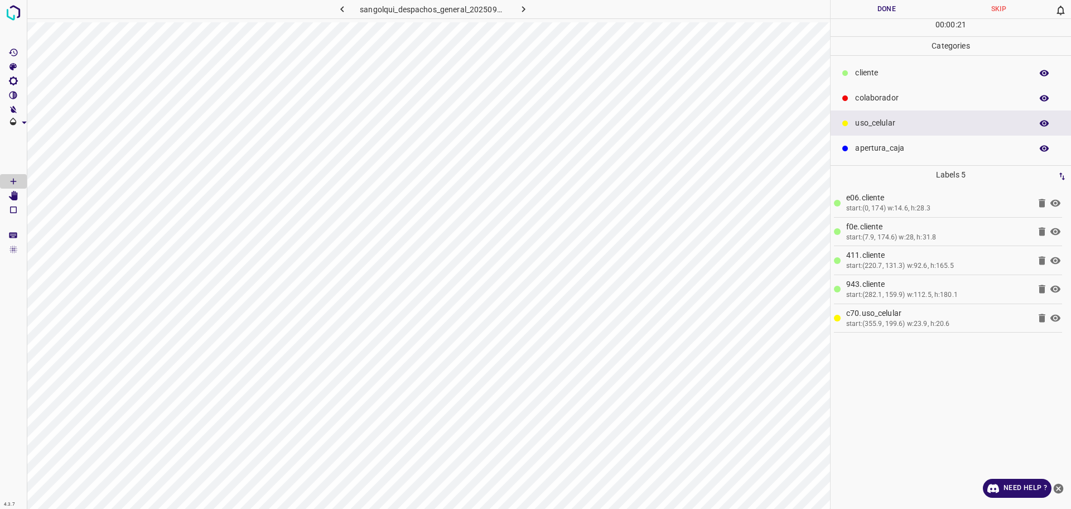
click at [888, 67] on p "cliente" at bounding box center [940, 73] width 171 height 12
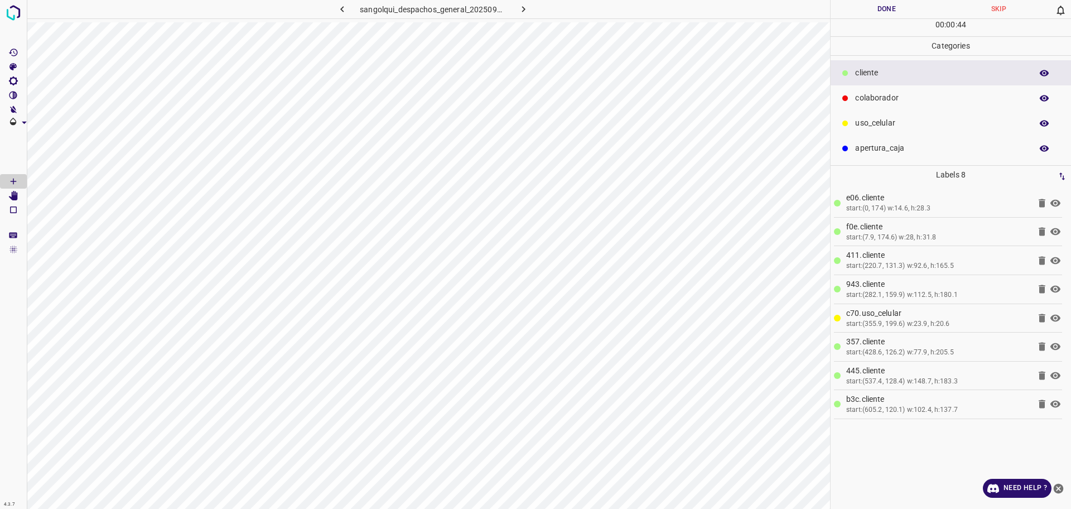
click at [886, 114] on div "uso_celular" at bounding box center [951, 122] width 240 height 25
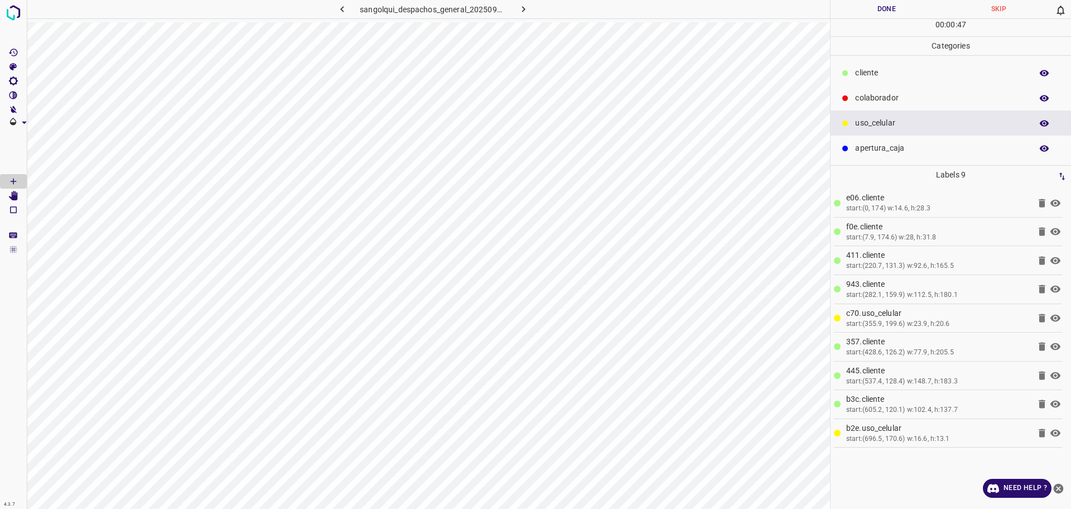
drag, startPoint x: 850, startPoint y: 75, endPoint x: 838, endPoint y: 82, distance: 13.8
click at [851, 75] on div at bounding box center [845, 72] width 11 height 11
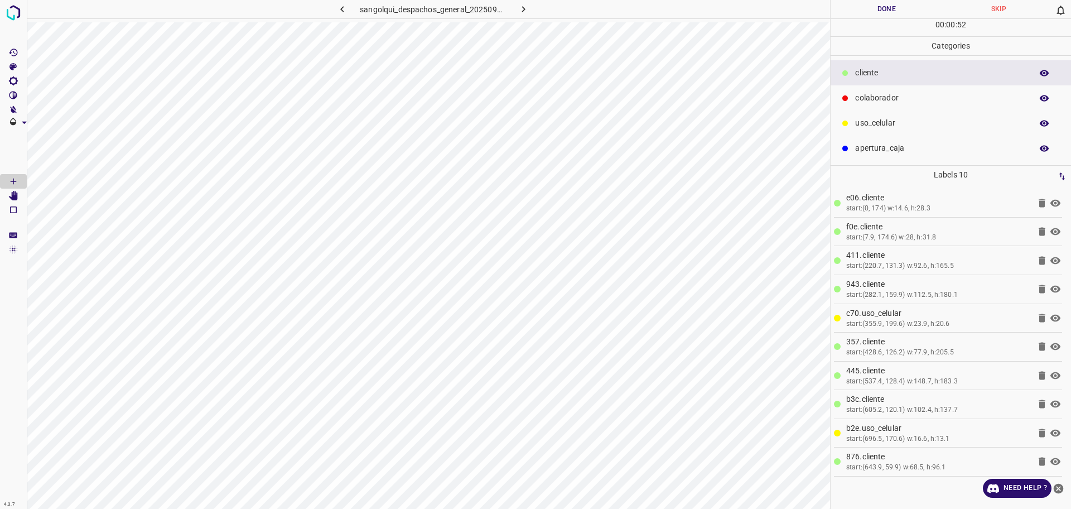
click at [879, 95] on p "colaborador" at bounding box center [940, 98] width 171 height 12
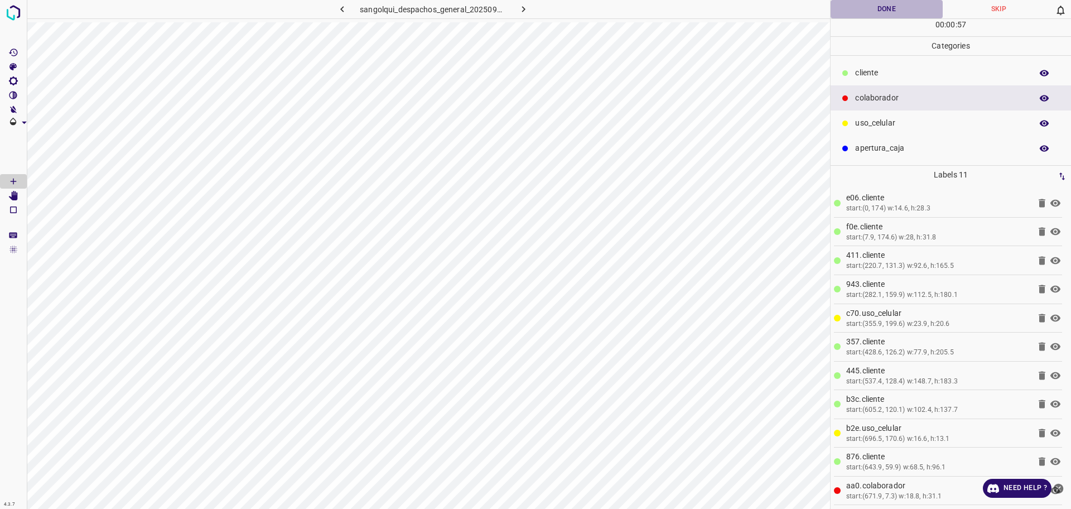
click at [900, 12] on button "Done" at bounding box center [887, 9] width 112 height 18
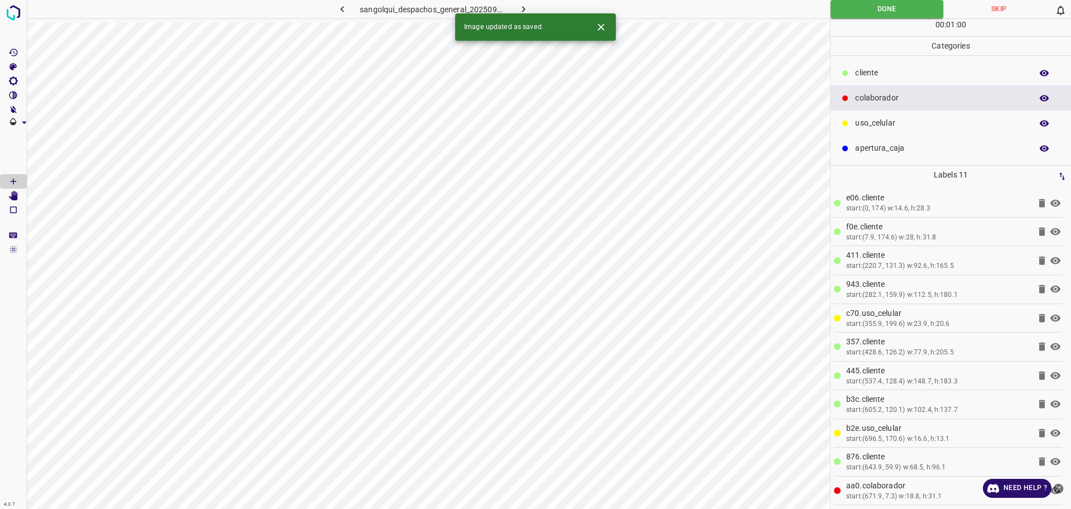
click at [523, 7] on icon "button" at bounding box center [524, 9] width 12 height 12
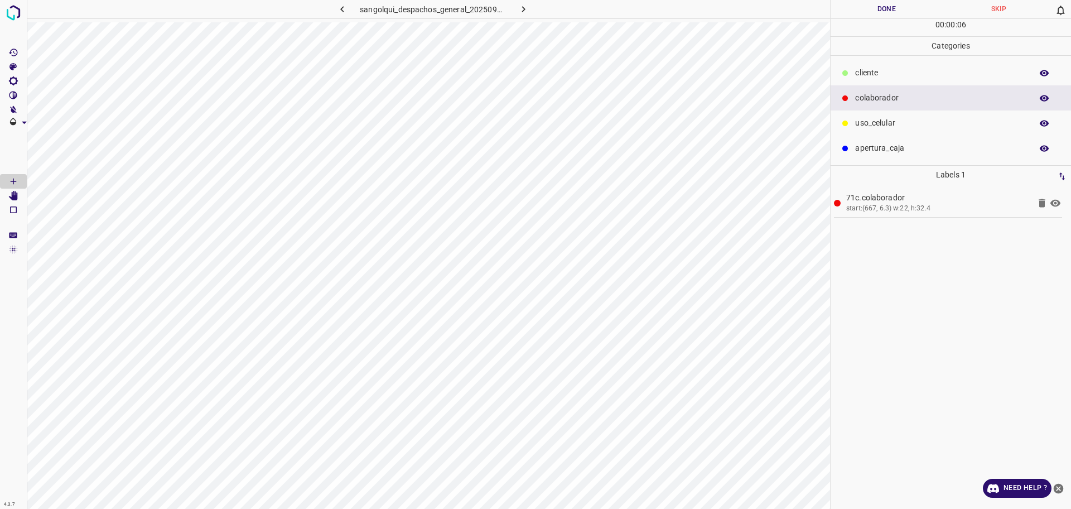
click at [907, 65] on div "cliente" at bounding box center [951, 72] width 240 height 25
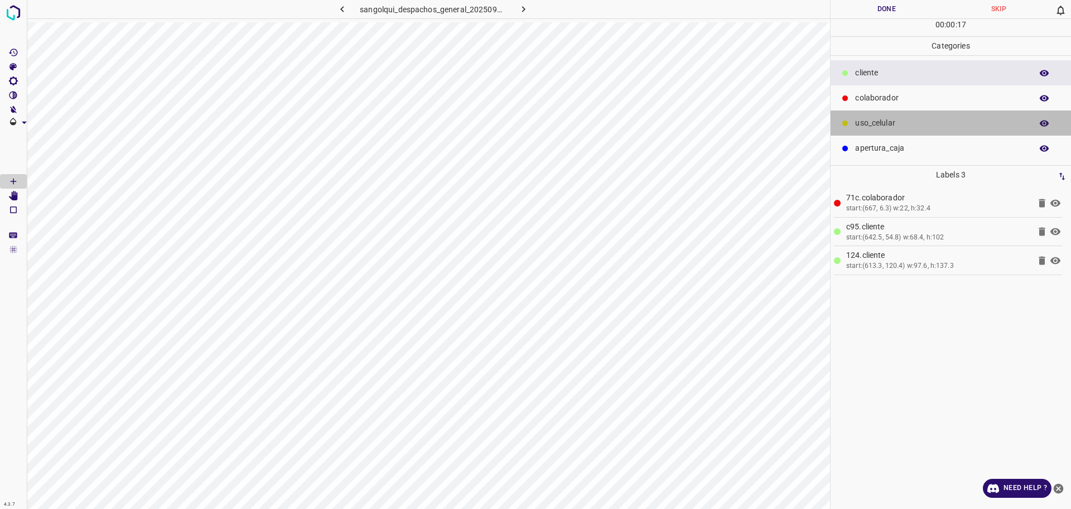
click at [887, 115] on div "uso_celular" at bounding box center [951, 122] width 240 height 25
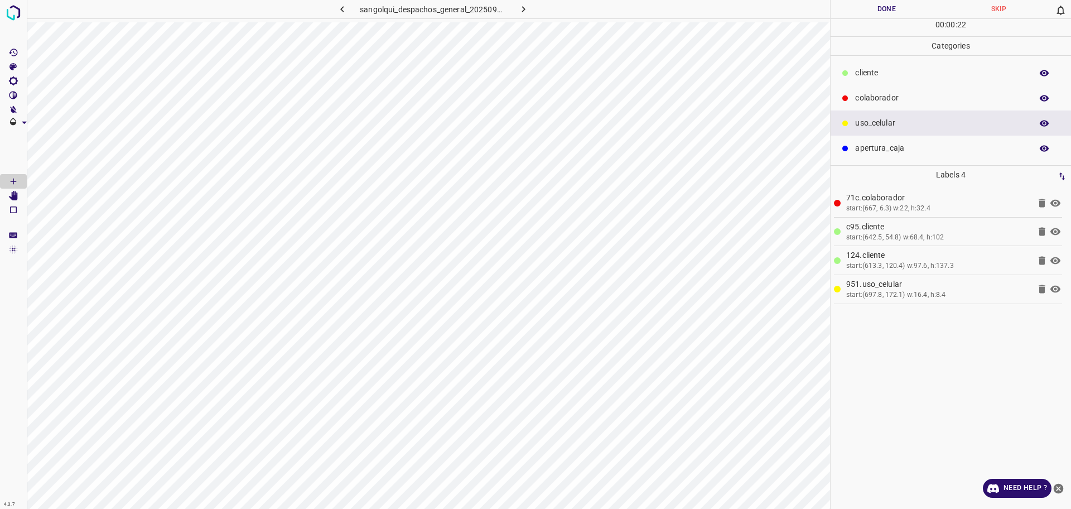
drag, startPoint x: 867, startPoint y: 82, endPoint x: 844, endPoint y: 95, distance: 27.0
click at [868, 81] on div "cliente" at bounding box center [951, 72] width 240 height 25
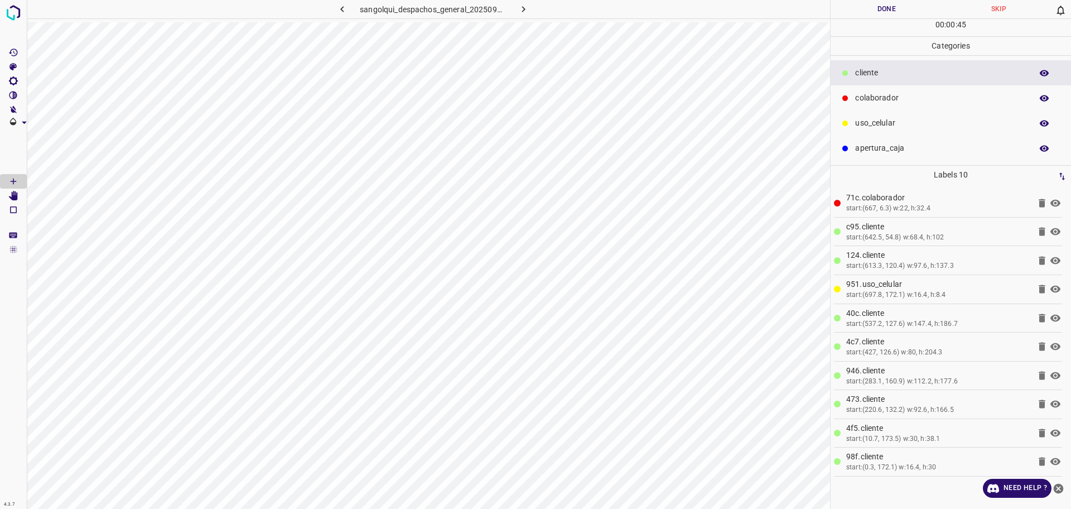
click at [871, 7] on button "Done" at bounding box center [887, 9] width 112 height 18
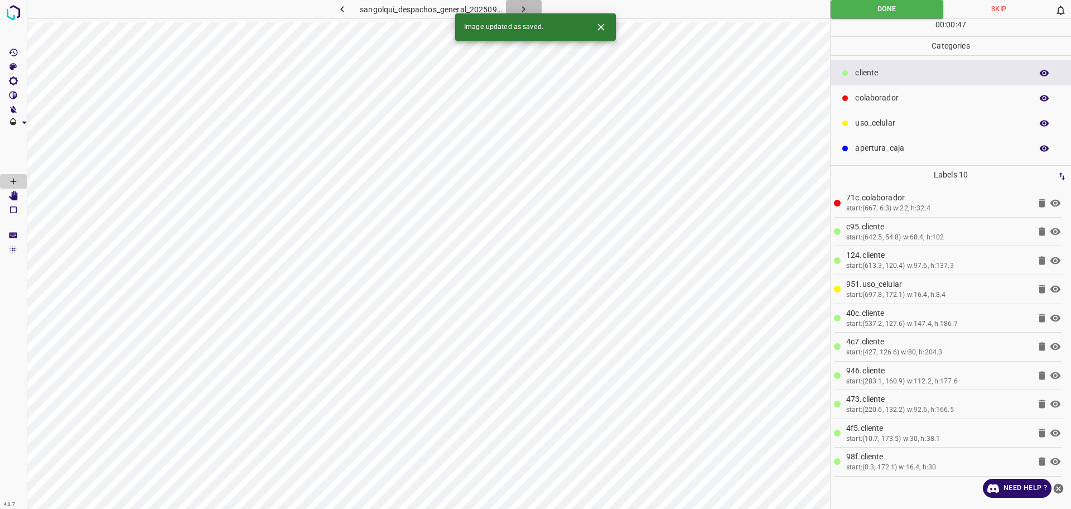
click at [528, 4] on icon "button" at bounding box center [524, 9] width 12 height 12
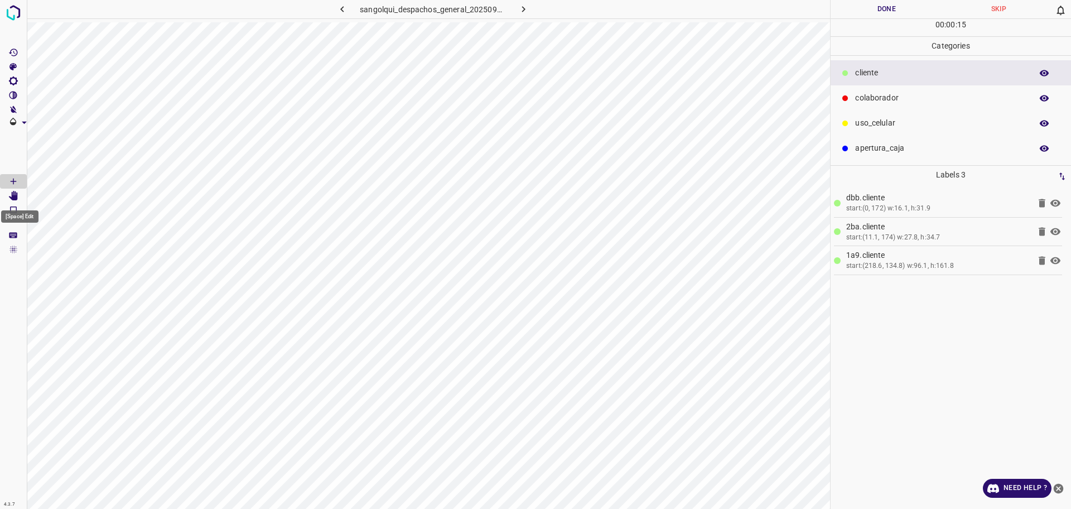
click at [13, 195] on icon "[Space] Edit" at bounding box center [13, 196] width 9 height 10
click at [20, 177] on Draw"] "[Space] Draw" at bounding box center [13, 181] width 27 height 15
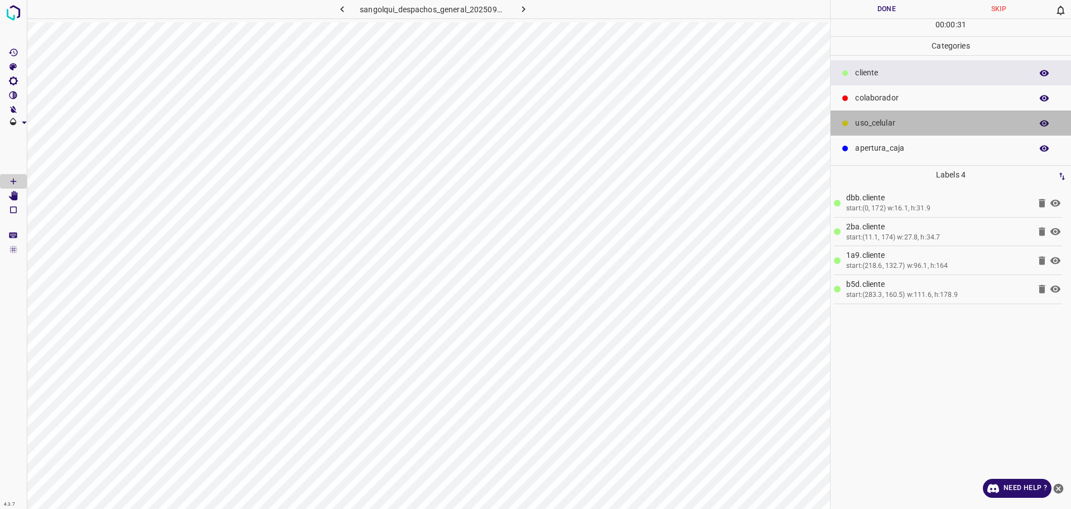
click at [891, 134] on div "uso_celular" at bounding box center [951, 122] width 240 height 25
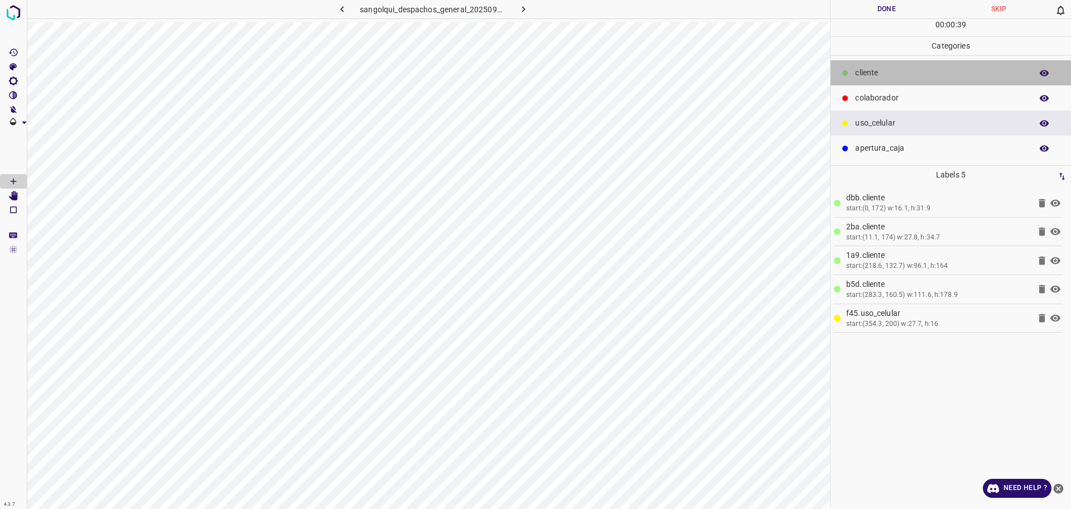
click at [861, 67] on p "cliente" at bounding box center [940, 73] width 171 height 12
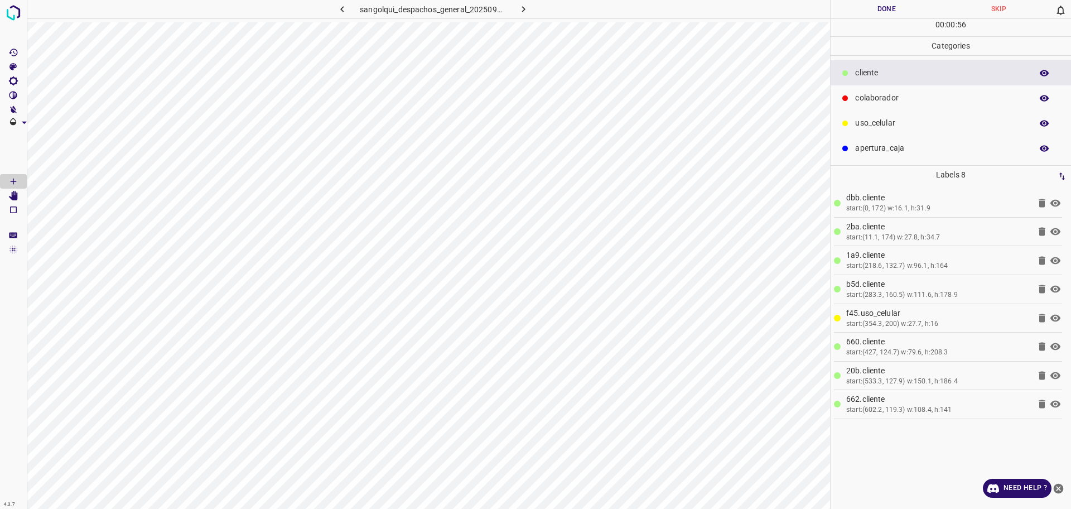
click at [891, 123] on p "uso_celular" at bounding box center [940, 123] width 171 height 12
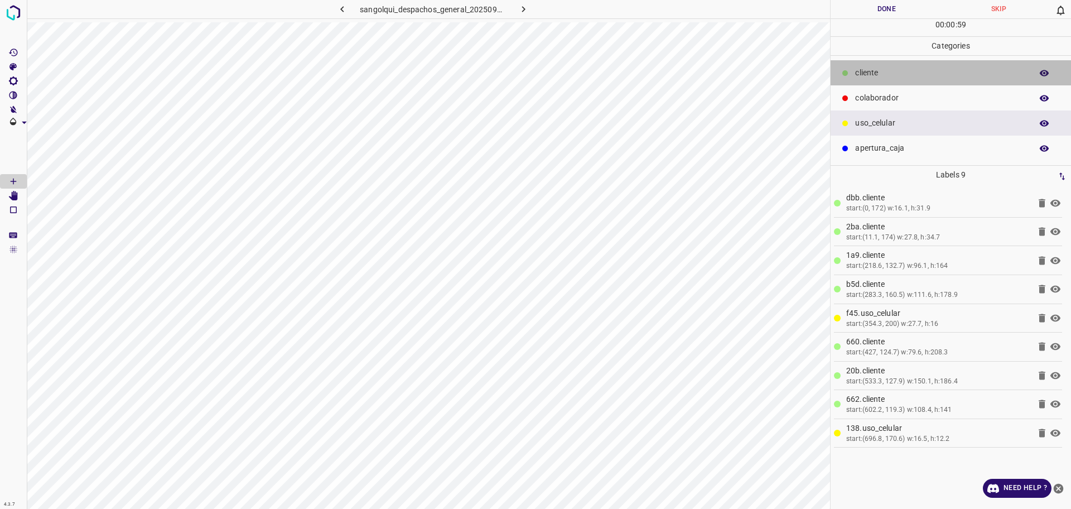
click at [880, 76] on p "cliente" at bounding box center [940, 73] width 171 height 12
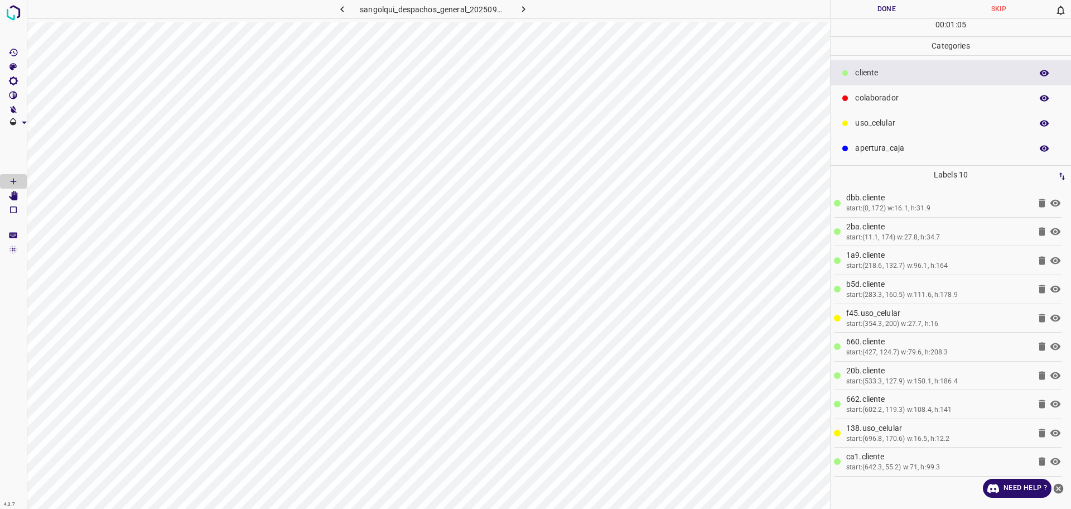
click at [852, 103] on div "colaborador" at bounding box center [951, 97] width 240 height 25
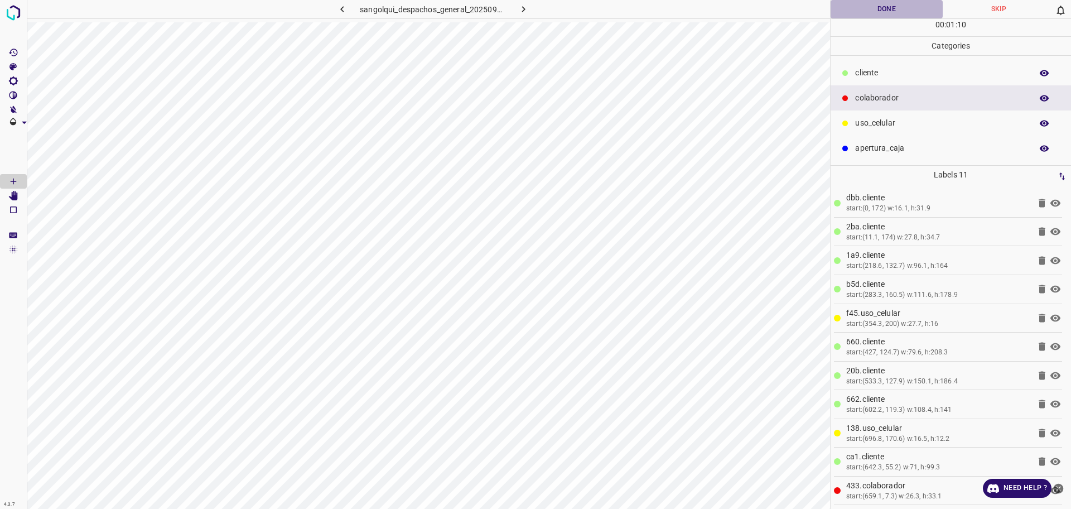
click at [889, 3] on button "Done" at bounding box center [887, 9] width 112 height 18
click at [530, 7] on button "button" at bounding box center [524, 9] width 36 height 18
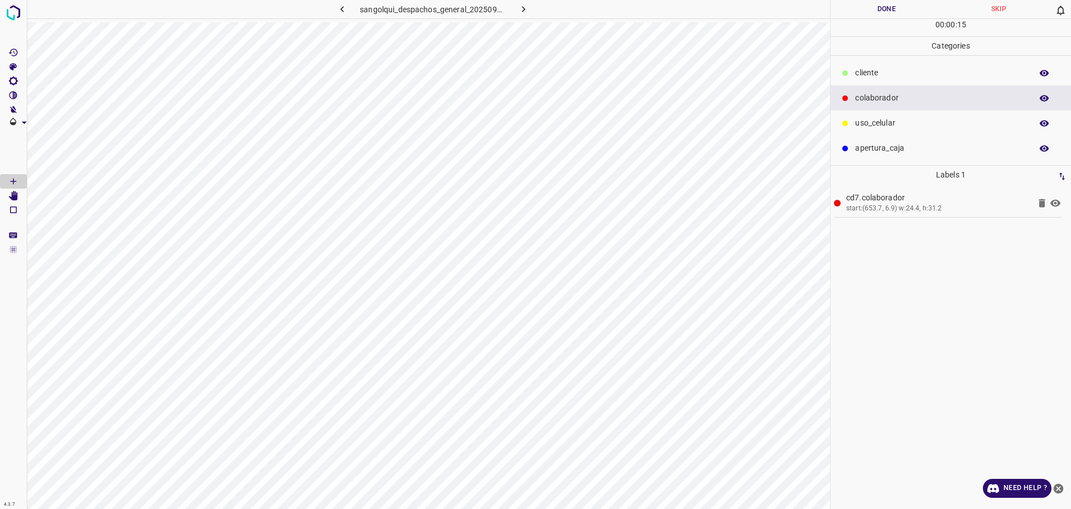
click at [868, 74] on p "cliente" at bounding box center [940, 73] width 171 height 12
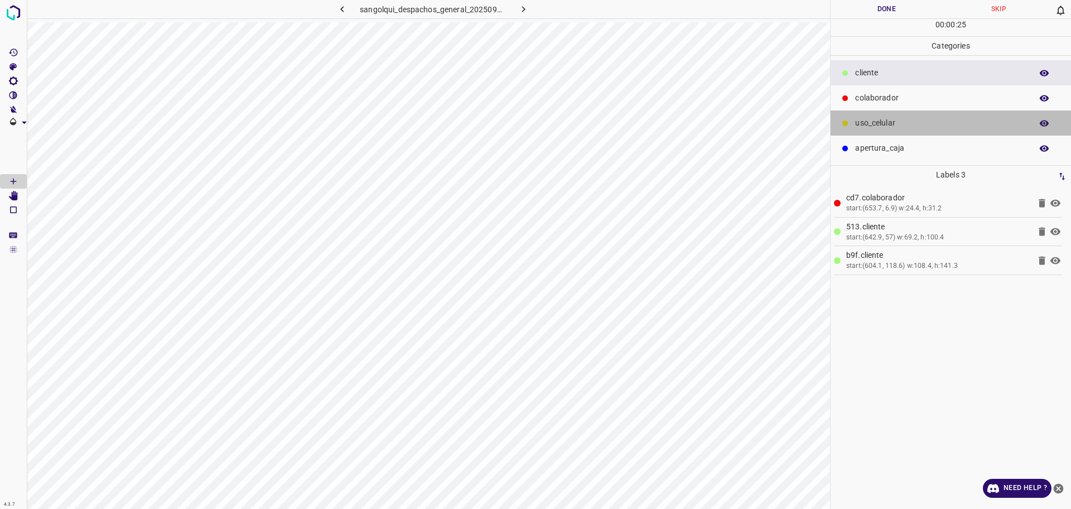
click at [859, 124] on p "uso_celular" at bounding box center [940, 123] width 171 height 12
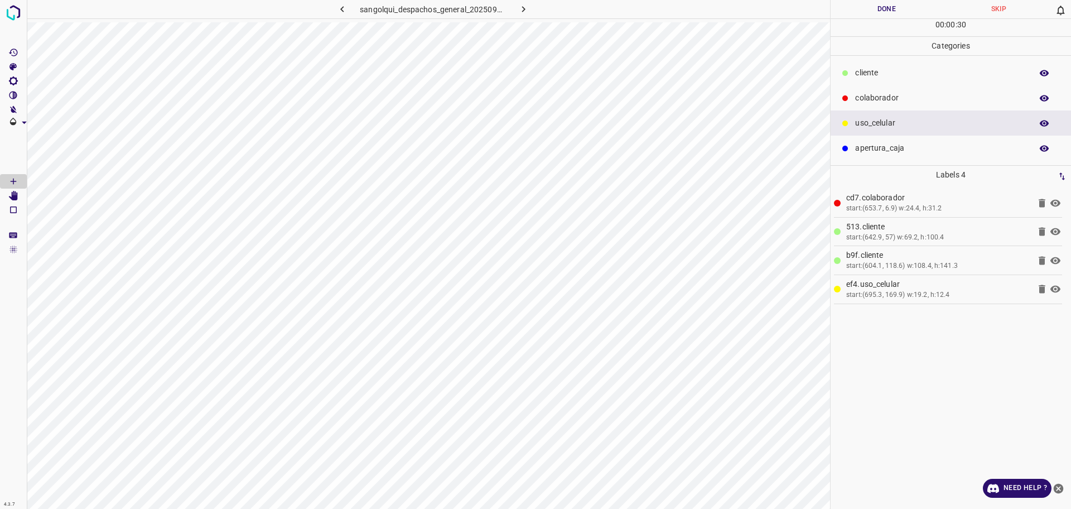
click at [904, 76] on p "cliente" at bounding box center [940, 73] width 171 height 12
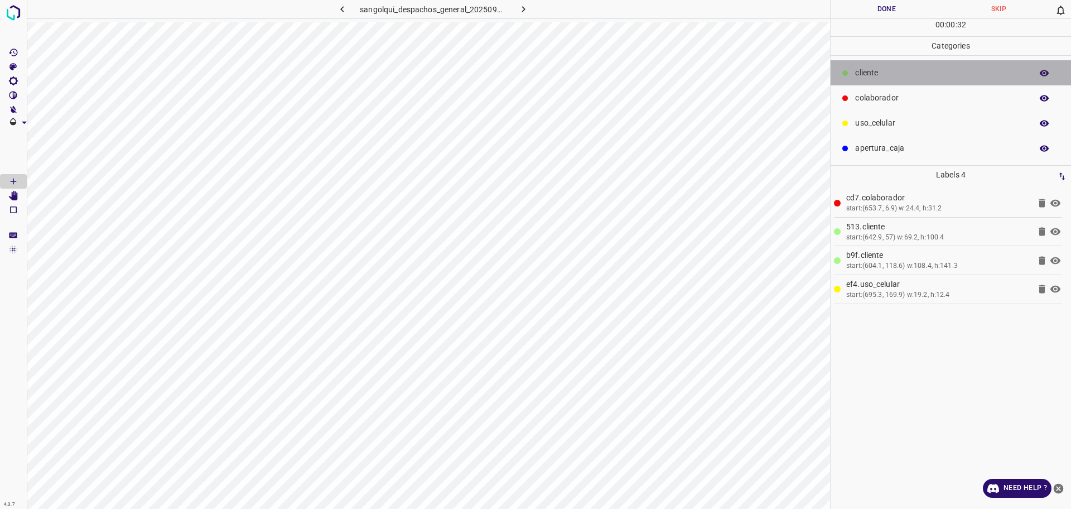
click at [903, 76] on p "cliente" at bounding box center [940, 73] width 171 height 12
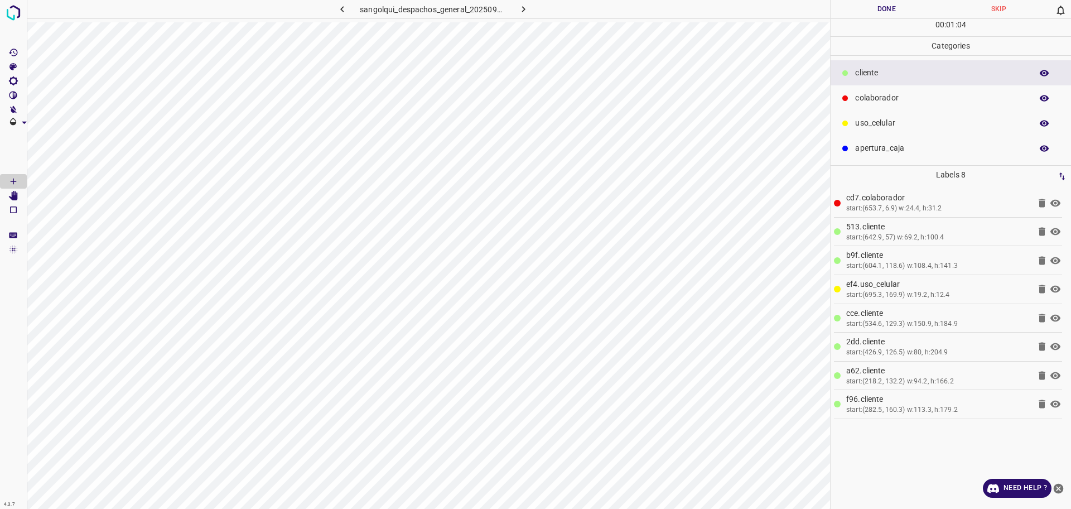
click at [896, 104] on div "colaborador" at bounding box center [951, 97] width 240 height 25
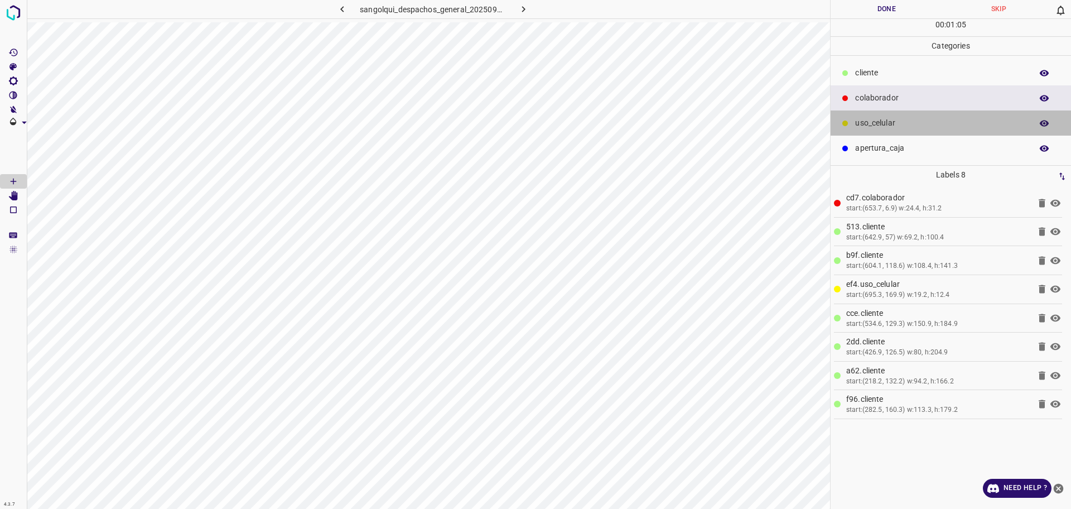
click at [894, 119] on p "uso_celular" at bounding box center [940, 123] width 171 height 12
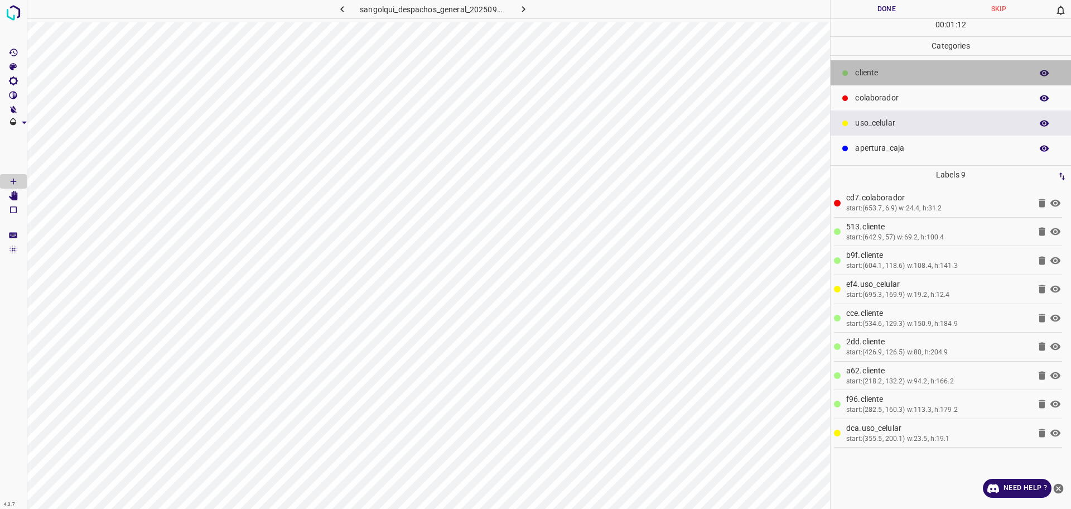
click at [869, 73] on p "cliente" at bounding box center [940, 73] width 171 height 12
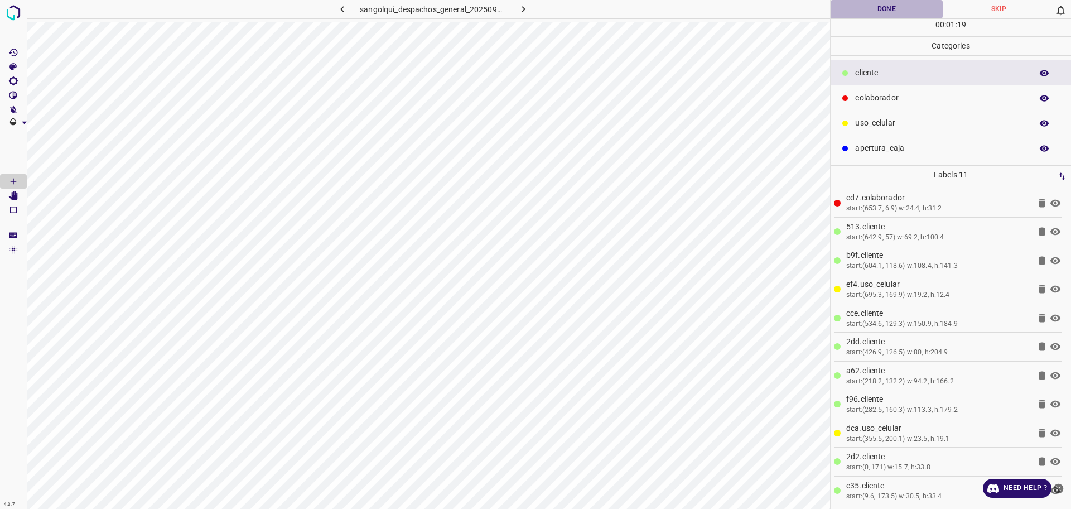
click at [877, 15] on button "Done" at bounding box center [887, 9] width 112 height 18
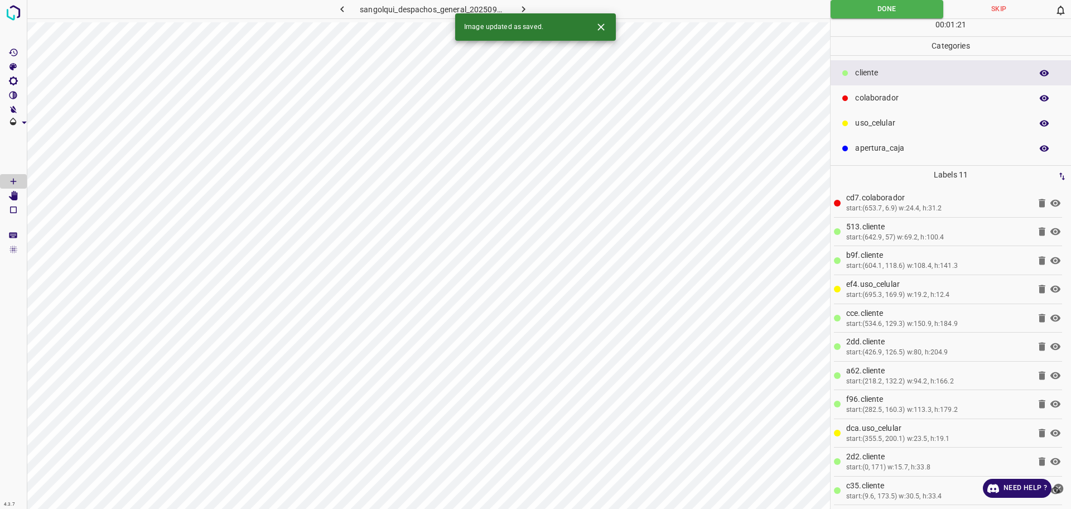
click at [522, 7] on icon "button" at bounding box center [523, 9] width 3 height 6
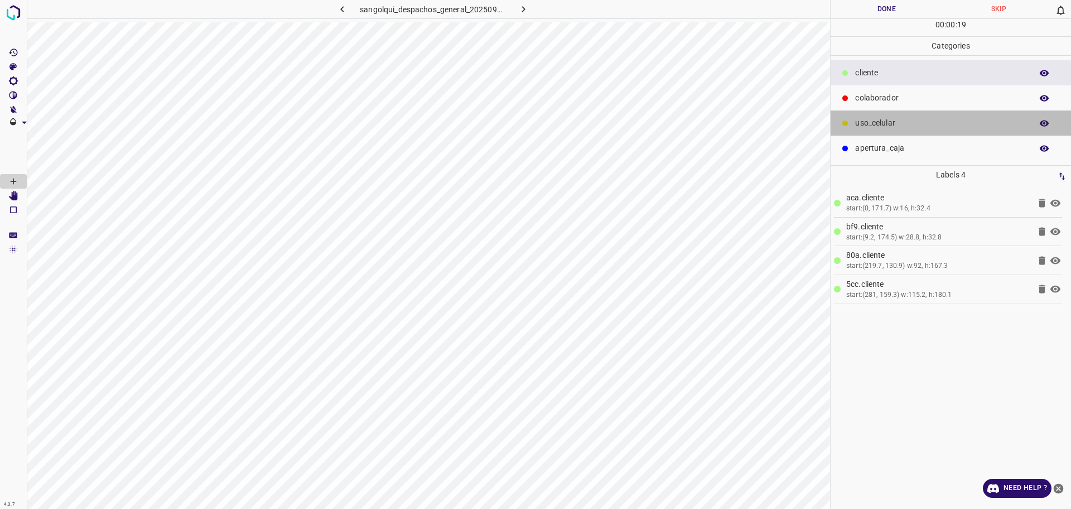
click at [856, 124] on div "uso_celular" at bounding box center [951, 122] width 240 height 25
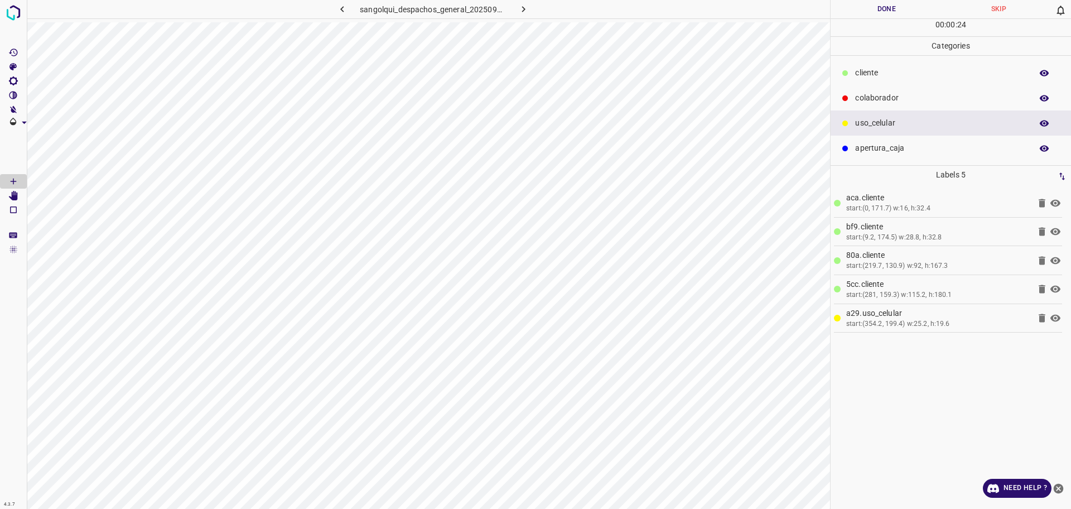
click at [890, 76] on p "cliente" at bounding box center [940, 73] width 171 height 12
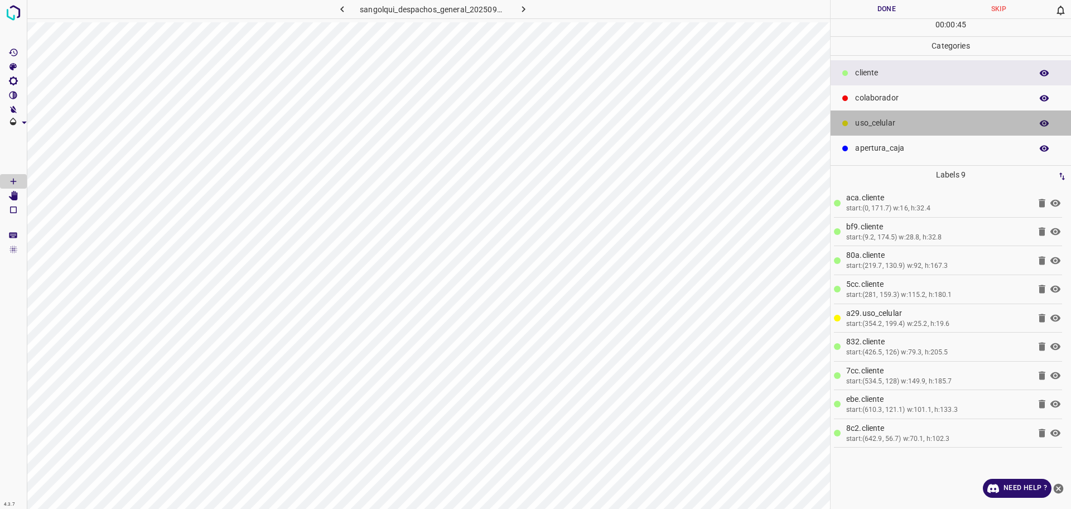
click at [865, 123] on p "uso_celular" at bounding box center [940, 123] width 171 height 12
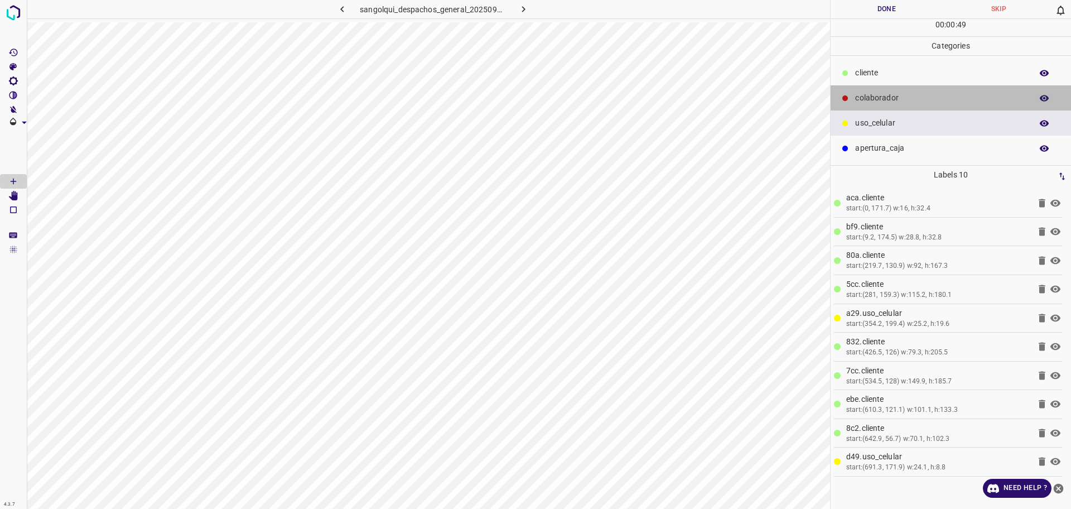
click at [867, 91] on div "colaborador" at bounding box center [951, 97] width 240 height 25
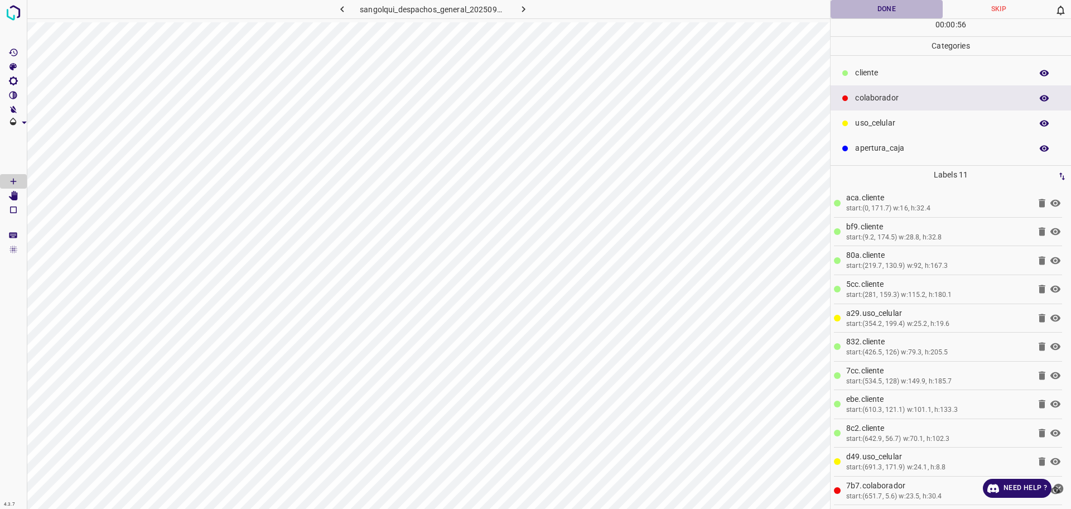
click at [901, 9] on button "Done" at bounding box center [887, 9] width 112 height 18
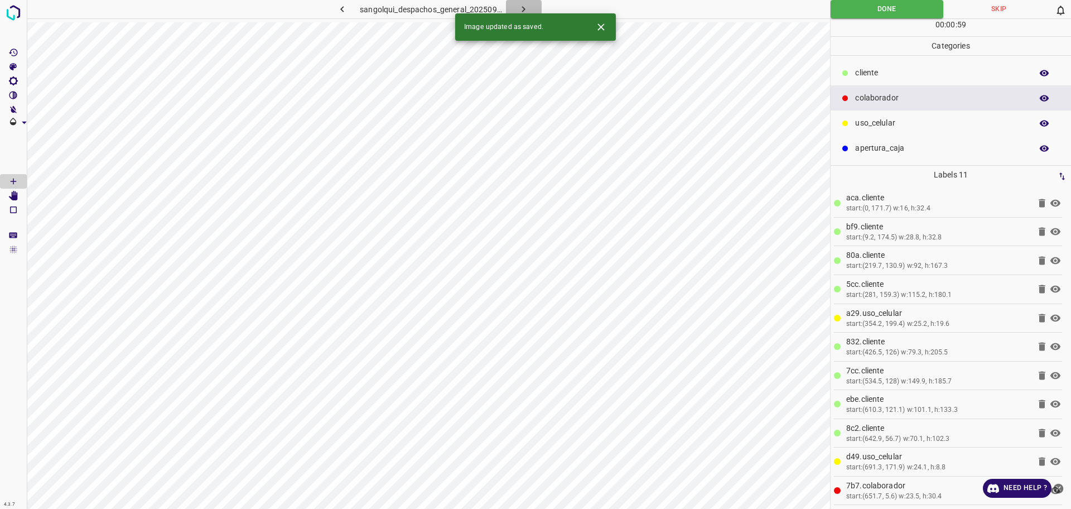
click at [521, 10] on icon "button" at bounding box center [524, 9] width 12 height 12
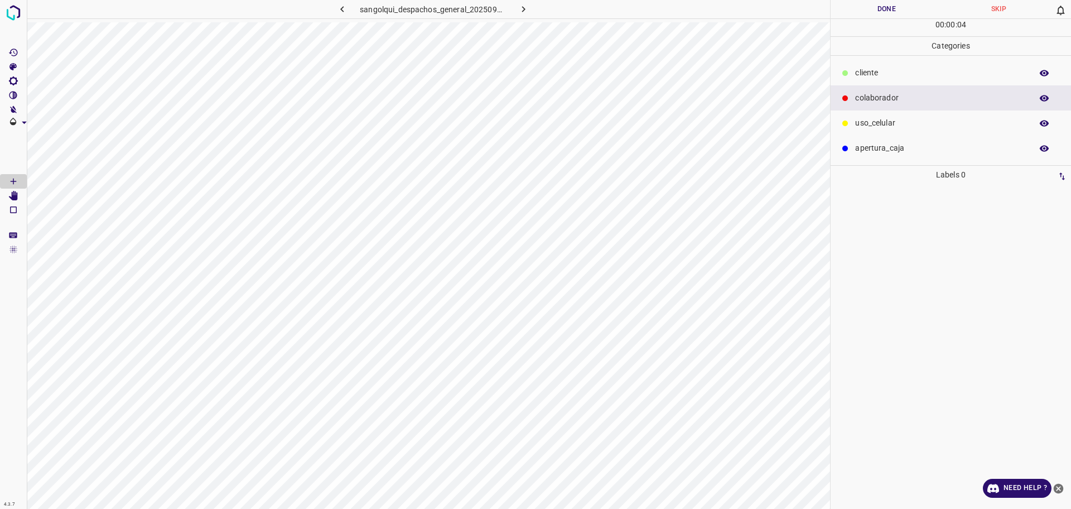
click at [896, 75] on p "cliente" at bounding box center [940, 73] width 171 height 12
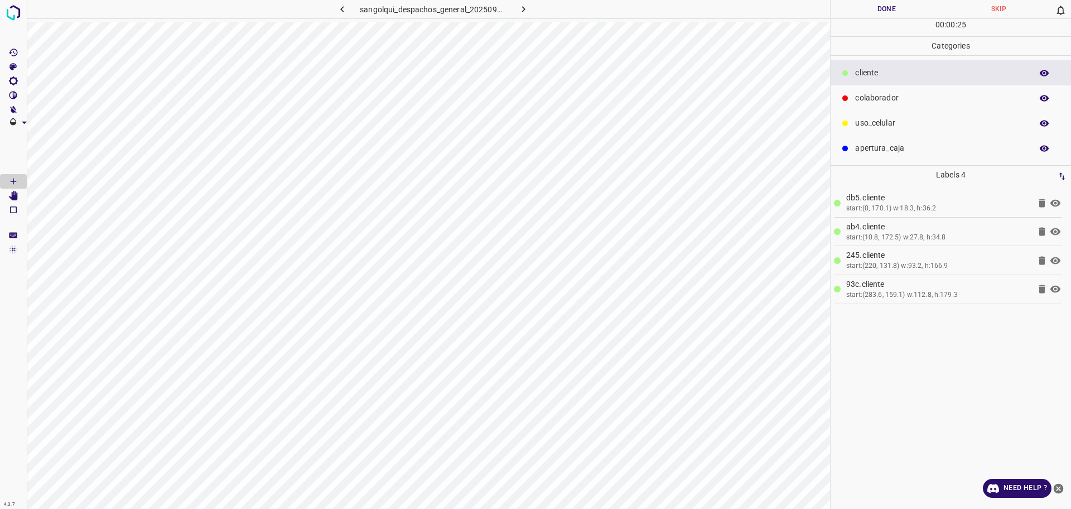
drag, startPoint x: 928, startPoint y: 126, endPoint x: 858, endPoint y: 161, distance: 77.6
click at [928, 126] on p "uso_celular" at bounding box center [940, 123] width 171 height 12
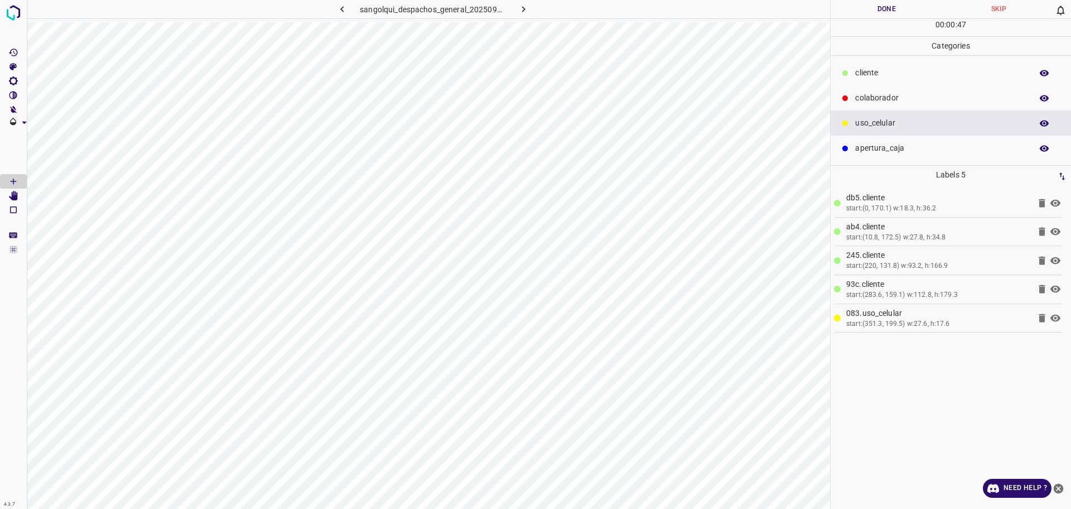
click at [876, 77] on p "cliente" at bounding box center [940, 73] width 171 height 12
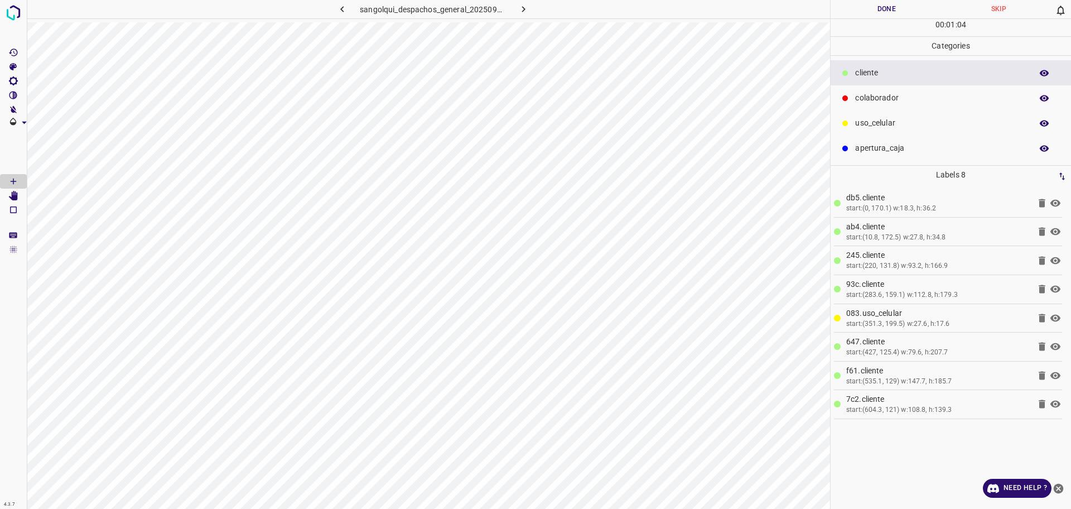
click at [925, 124] on p "uso_celular" at bounding box center [940, 123] width 171 height 12
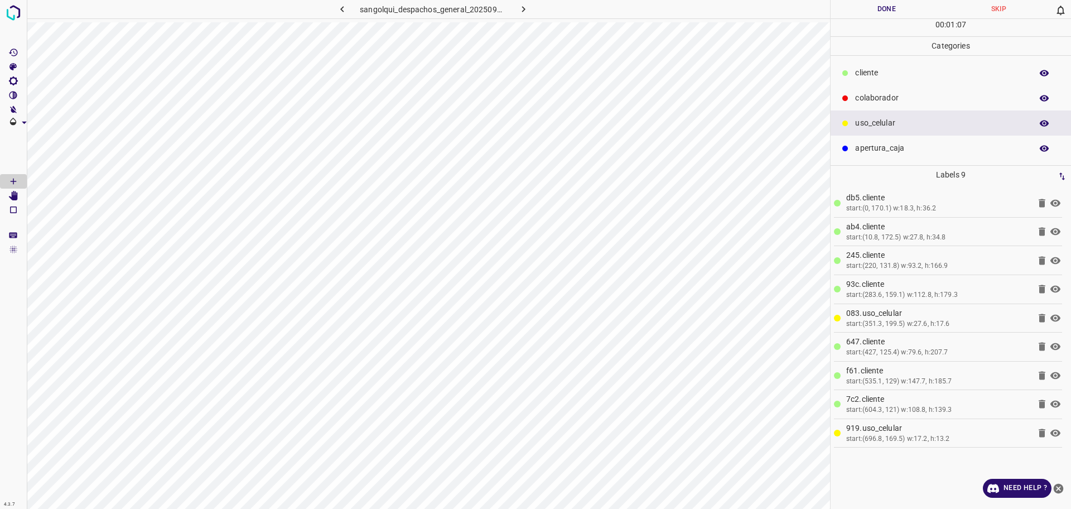
click at [870, 68] on p "cliente" at bounding box center [940, 73] width 171 height 12
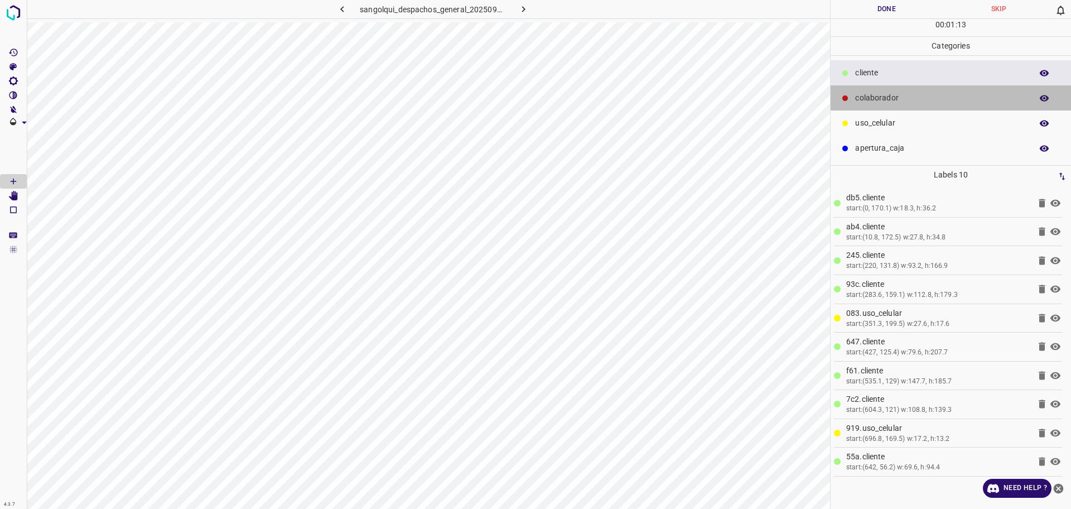
drag, startPoint x: 876, startPoint y: 94, endPoint x: 848, endPoint y: 110, distance: 31.5
click at [876, 95] on p "colaborador" at bounding box center [940, 98] width 171 height 12
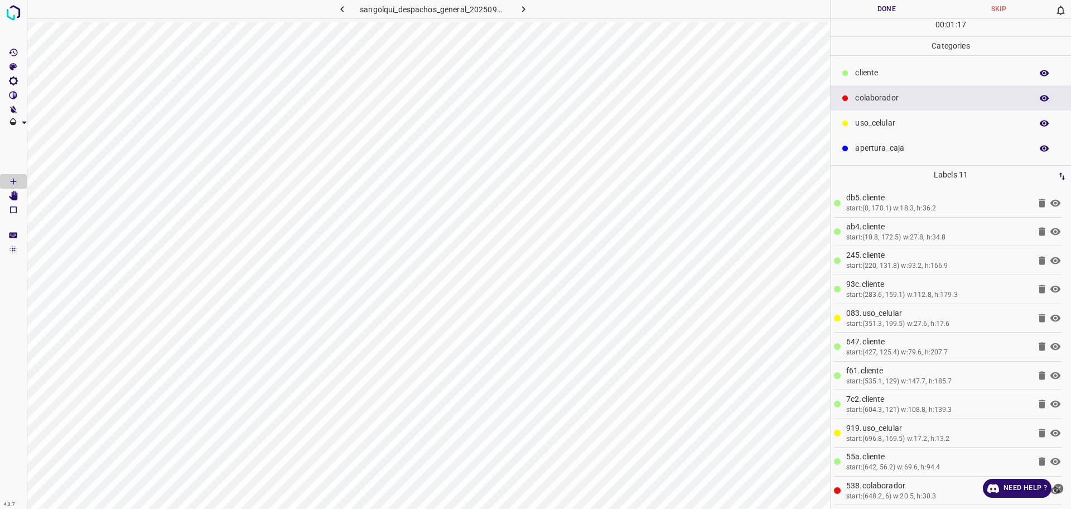
click at [857, 21] on div "00 : 01 : 17" at bounding box center [951, 27] width 240 height 17
click at [862, 15] on button "Done" at bounding box center [887, 9] width 112 height 18
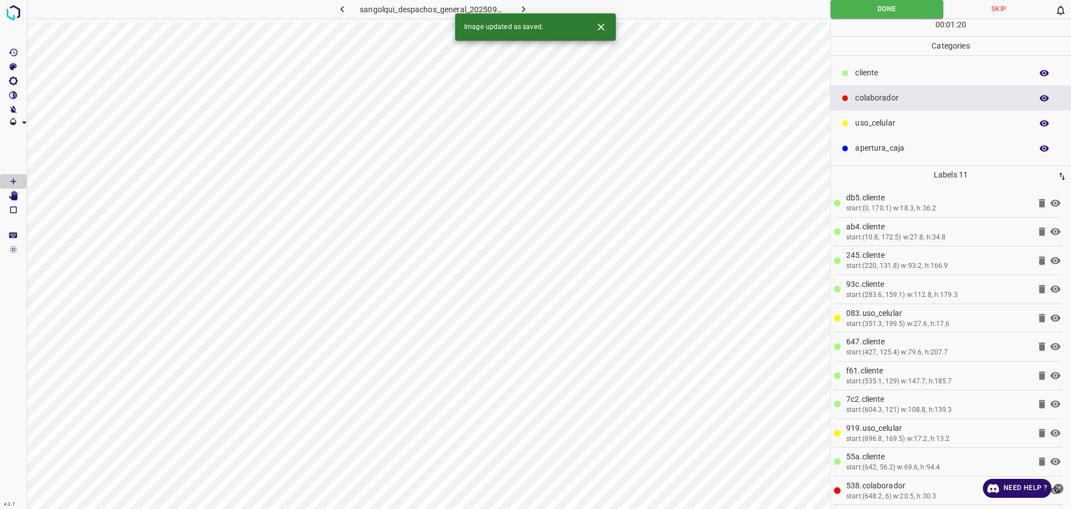
click at [525, 8] on icon "button" at bounding box center [524, 9] width 12 height 12
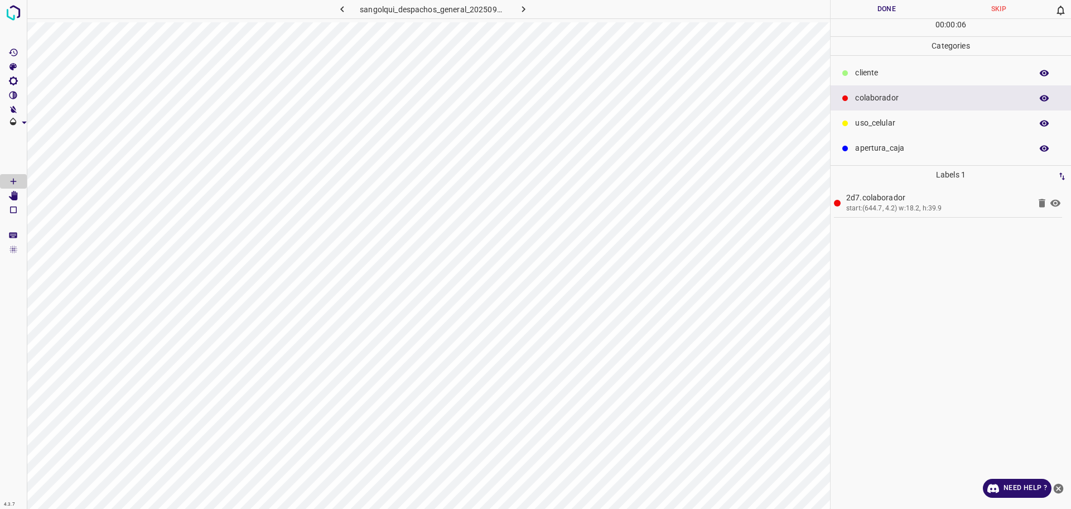
click at [880, 74] on p "cliente" at bounding box center [940, 73] width 171 height 12
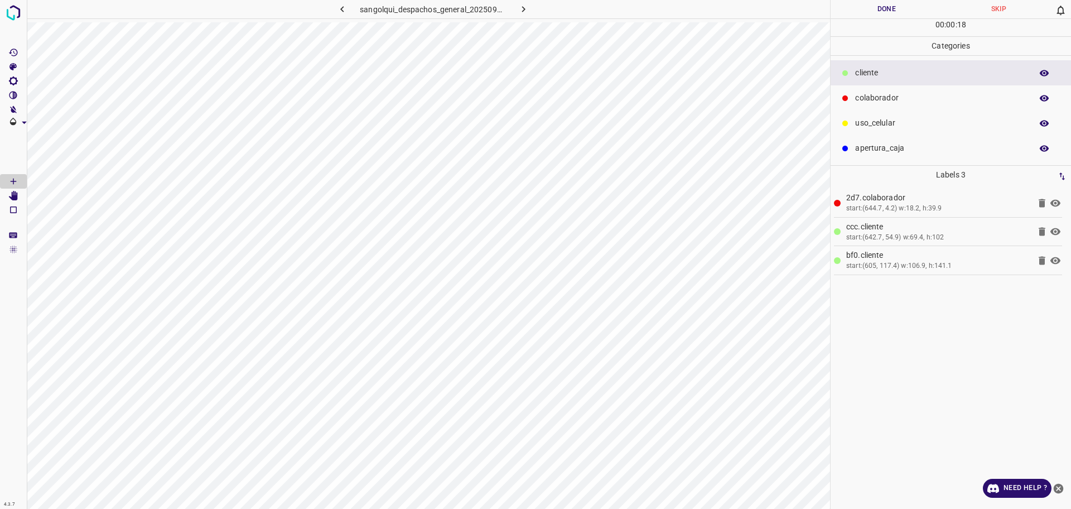
click at [874, 123] on p "uso_celular" at bounding box center [940, 123] width 171 height 12
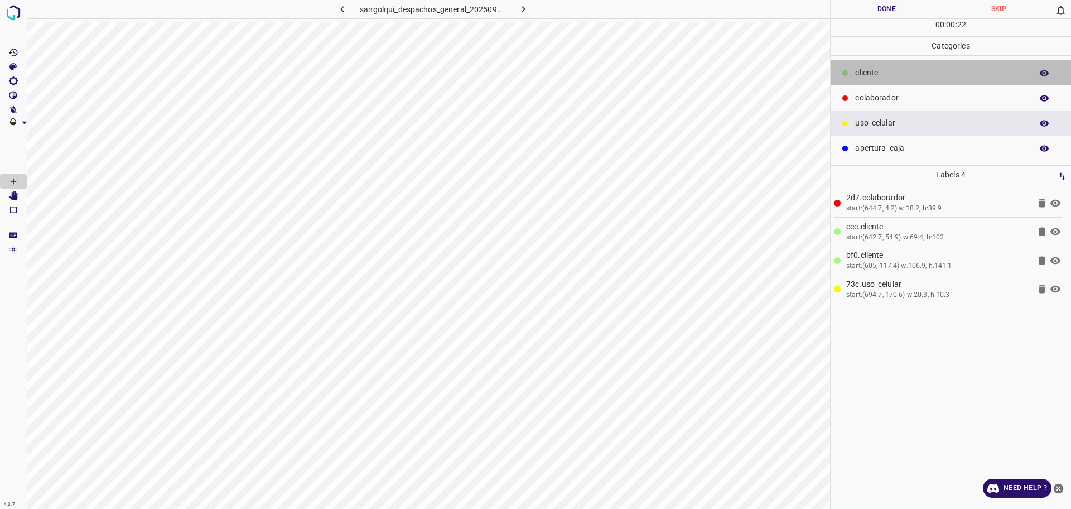
click at [855, 76] on div "cliente" at bounding box center [951, 72] width 240 height 25
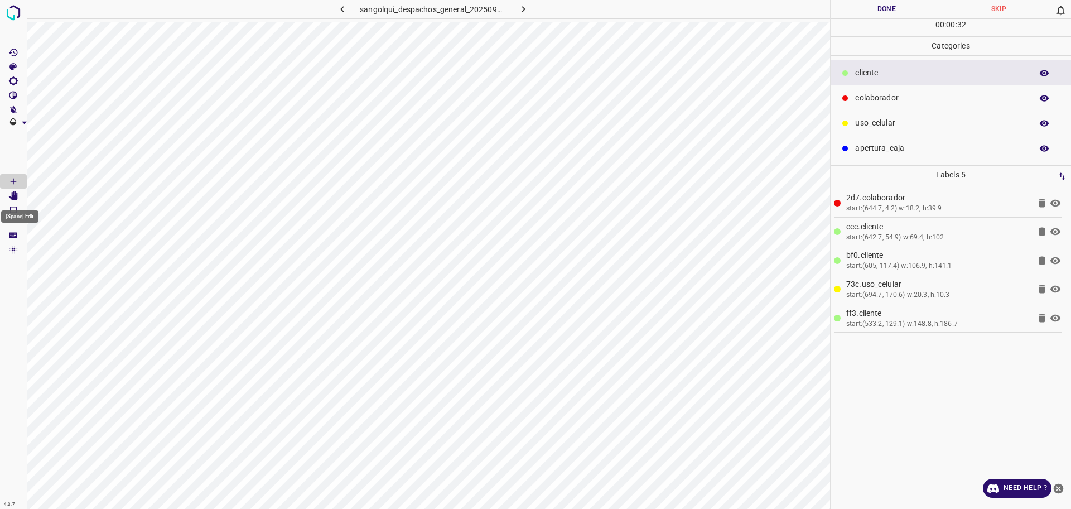
click at [11, 192] on icon "[Space] Edit" at bounding box center [13, 196] width 10 height 10
click at [876, 74] on p "cliente" at bounding box center [940, 73] width 171 height 12
click at [18, 174] on Draw"] "[Space] Draw" at bounding box center [13, 181] width 27 height 15
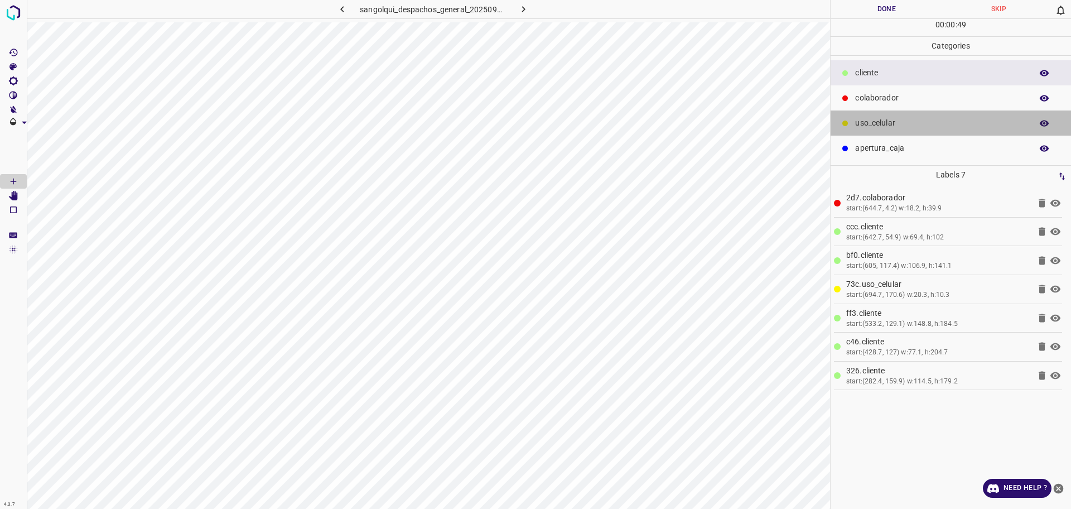
click at [870, 120] on p "uso_celular" at bounding box center [940, 123] width 171 height 12
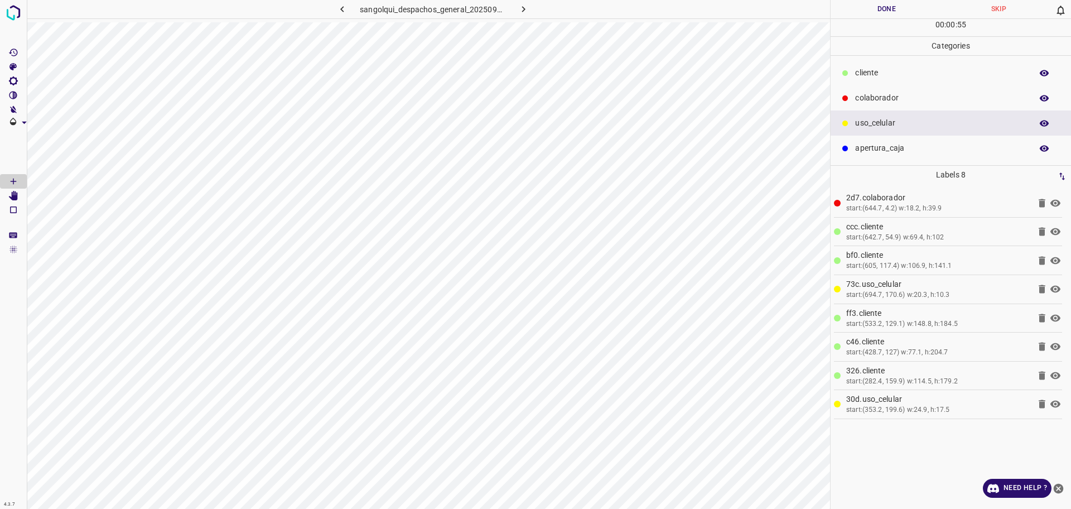
click at [914, 72] on p "cliente" at bounding box center [940, 73] width 171 height 12
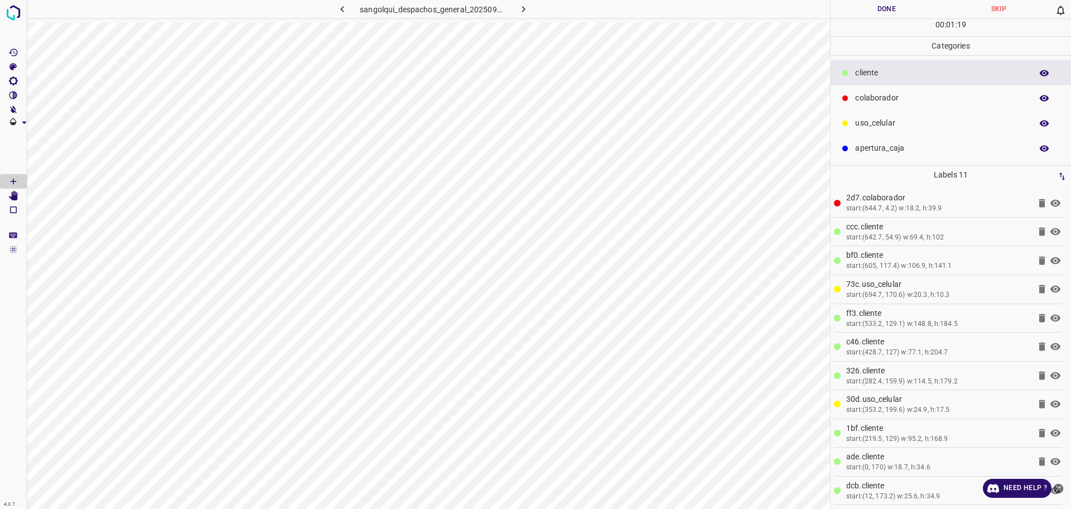
click at [912, 12] on button "Done" at bounding box center [887, 9] width 112 height 18
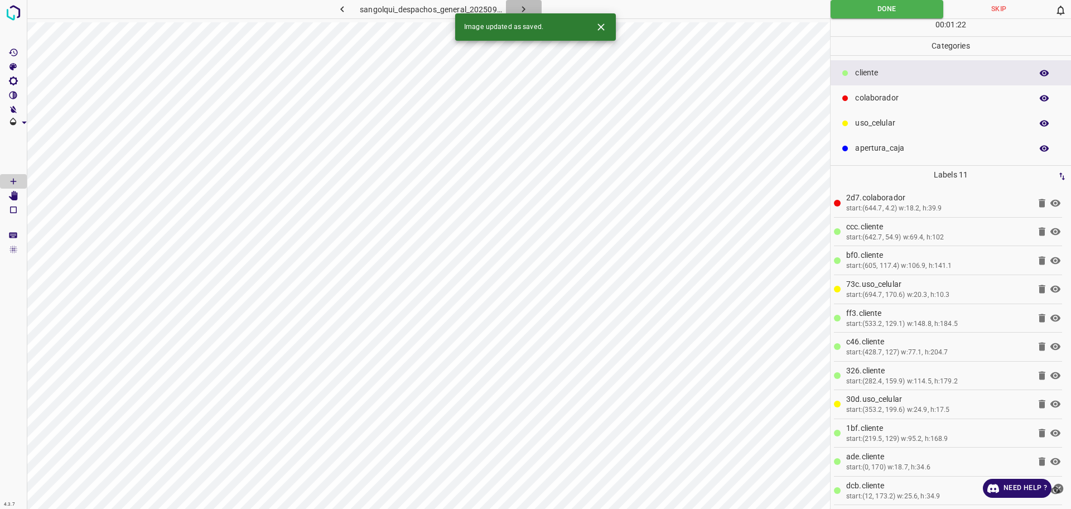
click at [529, 8] on icon "button" at bounding box center [524, 9] width 12 height 12
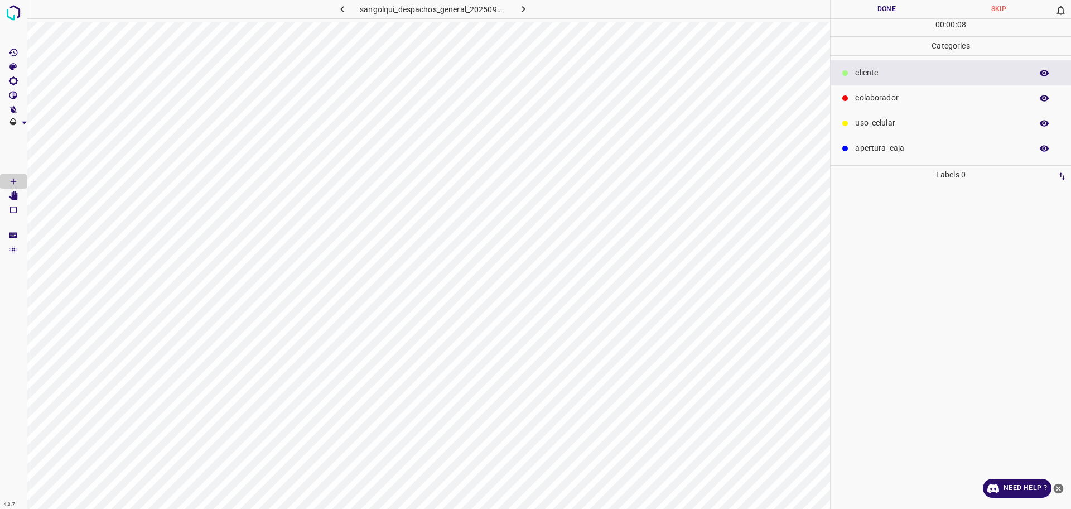
click at [943, 90] on div "colaborador" at bounding box center [951, 97] width 240 height 25
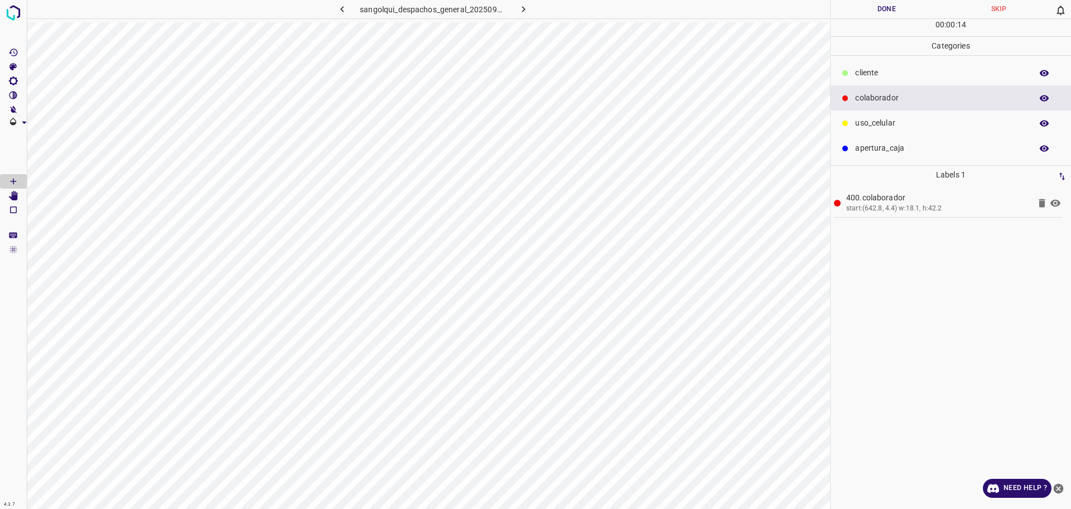
click at [910, 79] on p "cliente" at bounding box center [940, 73] width 171 height 12
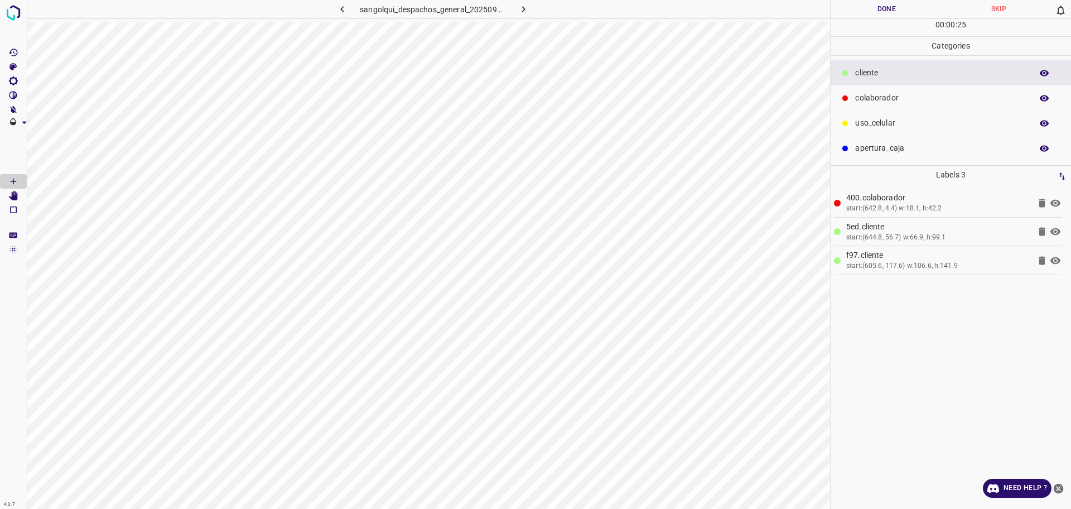
drag, startPoint x: 916, startPoint y: 123, endPoint x: 848, endPoint y: 158, distance: 76.1
click at [915, 123] on p "uso_celular" at bounding box center [940, 123] width 171 height 12
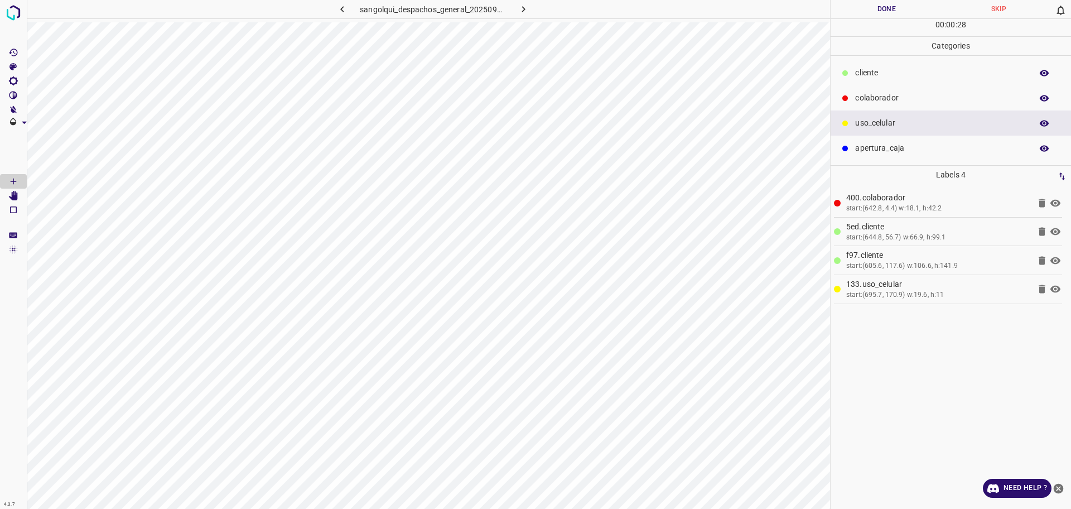
click at [934, 93] on p "colaborador" at bounding box center [940, 98] width 171 height 12
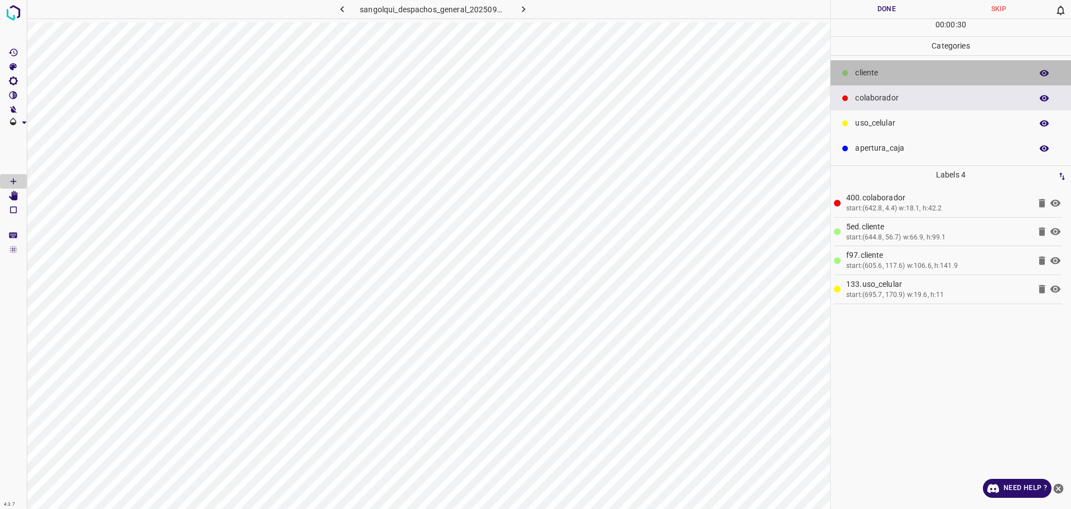
click at [889, 70] on p "cliente" at bounding box center [940, 73] width 171 height 12
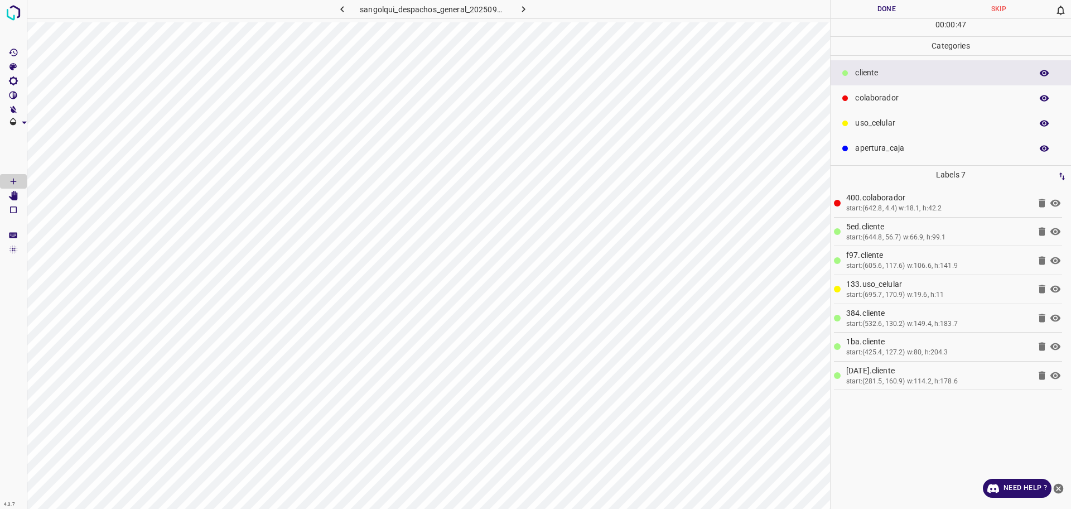
click at [887, 124] on p "uso_celular" at bounding box center [940, 123] width 171 height 12
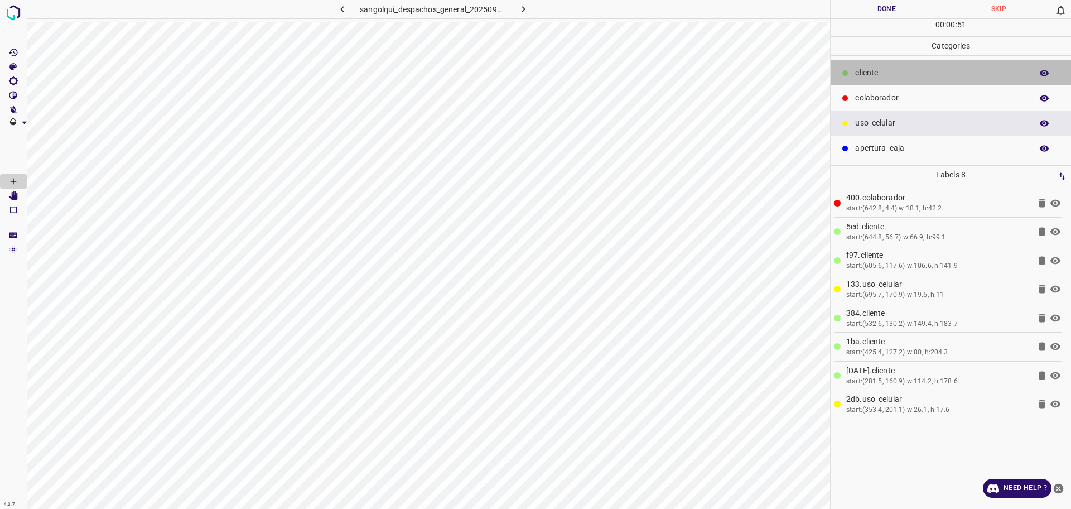
click at [897, 66] on div "cliente" at bounding box center [951, 72] width 240 height 25
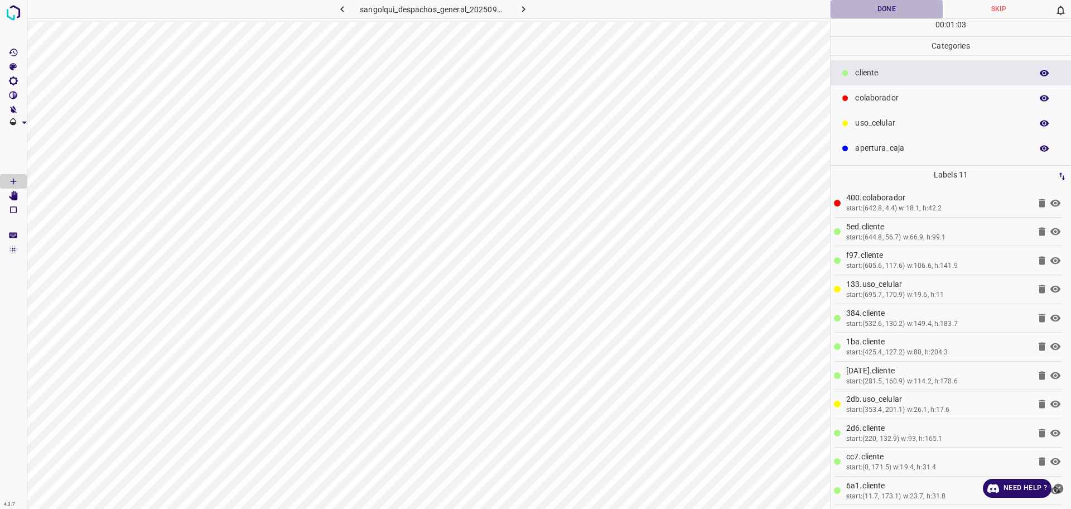
click at [885, 12] on button "Done" at bounding box center [887, 9] width 112 height 18
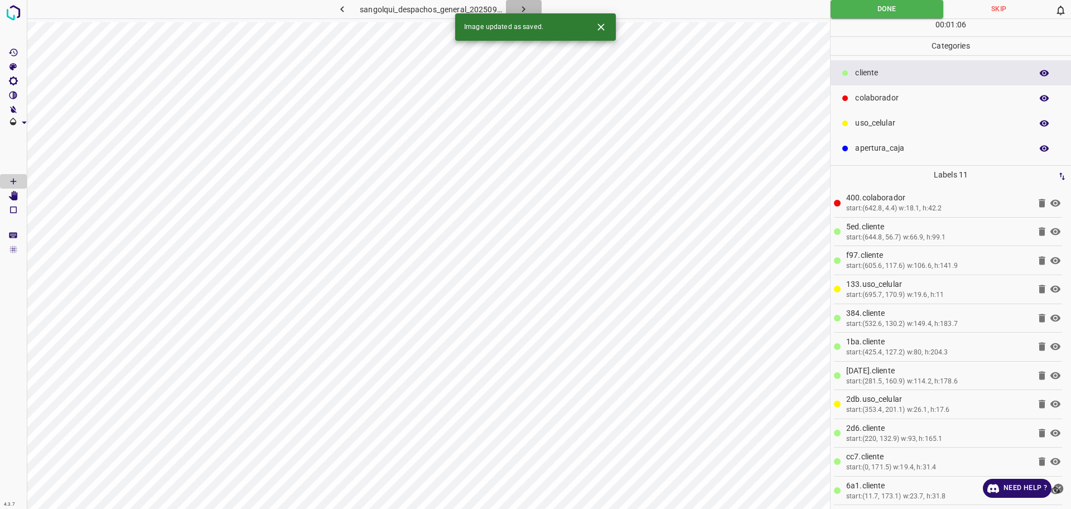
click at [528, 7] on icon "button" at bounding box center [524, 9] width 12 height 12
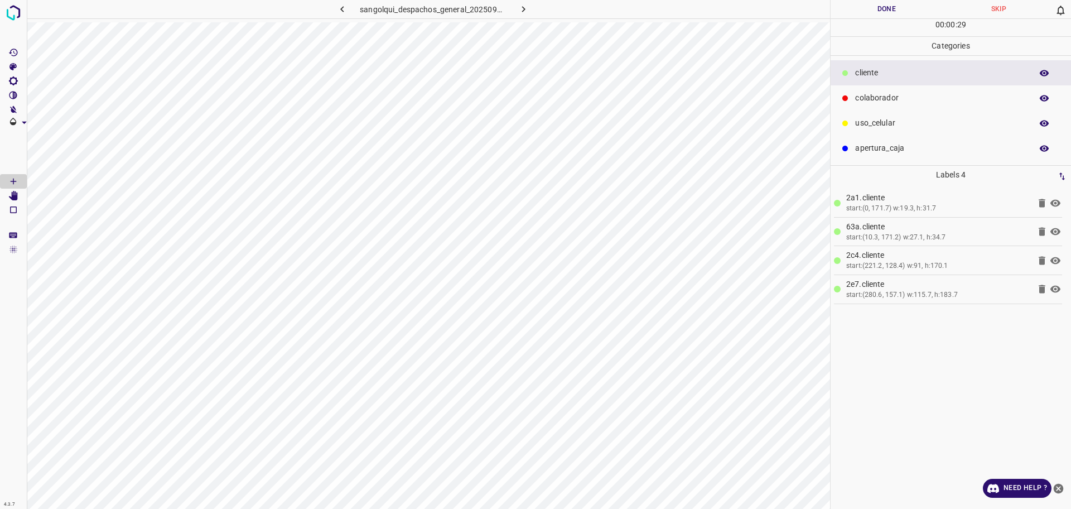
click at [908, 120] on p "uso_celular" at bounding box center [940, 123] width 171 height 12
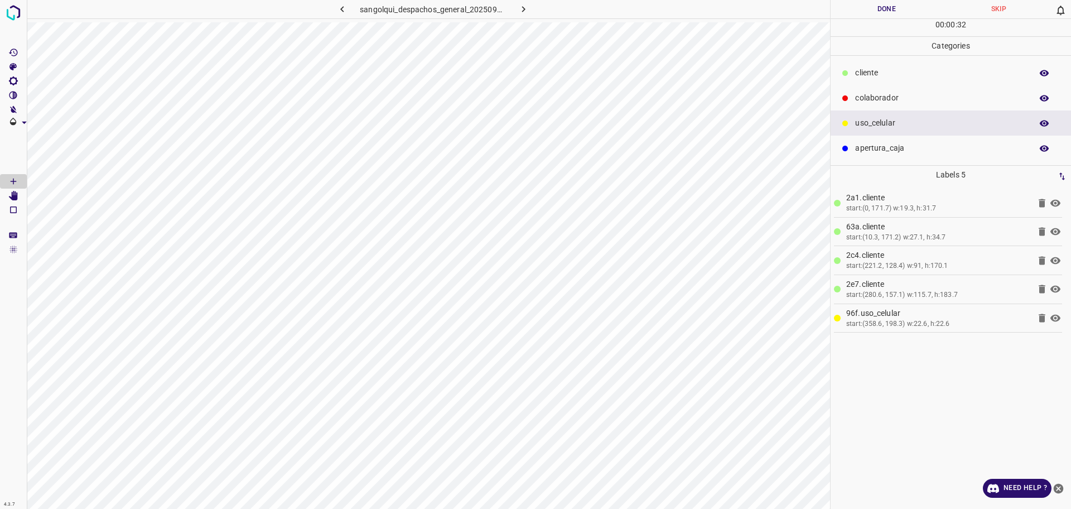
click at [892, 71] on p "cliente" at bounding box center [940, 73] width 171 height 12
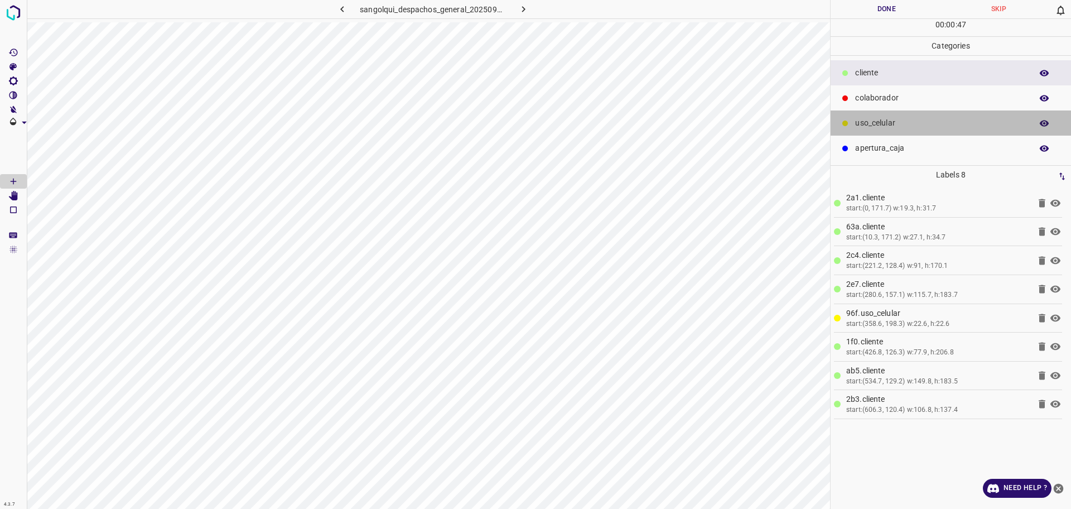
click at [886, 123] on p "uso_celular" at bounding box center [940, 123] width 171 height 12
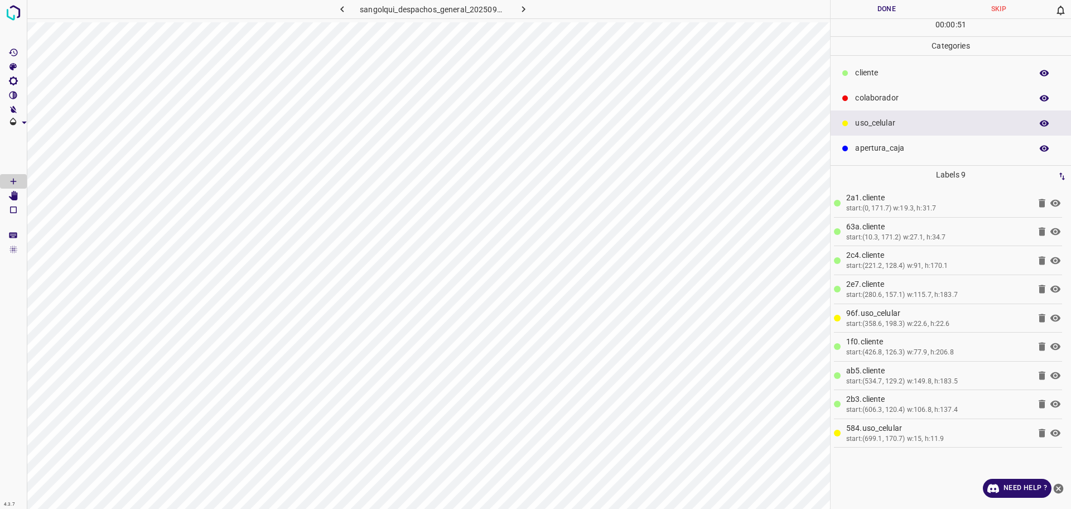
drag, startPoint x: 869, startPoint y: 66, endPoint x: 848, endPoint y: 86, distance: 28.8
click at [869, 65] on div "cliente" at bounding box center [951, 72] width 240 height 25
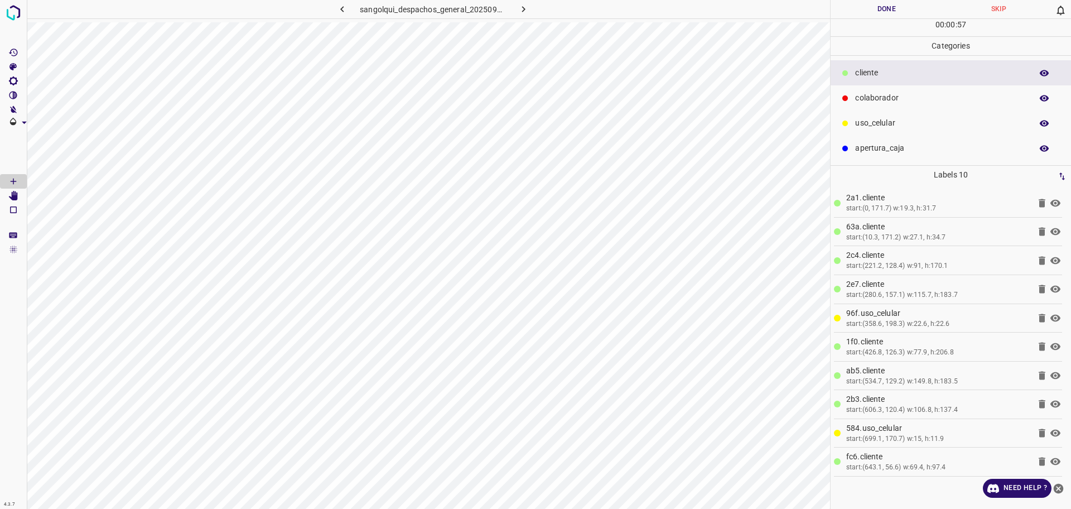
click at [863, 94] on p "colaborador" at bounding box center [940, 98] width 171 height 12
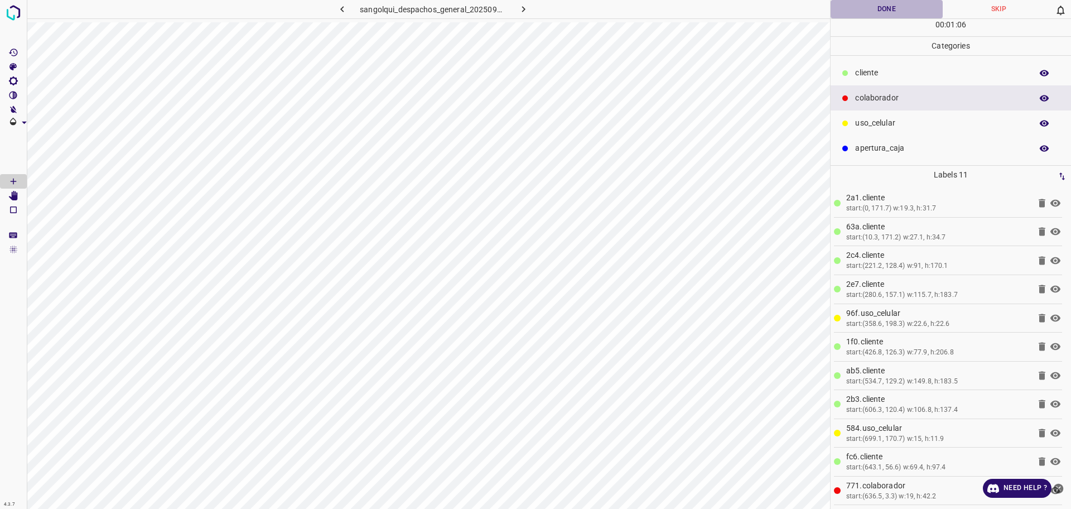
click at [862, 13] on button "Done" at bounding box center [887, 9] width 112 height 18
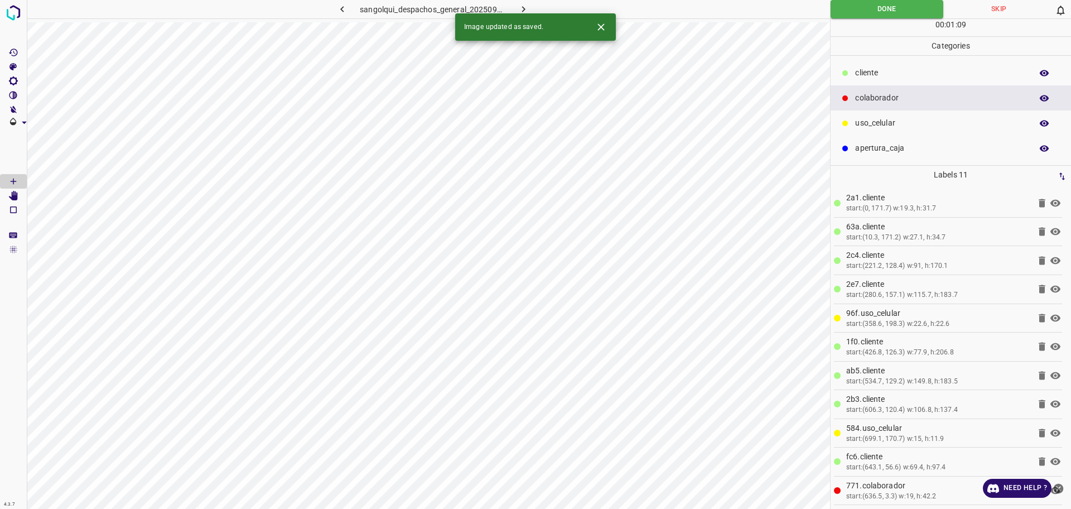
click at [527, 7] on icon "button" at bounding box center [524, 9] width 12 height 12
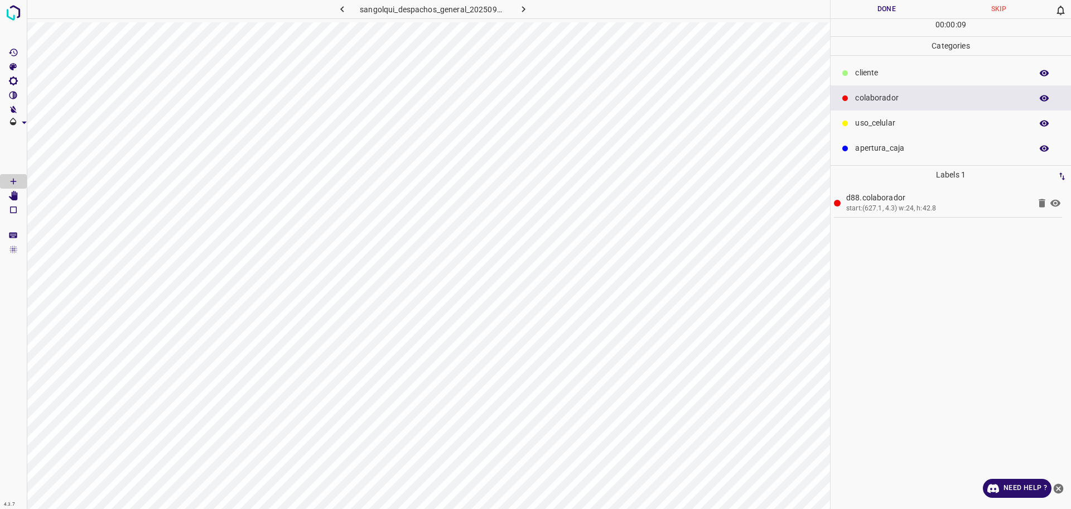
click at [862, 76] on p "cliente" at bounding box center [940, 73] width 171 height 12
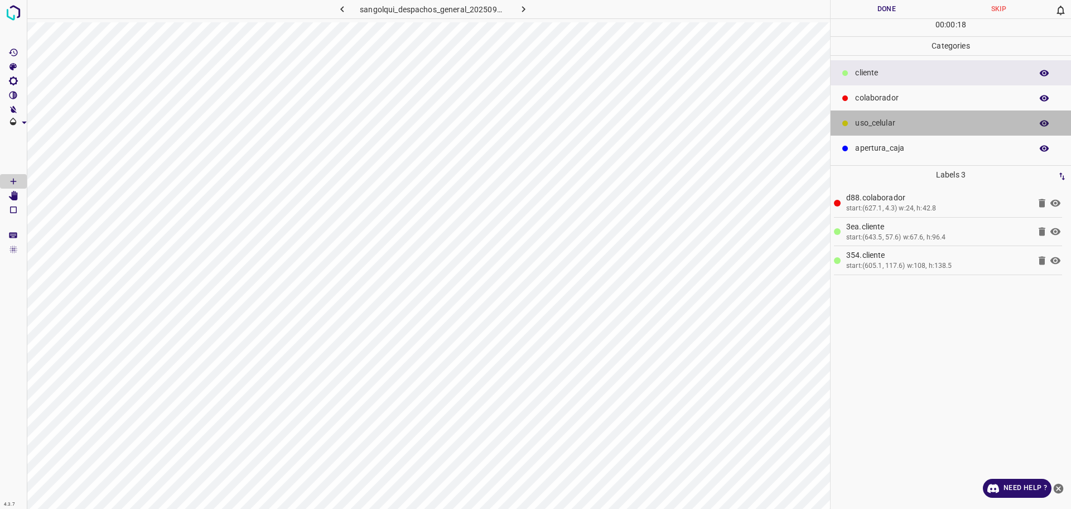
click at [882, 128] on p "uso_celular" at bounding box center [940, 123] width 171 height 12
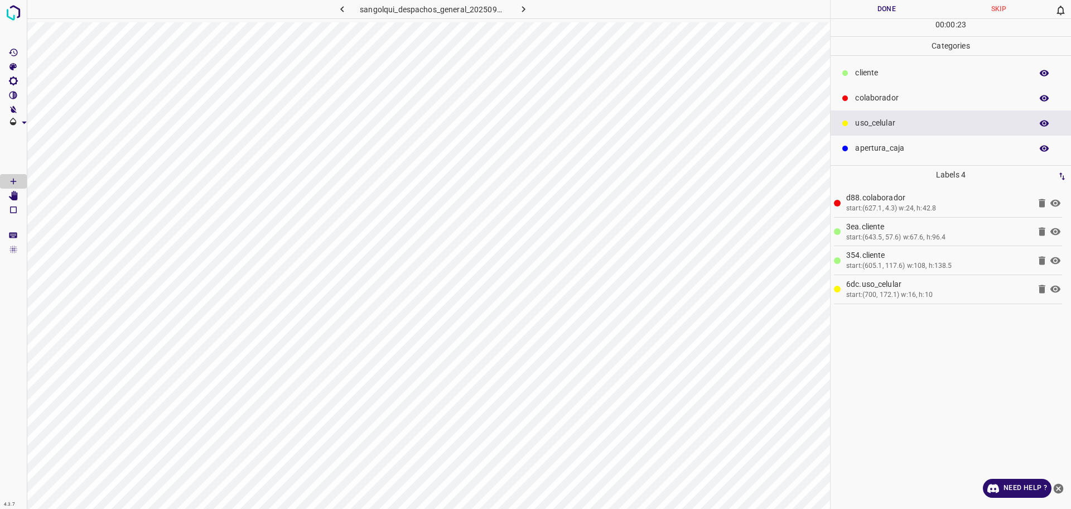
click at [894, 73] on p "cliente" at bounding box center [940, 73] width 171 height 12
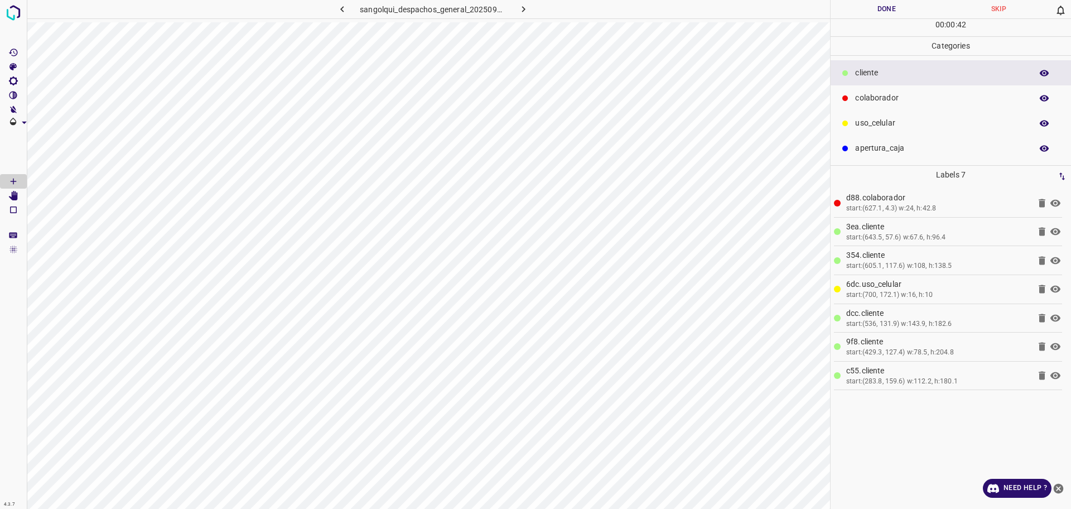
click at [903, 119] on p "uso_celular" at bounding box center [940, 123] width 171 height 12
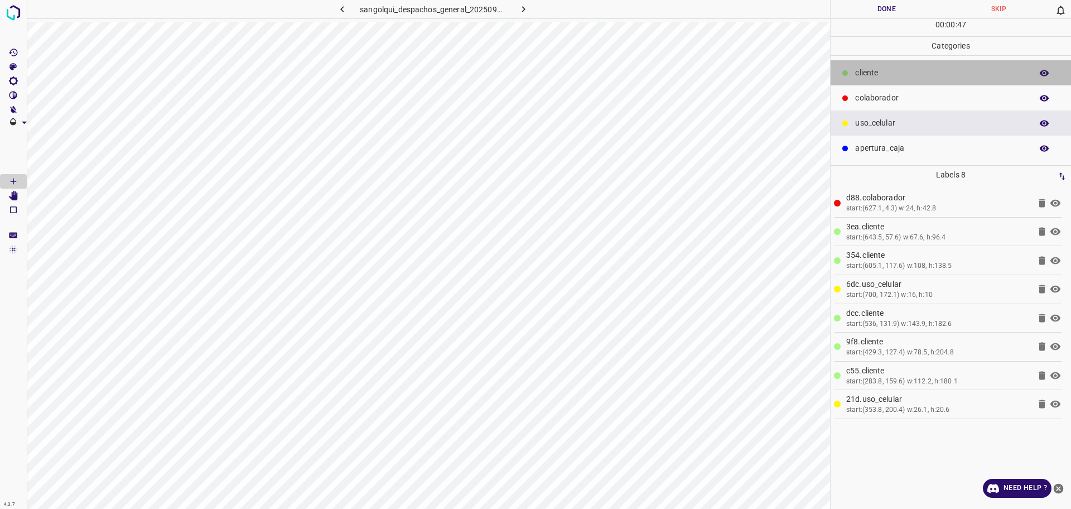
click at [855, 70] on div "cliente" at bounding box center [951, 72] width 240 height 25
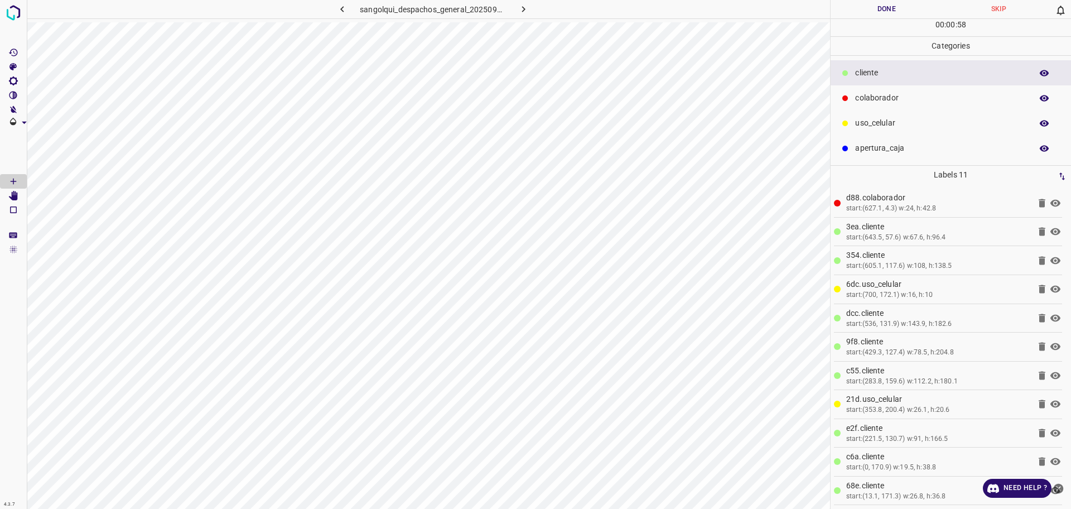
click at [873, 17] on button "Done" at bounding box center [887, 9] width 112 height 18
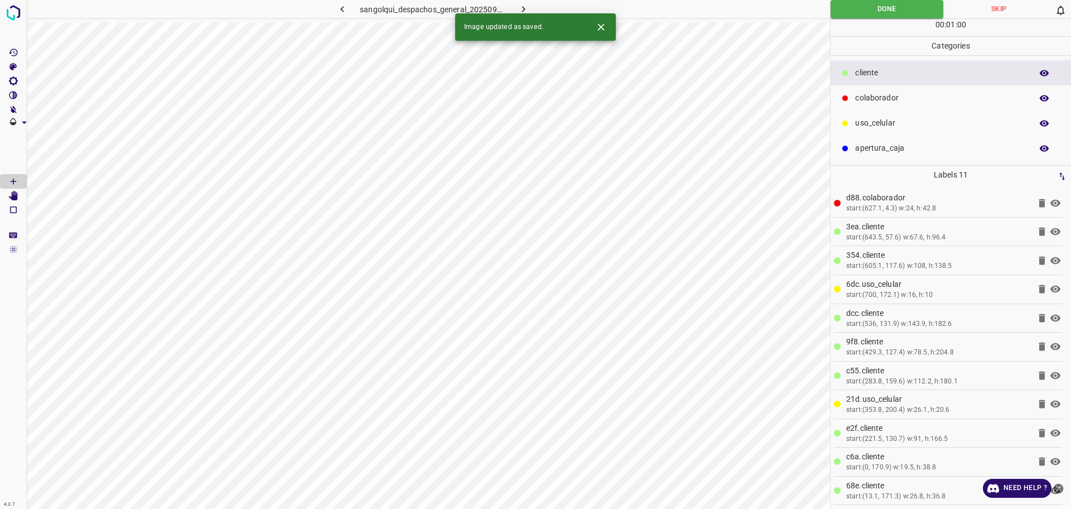
click at [528, 8] on icon "button" at bounding box center [524, 9] width 12 height 12
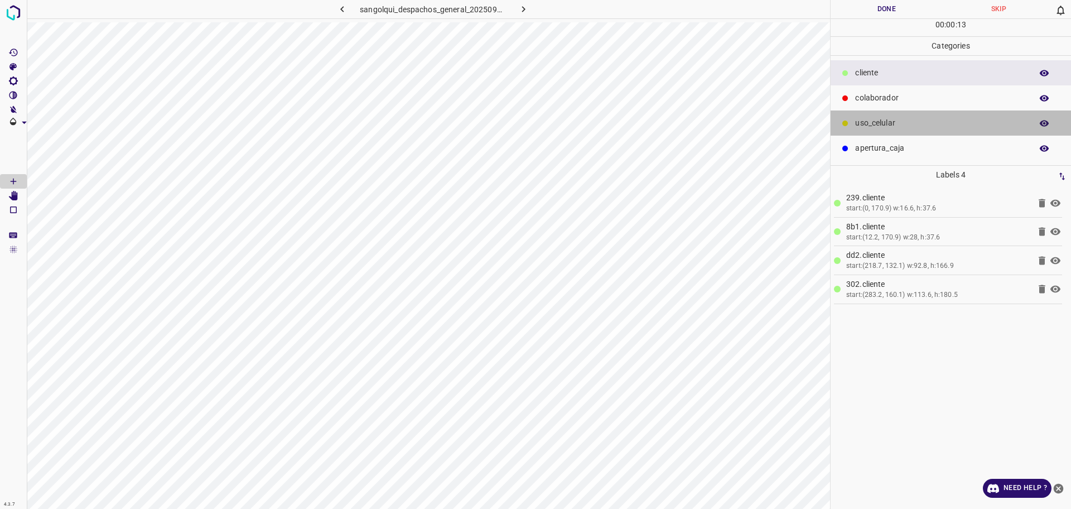
click at [881, 114] on div "uso_celular" at bounding box center [951, 122] width 240 height 25
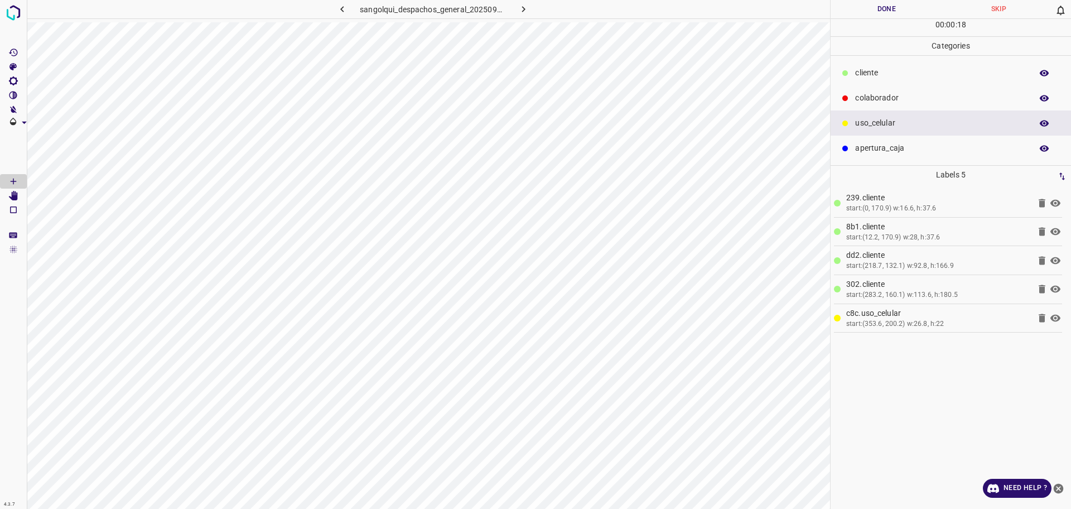
click at [899, 62] on div "cliente" at bounding box center [951, 72] width 240 height 25
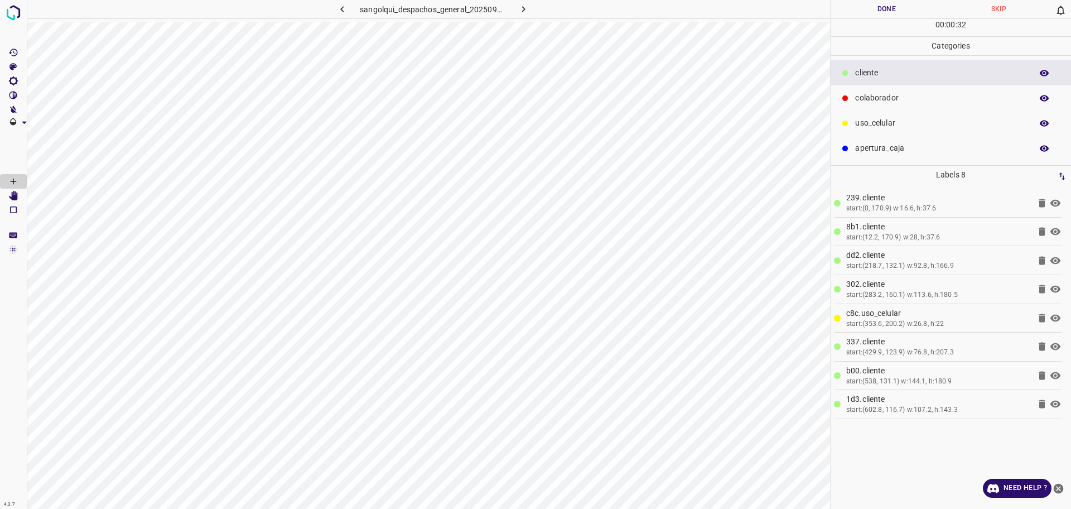
click at [871, 124] on p "uso_celular" at bounding box center [940, 123] width 171 height 12
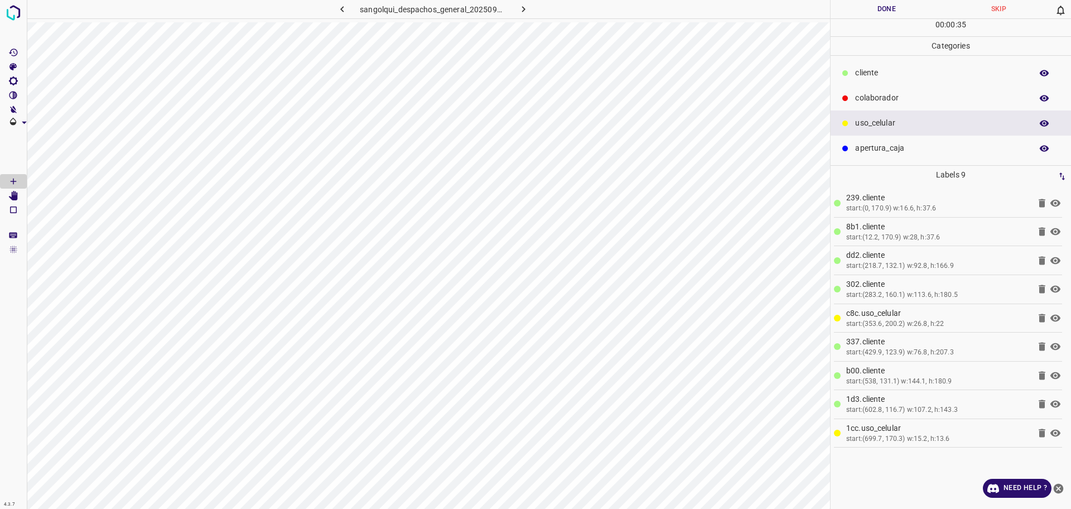
click at [879, 64] on div "cliente" at bounding box center [951, 72] width 240 height 25
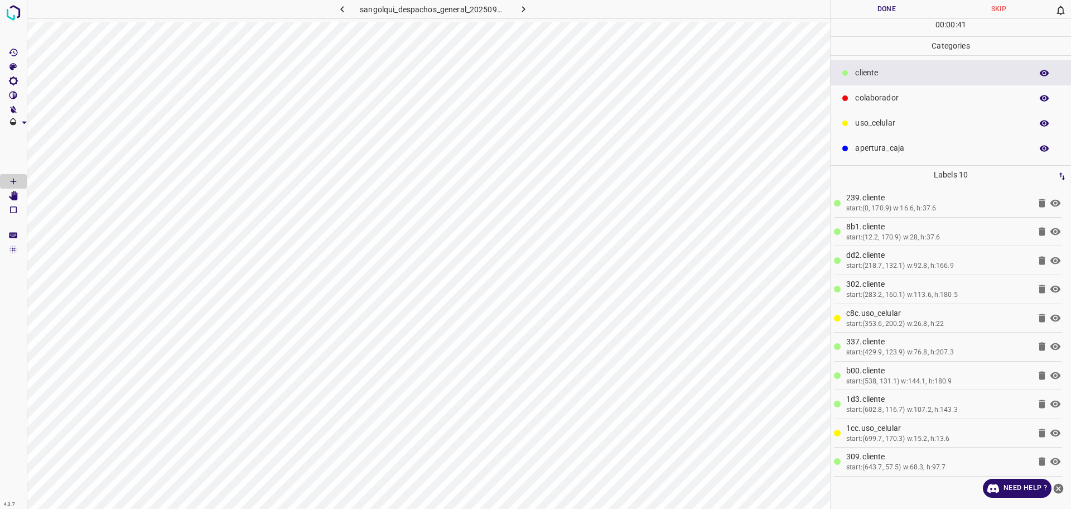
drag, startPoint x: 864, startPoint y: 89, endPoint x: 858, endPoint y: 96, distance: 9.1
click at [865, 89] on div "colaborador" at bounding box center [951, 97] width 240 height 25
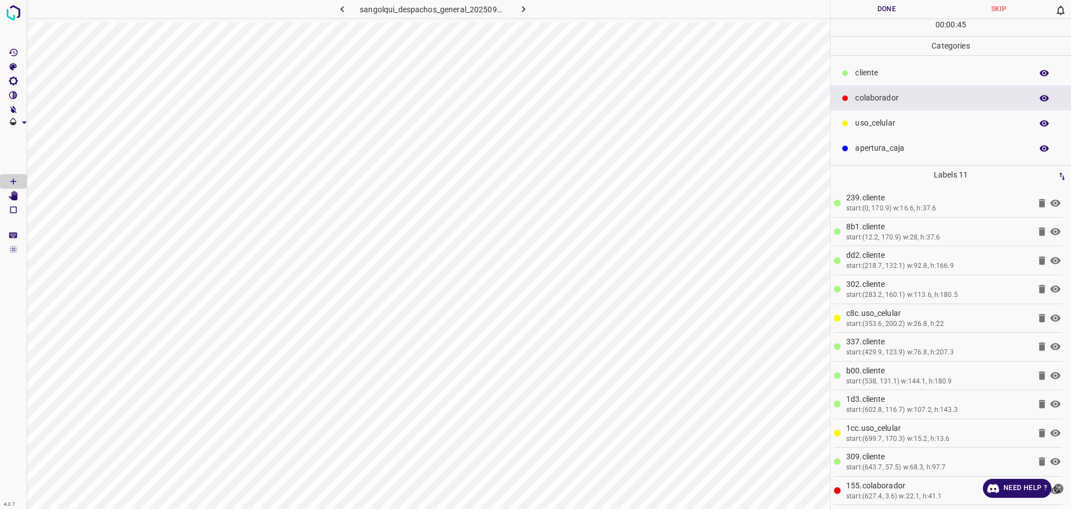
click at [858, 12] on button "Done" at bounding box center [887, 9] width 112 height 18
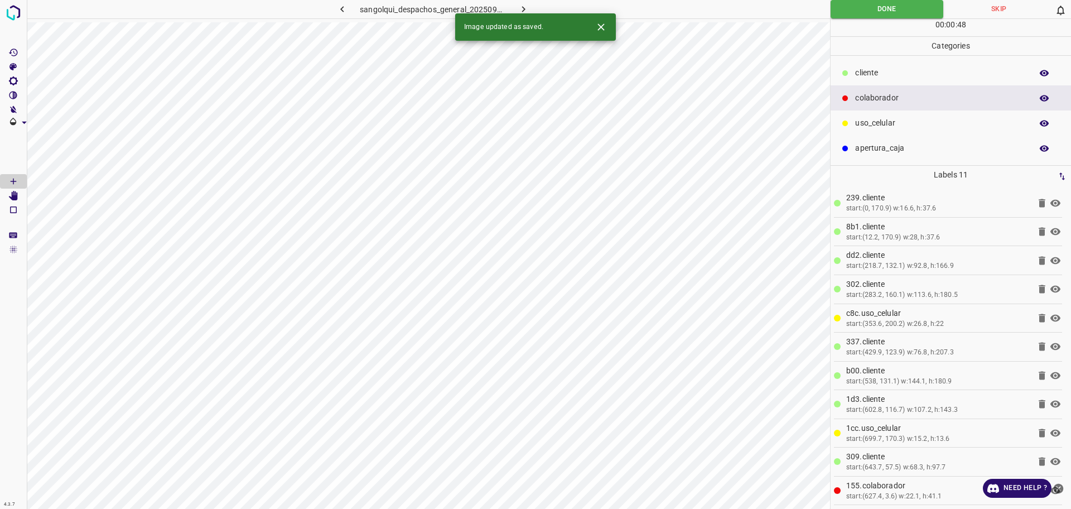
click at [523, 8] on icon "button" at bounding box center [524, 9] width 12 height 12
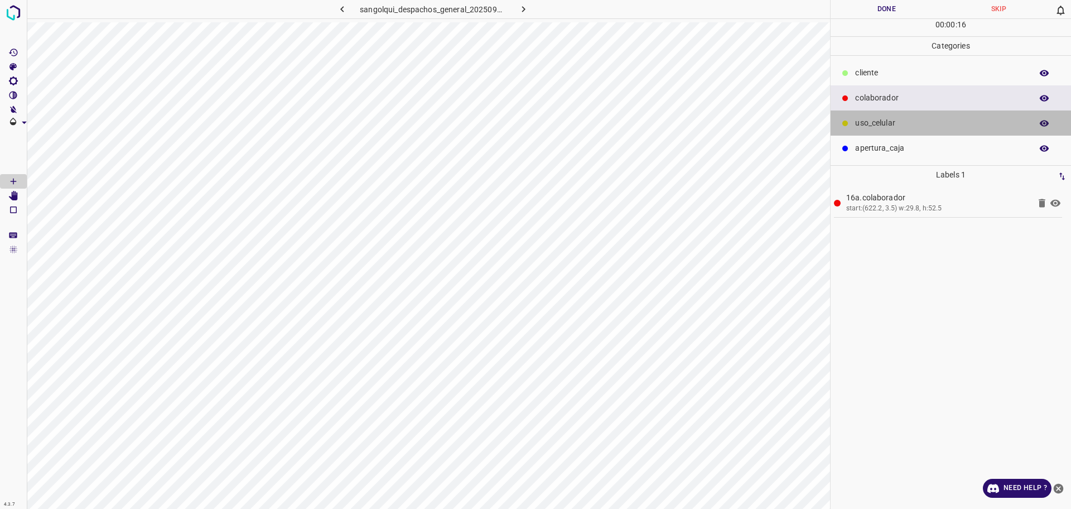
click at [874, 129] on div "uso_celular" at bounding box center [951, 122] width 240 height 25
